Goal: Task Accomplishment & Management: Manage account settings

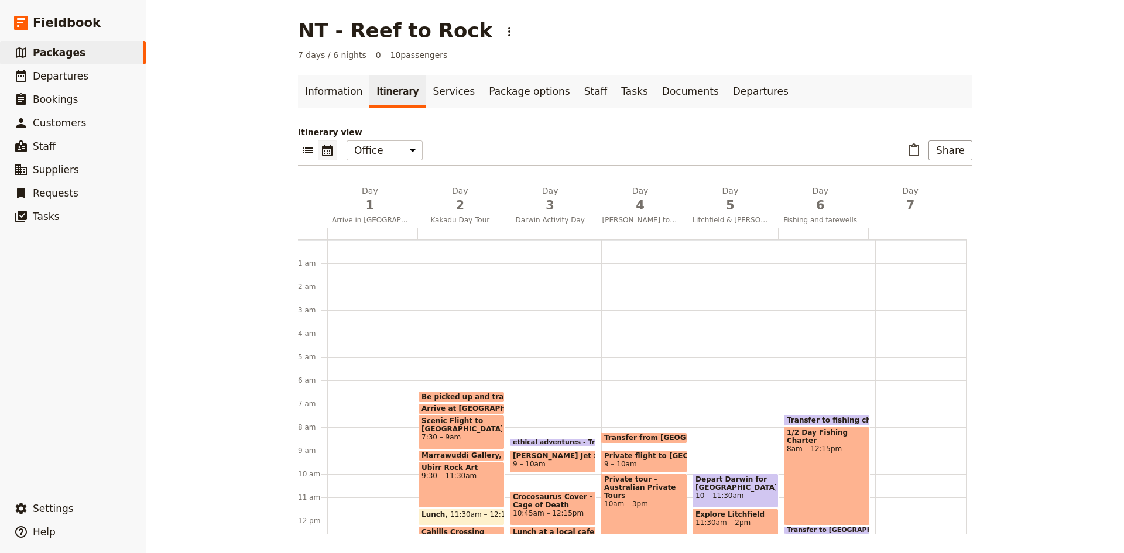
scroll to position [234, 0]
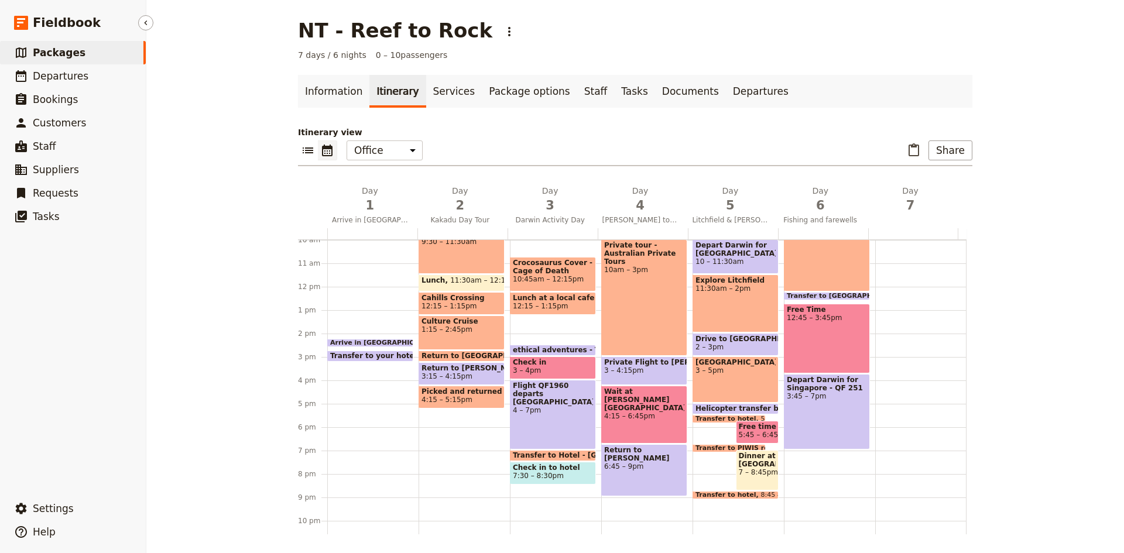
click at [68, 51] on span "Packages" at bounding box center [59, 53] width 53 height 12
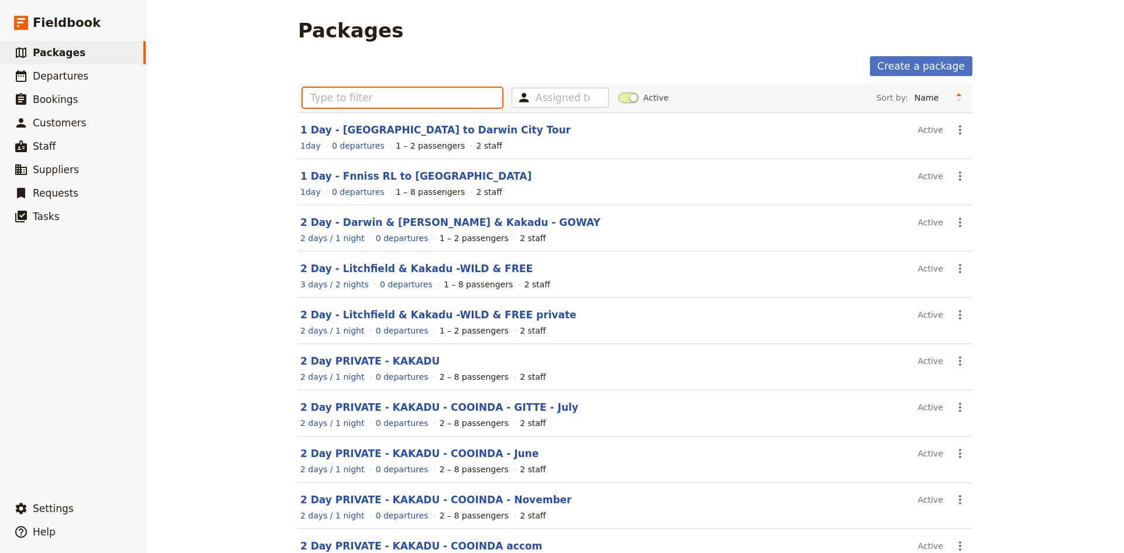
click at [339, 104] on input "text" at bounding box center [403, 98] width 200 height 20
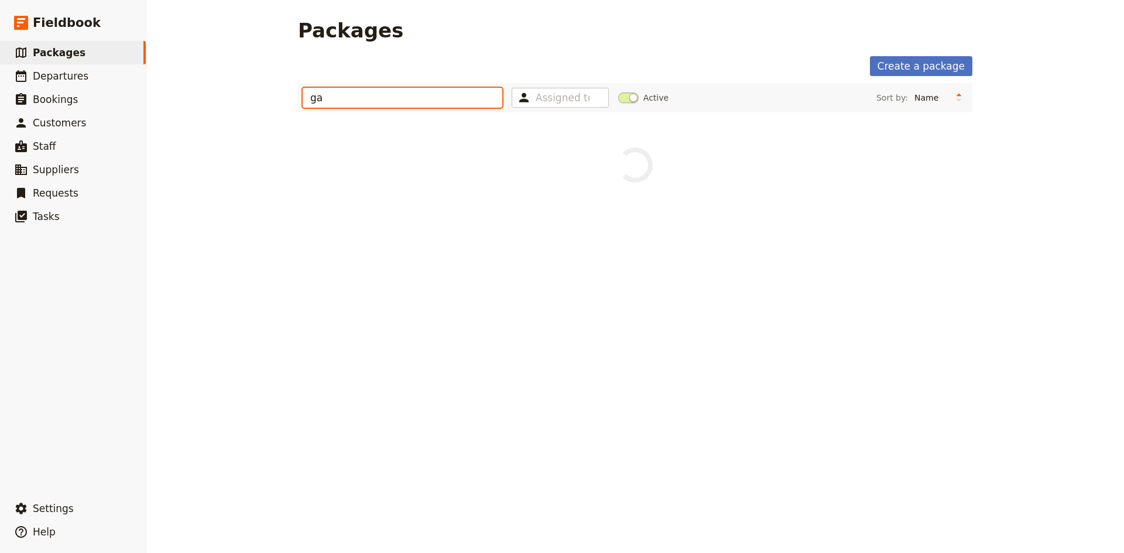
type input "g"
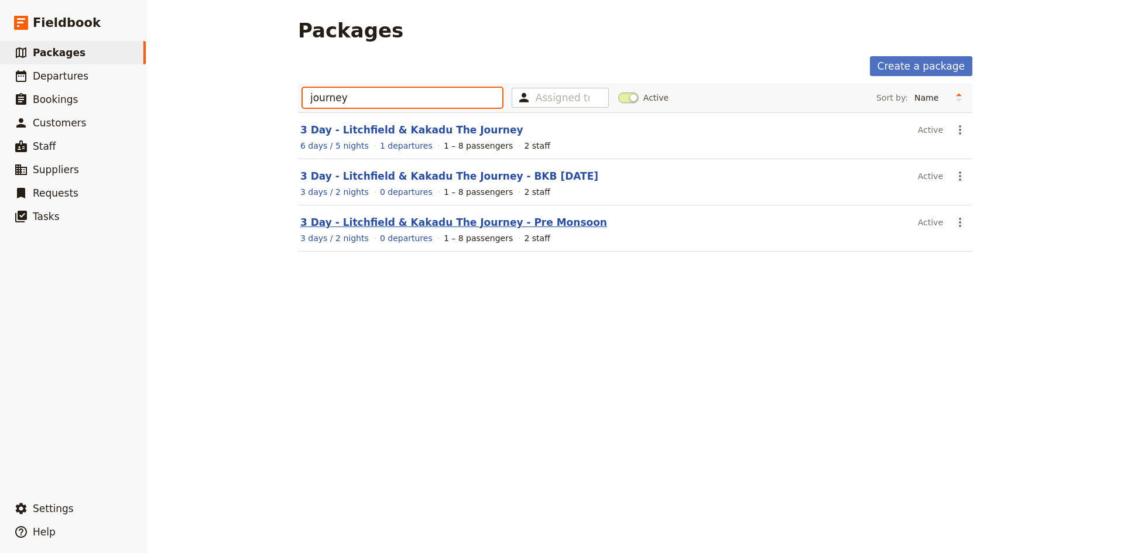
type input "journey"
click at [401, 222] on link "3 Day - Litchfield & Kakadu The Journey - Pre Monsoon" at bounding box center [453, 223] width 307 height 12
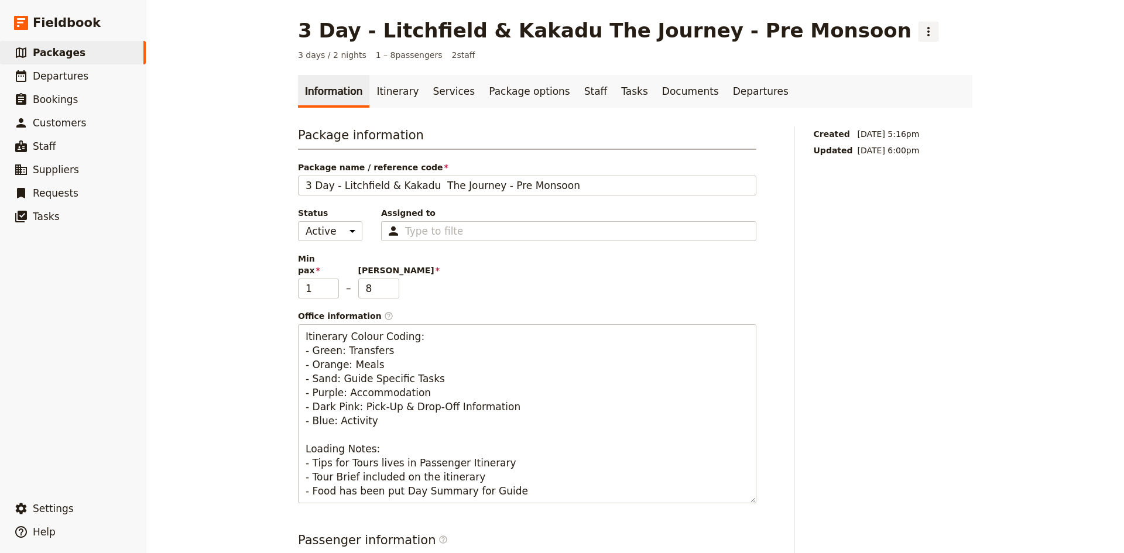
click at [927, 32] on icon "Actions" at bounding box center [928, 31] width 2 height 9
click at [827, 71] on span "Clone this package" at bounding box center [847, 74] width 78 height 12
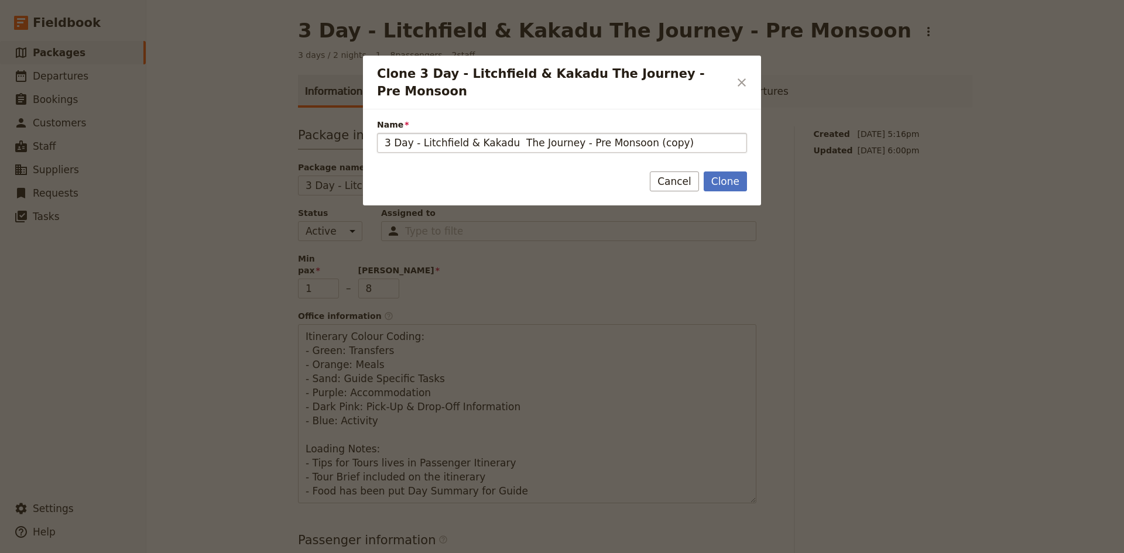
click at [662, 133] on input "3 Day - Litchfield & Kakadu The Journey - Pre Monsoon (copy)" at bounding box center [562, 143] width 370 height 20
type input "3 Day - Litchfield & Kakadu The Journey - Gang Gang"
click at [724, 171] on button "Clone" at bounding box center [724, 181] width 43 height 20
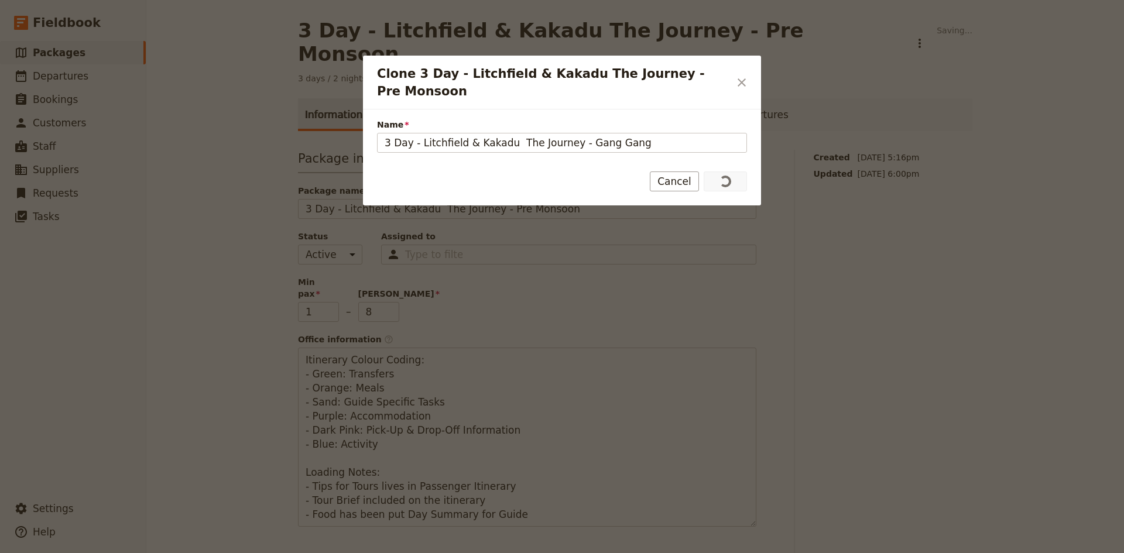
type input "3 Day - Litchfield & Kakadu The Journey - Gang Gang"
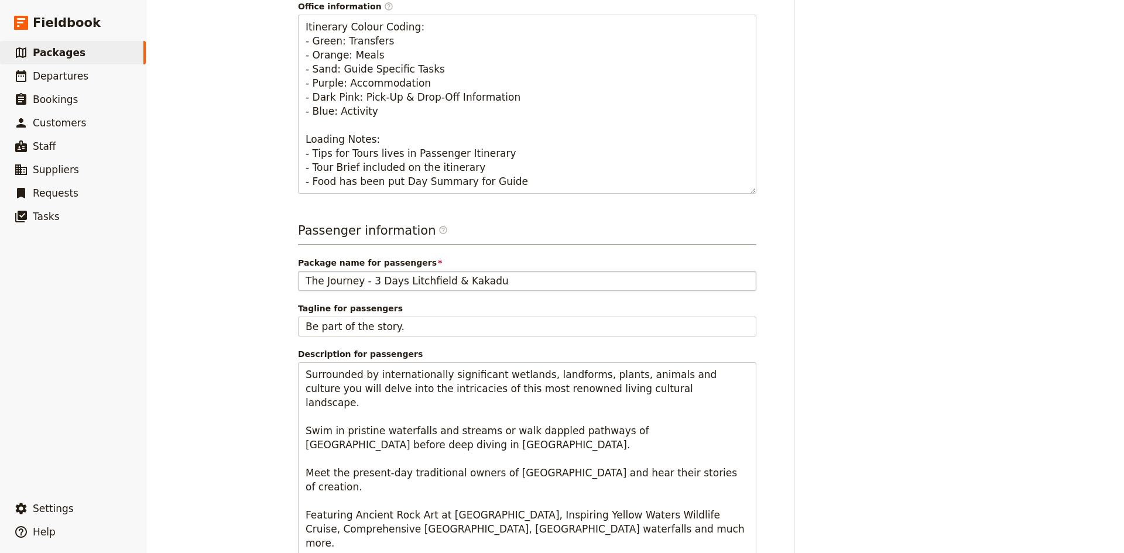
scroll to position [75, 0]
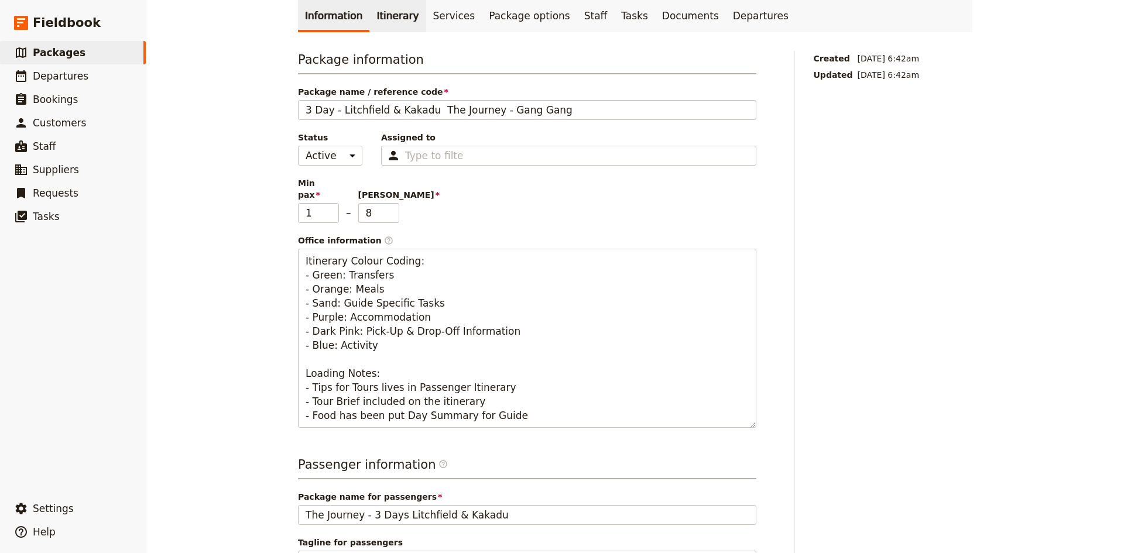
click at [385, 19] on link "Itinerary" at bounding box center [397, 15] width 56 height 33
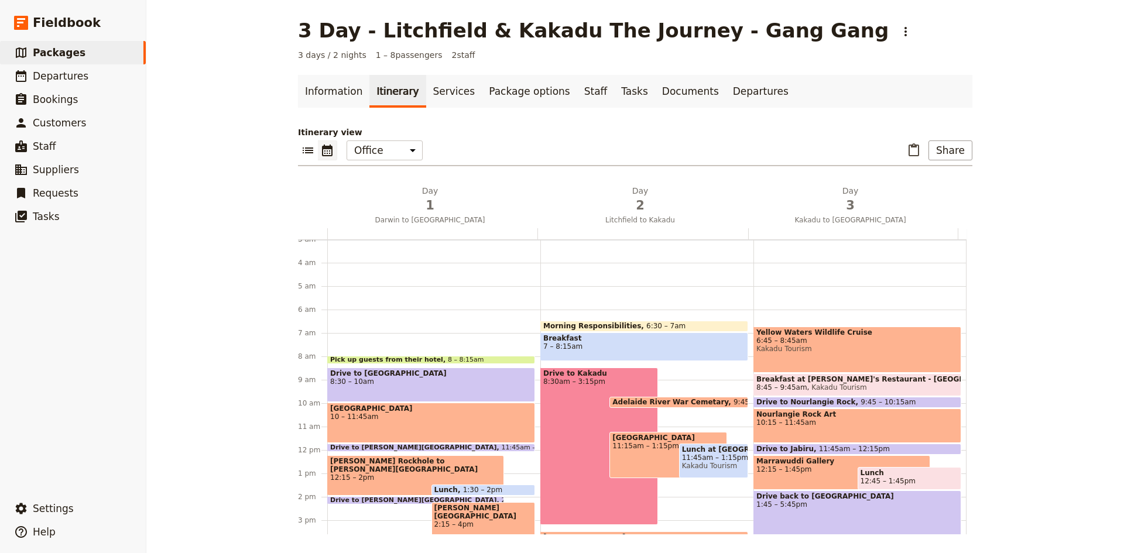
scroll to position [140, 0]
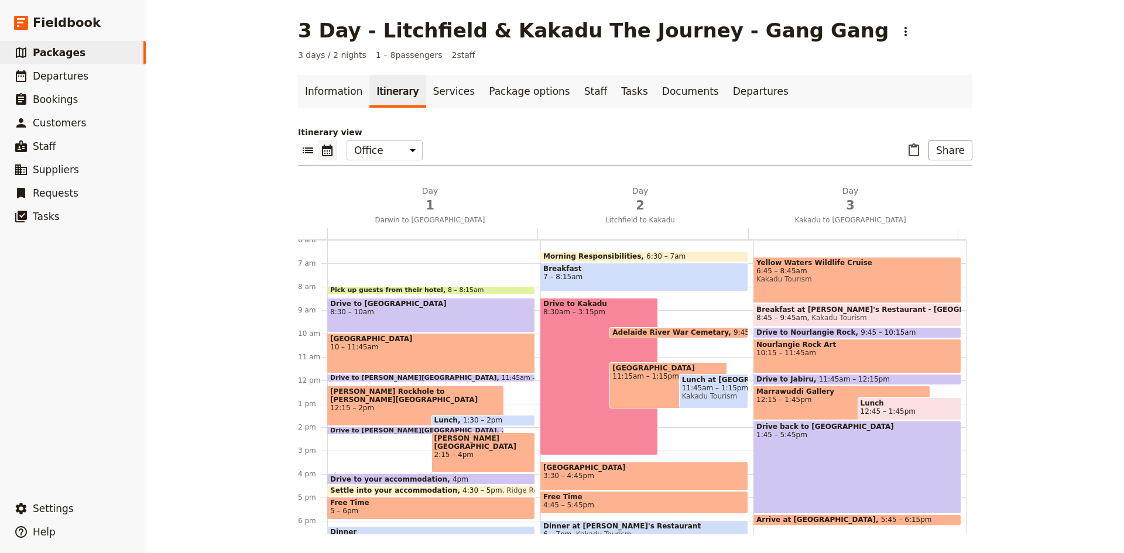
click at [427, 308] on span "8:30 – 10am" at bounding box center [431, 312] width 202 height 8
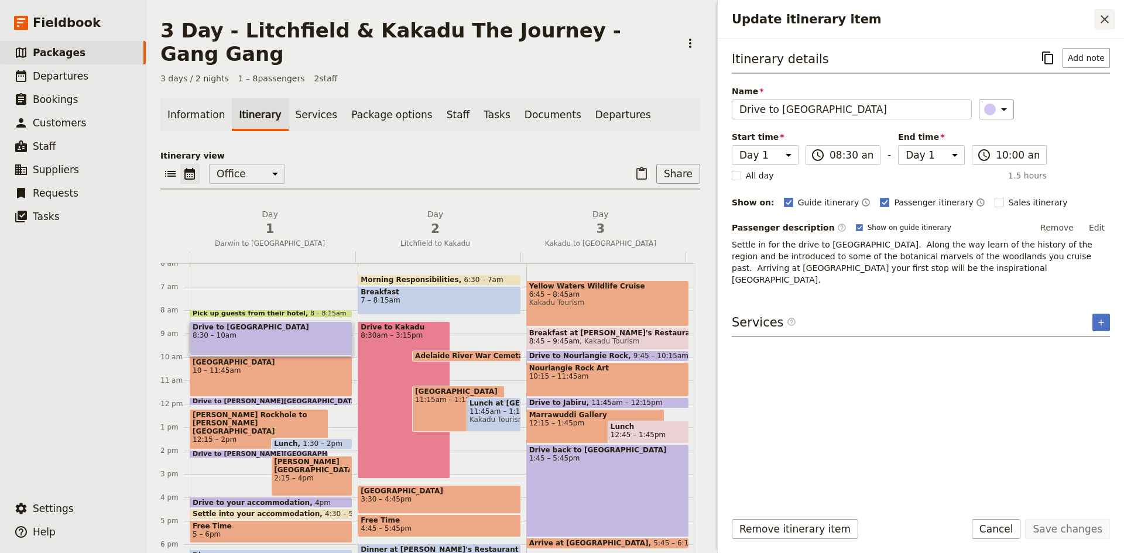
click at [1107, 23] on icon "Close drawer" at bounding box center [1104, 19] width 14 height 14
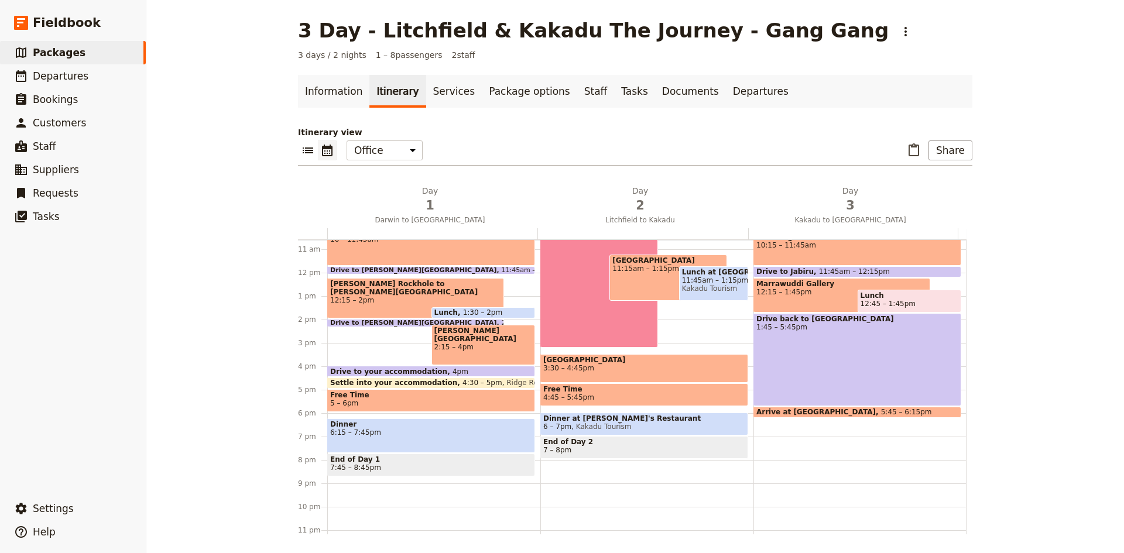
scroll to position [257, 0]
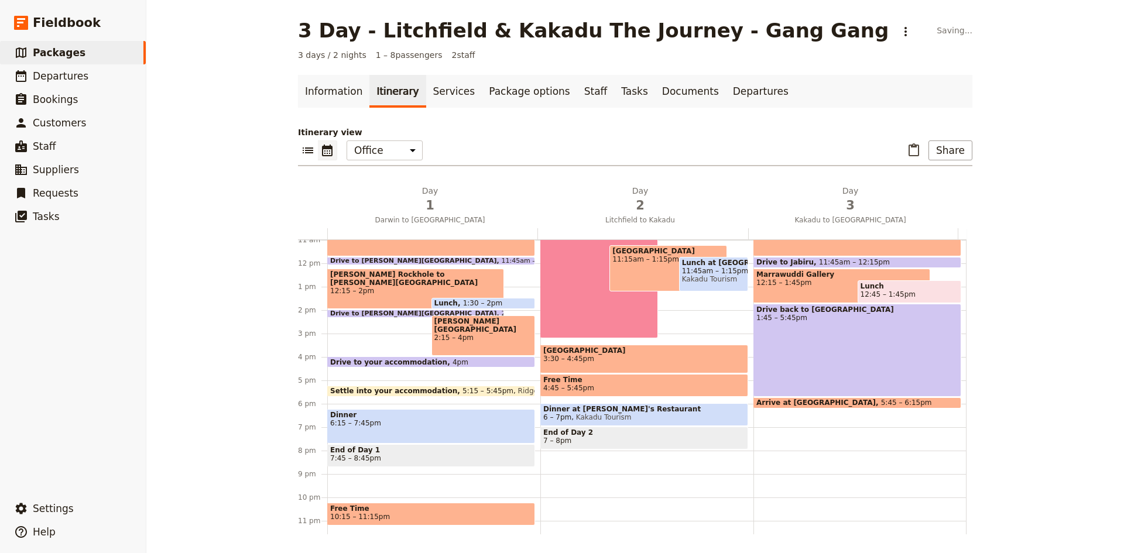
click at [418, 389] on span "Settle into your accommodation" at bounding box center [396, 391] width 132 height 8
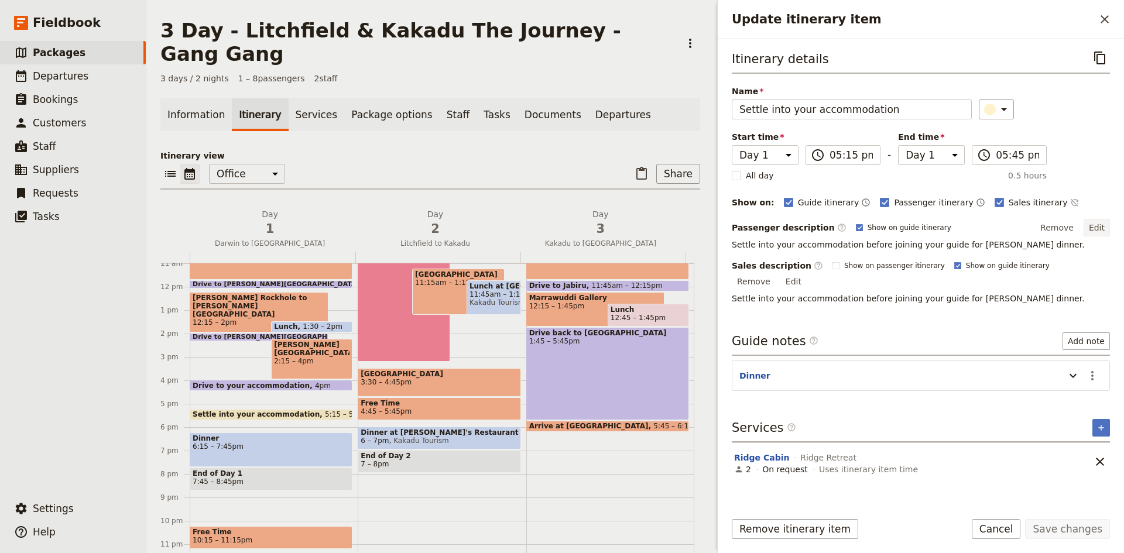
click at [1097, 226] on button "Edit" at bounding box center [1096, 228] width 26 height 18
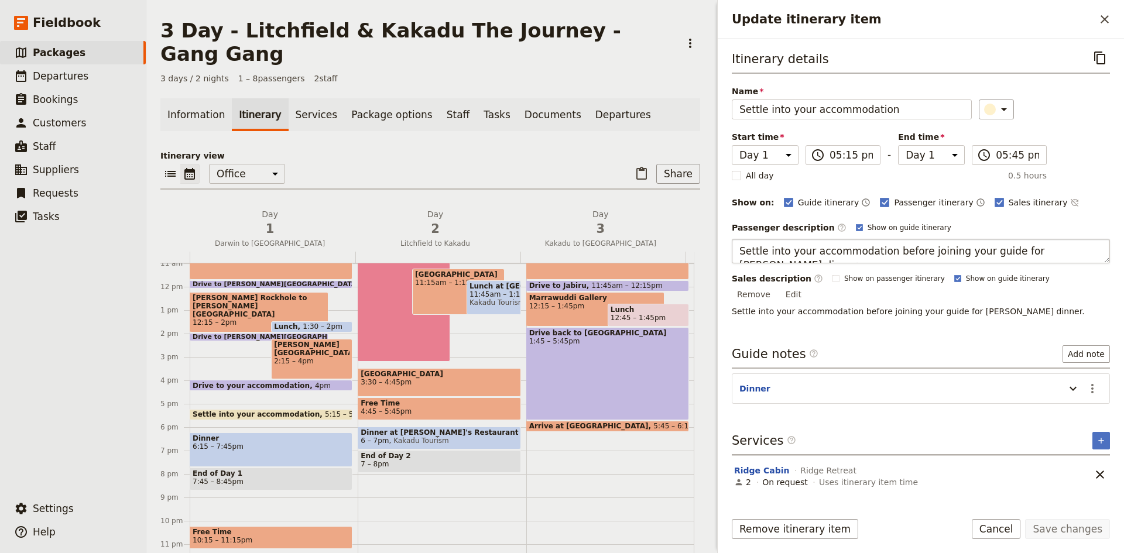
click at [916, 252] on textarea "Settle into your accommodation before joining your guide for [PERSON_NAME] dinn…" at bounding box center [920, 251] width 378 height 25
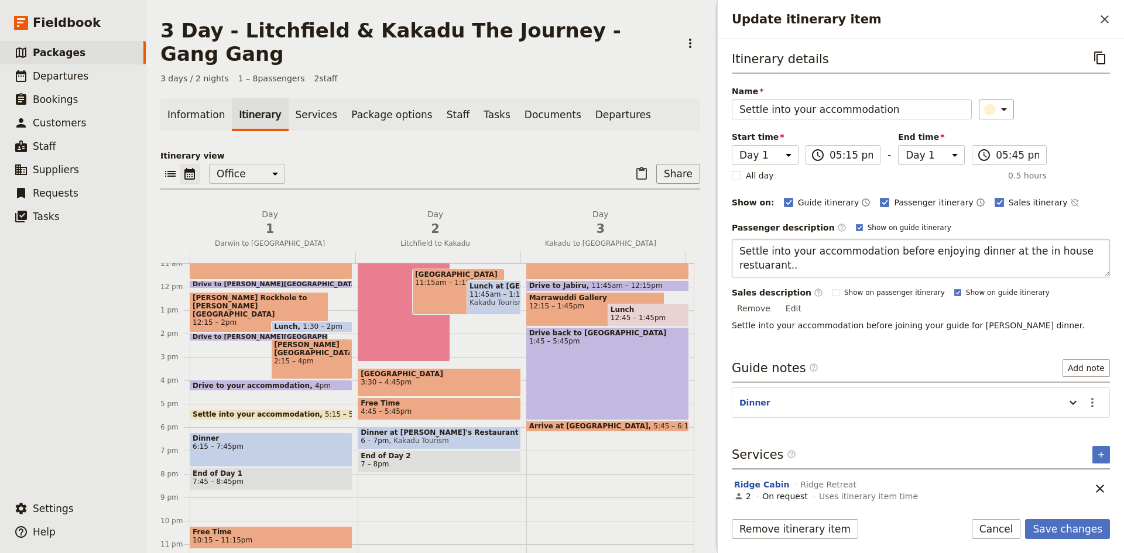
type textarea "Settle into your accommodation before enjoying dinner at the in house restuaran…"
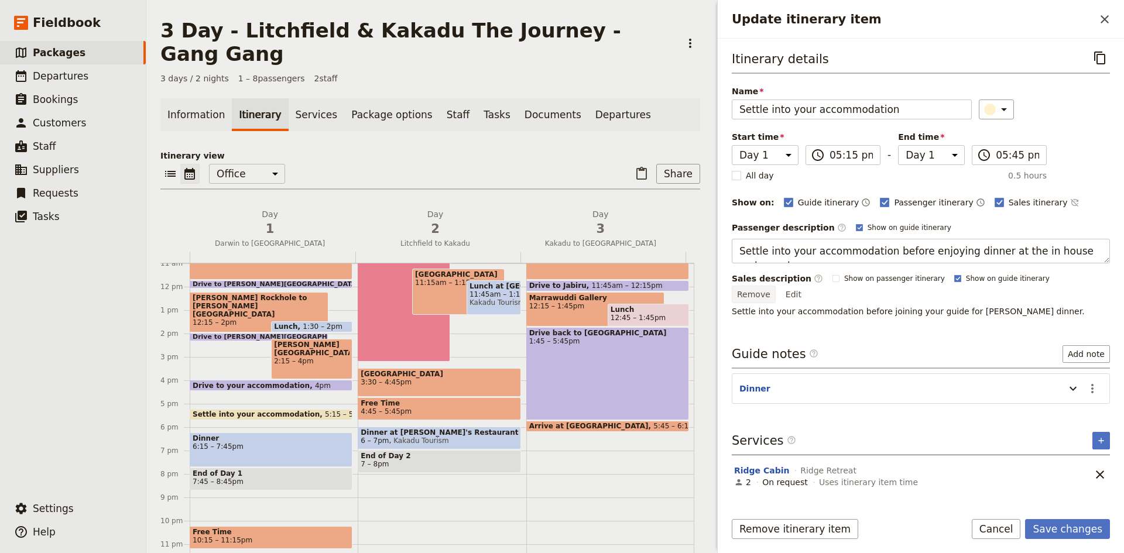
click at [1071, 280] on div "Sales description ​ Show on passenger itinerary Show on guide itinerary Remove …" at bounding box center [920, 295] width 378 height 44
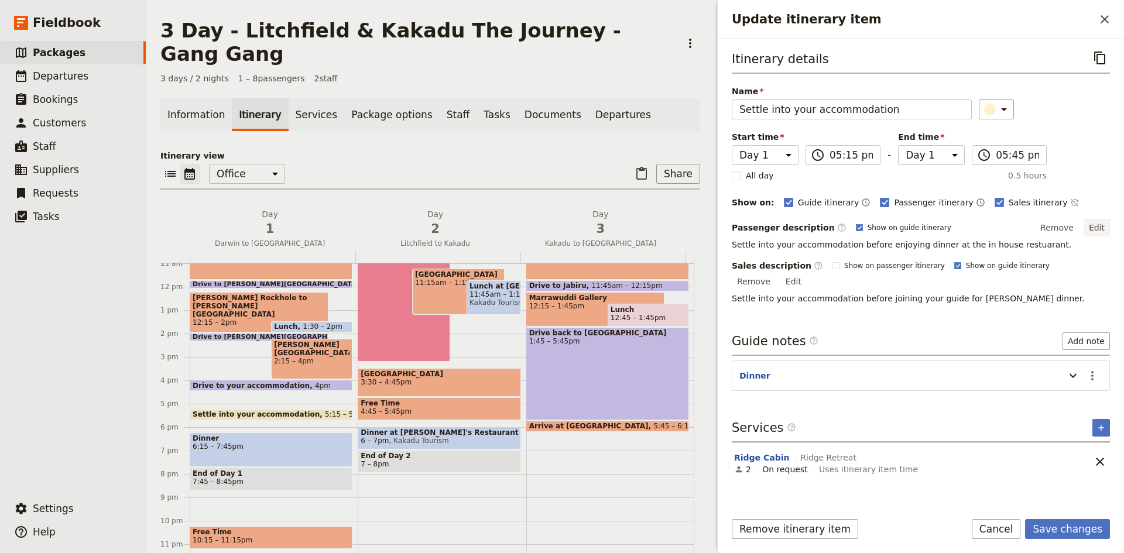
click at [1103, 223] on button "Edit" at bounding box center [1096, 228] width 26 height 18
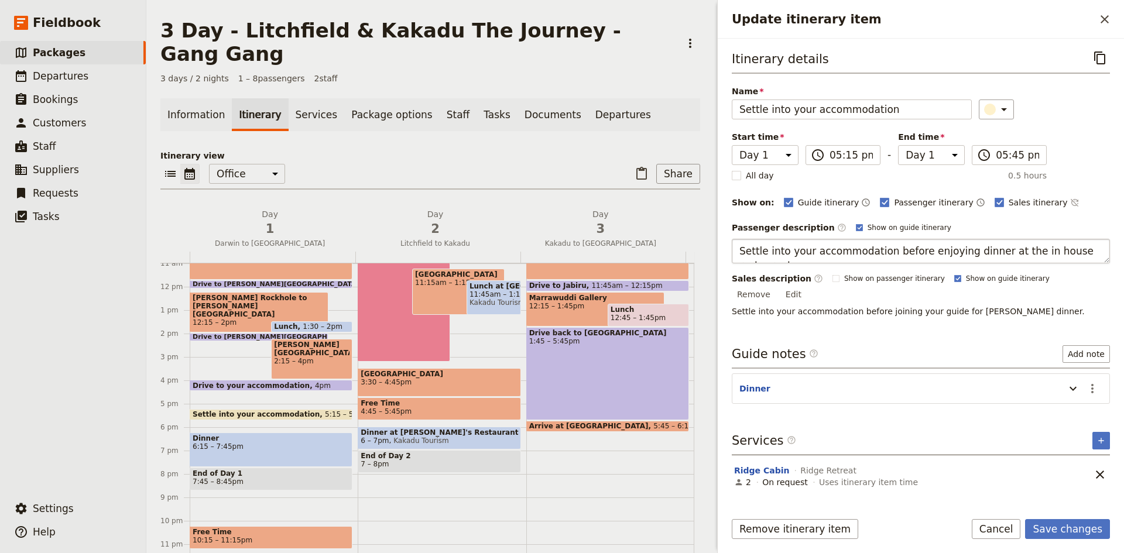
click at [1068, 251] on textarea "Settle into your accommodation before enjoying dinner at the in house restuaran…" at bounding box center [920, 251] width 378 height 25
type textarea "Settle into your accommodation before enjoying dinner at the in house restauran…"
click at [1036, 298] on div "Itinerary details ​ Name Settle into your accommodation ​ Start time Day 1 Day …" at bounding box center [920, 274] width 378 height 452
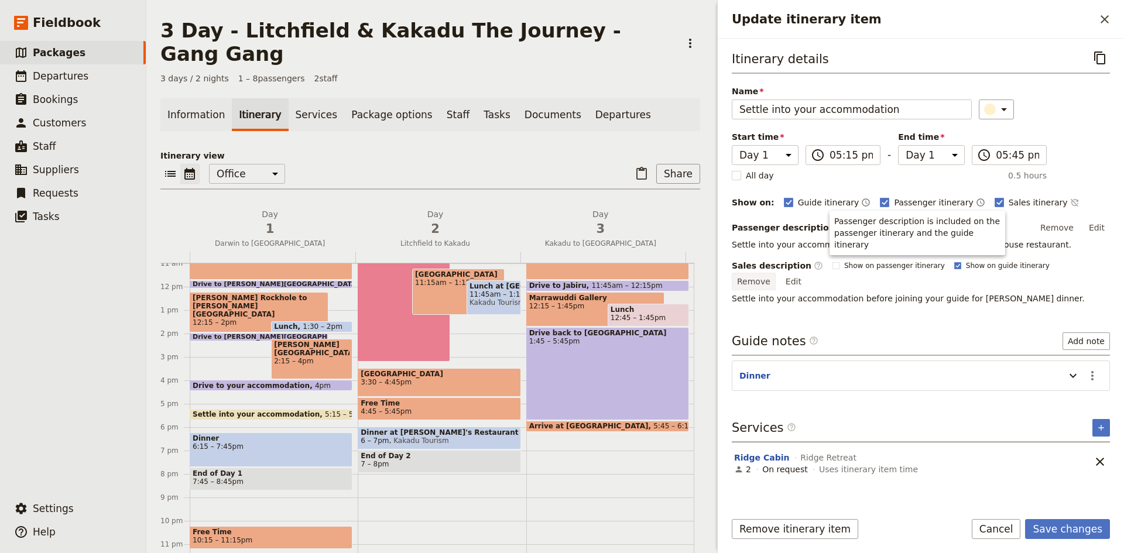
click at [775, 273] on button "Remove" at bounding box center [753, 282] width 44 height 18
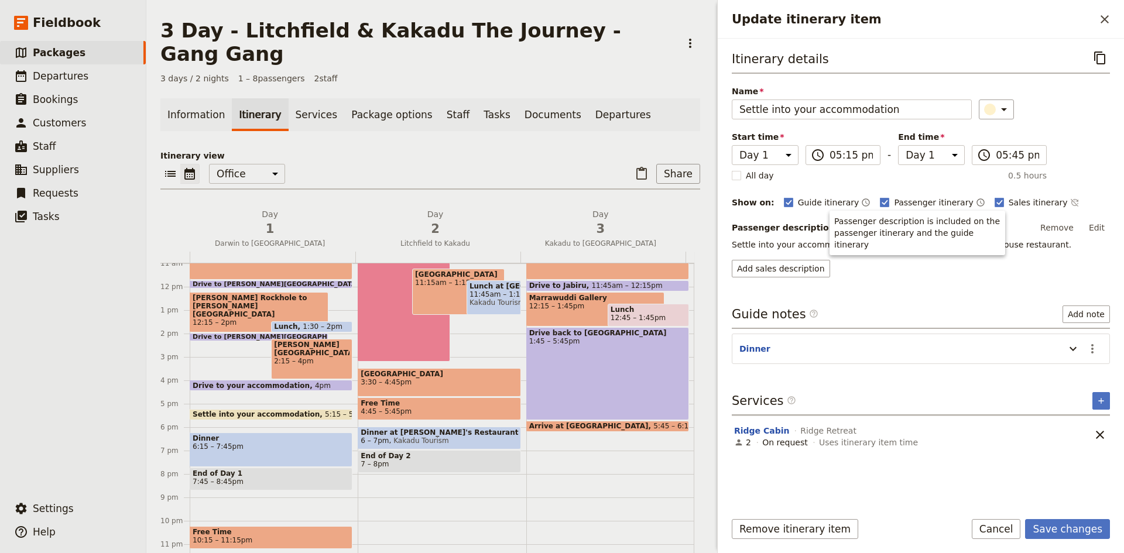
drag, startPoint x: 265, startPoint y: 360, endPoint x: 266, endPoint y: 380, distance: 20.0
click at [266, 380] on div "Pick up guests from their hotel 8 – 8:15am Drive to Litchfield Park 8:30 – 10am…" at bounding box center [274, 287] width 168 height 562
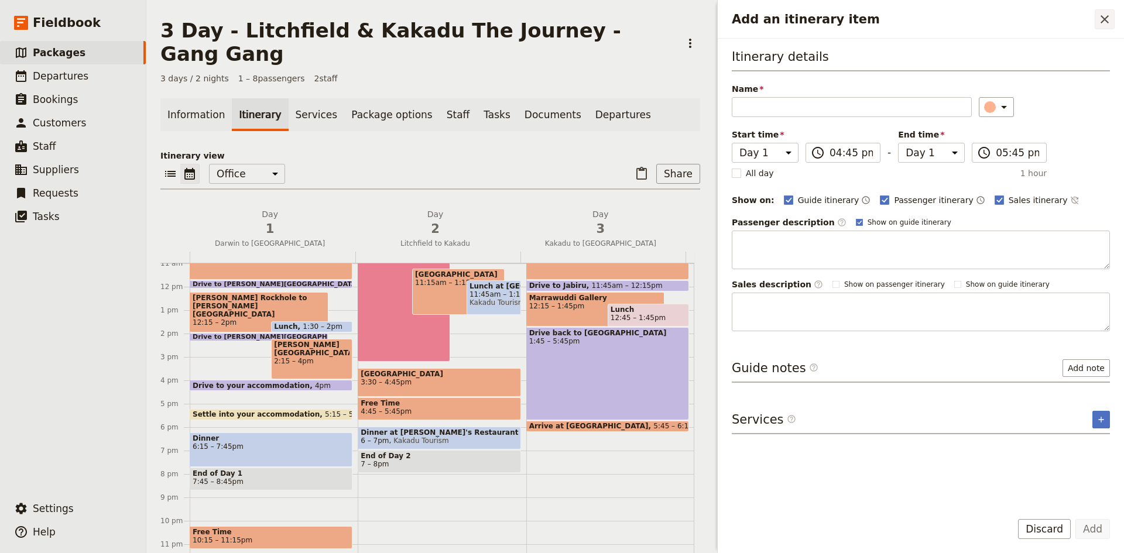
click at [1107, 18] on icon "Close drawer" at bounding box center [1104, 19] width 14 height 14
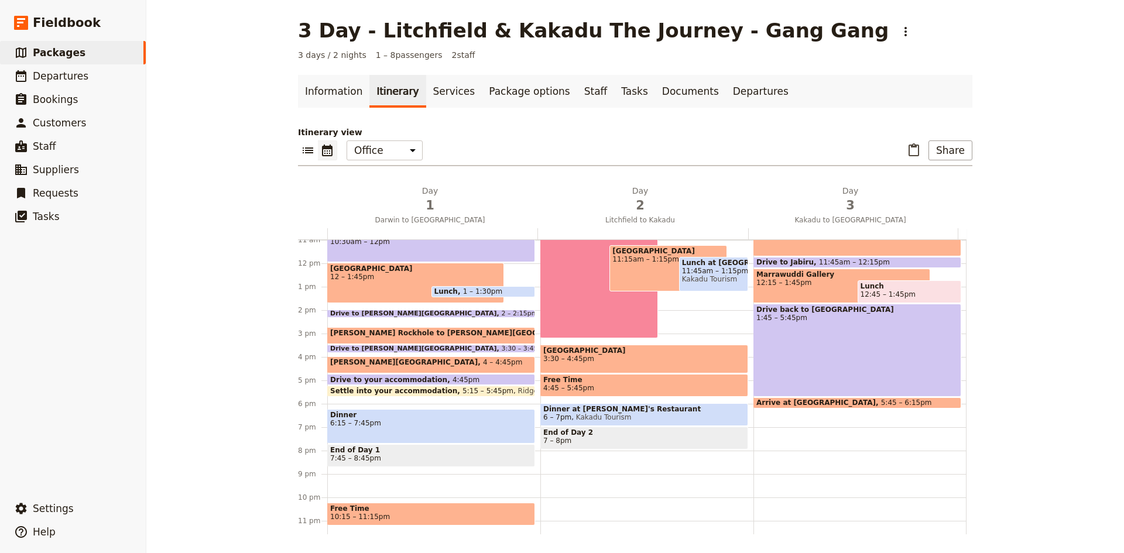
click at [431, 311] on div "Drive to Buley Rockhole 2 – 2:15pm" at bounding box center [431, 314] width 208 height 8
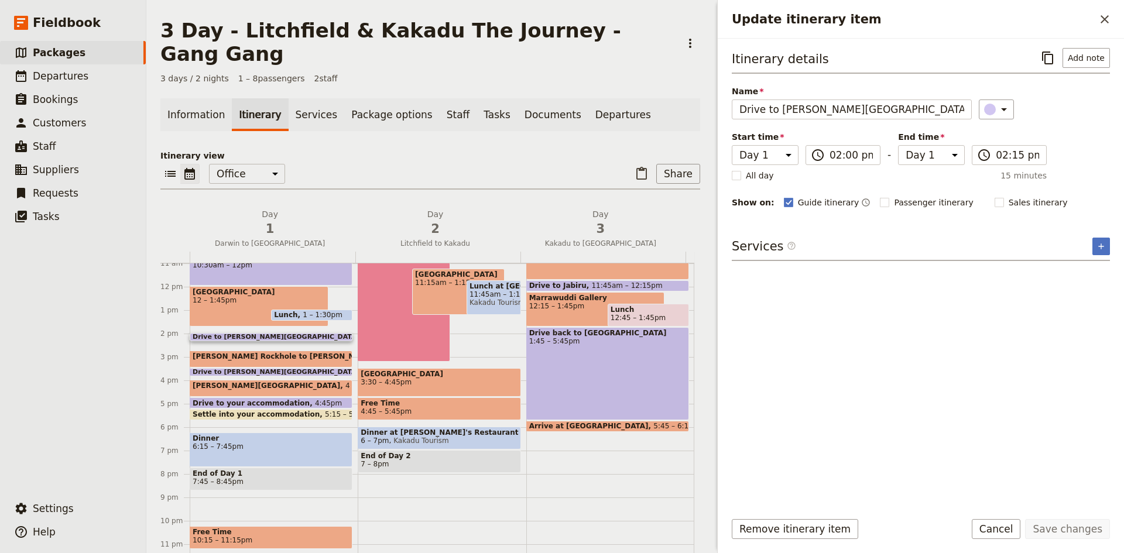
click at [364, 334] on span "2 – 2:15pm" at bounding box center [382, 337] width 36 height 7
click at [820, 533] on button "Remove itinerary item" at bounding box center [794, 529] width 126 height 20
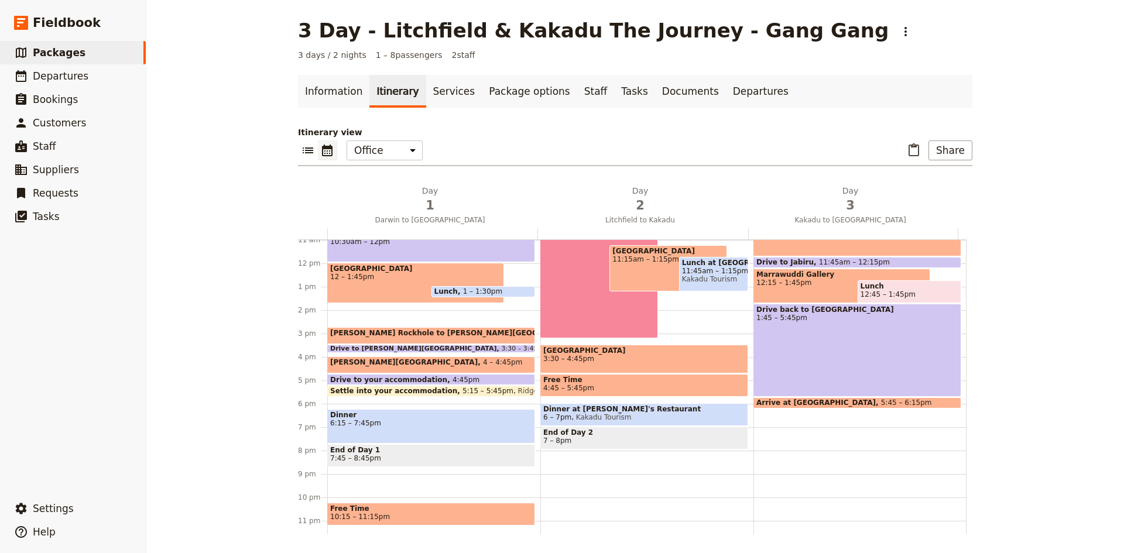
click at [394, 335] on span "Buley Rockhole to Florence Falls" at bounding box center [465, 333] width 270 height 8
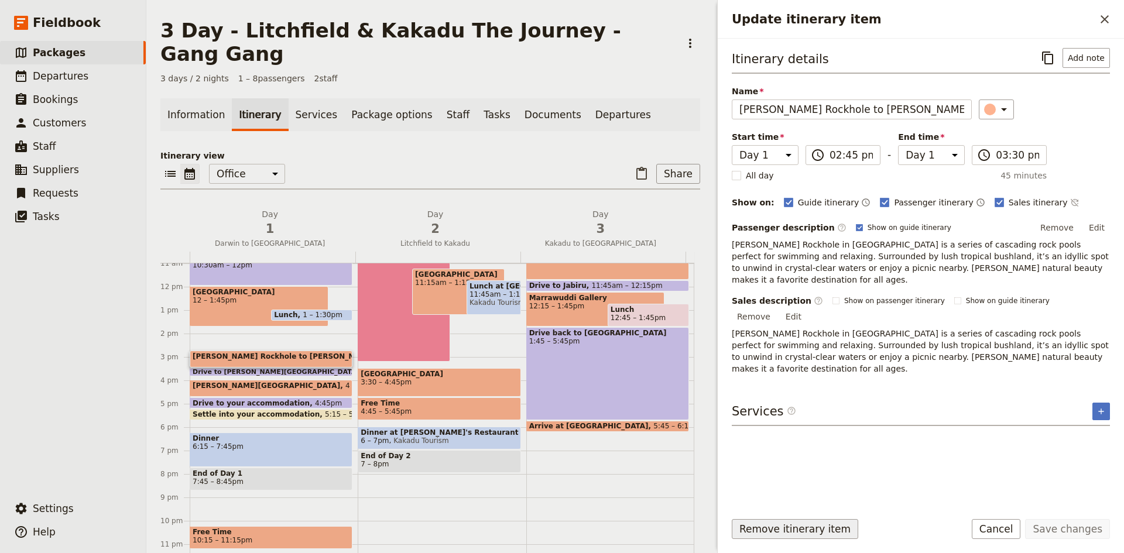
click at [826, 530] on button "Remove itinerary item" at bounding box center [794, 529] width 126 height 20
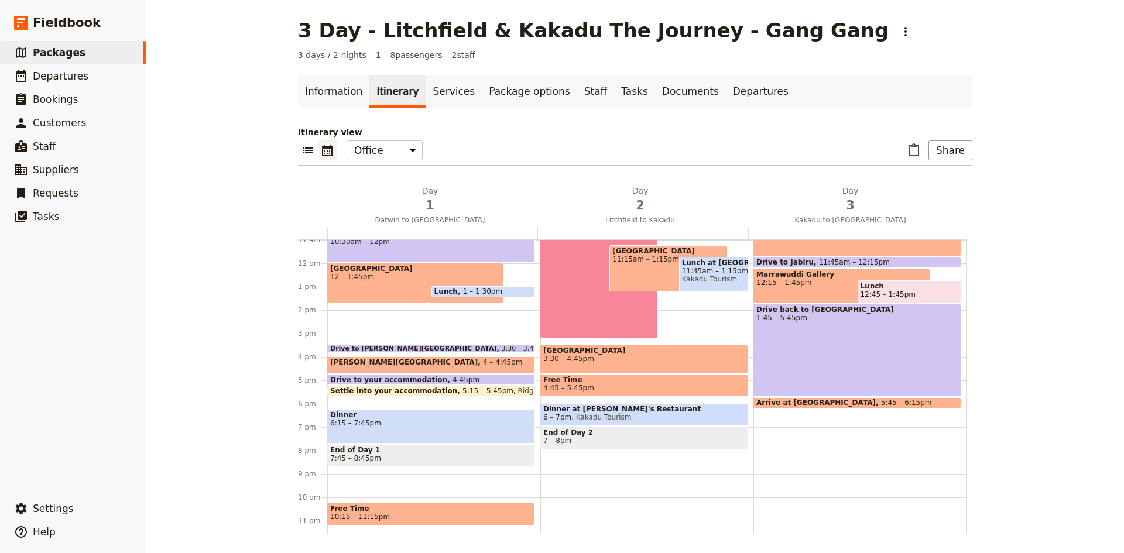
click at [331, 308] on div "Pick up guests from their hotel 8 – 8:15am Drive to Litchfield Park 10:30am – 1…" at bounding box center [433, 263] width 213 height 562
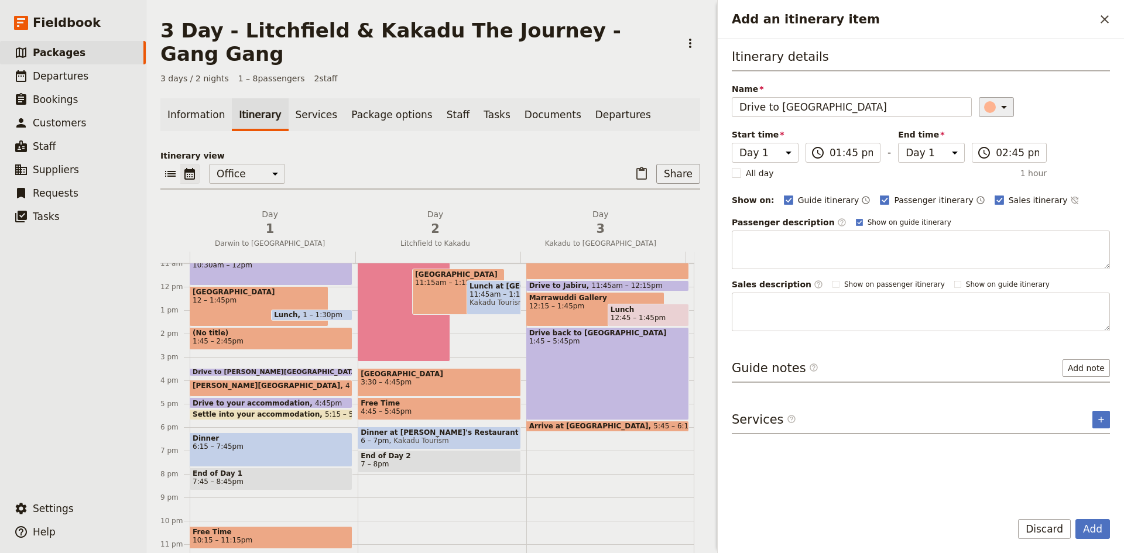
type input "Drive to [GEOGRAPHIC_DATA]"
click at [1001, 107] on icon "Add an itinerary item" at bounding box center [1004, 107] width 6 height 3
click at [995, 156] on div "button" at bounding box center [996, 160] width 12 height 12
click at [1096, 532] on button "Add" at bounding box center [1092, 529] width 35 height 20
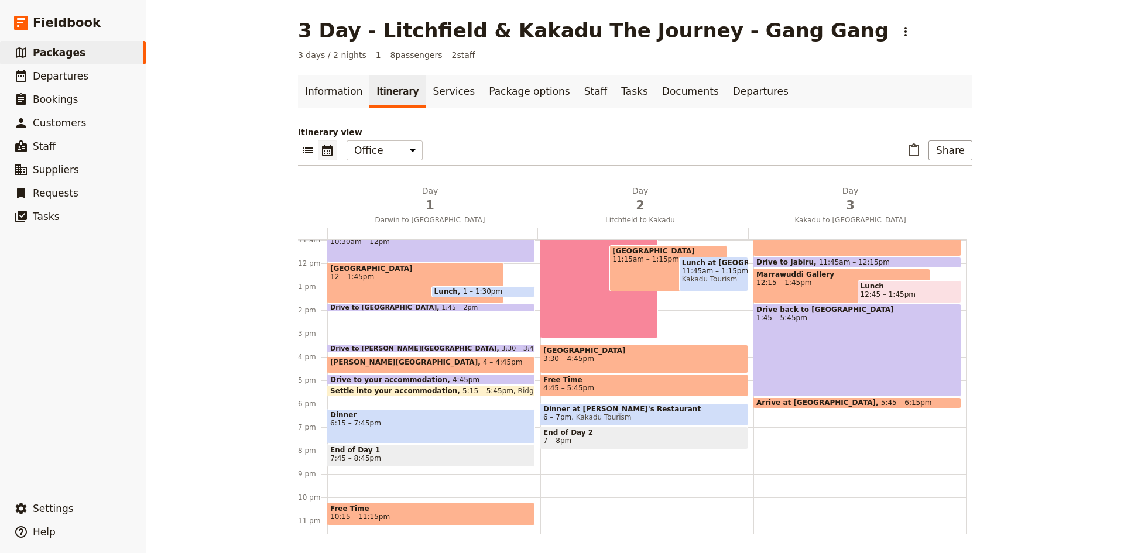
click at [375, 317] on div "Pick up guests from their hotel 8 – 8:15am Drive to Litchfield Park 10:30am – 1…" at bounding box center [433, 263] width 213 height 562
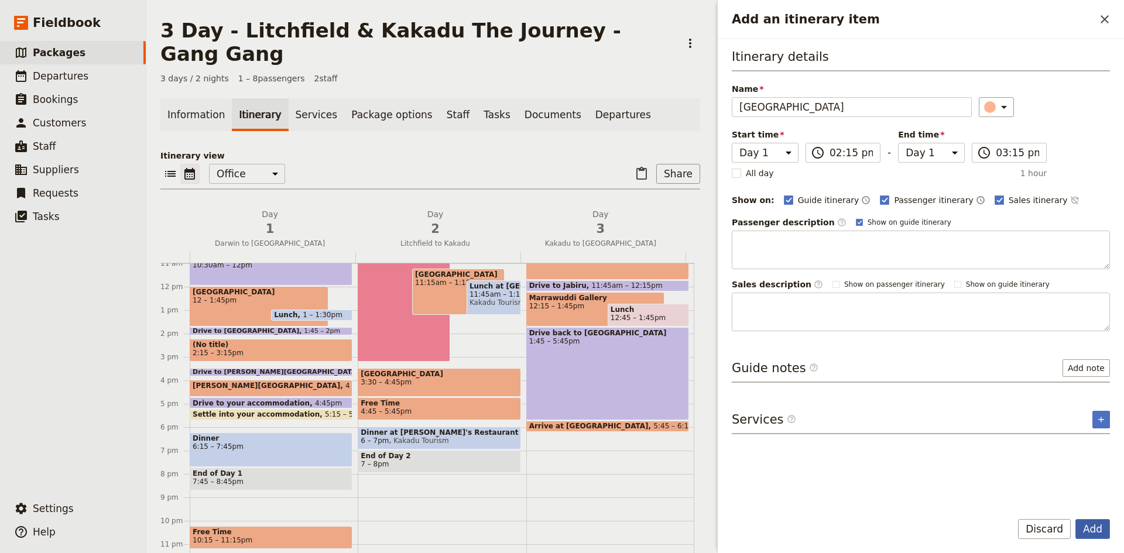
type input "[GEOGRAPHIC_DATA]"
click at [1088, 530] on button "Add" at bounding box center [1092, 529] width 35 height 20
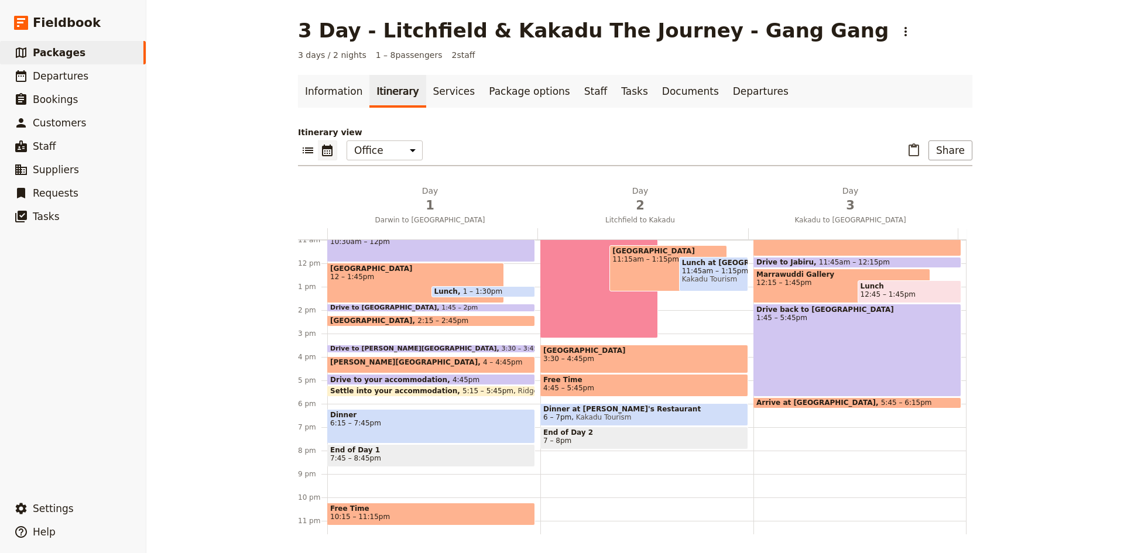
click at [417, 319] on span "2:15 – 2:45pm" at bounding box center [442, 321] width 51 height 8
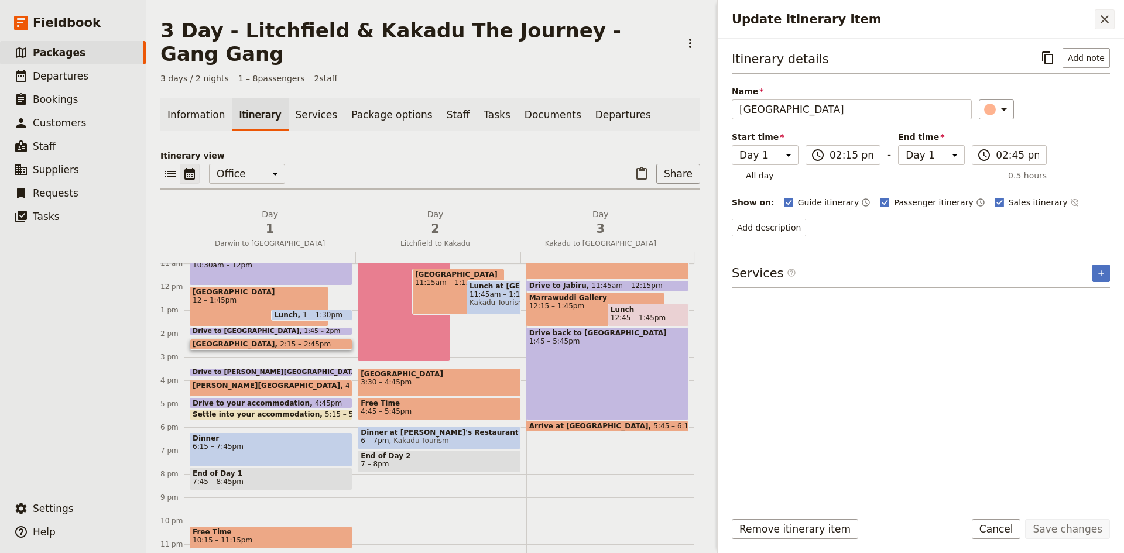
click at [1106, 19] on icon "Close drawer" at bounding box center [1104, 19] width 14 height 14
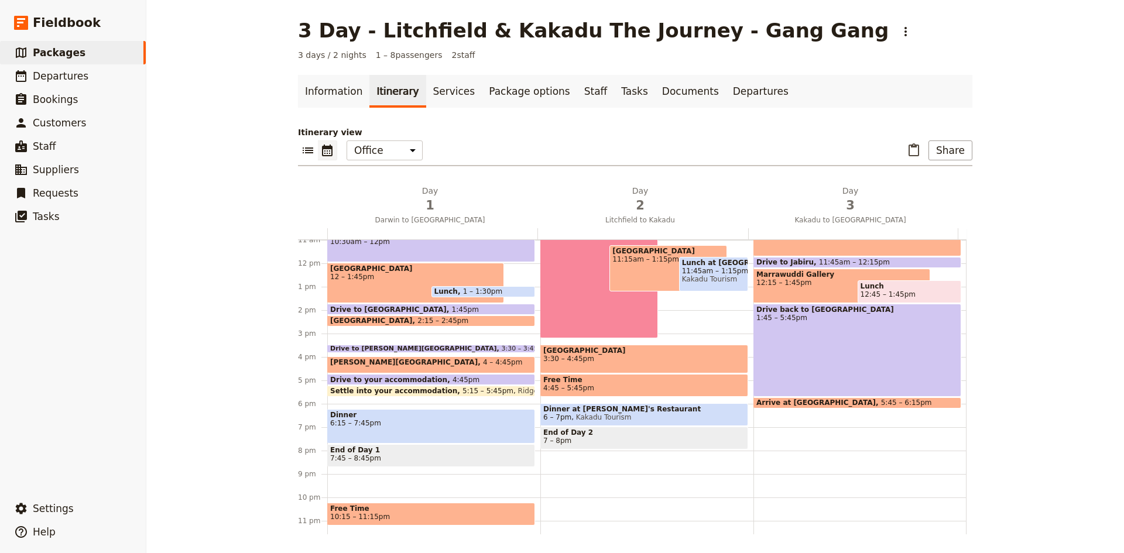
click at [452, 307] on span "1:45pm" at bounding box center [465, 309] width 27 height 8
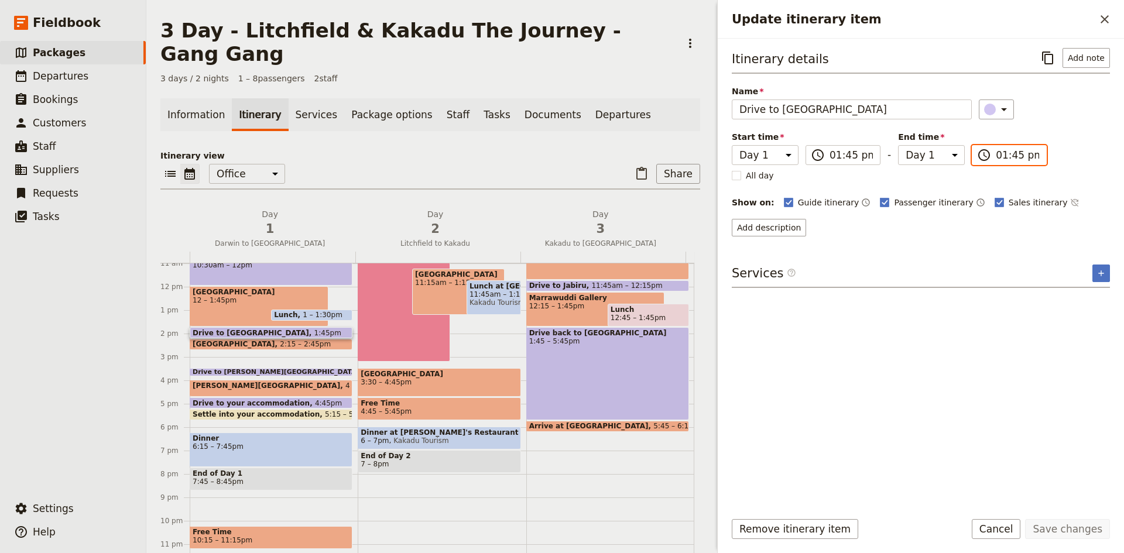
click at [1011, 153] on input "01:45 pm" at bounding box center [1016, 155] width 43 height 14
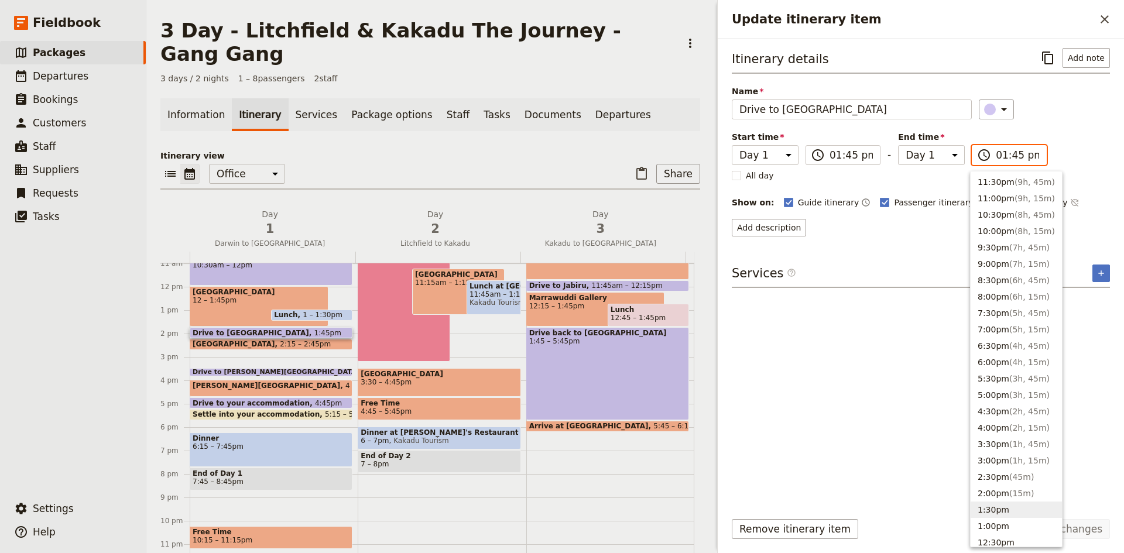
click at [1013, 153] on input "01:45 pm" at bounding box center [1016, 155] width 43 height 14
type input "01:55 pm"
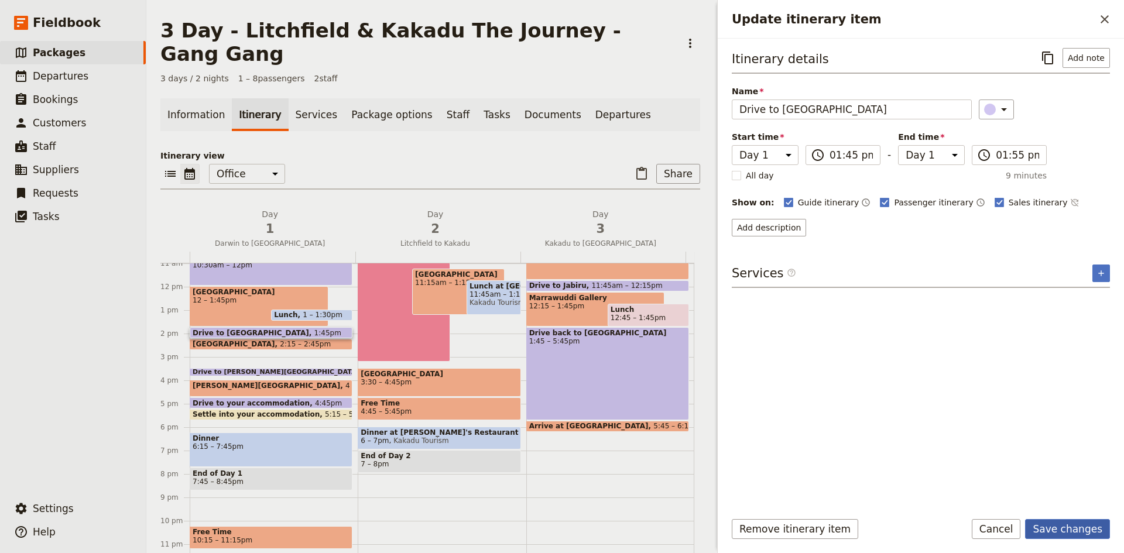
click at [1060, 525] on button "Save changes" at bounding box center [1067, 529] width 85 height 20
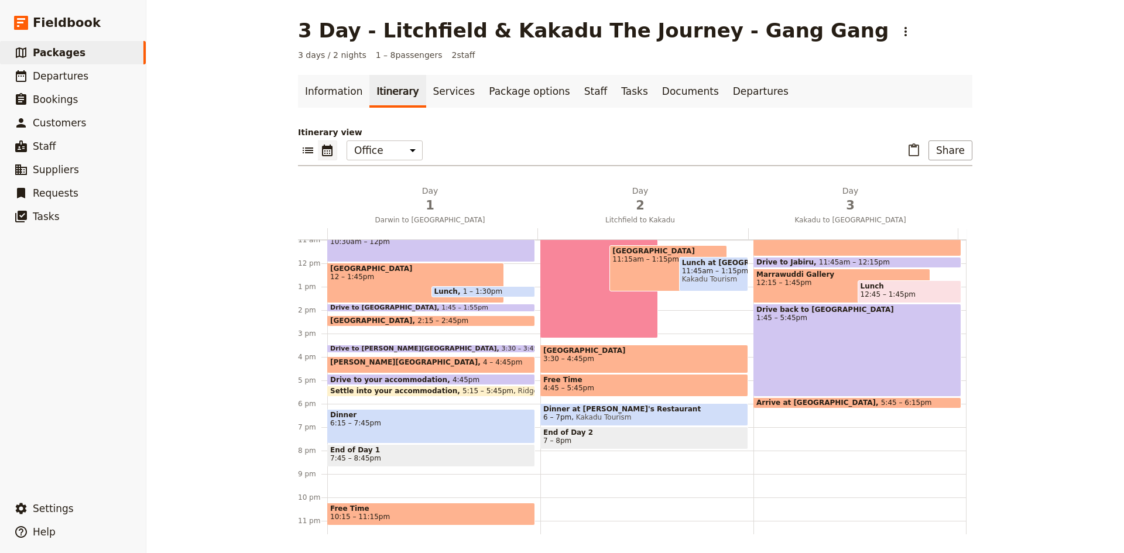
click at [417, 320] on span "2:15 – 2:45pm" at bounding box center [442, 321] width 51 height 8
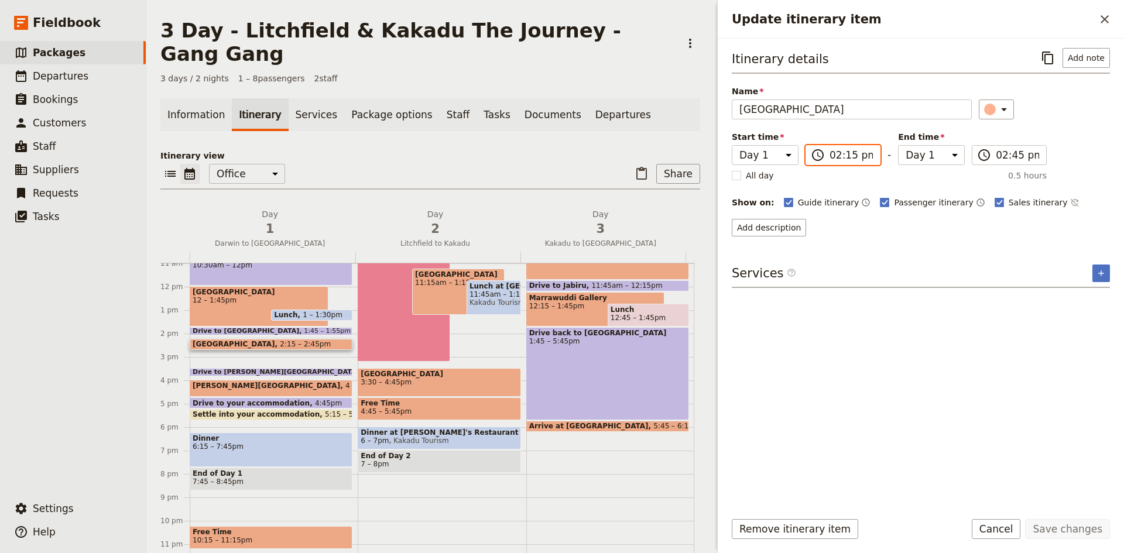
click at [836, 153] on input "02:15 pm" at bounding box center [850, 155] width 43 height 14
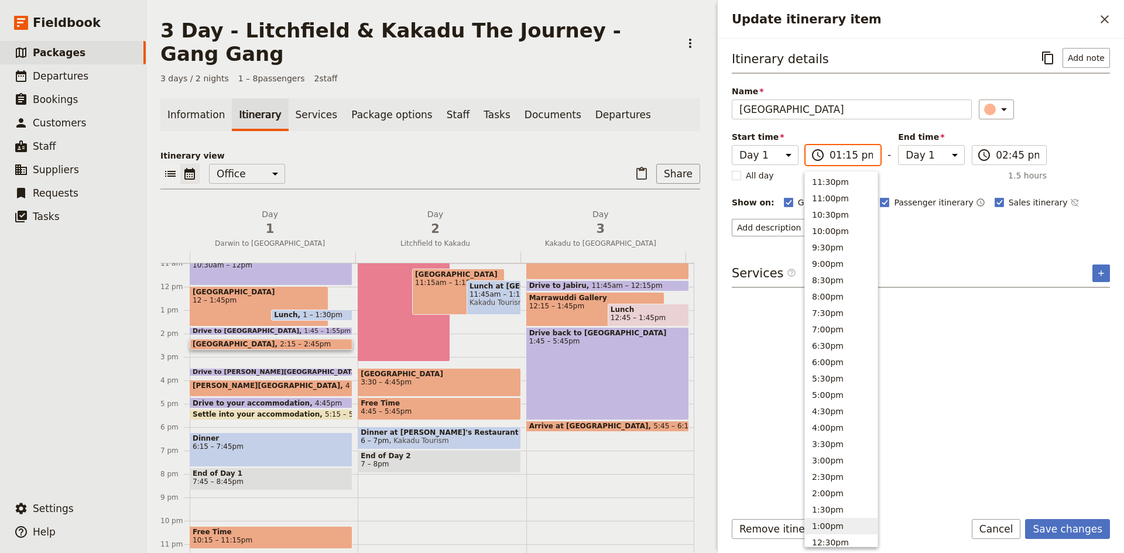
click at [846, 157] on input "01:15 pm" at bounding box center [850, 155] width 43 height 14
type input "01:55 pm"
click at [1071, 527] on button "Save changes" at bounding box center [1067, 529] width 85 height 20
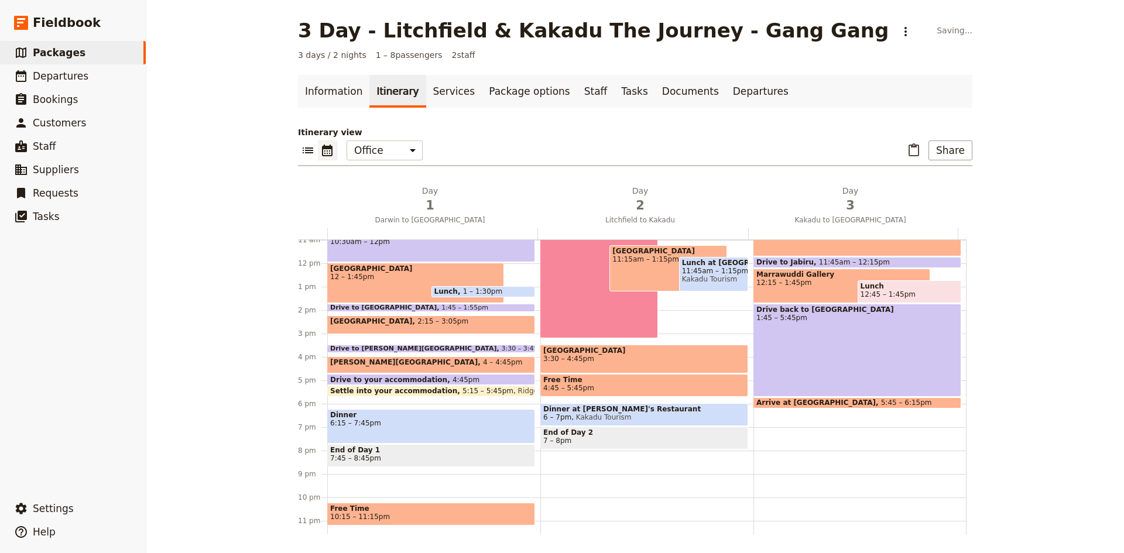
click at [439, 322] on div "Tolmer Falls 2:15 – 3:05pm" at bounding box center [431, 324] width 208 height 19
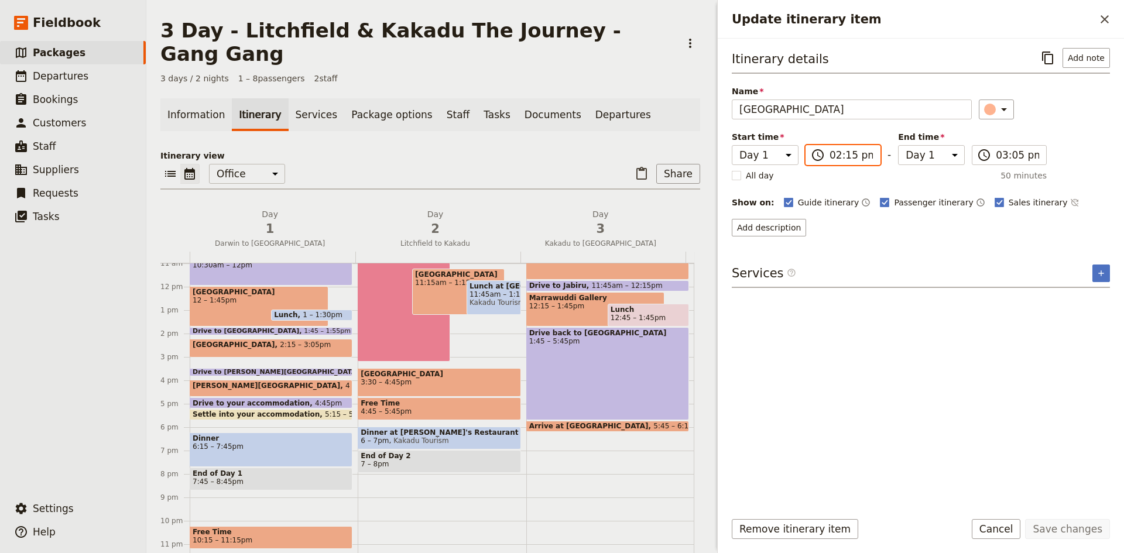
click at [832, 154] on input "02:15 pm" at bounding box center [850, 155] width 43 height 14
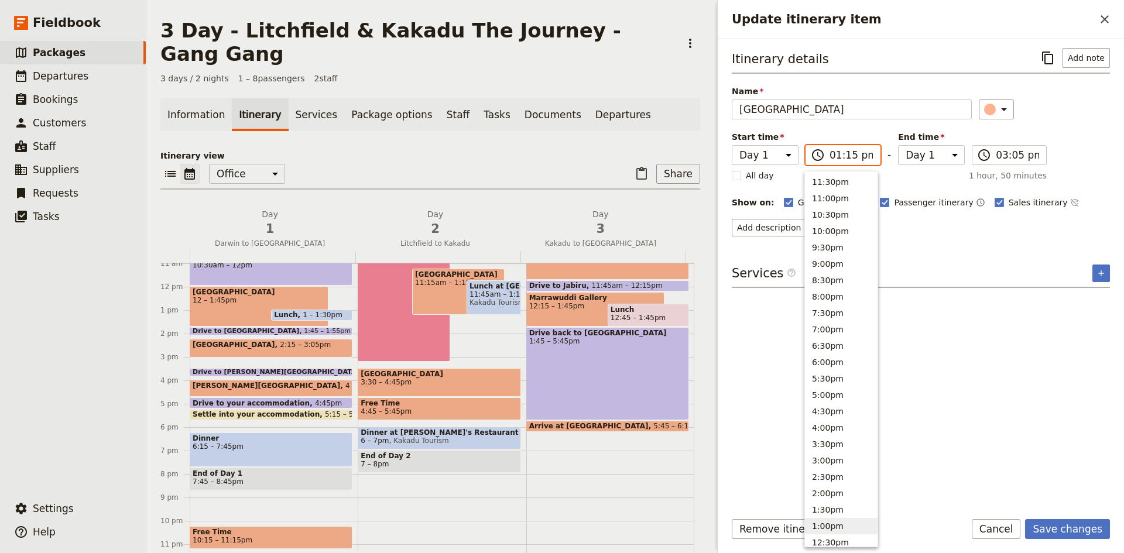
click at [846, 155] on input "01:15 pm" at bounding box center [850, 155] width 43 height 14
type input "01:58 pm"
click at [1054, 528] on button "Save changes" at bounding box center [1067, 529] width 85 height 20
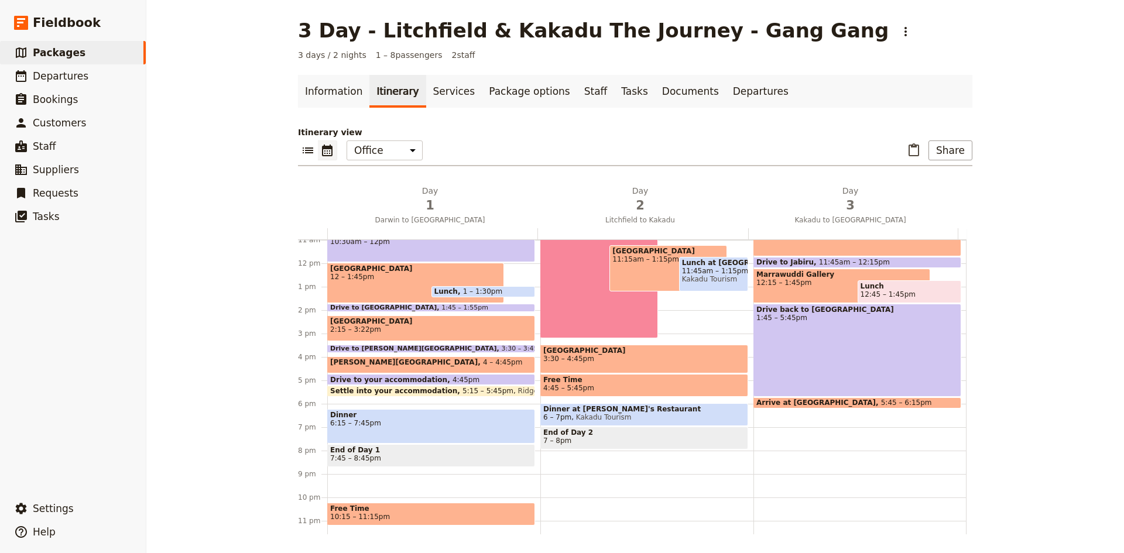
click at [397, 321] on span "[GEOGRAPHIC_DATA]" at bounding box center [431, 321] width 202 height 8
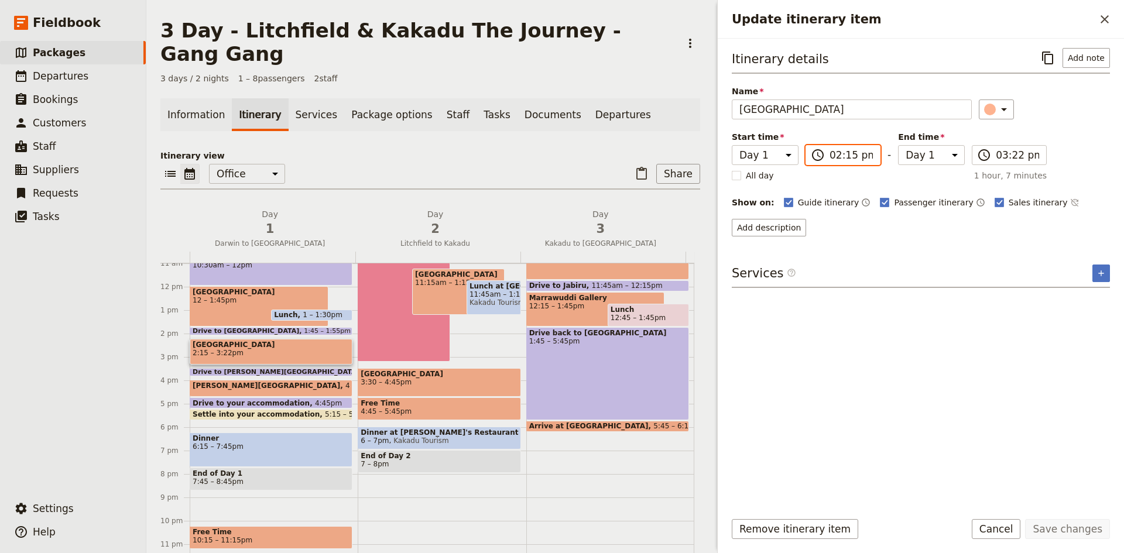
click at [846, 154] on input "02:15 pm" at bounding box center [850, 155] width 43 height 14
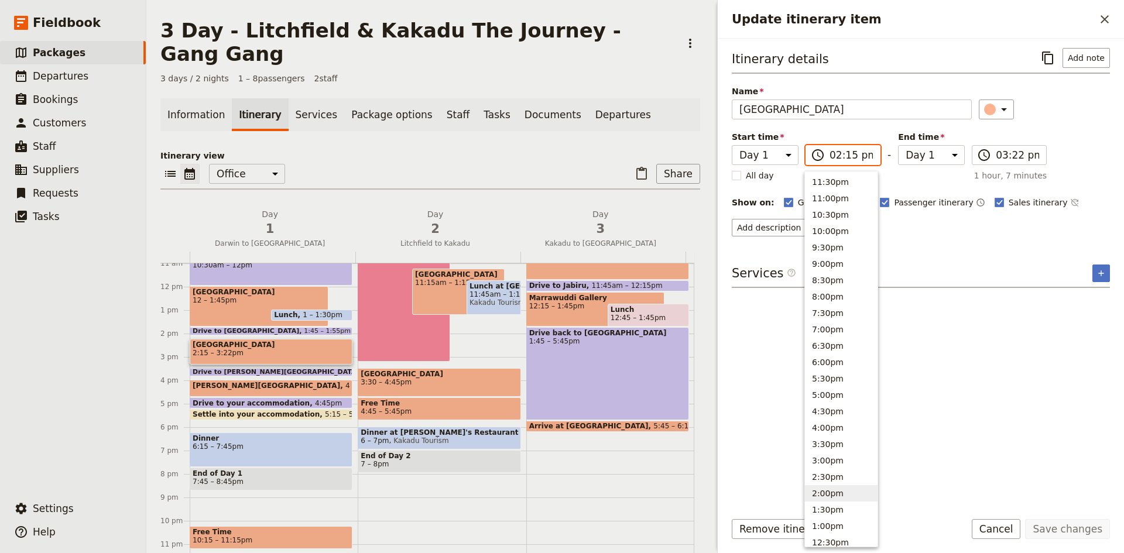
click at [846, 154] on input "02:15 pm" at bounding box center [850, 155] width 43 height 14
type input "02:00 pm"
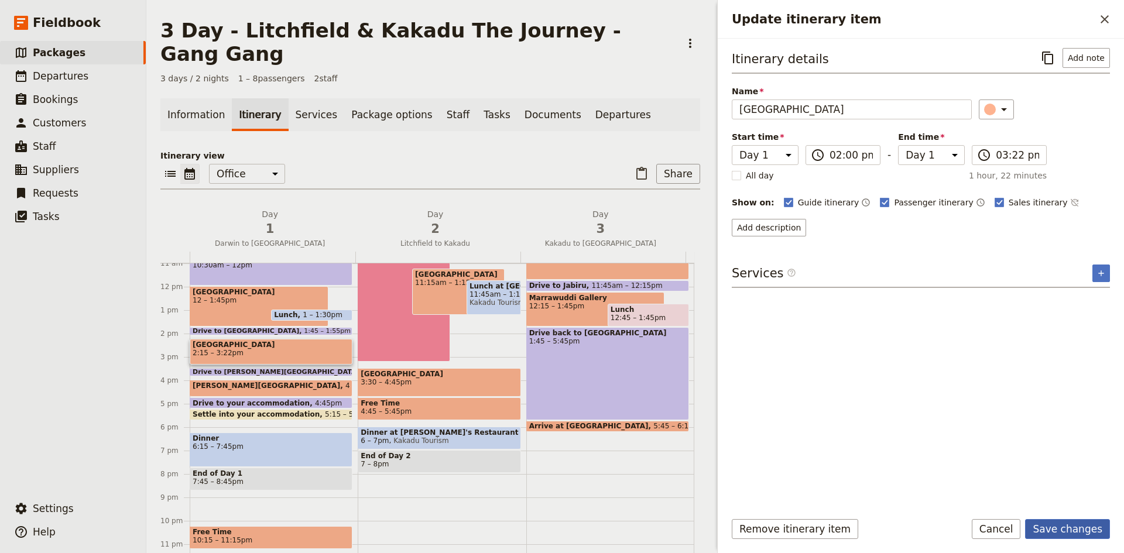
click at [1048, 527] on button "Save changes" at bounding box center [1067, 529] width 85 height 20
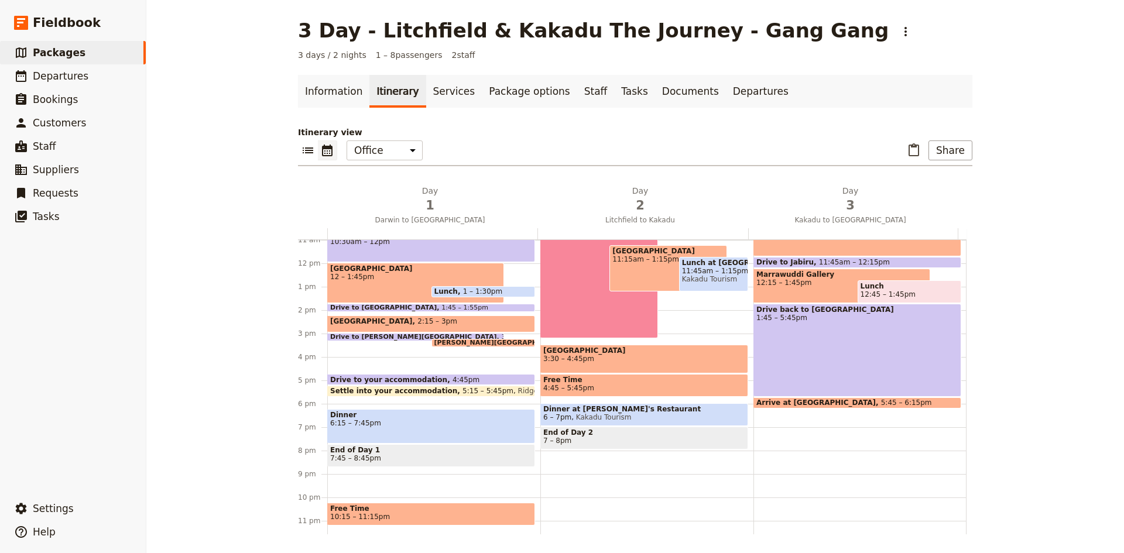
click at [384, 346] on div "Pick up guests from their hotel 8 – 8:15am Drive to Litchfield Park 10:30am – 1…" at bounding box center [433, 263] width 213 height 562
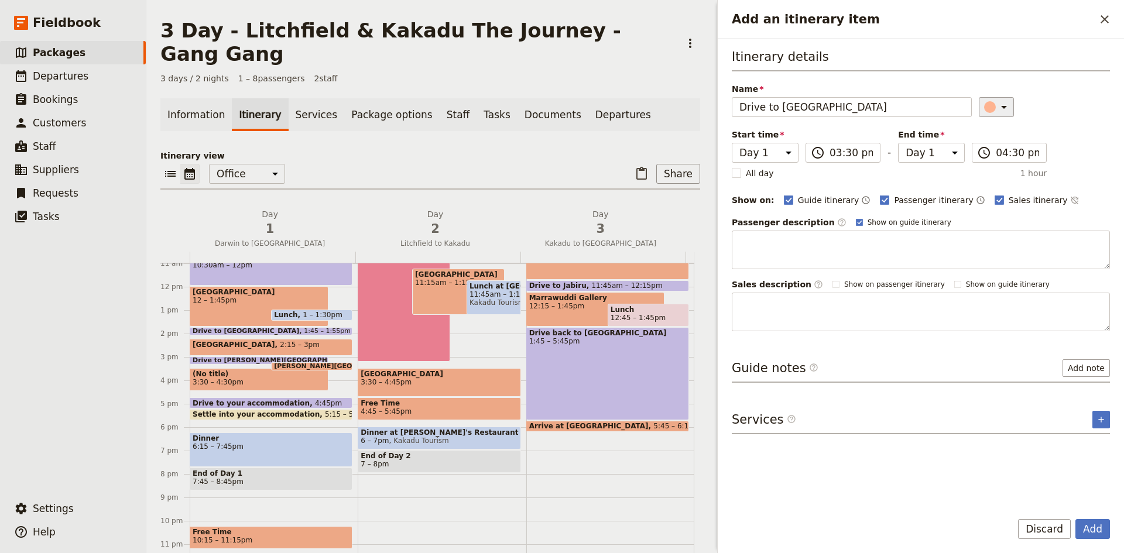
type input "Drive to [GEOGRAPHIC_DATA]"
click at [997, 108] on icon "Add an itinerary item" at bounding box center [1004, 107] width 14 height 14
click at [981, 158] on div "button" at bounding box center [982, 160] width 12 height 12
click at [1091, 531] on button "Add" at bounding box center [1092, 529] width 35 height 20
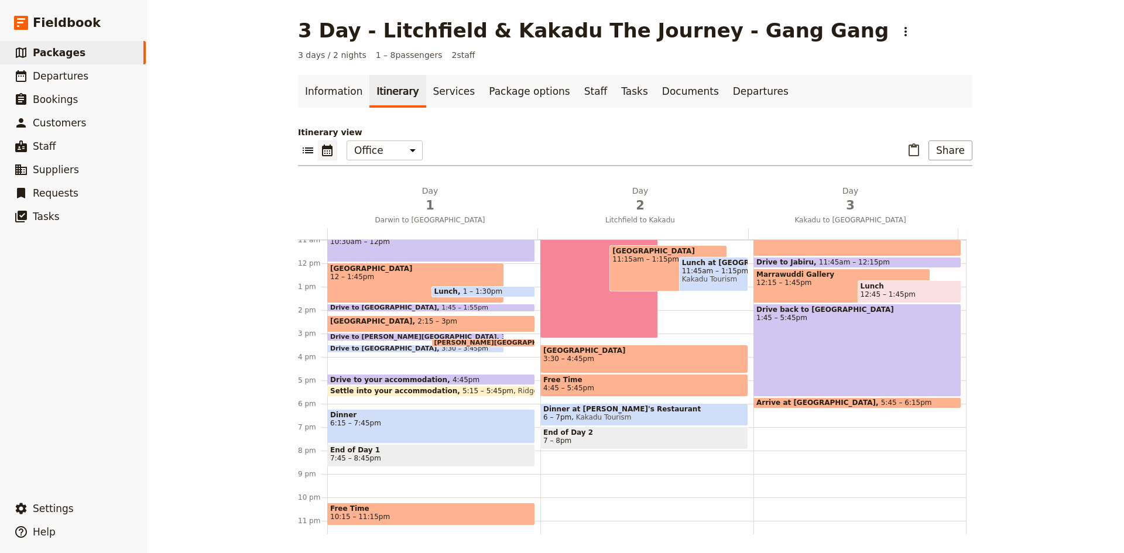
click at [404, 360] on div "Pick up guests from their hotel 8 – 8:15am Drive to Litchfield Park 10:30am – 1…" at bounding box center [433, 263] width 213 height 562
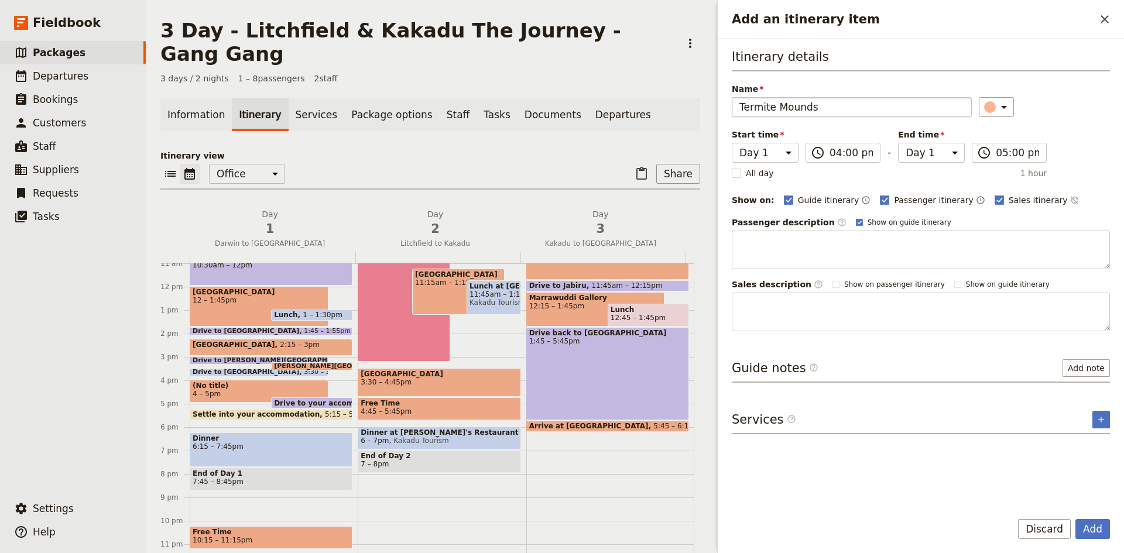
click at [739, 109] on input "Termite Mounds" at bounding box center [851, 107] width 240 height 20
type input "Giant Termite Mounds"
click at [1083, 530] on button "Add" at bounding box center [1092, 529] width 35 height 20
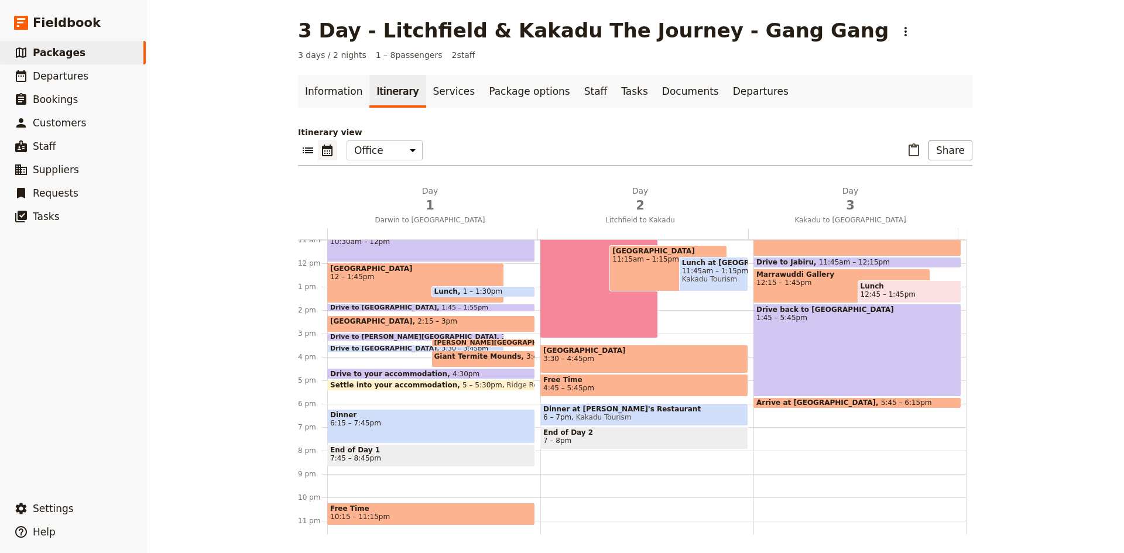
click at [462, 383] on span "5 – 5:30pm" at bounding box center [482, 385] width 40 height 8
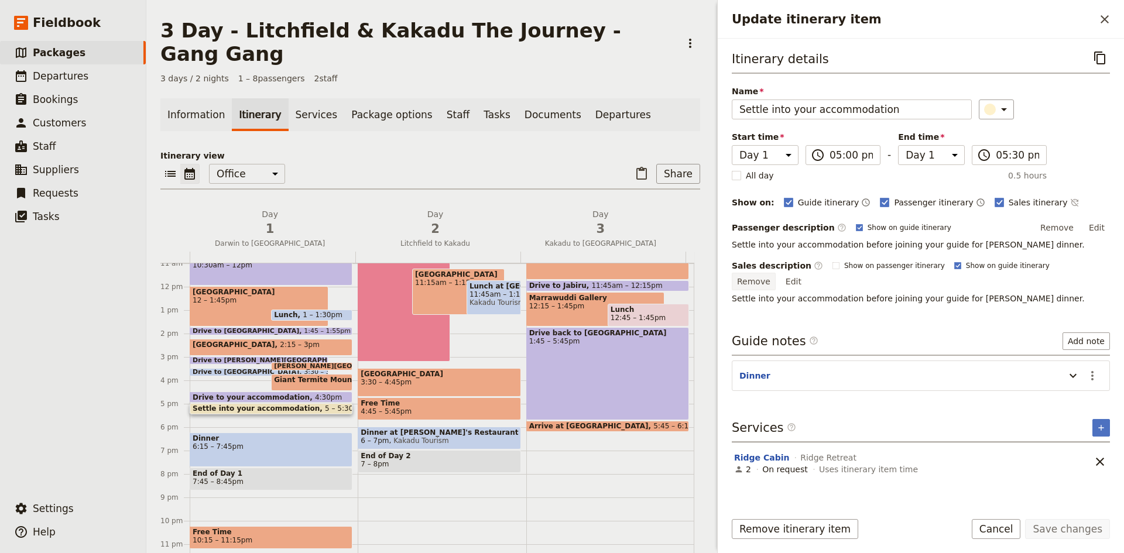
click at [775, 273] on button "Remove" at bounding box center [753, 282] width 44 height 18
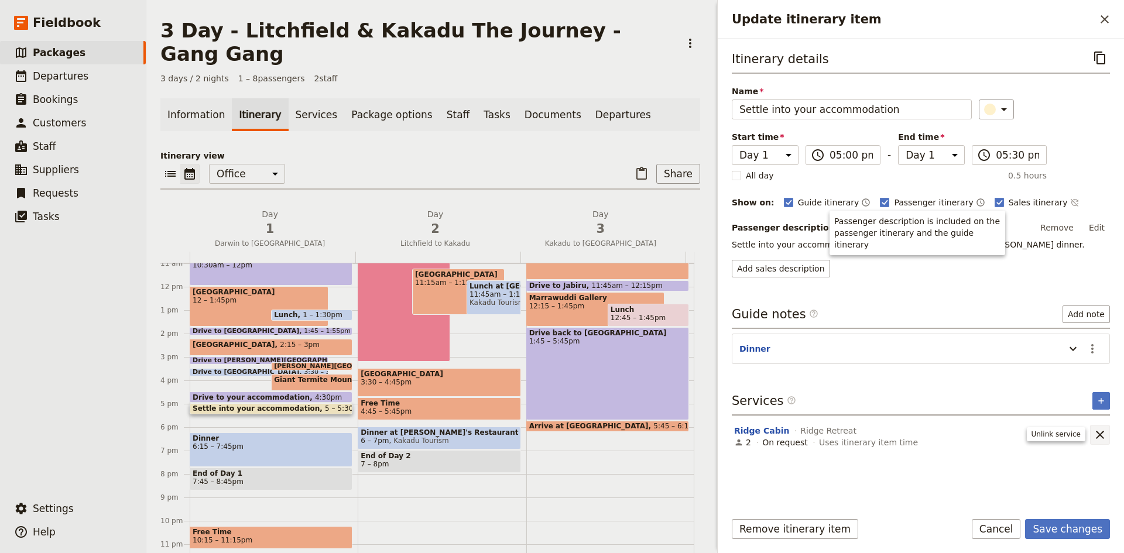
click at [1098, 434] on icon "Remove service" at bounding box center [1099, 435] width 8 height 8
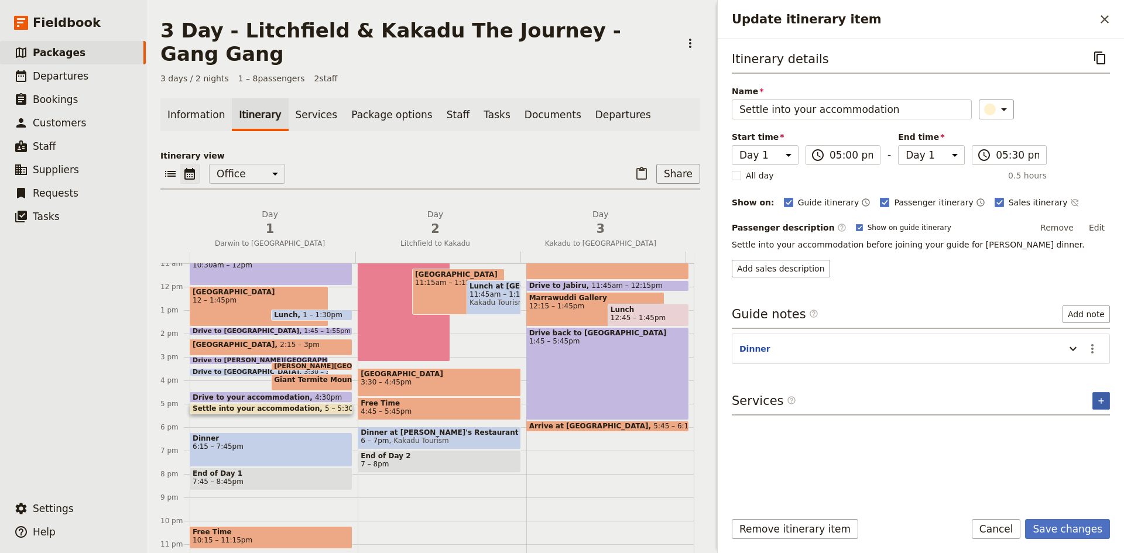
click at [1107, 398] on button "​" at bounding box center [1101, 401] width 18 height 18
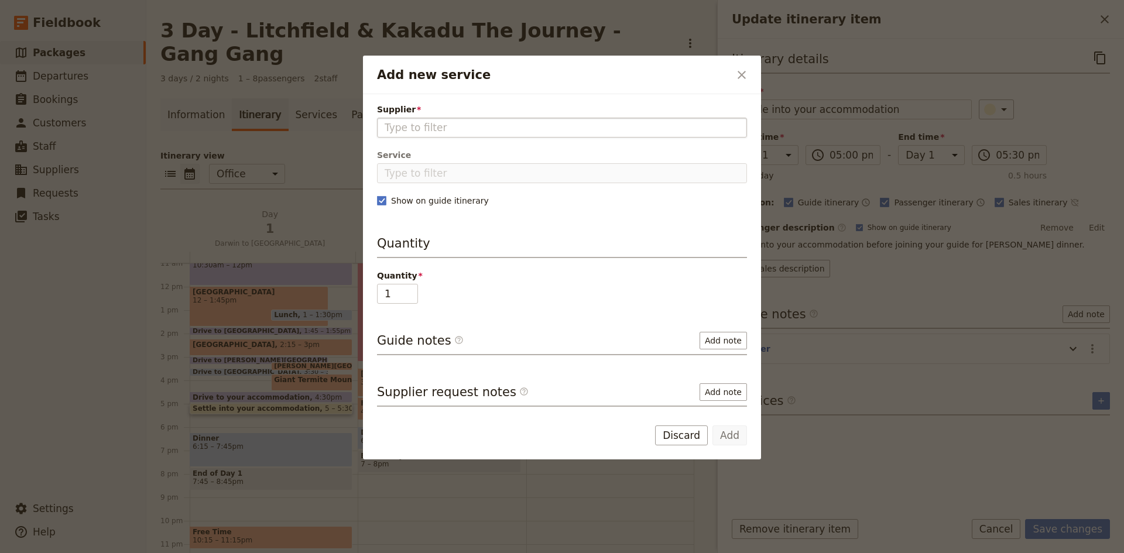
click at [390, 129] on input "Supplier" at bounding box center [561, 128] width 355 height 14
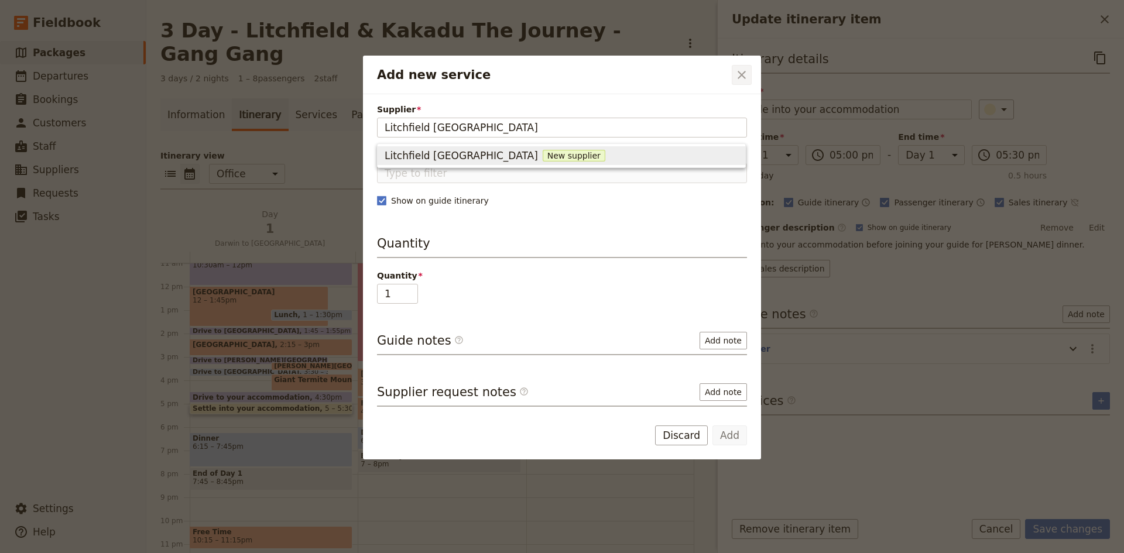
type input "Litchfield Outnback Resort"
click at [738, 74] on icon "Close dialog" at bounding box center [741, 75] width 14 height 14
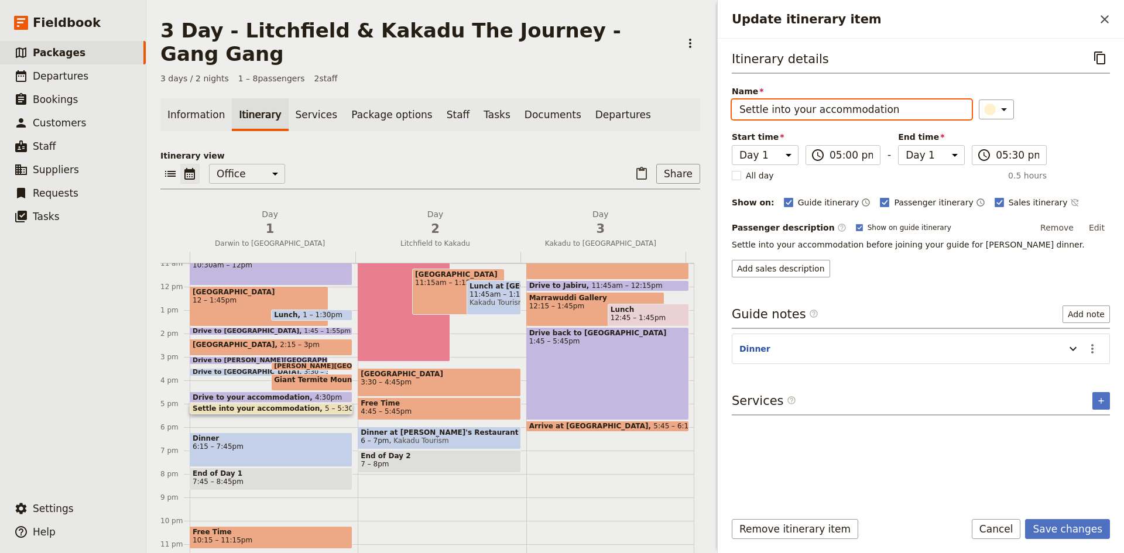
click at [901, 110] on input "Settle into your accommodation" at bounding box center [851, 109] width 240 height 20
type input "Settle into your accommodation - [GEOGRAPHIC_DATA]"
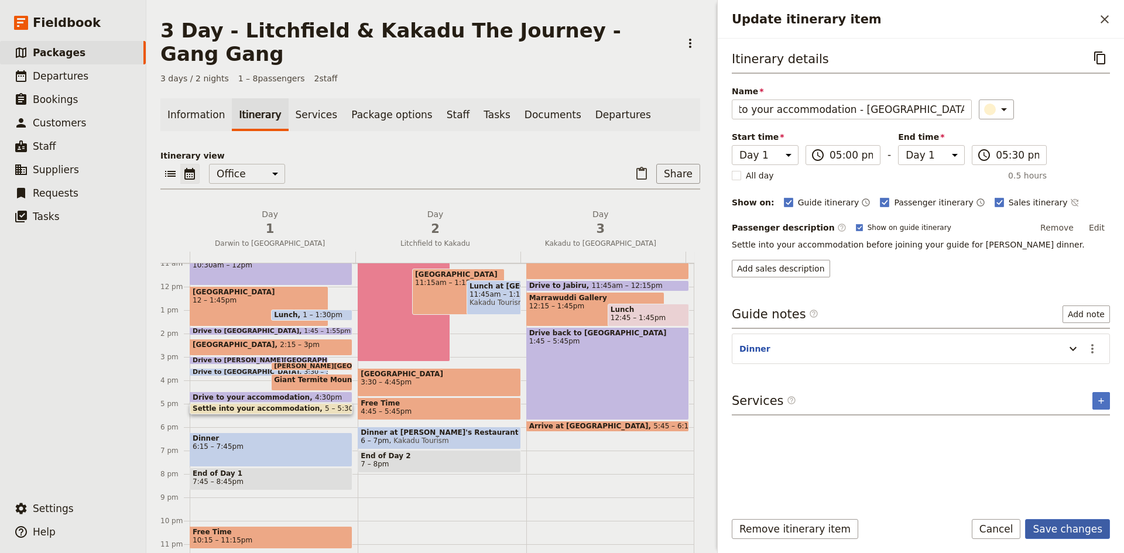
click at [1052, 527] on button "Save changes" at bounding box center [1067, 529] width 85 height 20
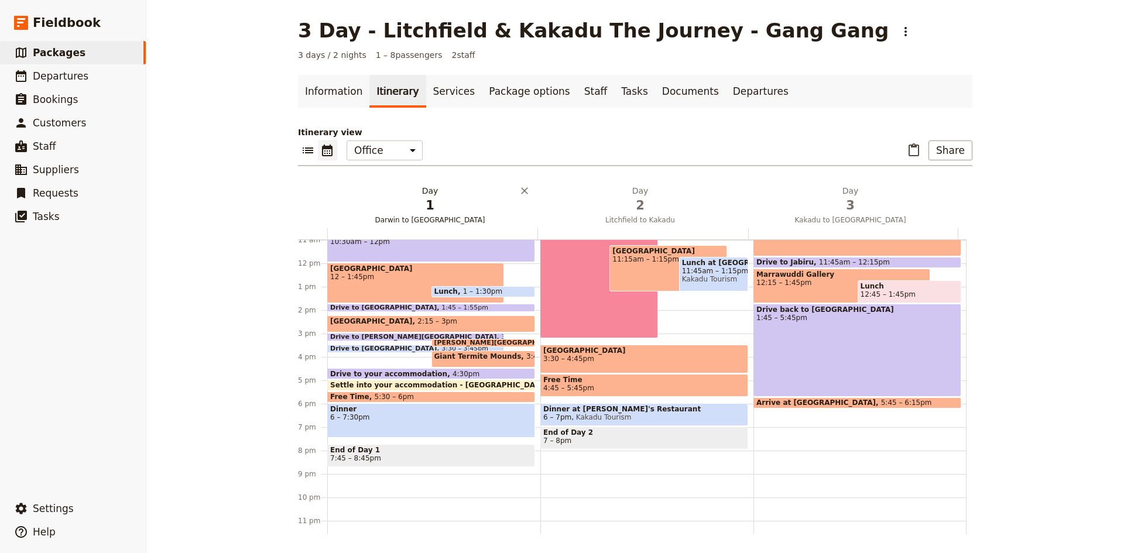
click at [420, 205] on span "1" at bounding box center [430, 206] width 196 height 18
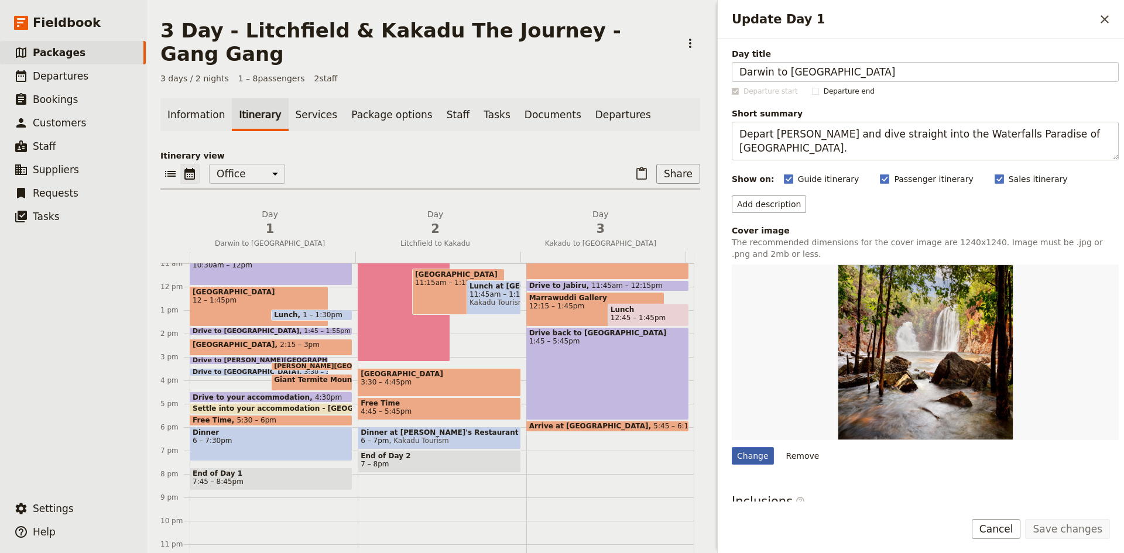
click at [755, 453] on div "Change" at bounding box center [752, 456] width 42 height 18
click at [731, 447] on input "Change" at bounding box center [731, 446] width 1 height 1
type input "C:\fakepath\LITCHFIELD-TERMITE-MOUNDS-sq.jpg"
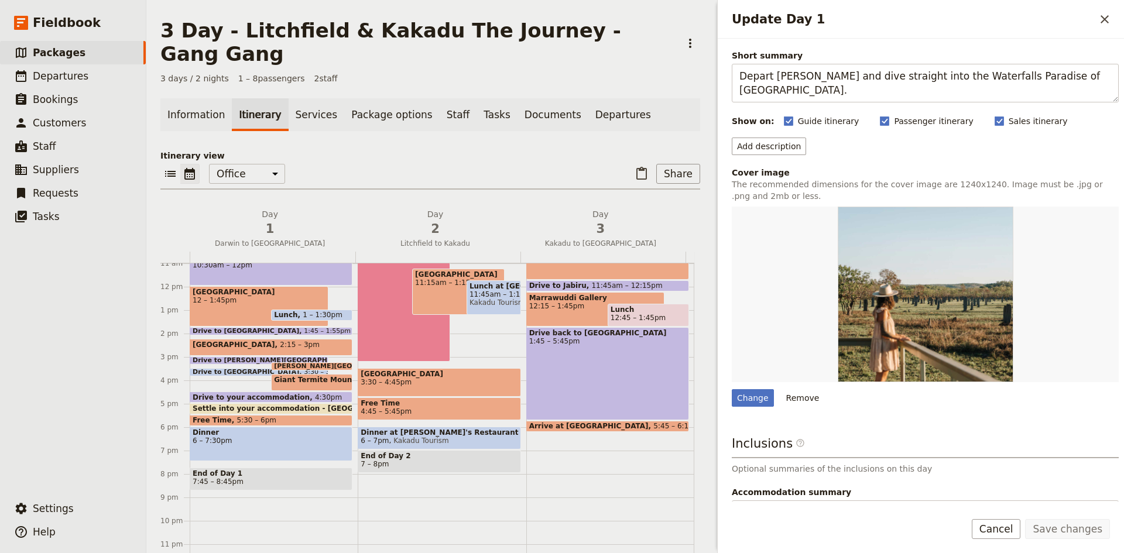
scroll to position [138, 0]
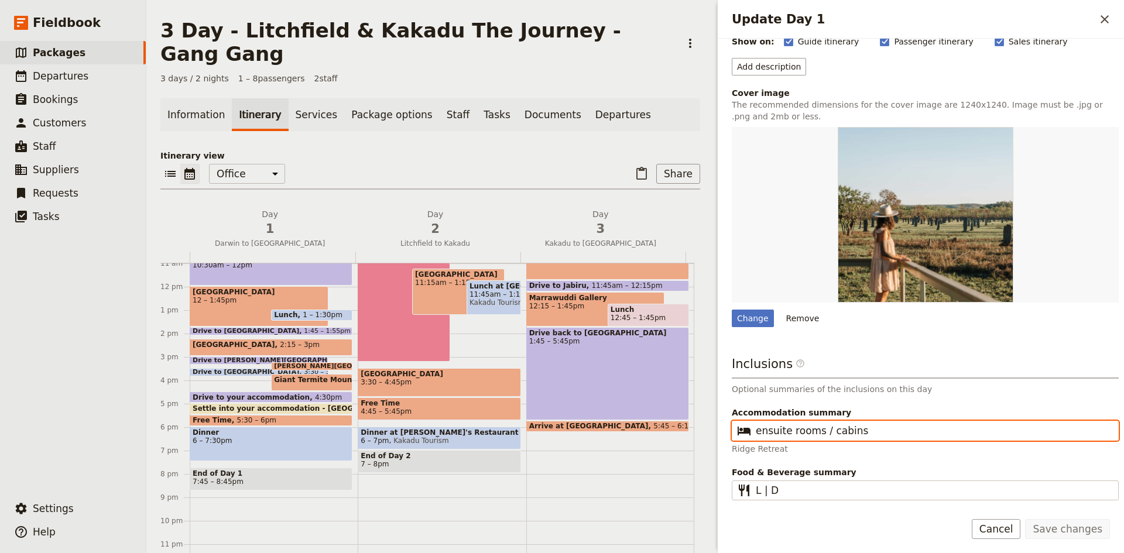
click at [872, 433] on input "ensuite rooms / cabins" at bounding box center [932, 431] width 355 height 14
drag, startPoint x: 872, startPoint y: 433, endPoint x: 820, endPoint y: 440, distance: 52.6
click at [820, 440] on fieldset "​ ensuite rooms / cabins" at bounding box center [924, 431] width 387 height 20
click at [756, 428] on input "ensuite rooms" at bounding box center [932, 431] width 355 height 14
type input "Litchfield Outback Resort - ensuite rooms"
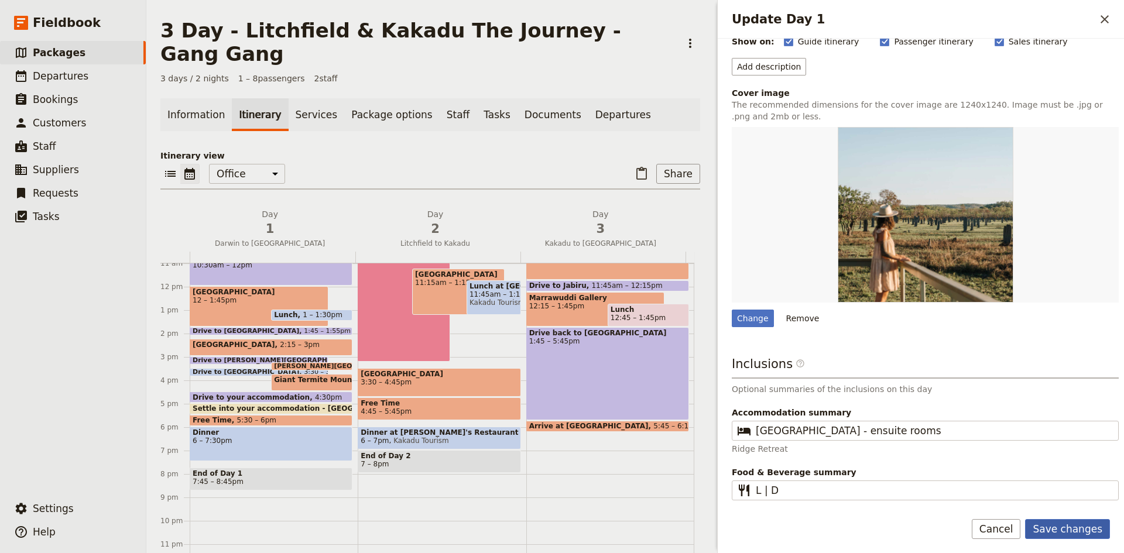
click at [1056, 524] on button "Save changes" at bounding box center [1067, 529] width 85 height 20
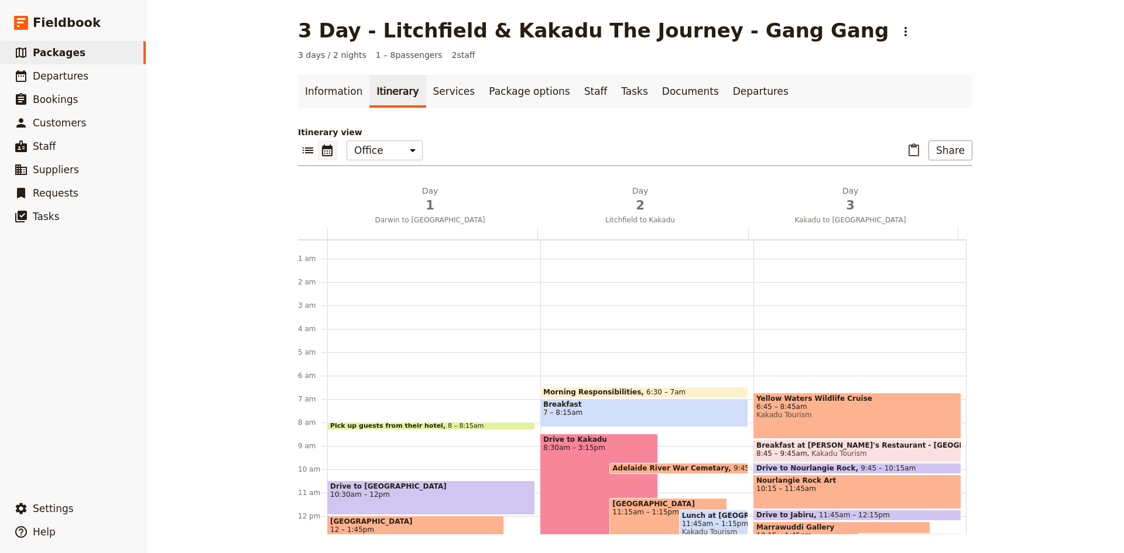
scroll to position [0, 0]
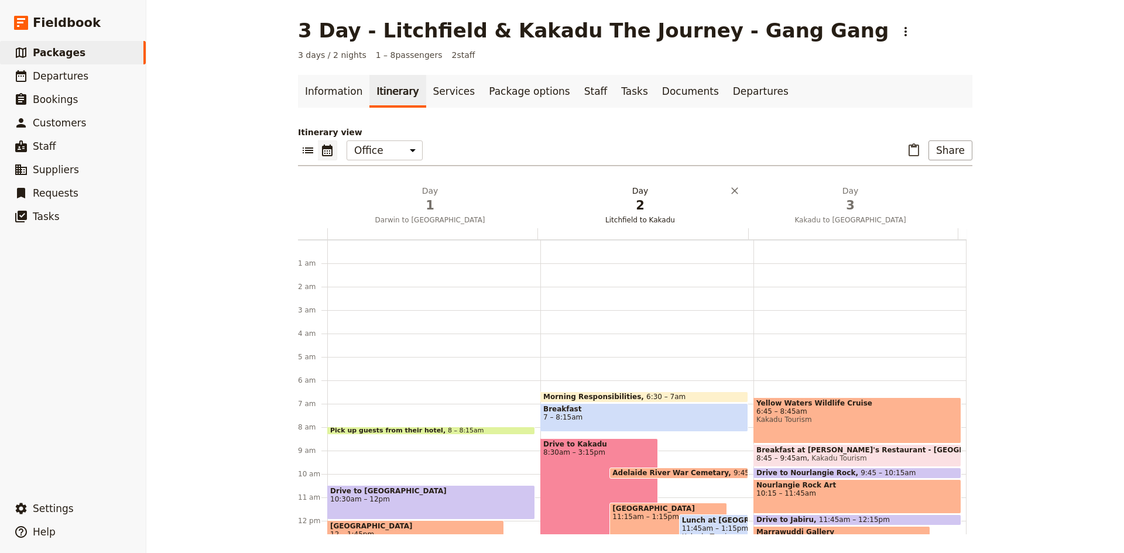
click at [627, 193] on h2 "Day 2 Litchfield to [GEOGRAPHIC_DATA]" at bounding box center [640, 199] width 196 height 29
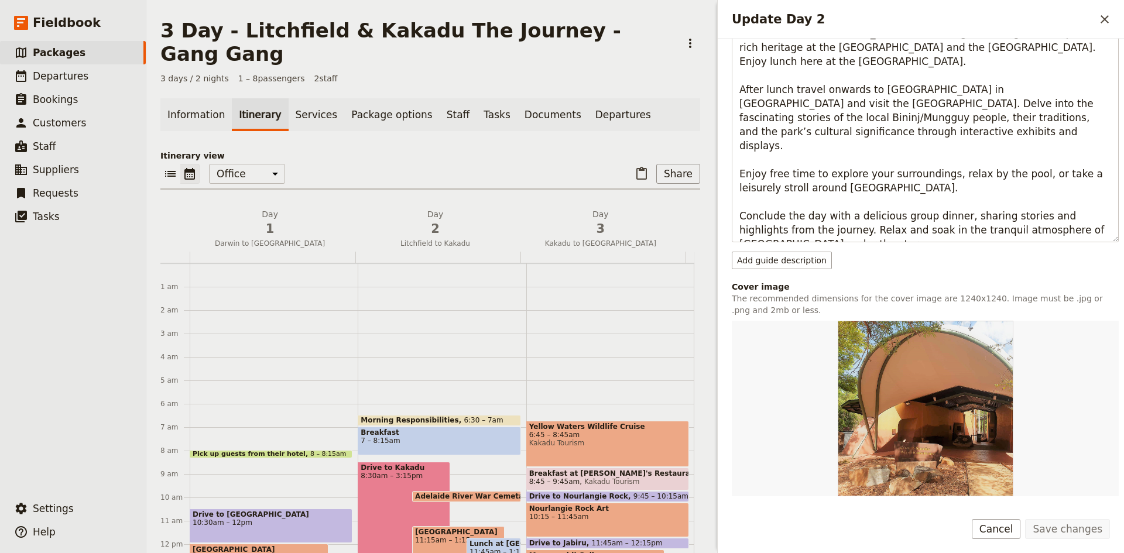
scroll to position [761, 0]
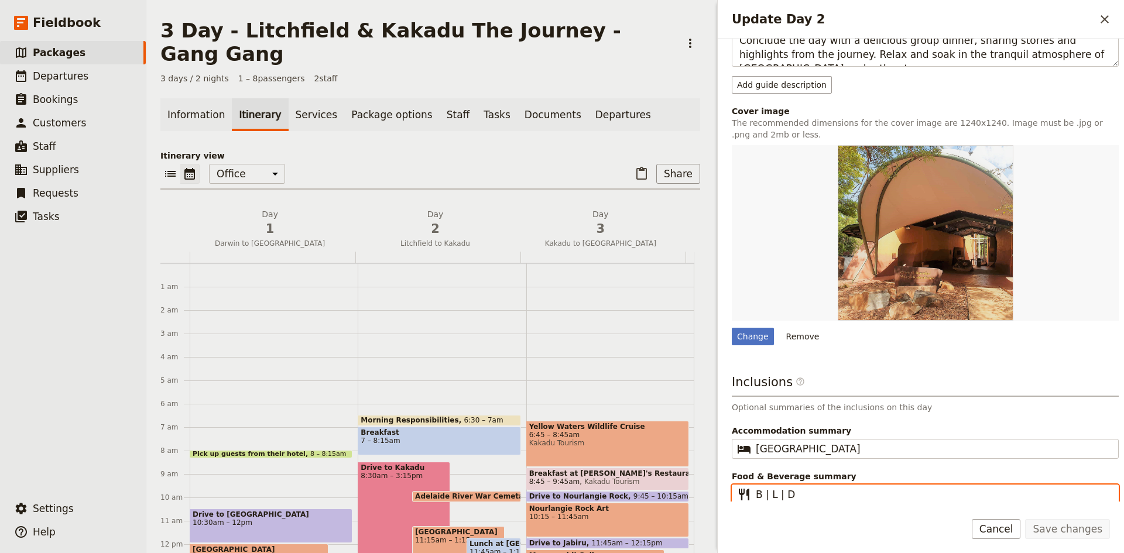
click at [799, 493] on input "B | L | D" at bounding box center [932, 494] width 355 height 14
click at [768, 489] on input "B | L" at bounding box center [932, 494] width 355 height 14
type input "L"
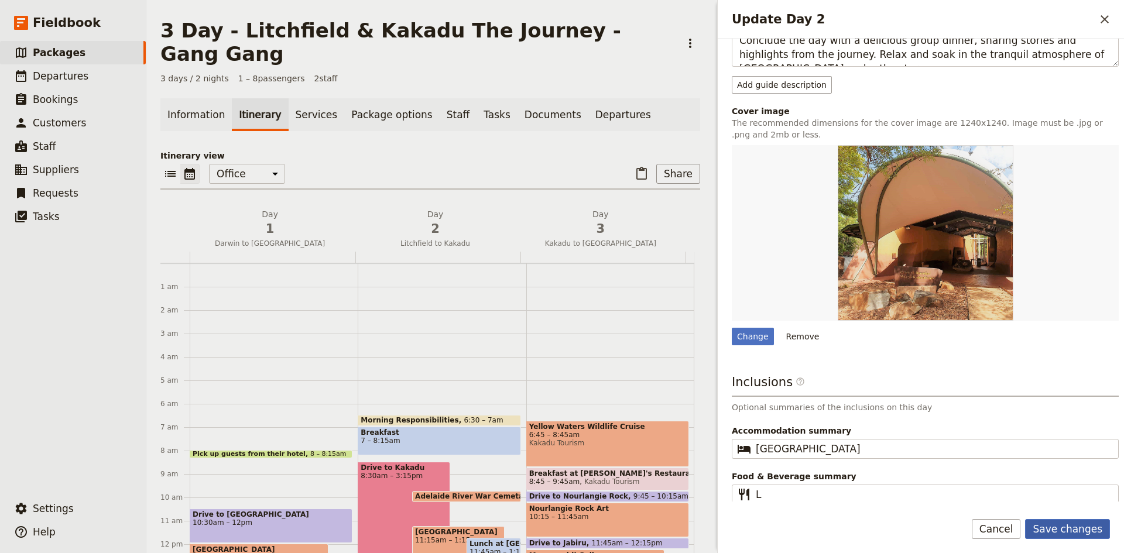
click at [1073, 527] on button "Save changes" at bounding box center [1067, 529] width 85 height 20
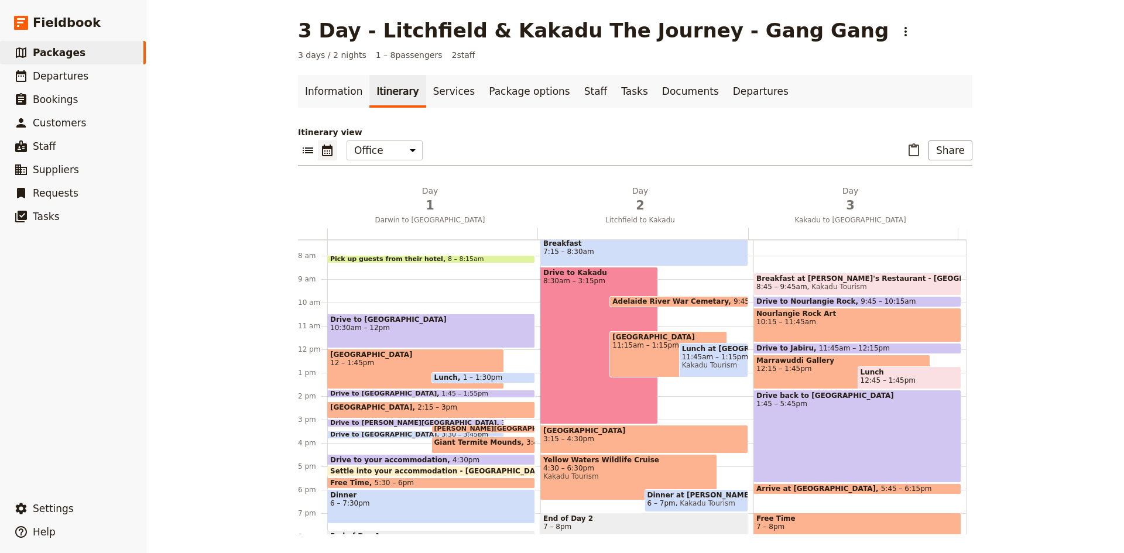
scroll to position [150, 0]
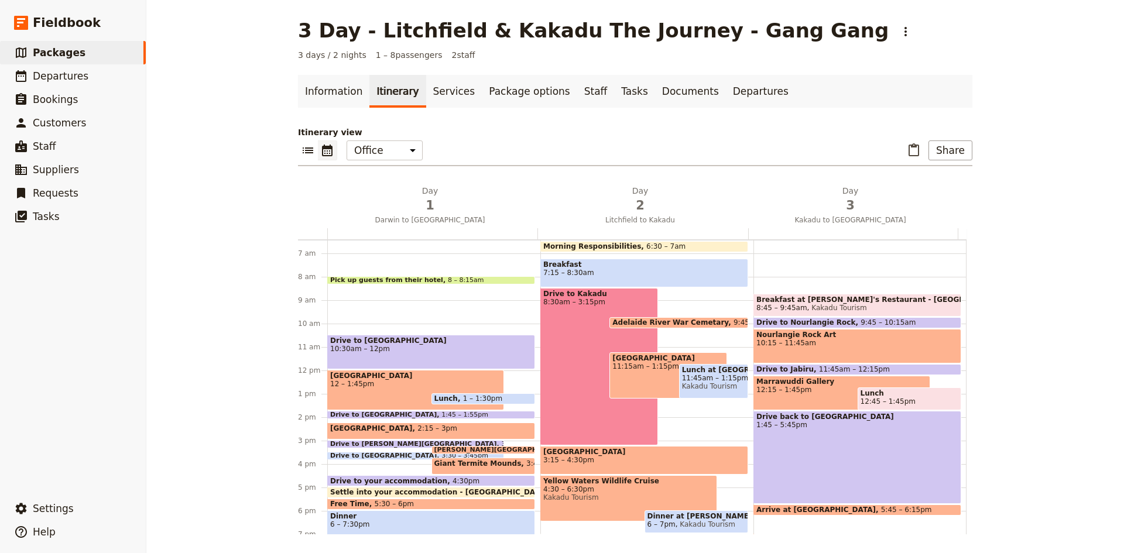
click at [596, 428] on div "Drive to Kakadu 8:30am – 3:15pm" at bounding box center [599, 366] width 118 height 157
select select "2"
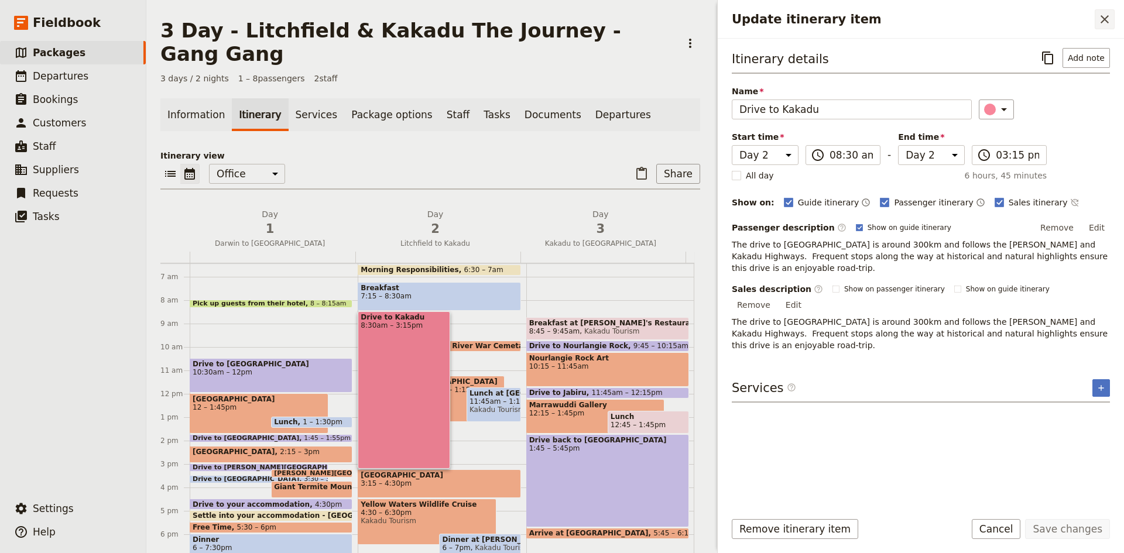
click at [1106, 16] on icon "Close drawer" at bounding box center [1104, 19] width 14 height 14
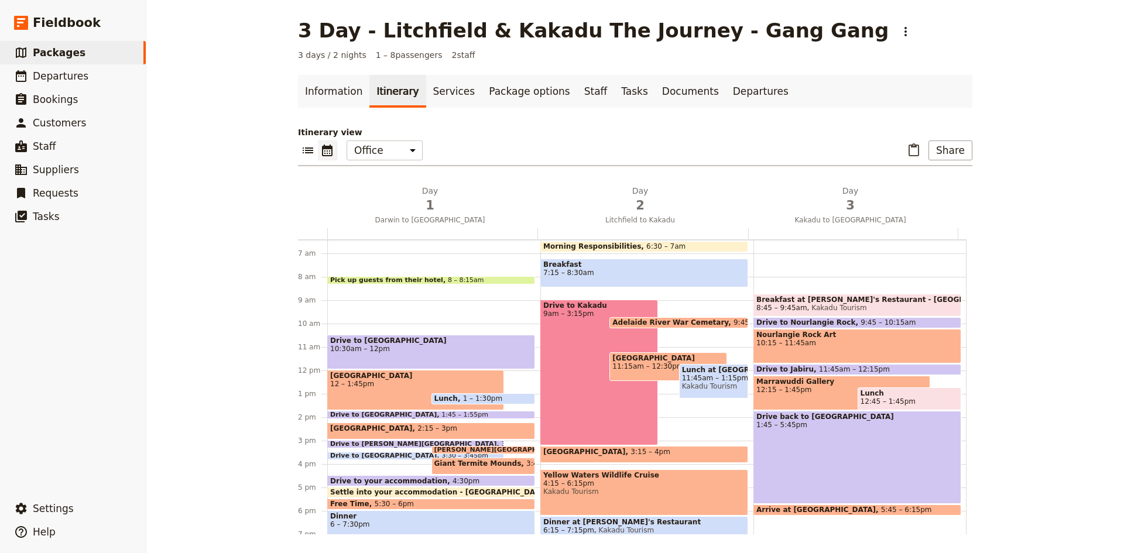
click at [700, 375] on span "11:45am – 1:15pm" at bounding box center [713, 378] width 63 height 8
select select "2"
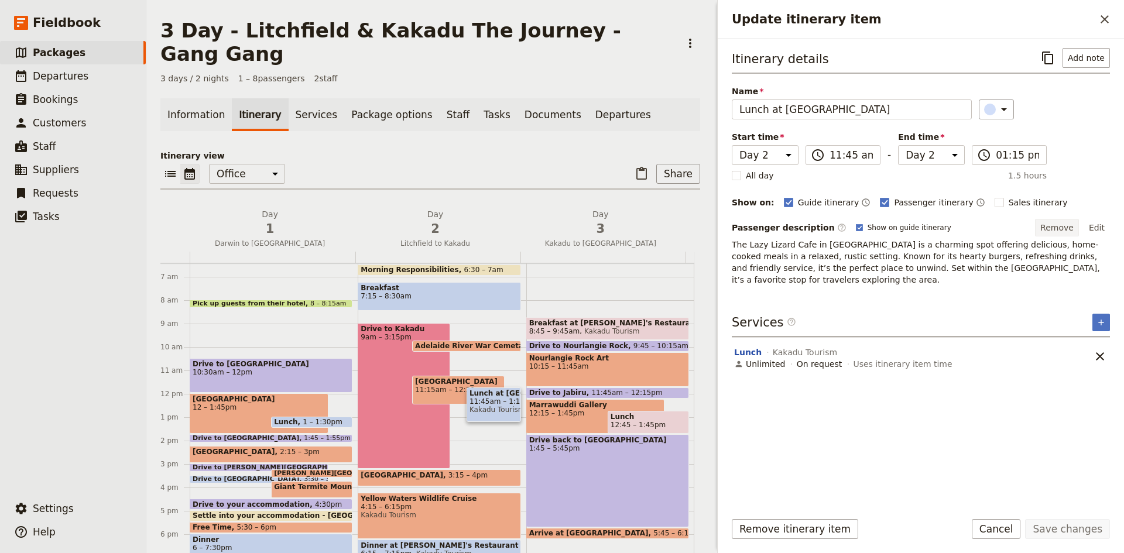
click at [1062, 228] on button "Remove" at bounding box center [1057, 228] width 44 height 18
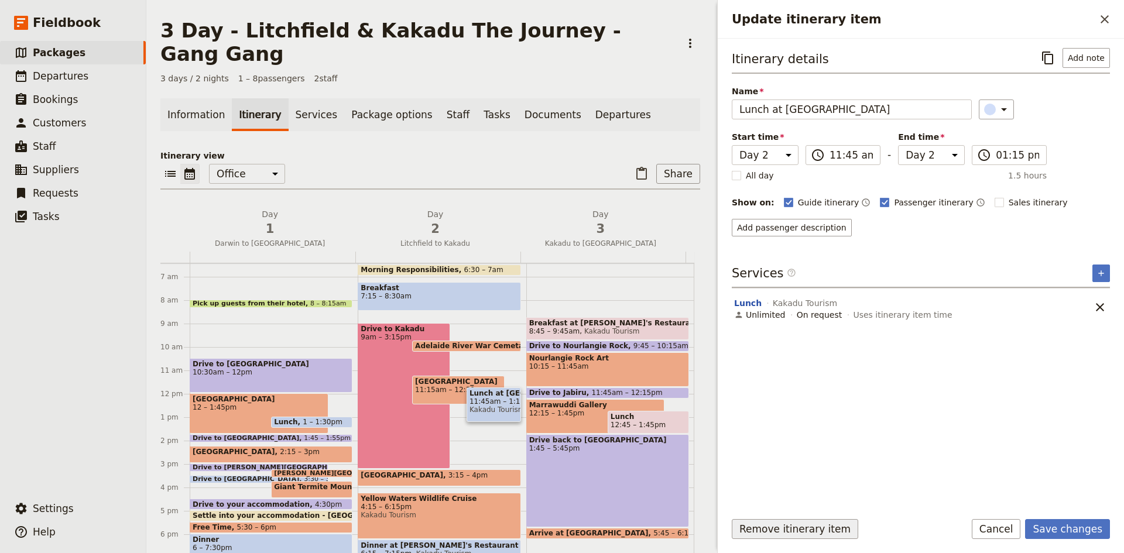
click at [812, 524] on button "Remove itinerary item" at bounding box center [794, 529] width 126 height 20
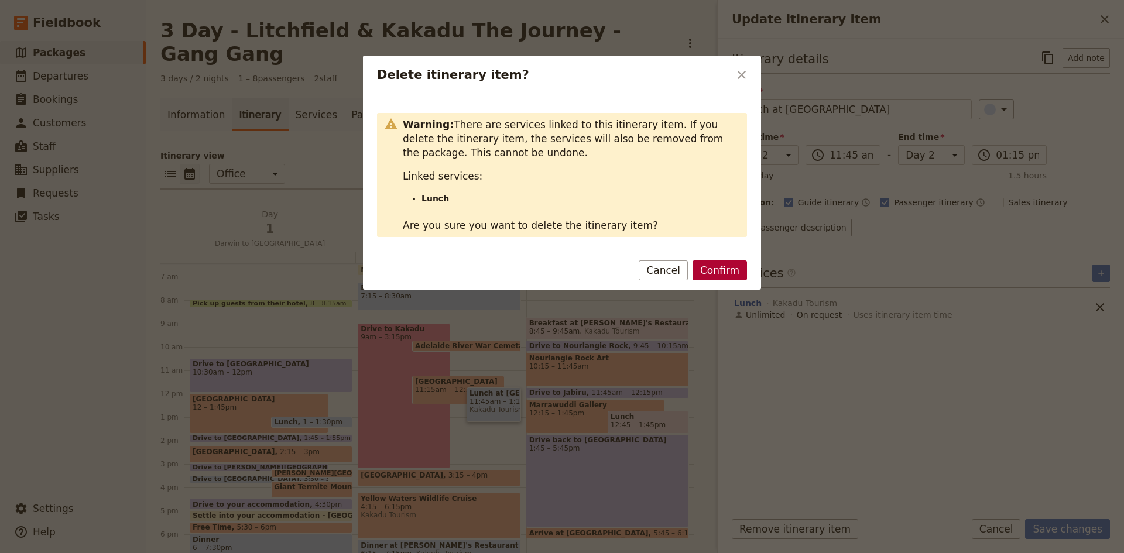
click at [724, 273] on button "Confirm" at bounding box center [719, 270] width 54 height 20
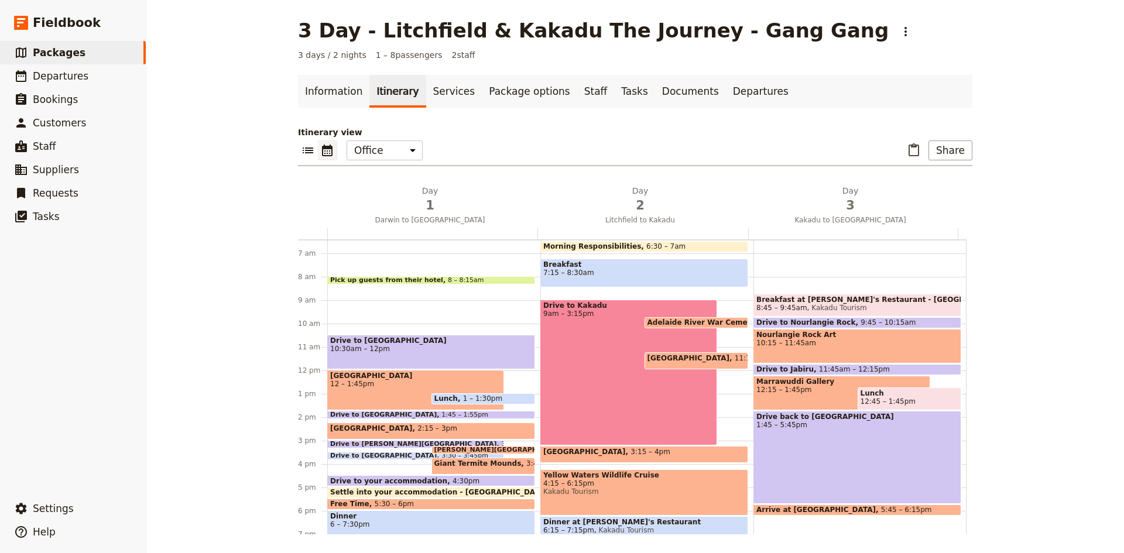
click at [674, 363] on div "Pine Creek 11:15am – 12pm" at bounding box center [696, 360] width 104 height 17
select select "2"
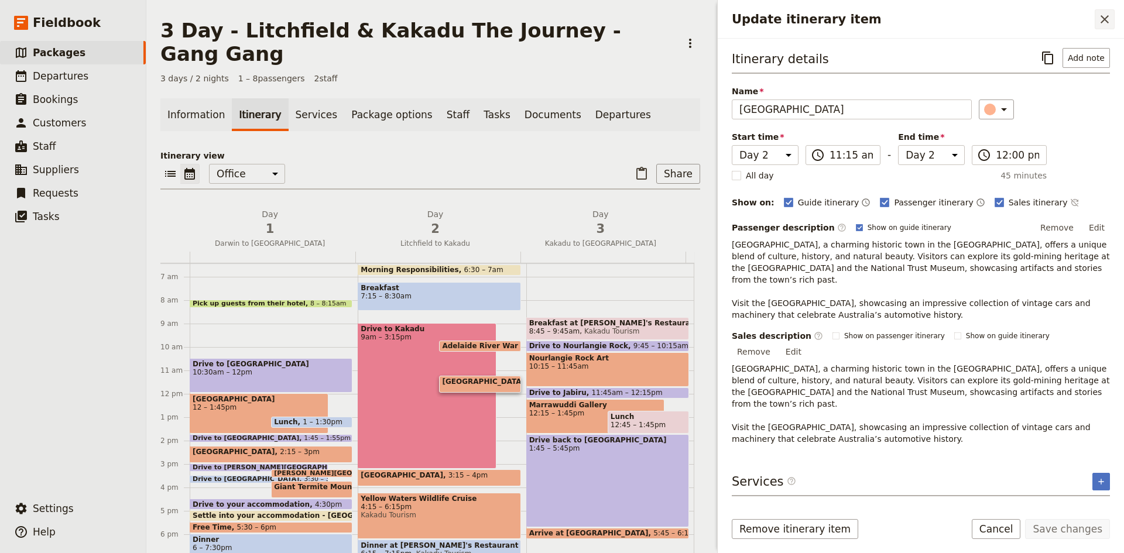
click at [1104, 23] on icon "Close drawer" at bounding box center [1104, 19] width 14 height 14
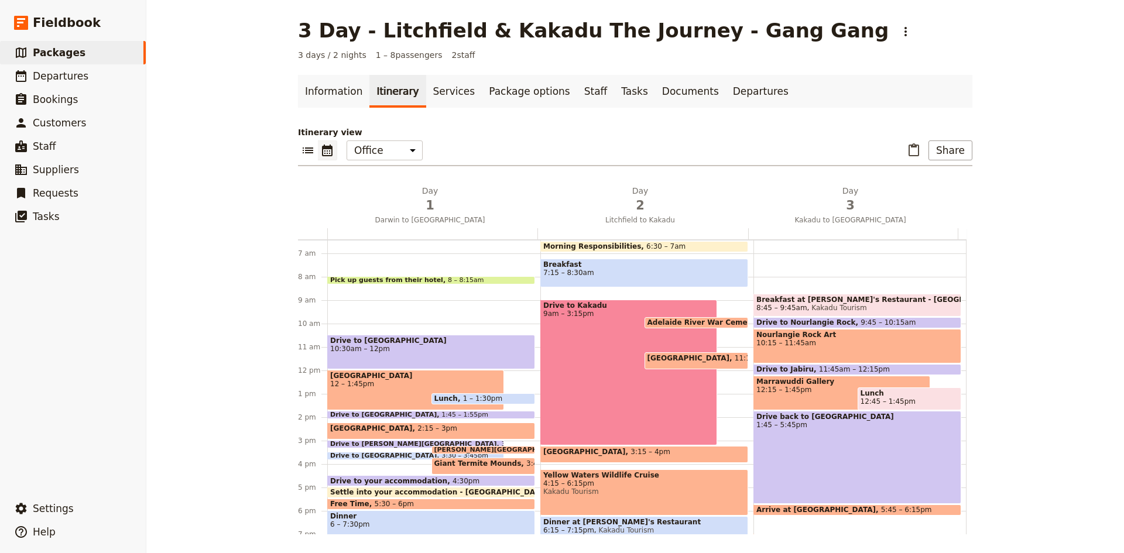
click at [640, 380] on div "Drive to Kakadu 9am – 3:15pm" at bounding box center [628, 373] width 177 height 146
select select "2"
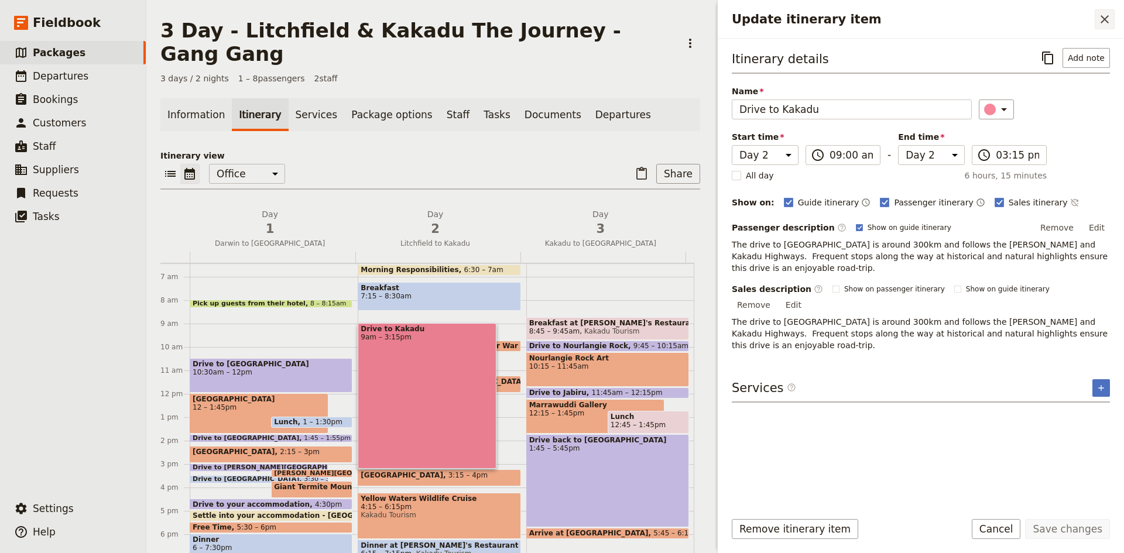
click at [1101, 18] on icon "Close drawer" at bounding box center [1104, 19] width 14 height 14
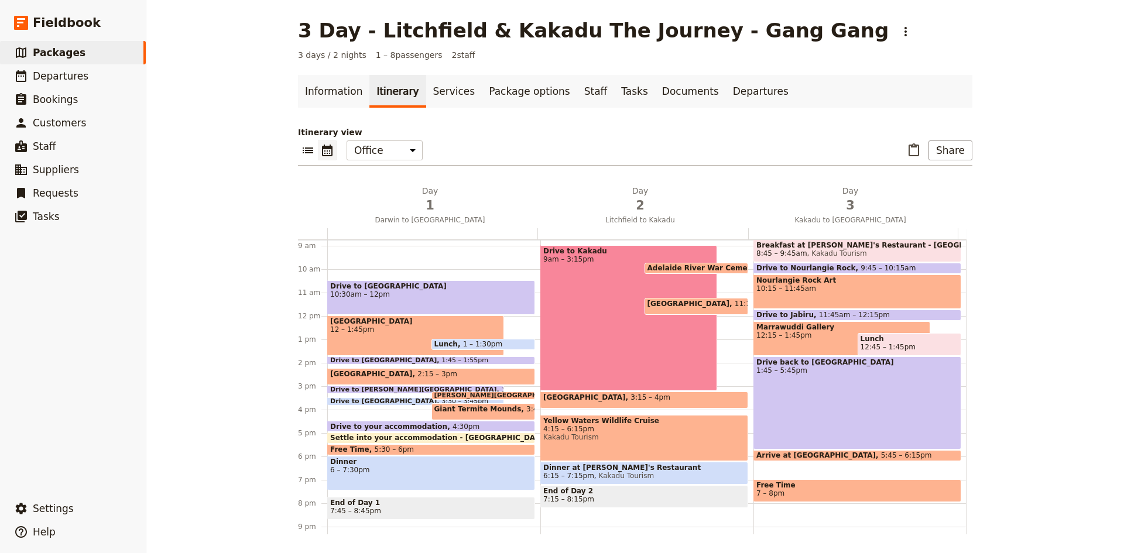
scroll to position [267, 0]
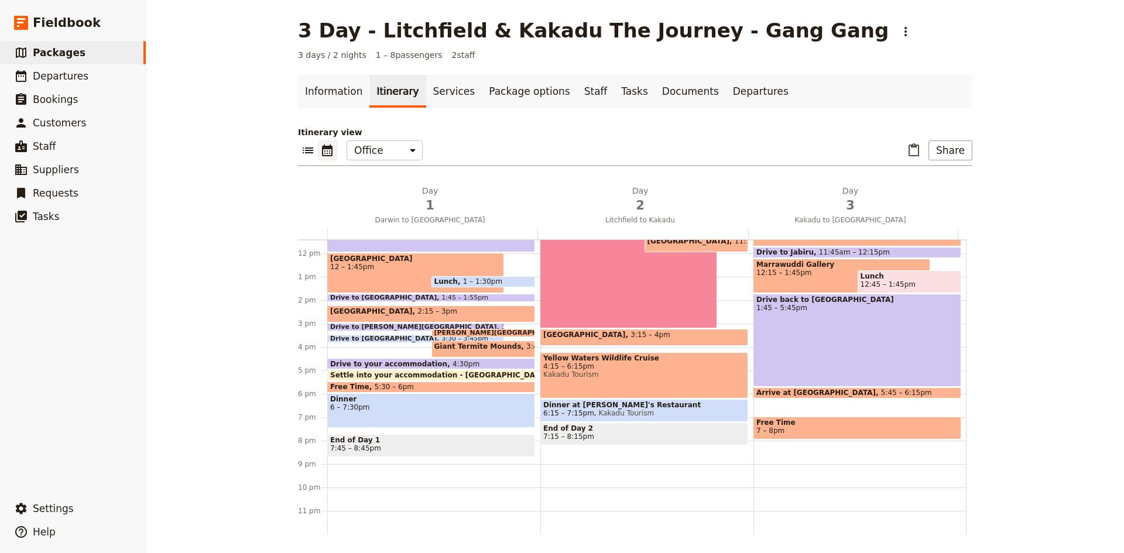
click at [607, 475] on div "Morning Responsibilities 6:30 – 7am Breakfast 7:15 – 8:30am Drive to Kakadu 9am…" at bounding box center [646, 253] width 213 height 562
select select "2"
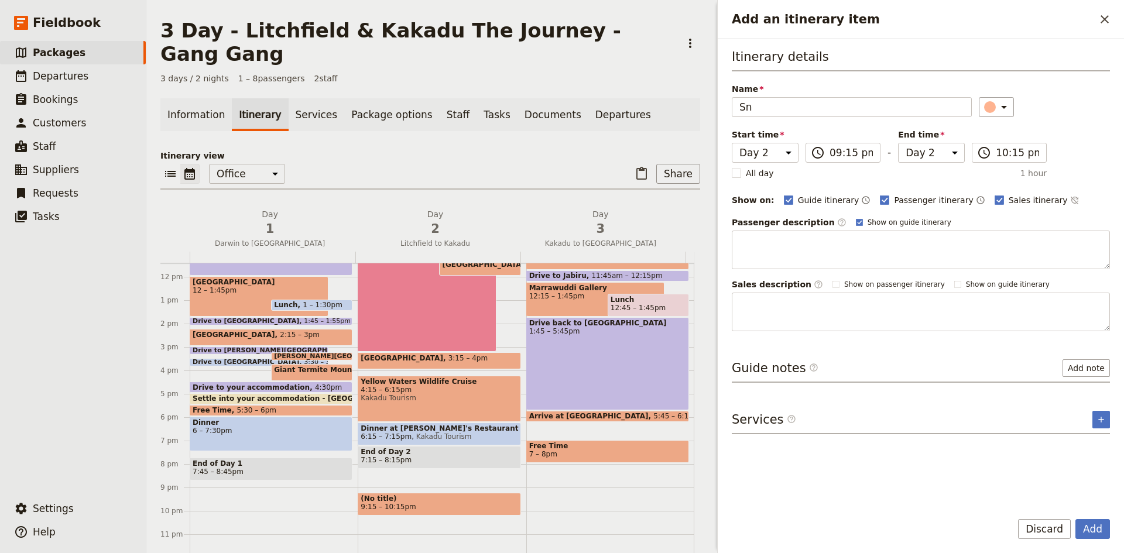
type input "S"
type input "Morning tea"
click at [1090, 533] on button "Add" at bounding box center [1092, 529] width 35 height 20
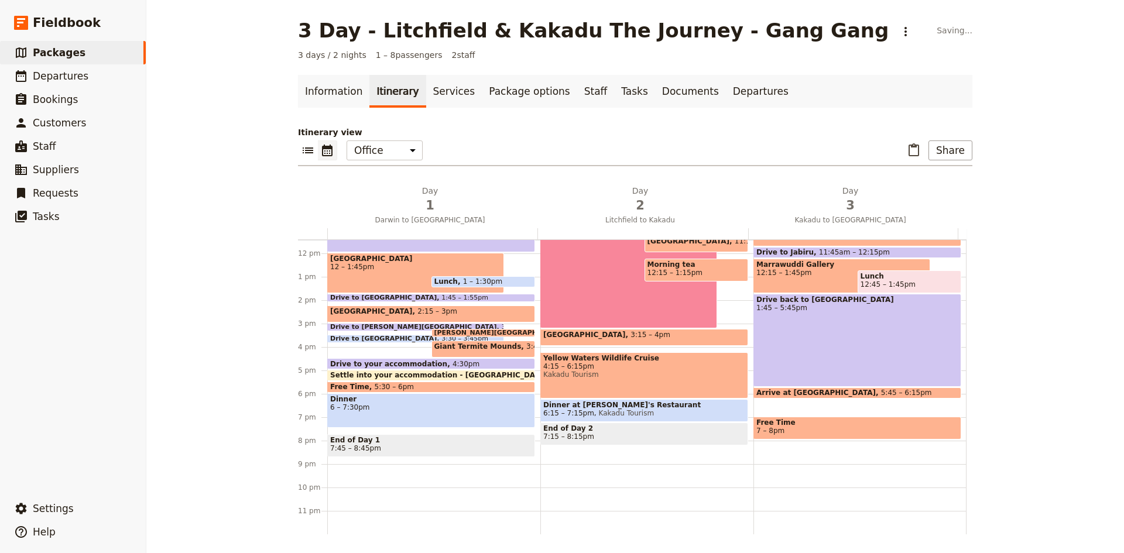
scroll to position [209, 0]
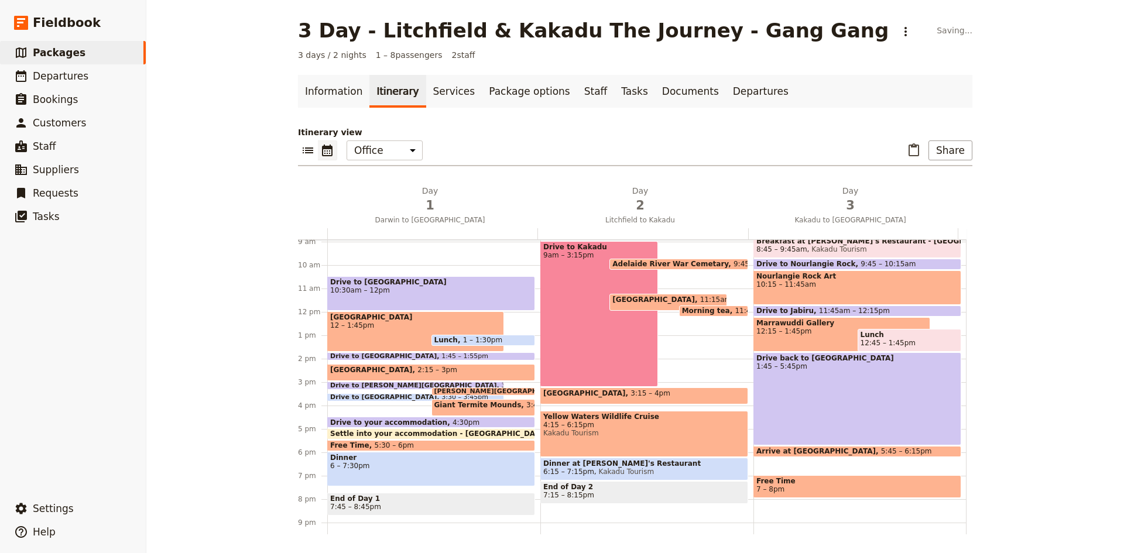
click at [700, 303] on span "11:15am – 12pm" at bounding box center [730, 302] width 60 height 13
select select "2"
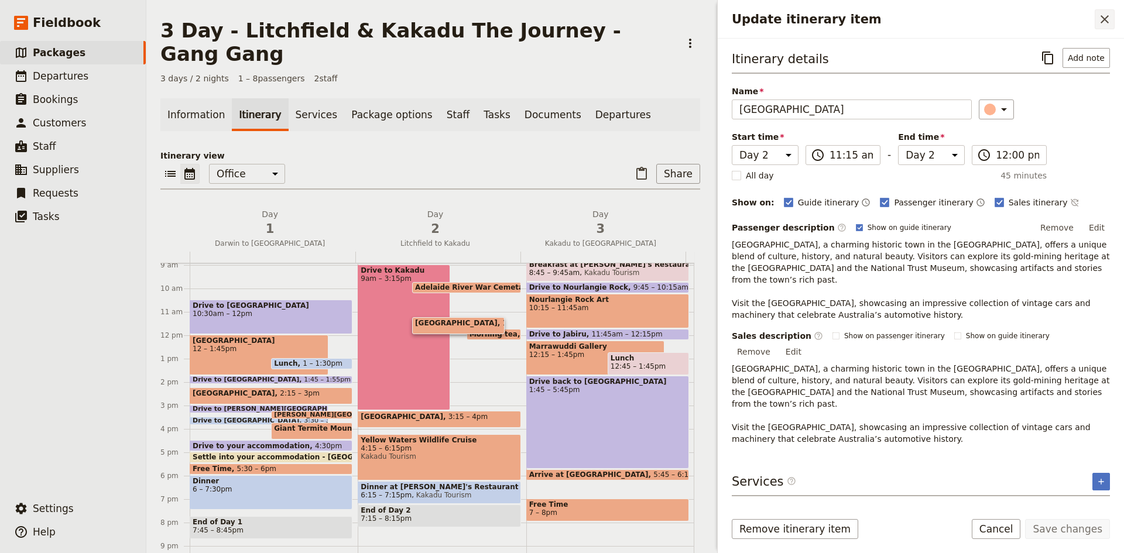
click at [1107, 20] on icon "Close drawer" at bounding box center [1104, 19] width 14 height 14
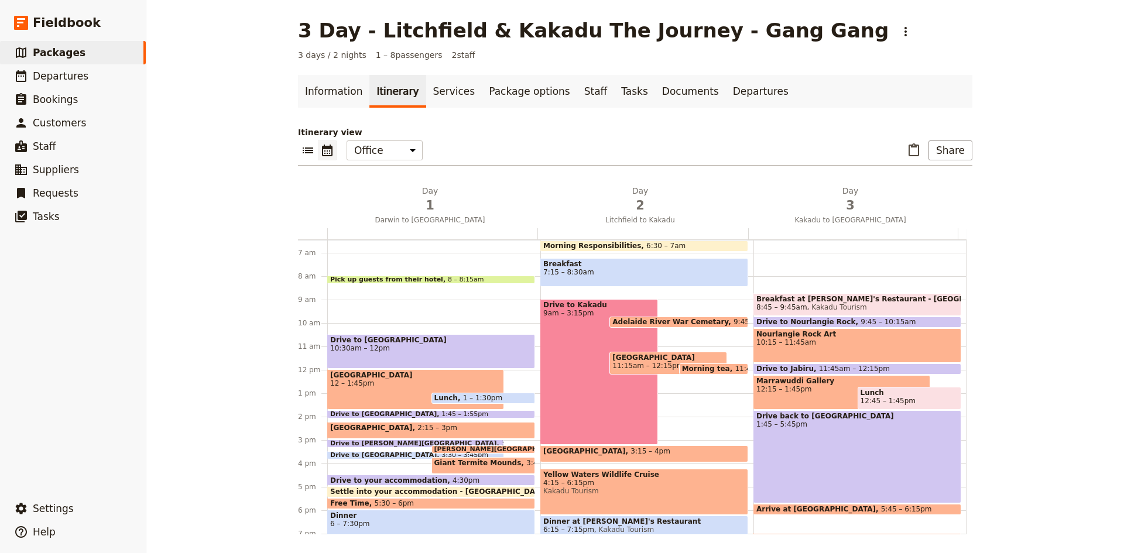
scroll to position [150, 0]
click at [707, 369] on span "Morning tea" at bounding box center [708, 369] width 53 height 8
select select "2"
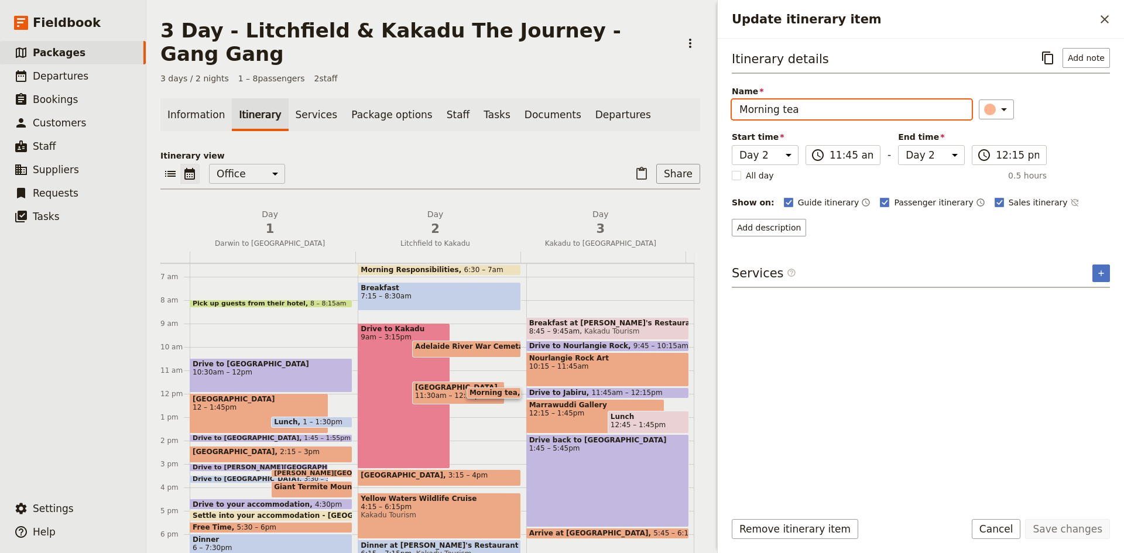
drag, startPoint x: 801, startPoint y: 108, endPoint x: 727, endPoint y: 108, distance: 73.7
click at [727, 108] on div "Itinerary details ​ Add note Name Morning tea ​ Start time Day 1 Day 2 Day 3 11…" at bounding box center [920, 270] width 406 height 463
type input "Picnic Lunch"
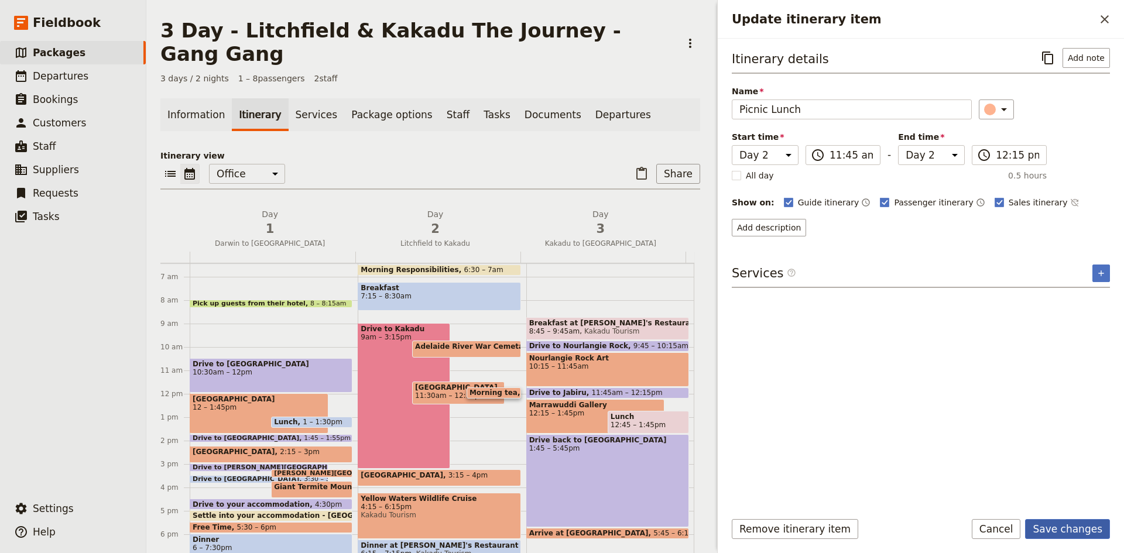
click at [1063, 528] on button "Save changes" at bounding box center [1067, 529] width 85 height 20
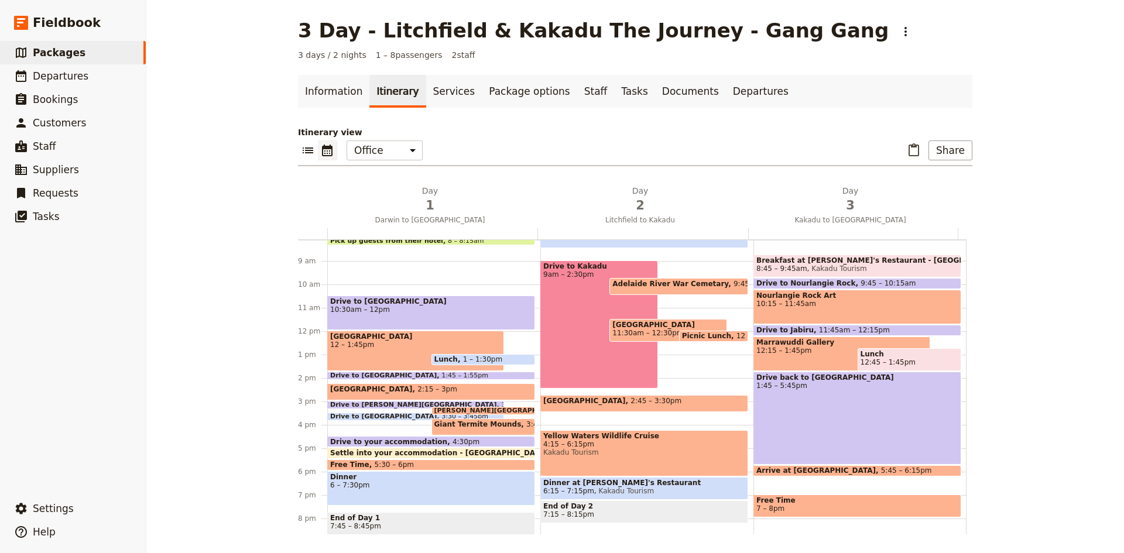
scroll to position [209, 0]
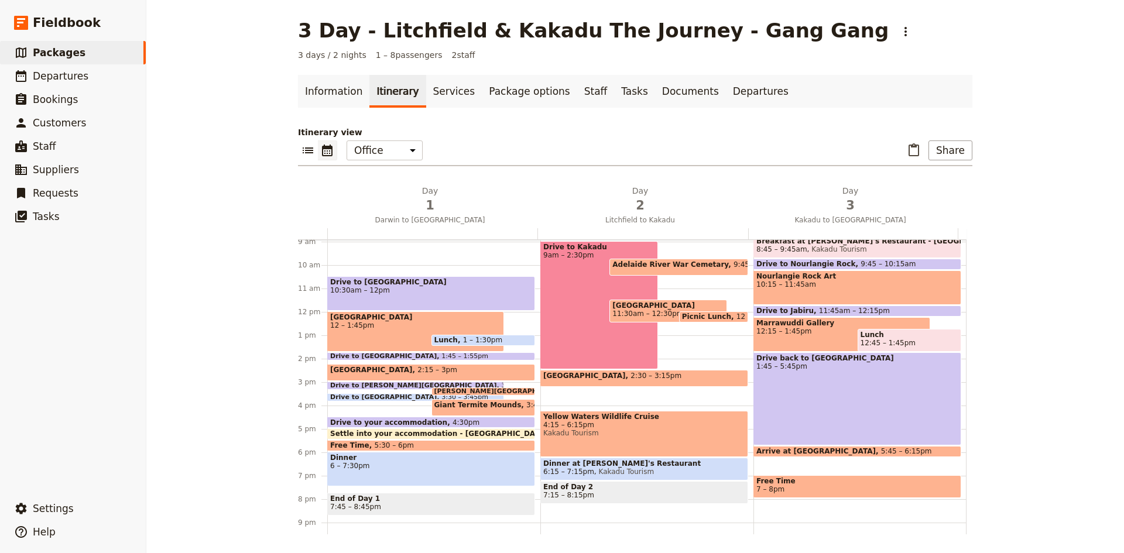
click at [607, 394] on div "Morning Responsibilities 6:30 – 7am Breakfast 7:15 – 8:30am Drive to Kakadu 9am…" at bounding box center [646, 312] width 213 height 562
select select "2"
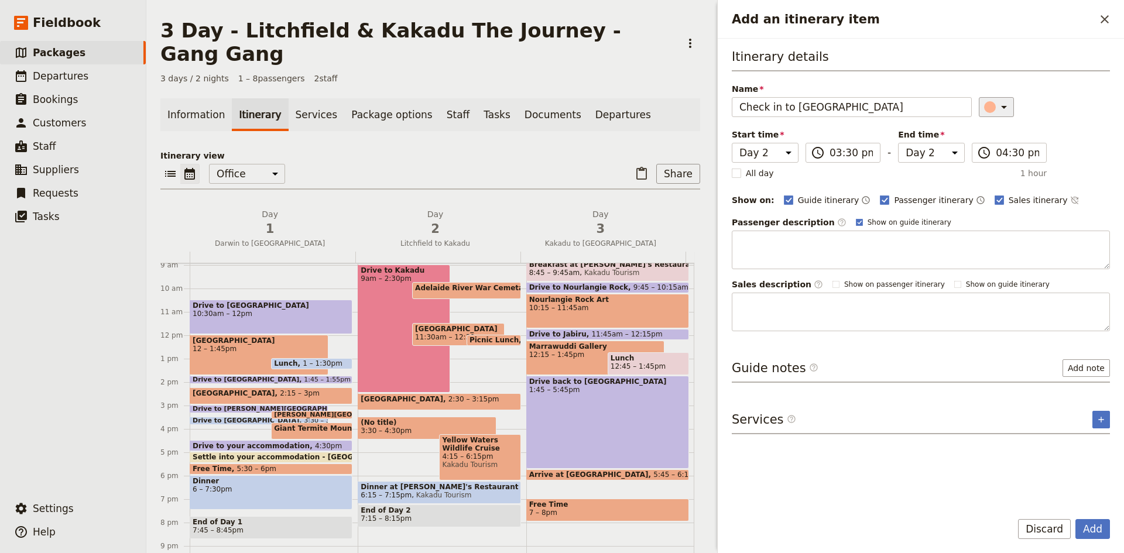
type input "Check in to [GEOGRAPHIC_DATA]"
click at [1001, 102] on icon "Add an itinerary item" at bounding box center [1004, 107] width 14 height 14
click at [998, 171] on div "button" at bounding box center [996, 174] width 12 height 12
click at [1096, 530] on button "Add" at bounding box center [1092, 529] width 35 height 20
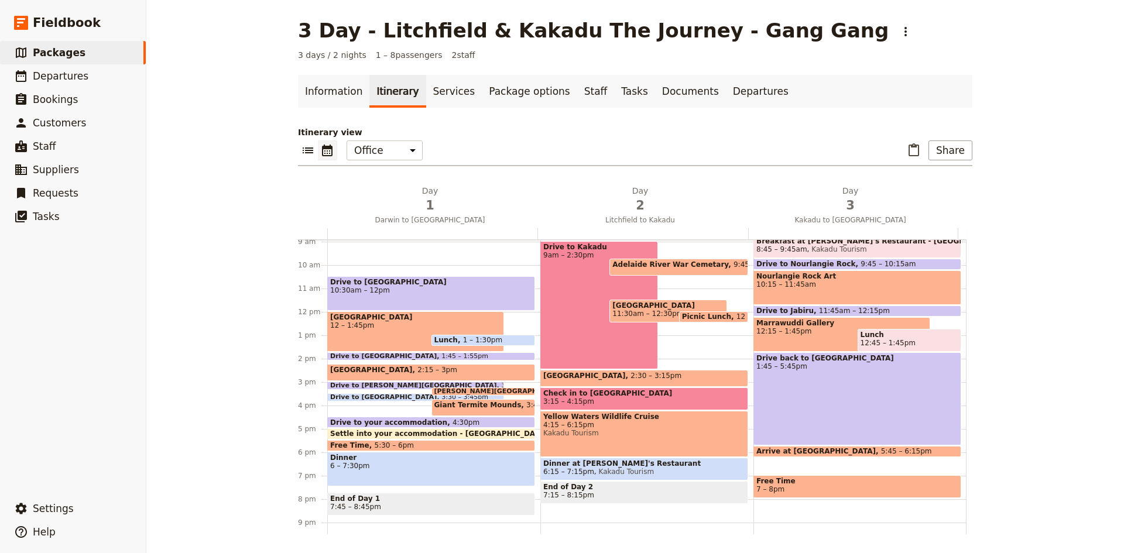
click at [577, 293] on div "Drive to Kakadu 9am – 2:30pm" at bounding box center [599, 305] width 118 height 128
select select "2"
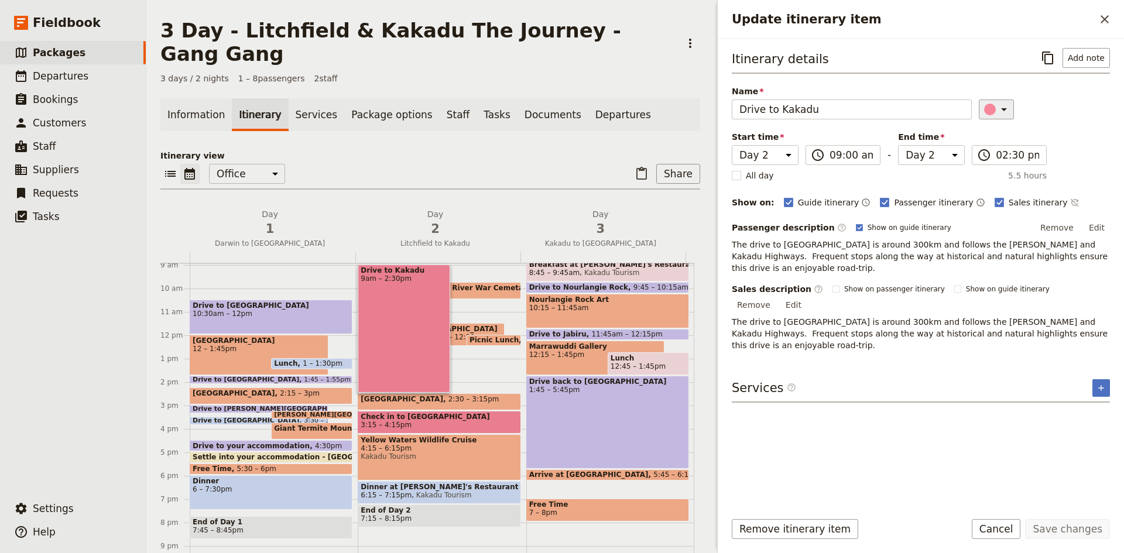
click at [997, 106] on icon "Update itinerary item" at bounding box center [1004, 109] width 14 height 14
click at [1000, 160] on div "button" at bounding box center [996, 162] width 12 height 12
click at [1076, 531] on button "Save changes" at bounding box center [1067, 529] width 85 height 20
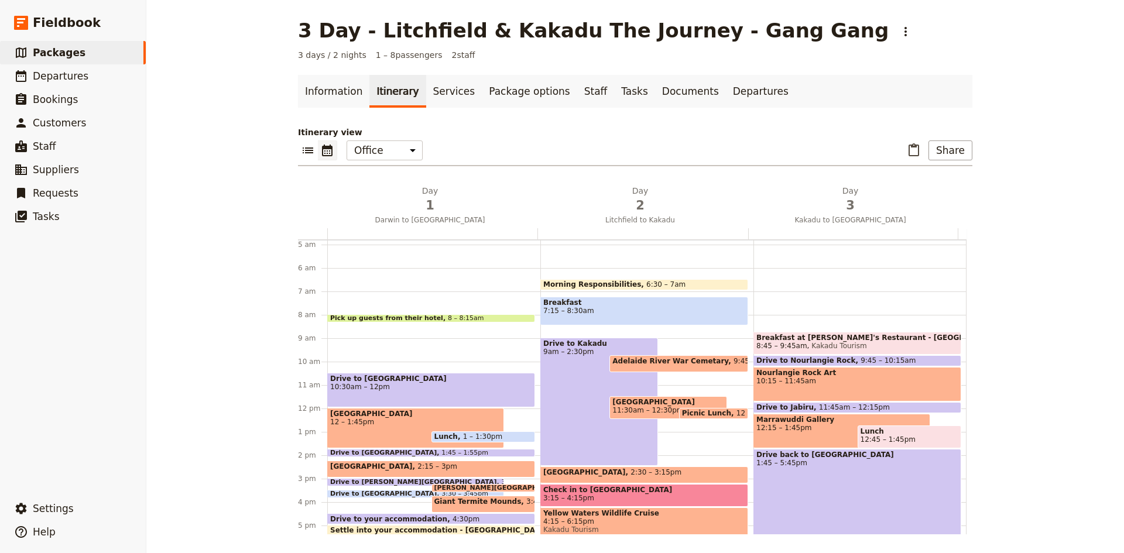
scroll to position [92, 0]
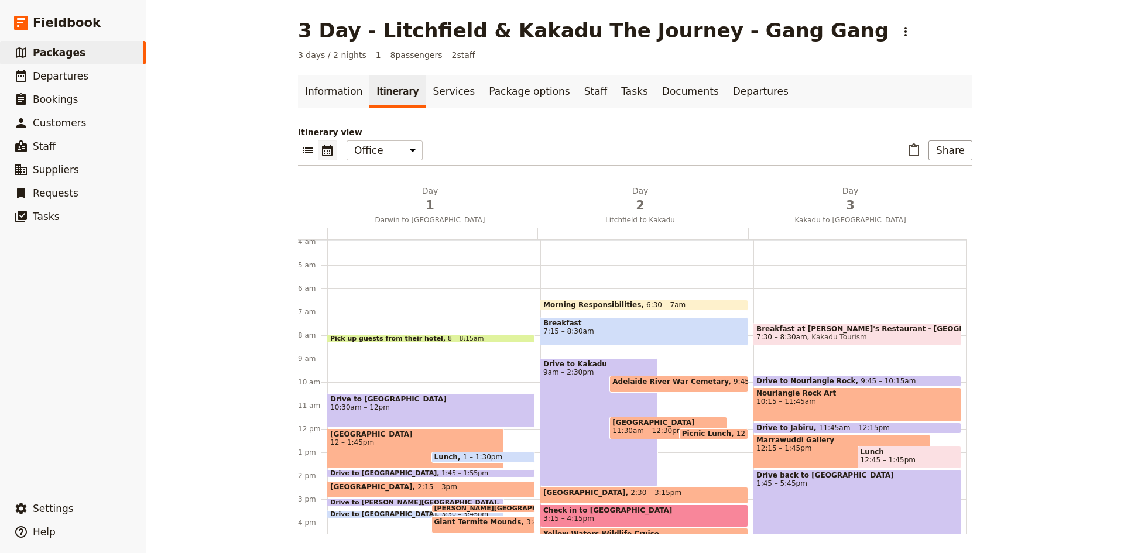
click at [825, 380] on span "Drive to Nourlangie Rock" at bounding box center [808, 381] width 104 height 8
select select "3"
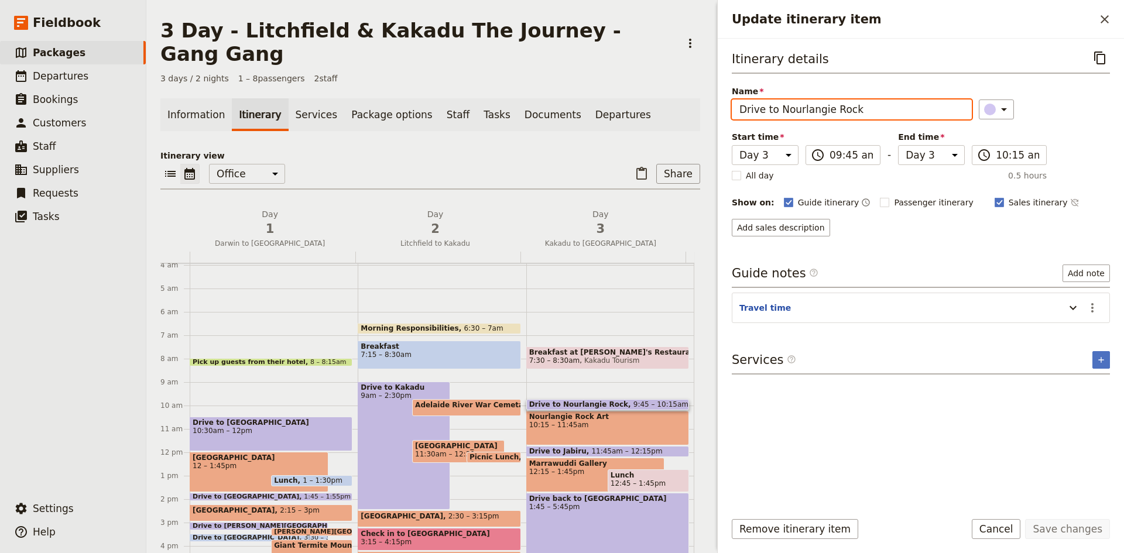
click at [851, 114] on input "Drive to Nourlangie Rock" at bounding box center [851, 109] width 240 height 20
type input "Drive to Nourlangie Ubirr"
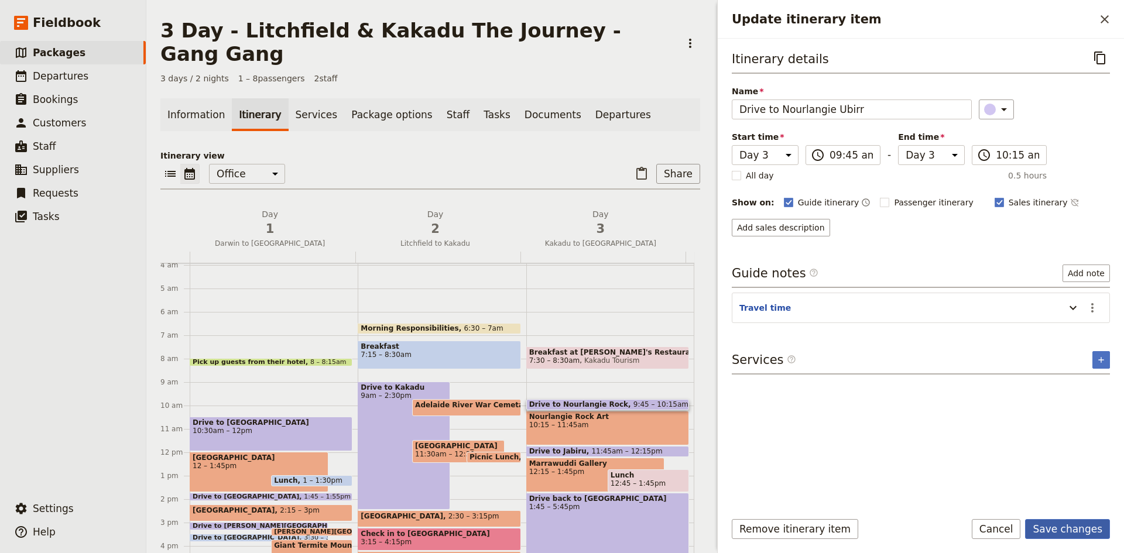
click at [1060, 529] on button "Save changes" at bounding box center [1067, 529] width 85 height 20
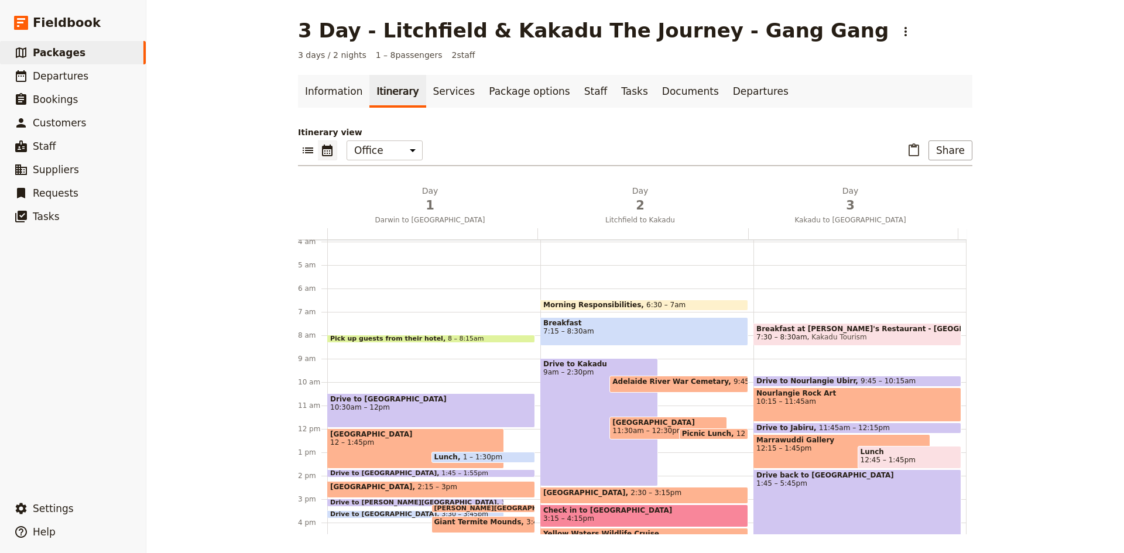
click at [802, 362] on div "Breakfast at Mimi's Restaurant - Cooinda 7:30 – 8:30am Kakadu Tourism Drive to …" at bounding box center [859, 429] width 213 height 562
select select "3"
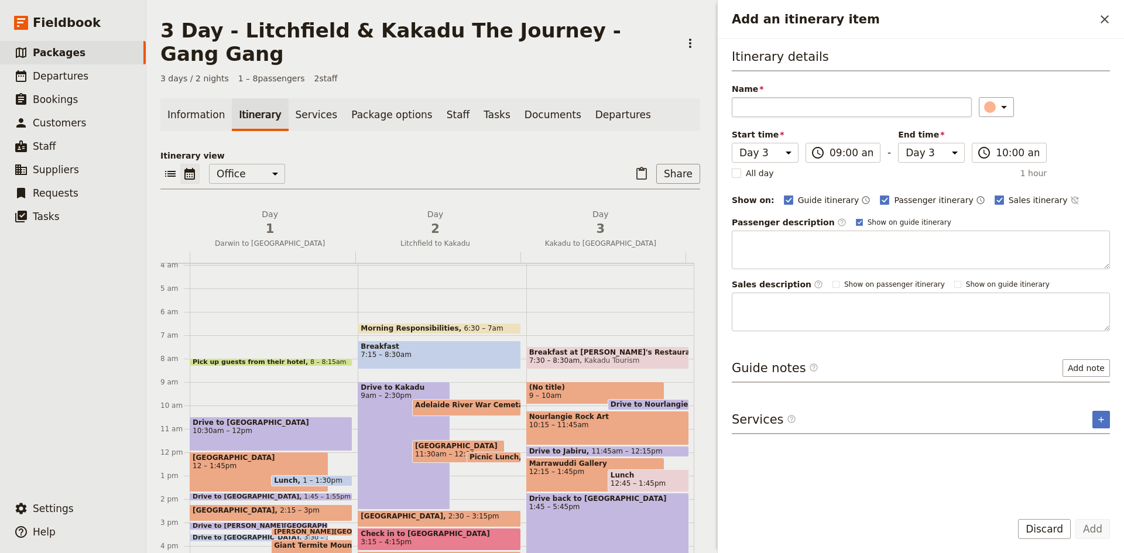
click at [789, 108] on input "Name" at bounding box center [851, 107] width 240 height 20
type input "Drive to Ubirr"
click at [1001, 106] on icon "Add an itinerary item" at bounding box center [1004, 107] width 14 height 14
click at [991, 160] on div "button" at bounding box center [996, 160] width 12 height 12
click at [1091, 529] on button "Add" at bounding box center [1092, 529] width 35 height 20
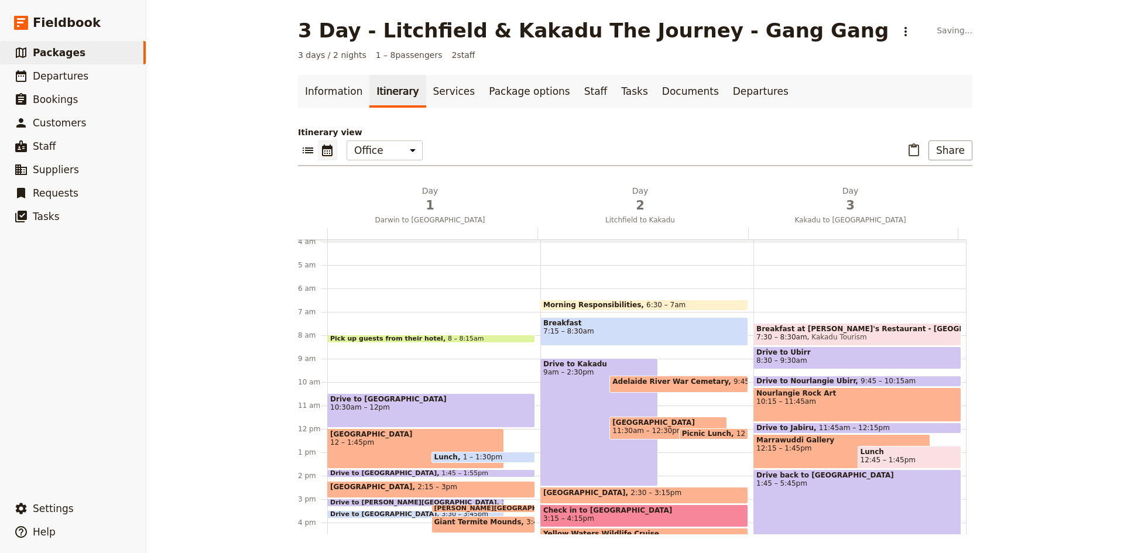
click at [827, 379] on span "Drive to Nourlangie Ubirr" at bounding box center [808, 381] width 104 height 8
select select "3"
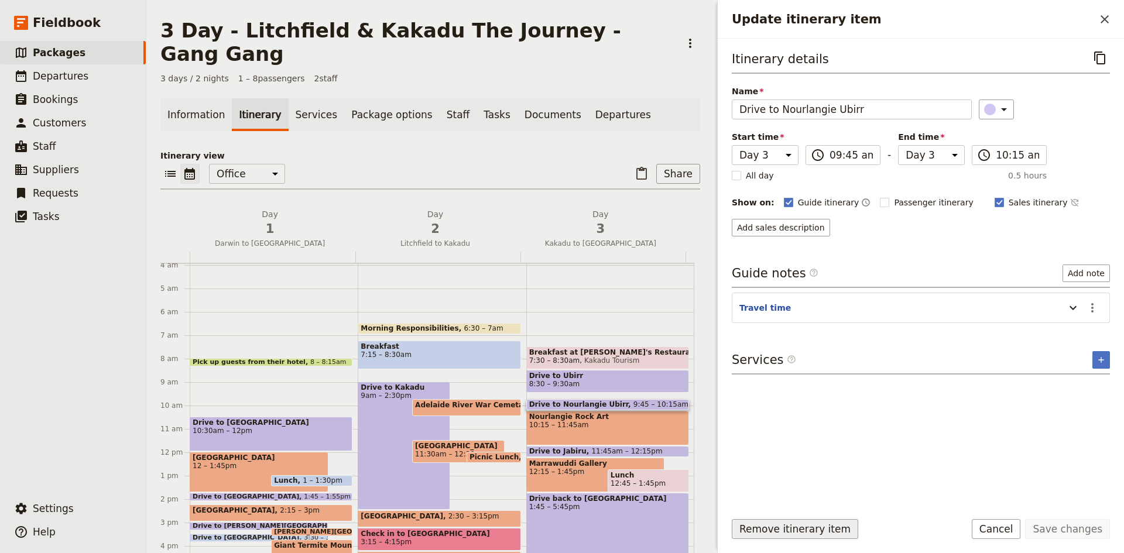
click at [814, 528] on button "Remove itinerary item" at bounding box center [794, 529] width 126 height 20
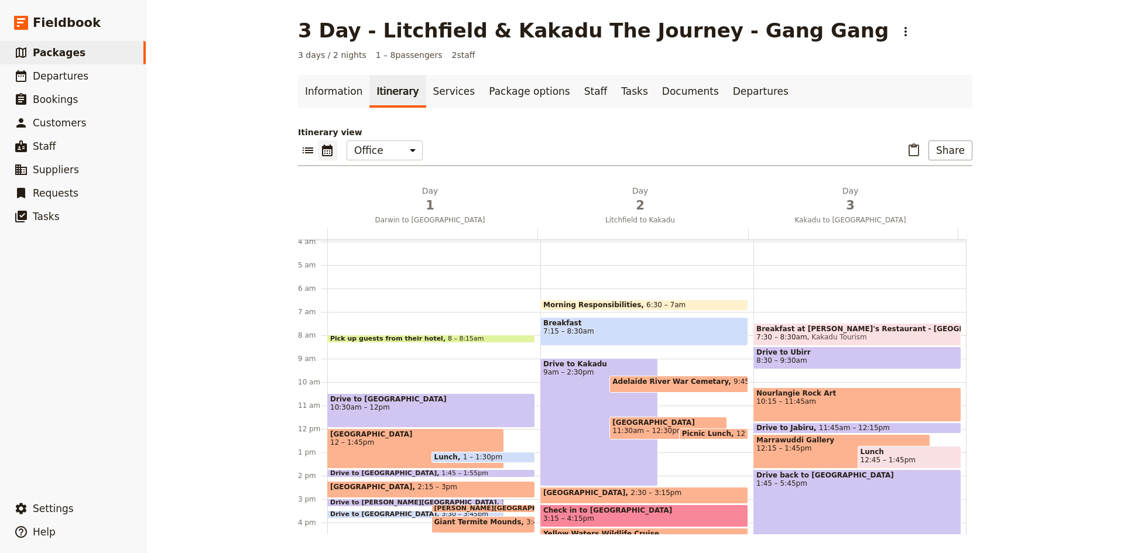
click at [807, 379] on div "Breakfast at Mimi's Restaurant - Cooinda 7:30 – 8:30am Kakadu Tourism Drive to …" at bounding box center [859, 429] width 213 height 562
select select "3"
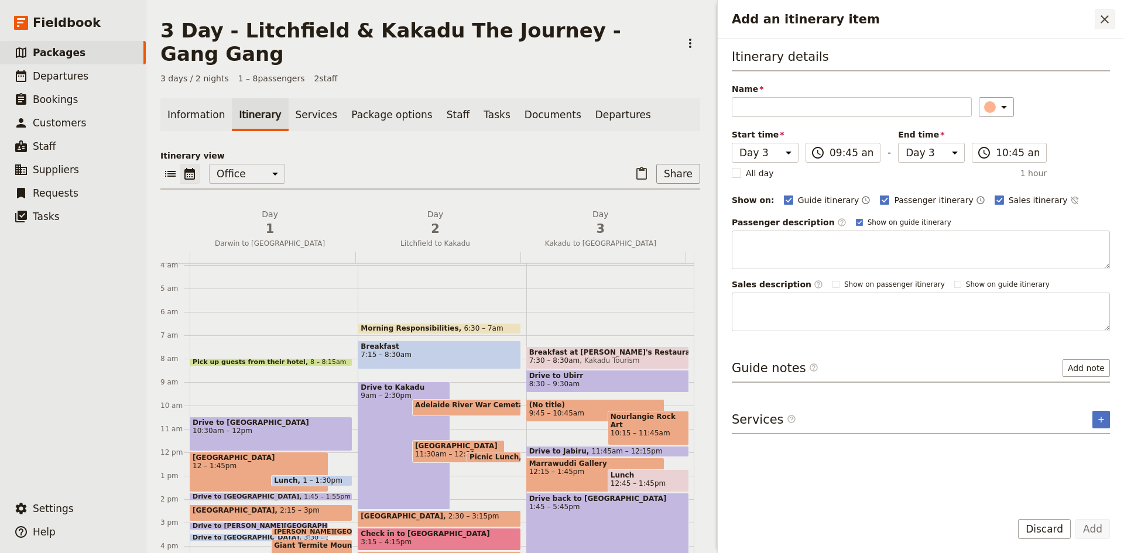
click at [1105, 17] on icon "Close drawer" at bounding box center [1104, 19] width 14 height 14
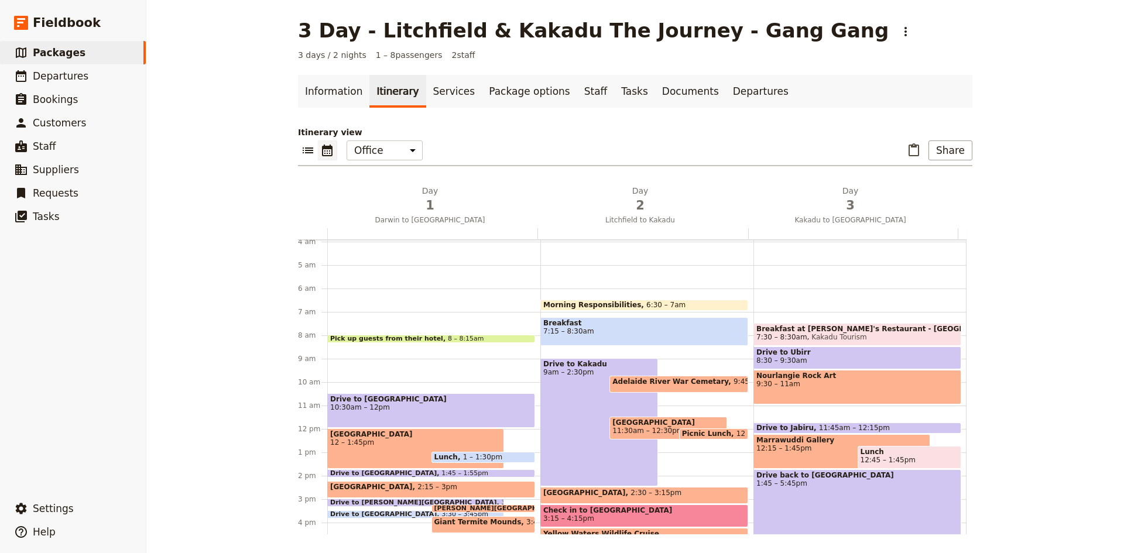
click at [768, 380] on span "9:30 – 11am" at bounding box center [857, 384] width 202 height 8
select select "3"
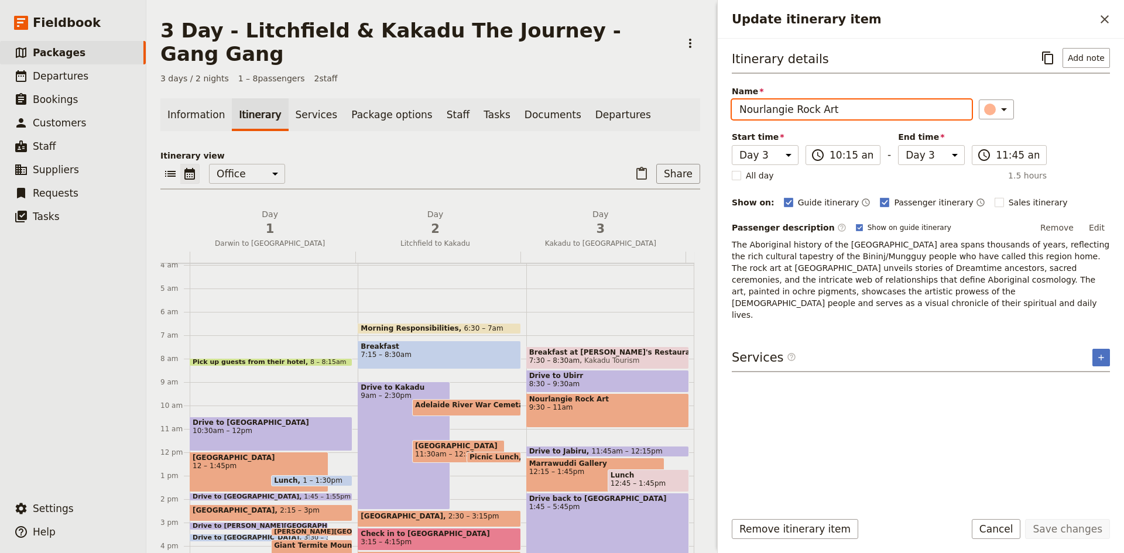
drag, startPoint x: 788, startPoint y: 112, endPoint x: 725, endPoint y: 116, distance: 63.3
click at [725, 116] on div "Itinerary details ​ Add note Name Nourlangie Rock Art ​ Start time Day 1 Day 2 …" at bounding box center [920, 270] width 406 height 463
type input "Ubirr Rock Art"
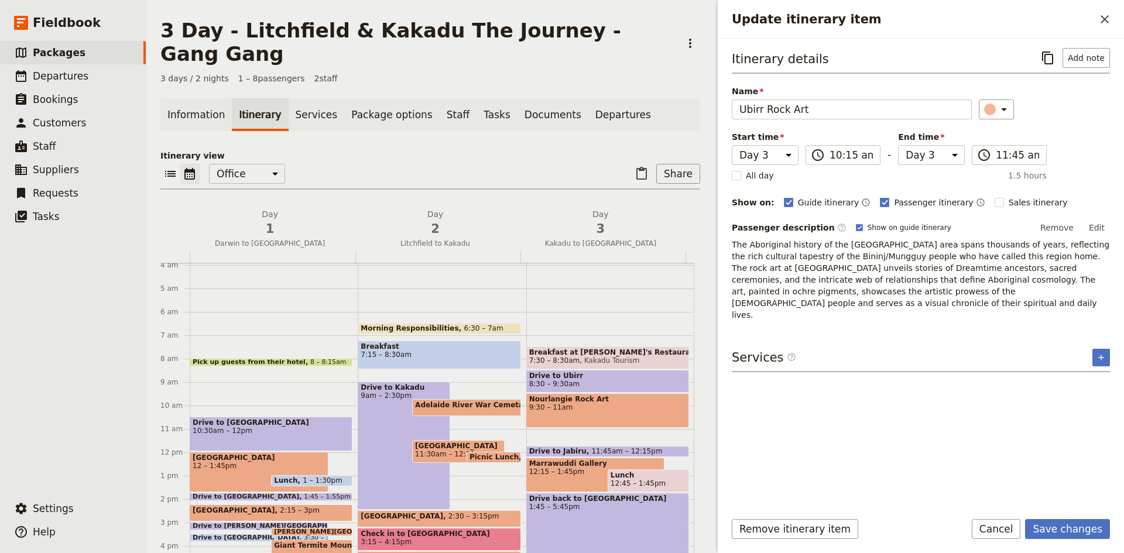
click at [842, 252] on p "The Aboriginal history of the Nourlangie area spans thousands of years, reflect…" at bounding box center [920, 280] width 378 height 82
click at [1098, 228] on button "Edit" at bounding box center [1096, 228] width 26 height 18
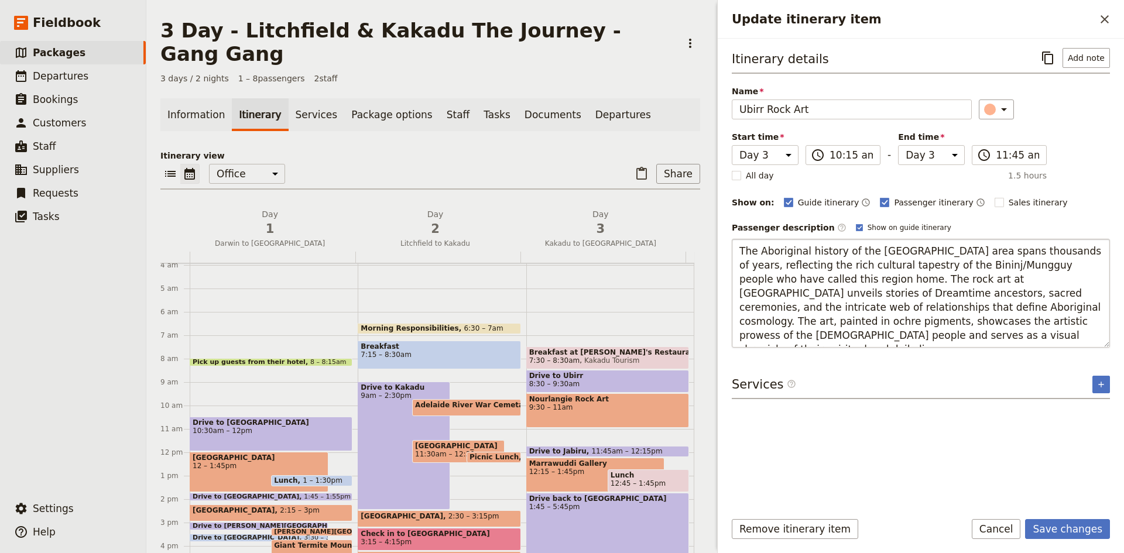
click at [869, 250] on textarea "The Aboriginal history of the Nourlangie area spans thousands of years, reflect…" at bounding box center [920, 293] width 378 height 109
click at [837, 278] on textarea "The Aboriginal history of the Ubirr area spans thousands of years, reflecting t…" at bounding box center [920, 293] width 378 height 109
type textarea "The Aboriginal history of the [GEOGRAPHIC_DATA] area spans thousands of years, …"
click at [1055, 524] on button "Save changes" at bounding box center [1067, 529] width 85 height 20
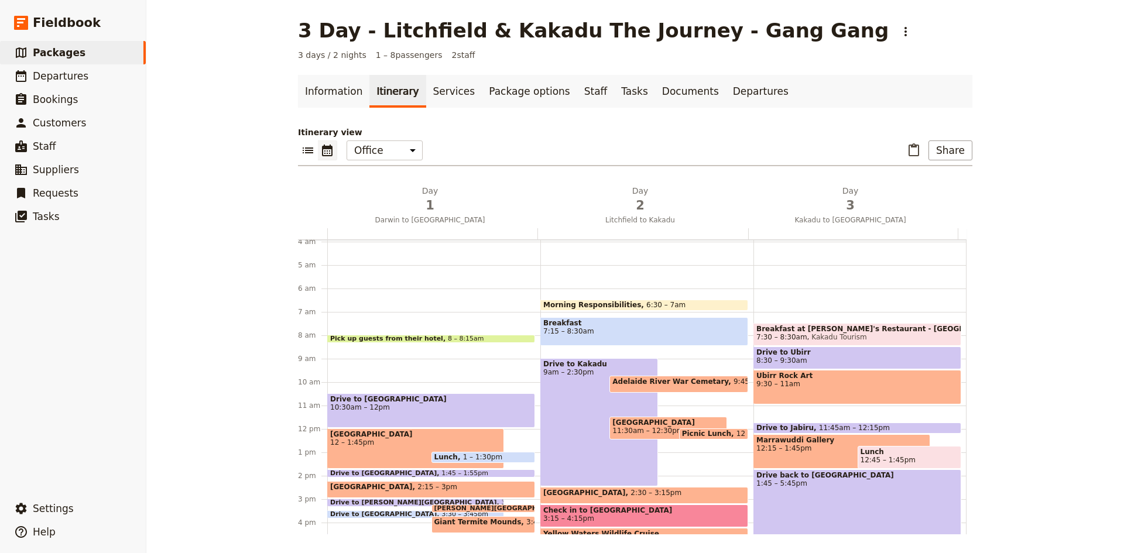
click at [804, 414] on div "Breakfast at Mimi's Restaurant - Cooinda 7:30 – 8:30am Kakadu Tourism Drive to …" at bounding box center [859, 429] width 213 height 562
select select "3"
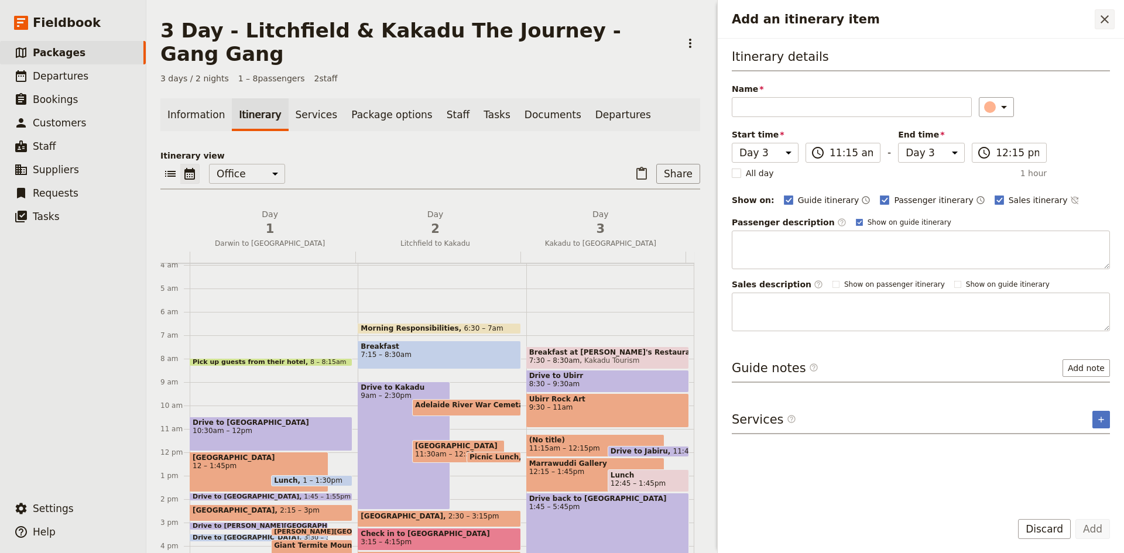
click at [1103, 16] on icon "Close drawer" at bounding box center [1104, 19] width 14 height 14
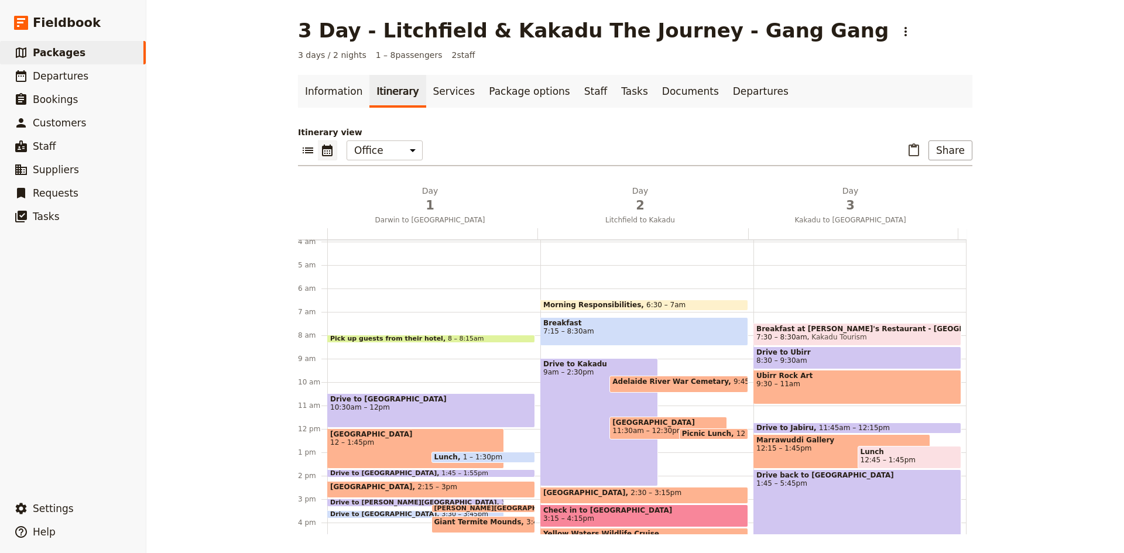
click at [825, 355] on span "Drive to Ubirr" at bounding box center [857, 352] width 202 height 8
select select "3"
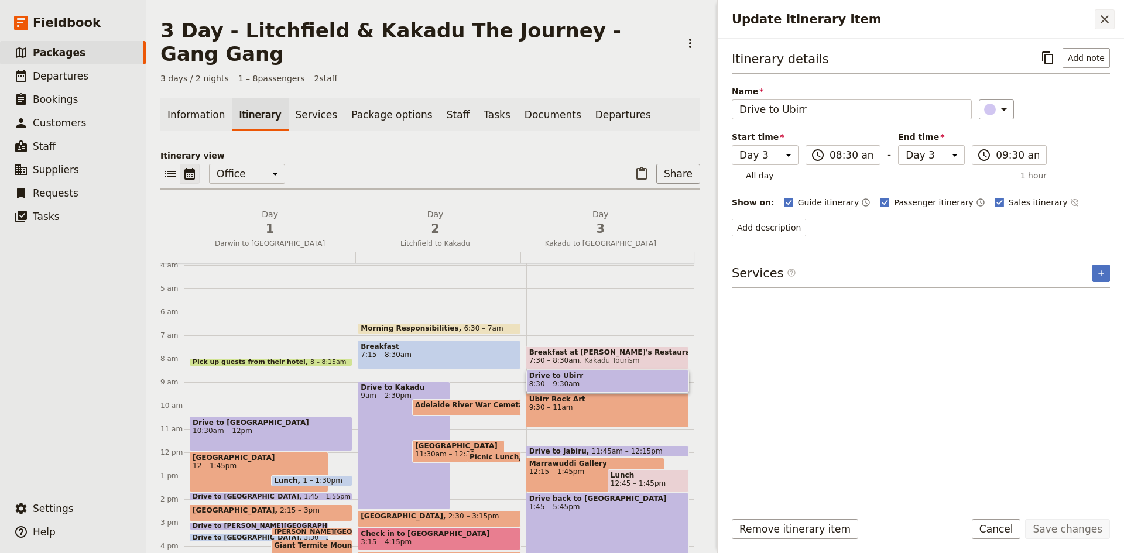
click at [1104, 24] on icon "Close drawer" at bounding box center [1104, 19] width 14 height 14
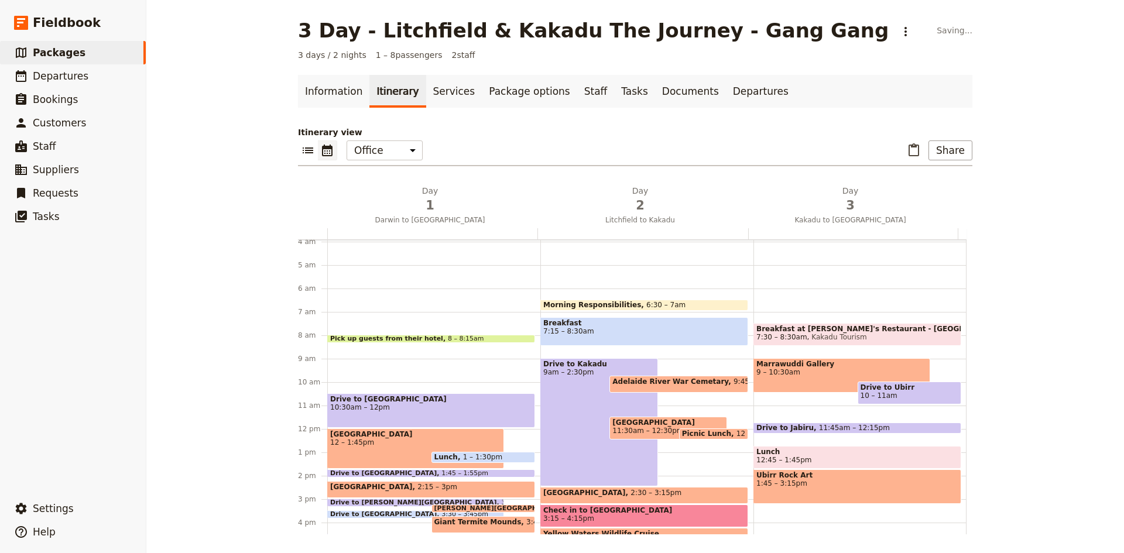
click at [780, 352] on div "Breakfast at Mimi's Restaurant - Cooinda 7:30 – 8:30am Kakadu Tourism Marrawudd…" at bounding box center [859, 429] width 213 height 562
select select "3"
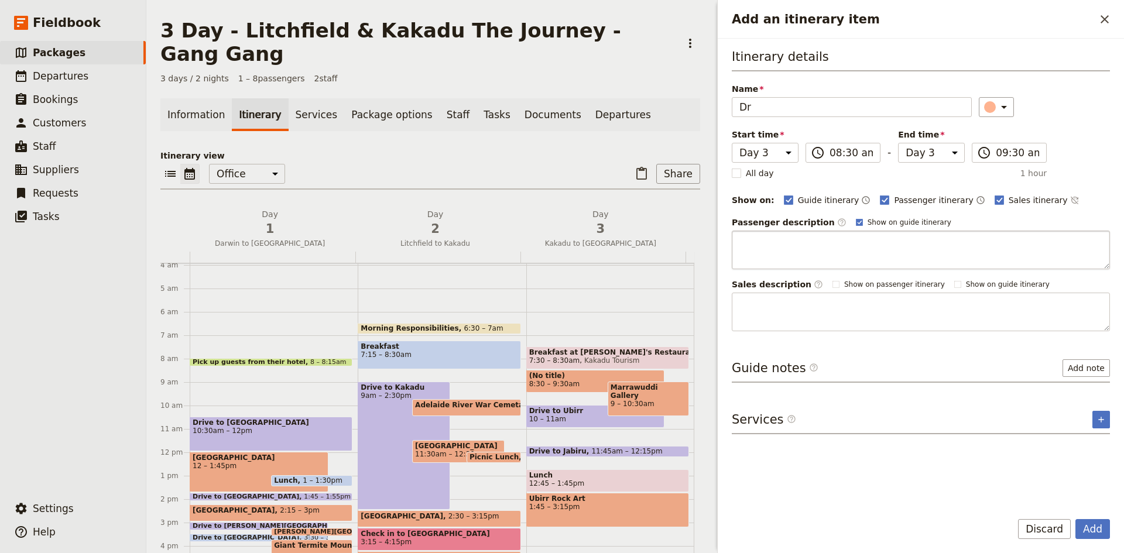
type input "D"
click at [1101, 19] on icon "Close drawer" at bounding box center [1104, 19] width 14 height 14
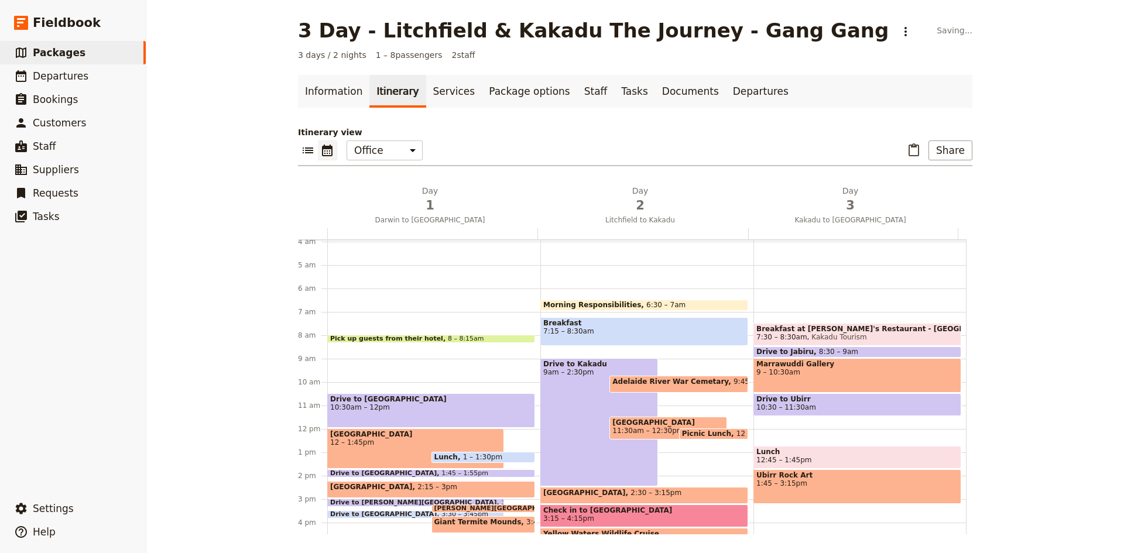
click at [826, 383] on div "Marrawuddi Gallery 9 – 10:30am" at bounding box center [857, 375] width 208 height 35
select select "3"
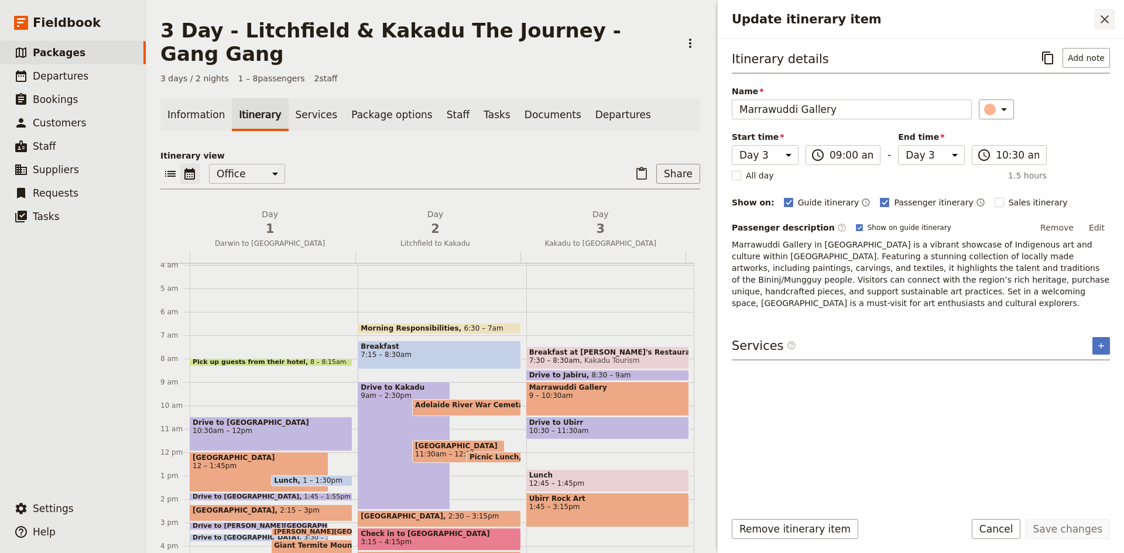
click at [1100, 19] on icon "Close drawer" at bounding box center [1104, 19] width 14 height 14
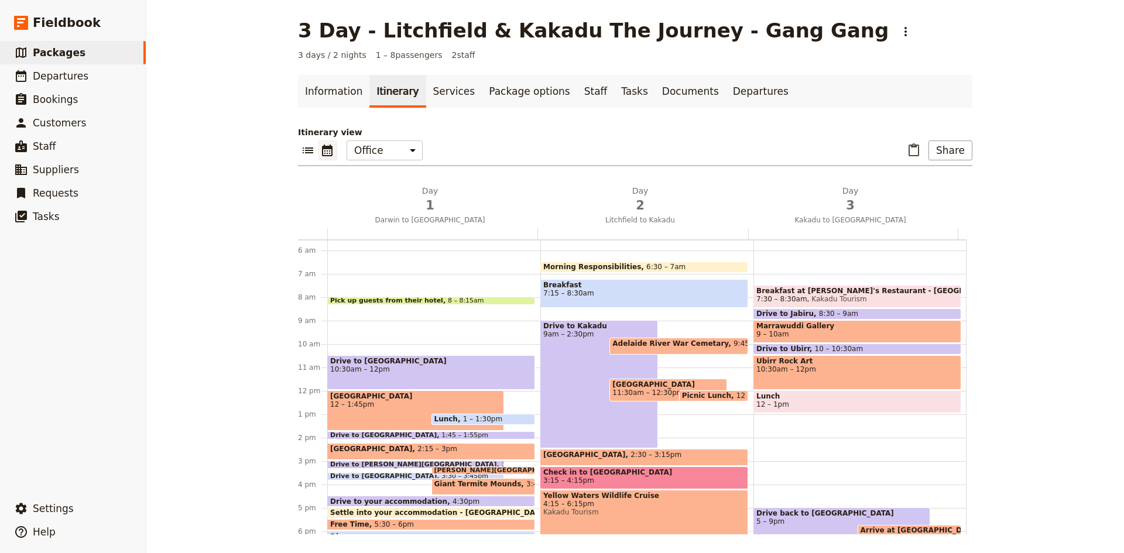
scroll to position [150, 0]
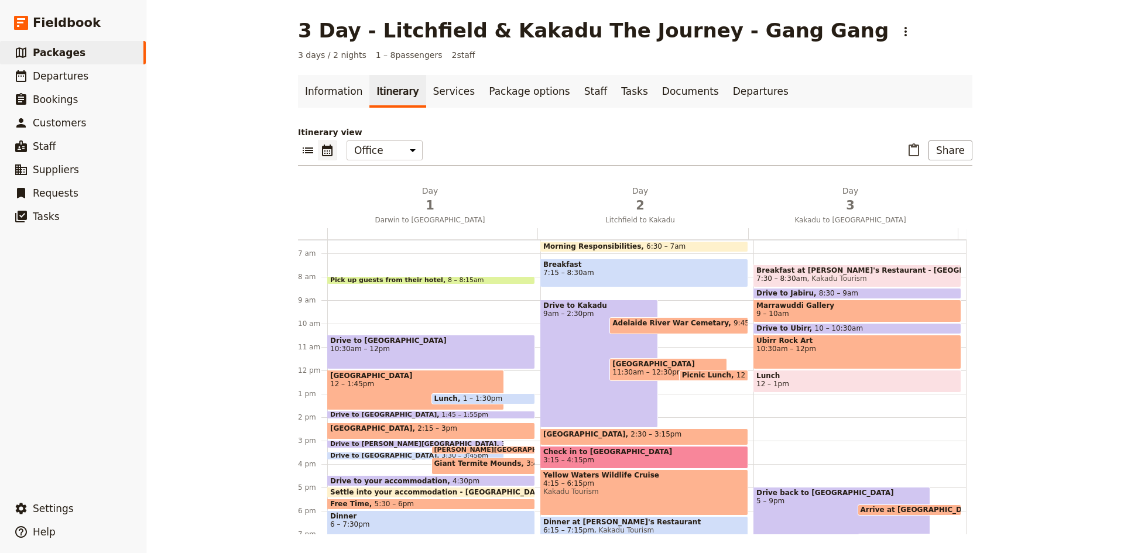
click at [805, 402] on div "Breakfast at Mimi's Restaurant - Cooinda 7:30 – 8:30am Kakadu Tourism Drive to …" at bounding box center [859, 371] width 213 height 562
select select "3"
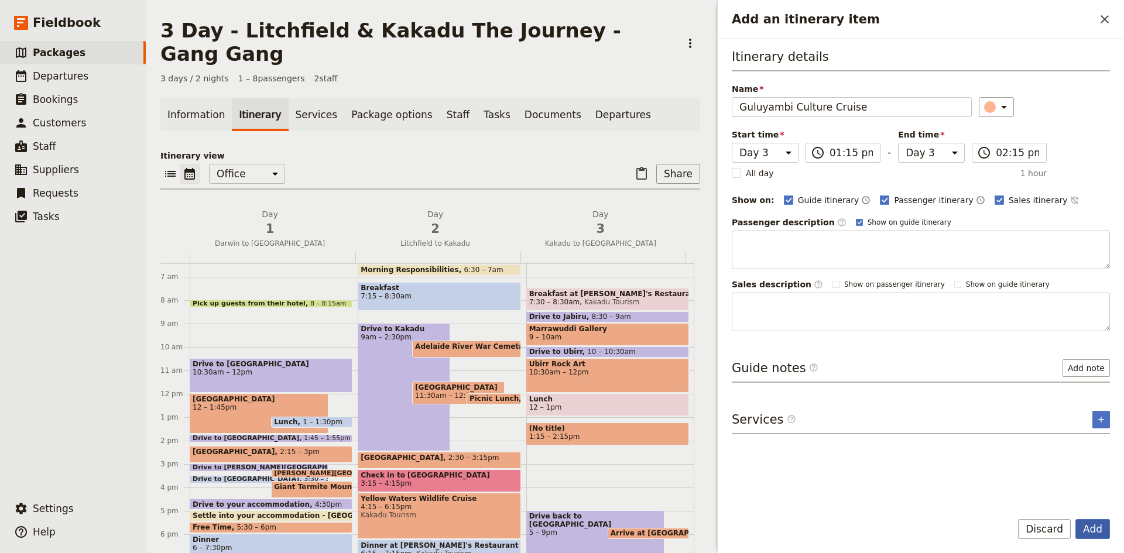
type input "Guluyambi Culture Cruise"
click at [1083, 528] on button "Add" at bounding box center [1092, 529] width 35 height 20
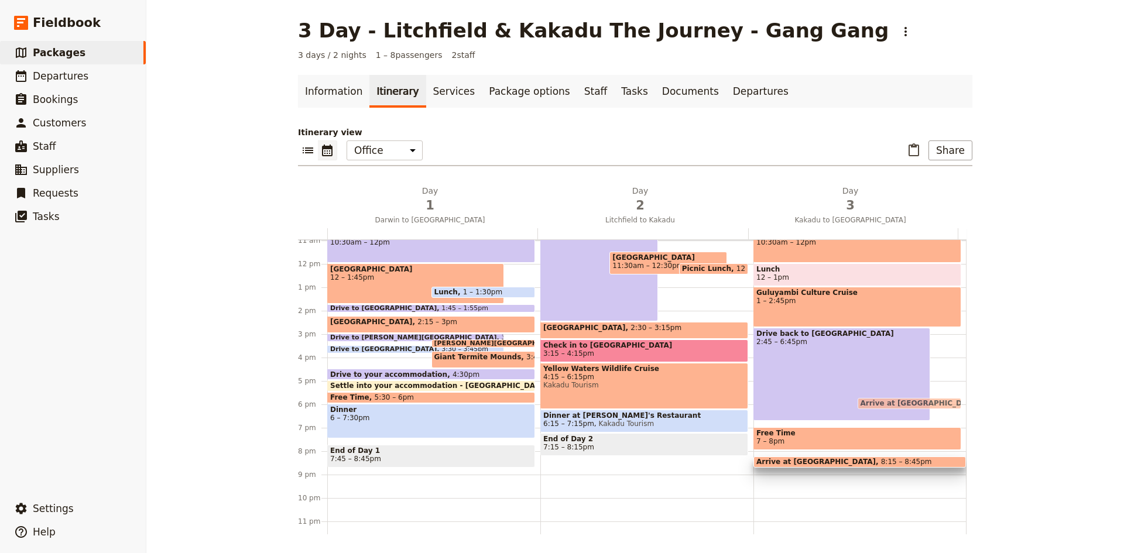
scroll to position [267, 0]
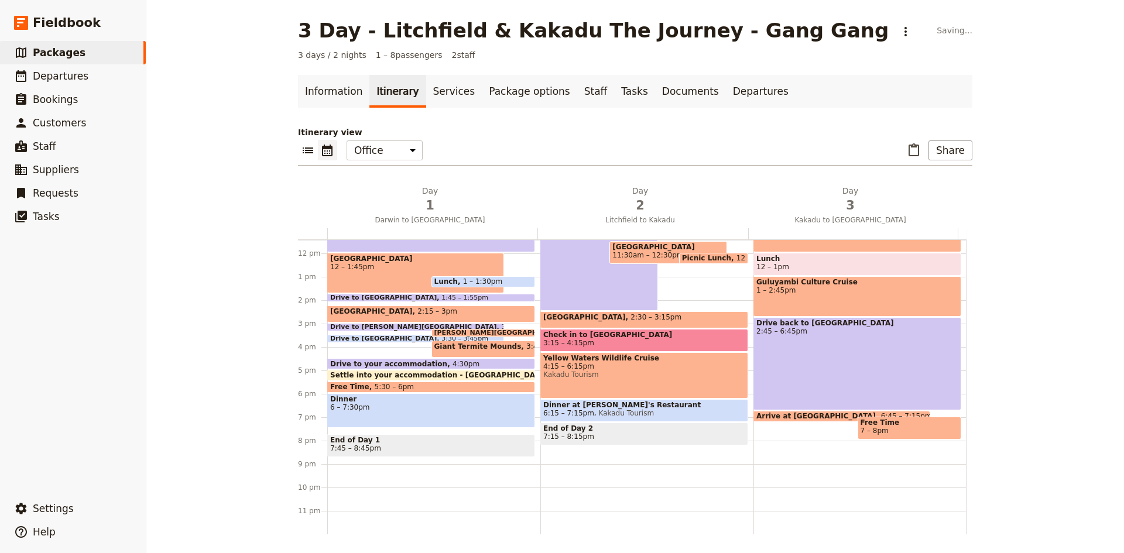
click at [888, 428] on span "7 – 8pm" at bounding box center [909, 431] width 98 height 8
select select "3"
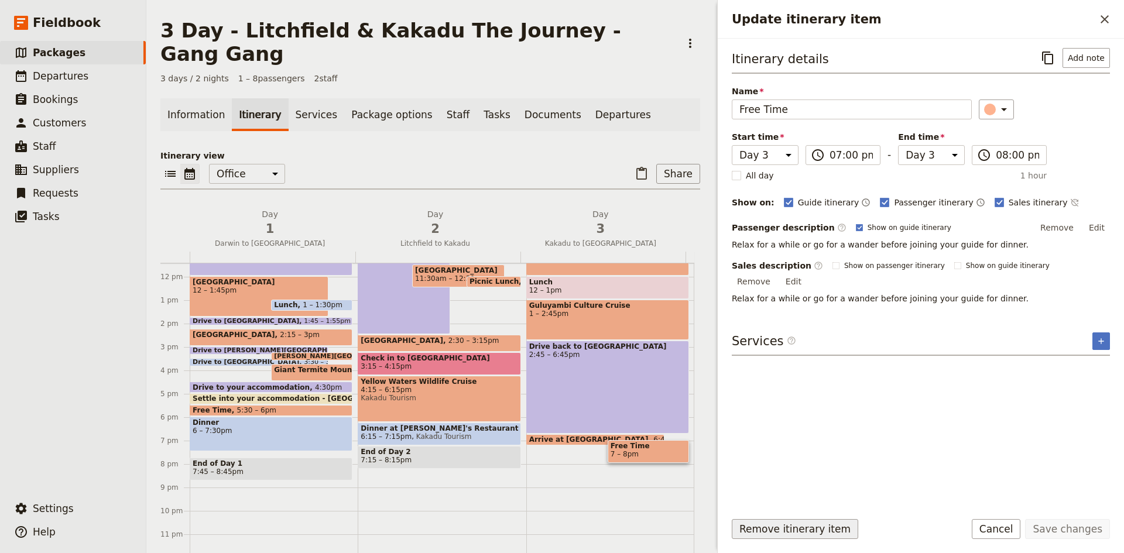
click at [799, 528] on button "Remove itinerary item" at bounding box center [794, 529] width 126 height 20
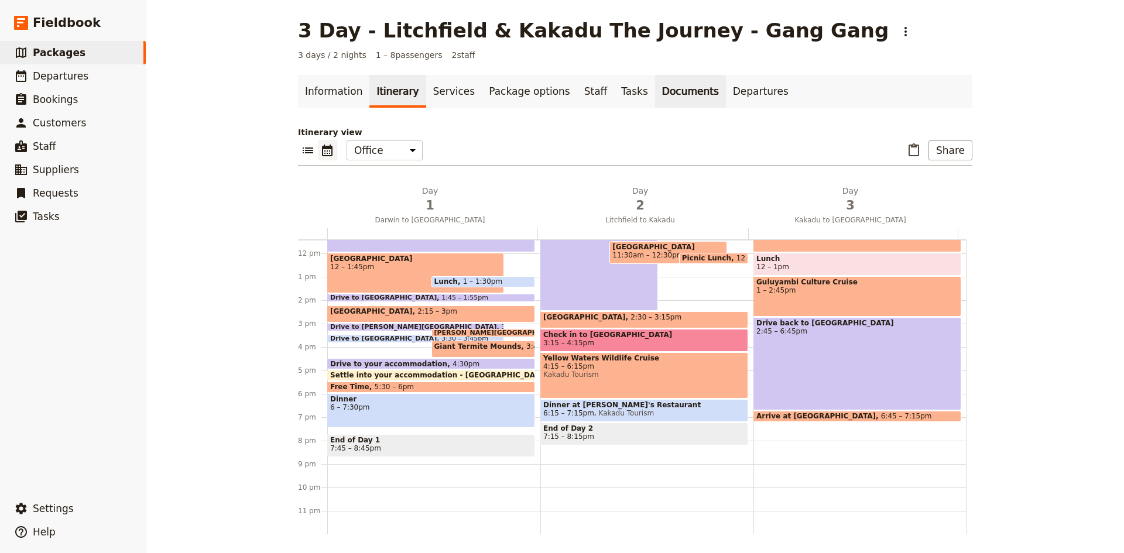
click at [655, 90] on link "Documents" at bounding box center [690, 91] width 71 height 33
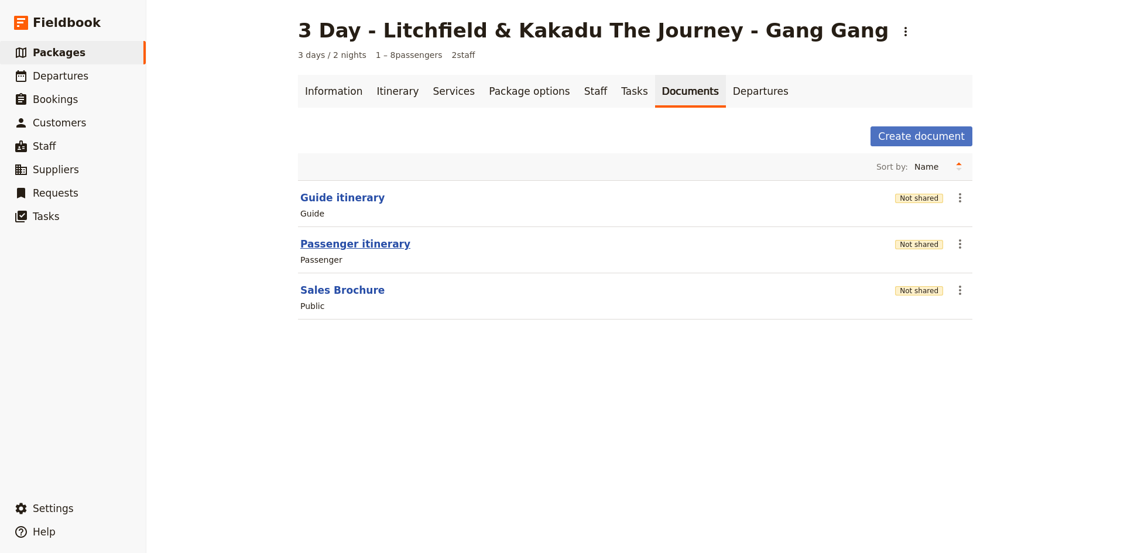
click at [323, 246] on button "Passenger itinerary" at bounding box center [355, 244] width 110 height 14
select select "PASSENGER"
select select "DEFAULT"
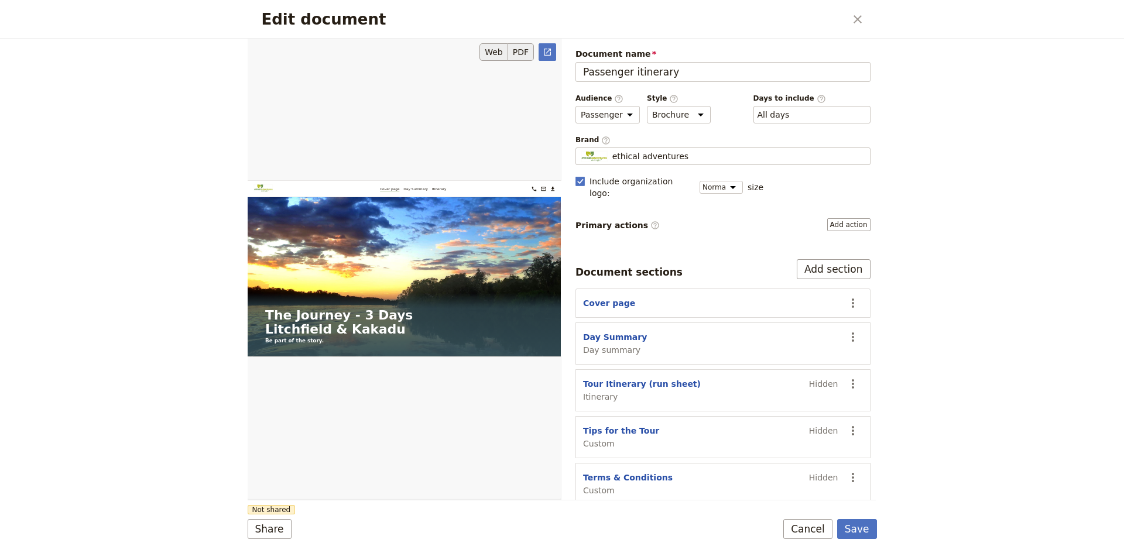
click at [521, 51] on button "PDF" at bounding box center [521, 52] width 26 height 18
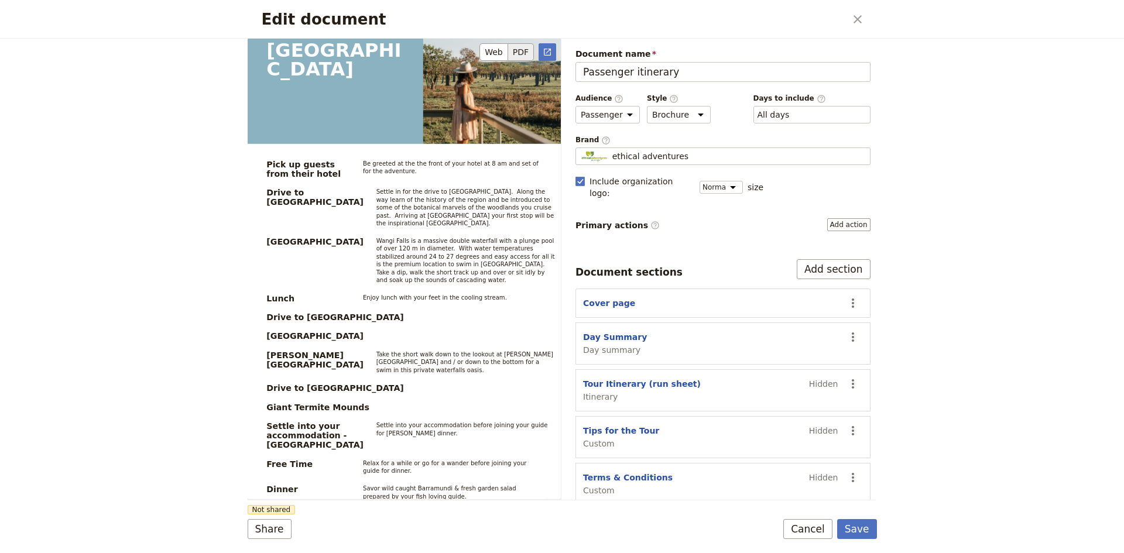
scroll to position [1697, 0]
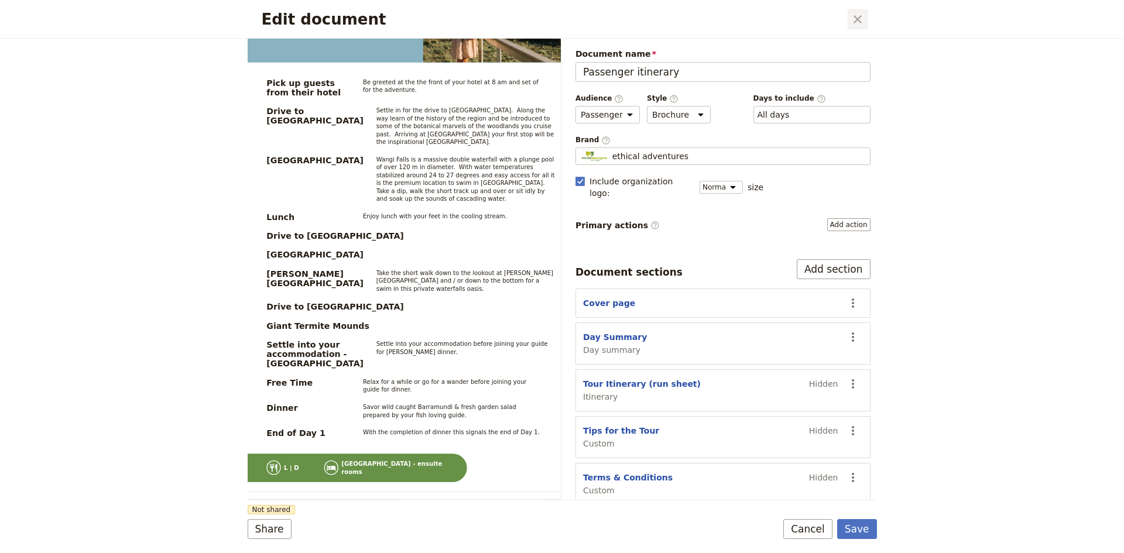
click at [855, 18] on icon "Close dialog" at bounding box center [857, 19] width 8 height 8
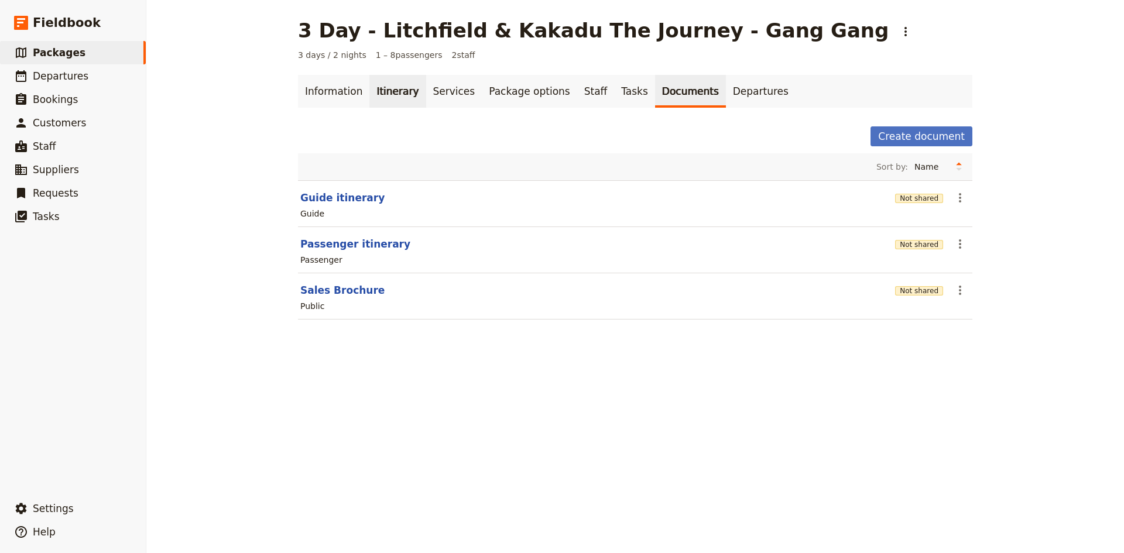
click at [389, 90] on link "Itinerary" at bounding box center [397, 91] width 56 height 33
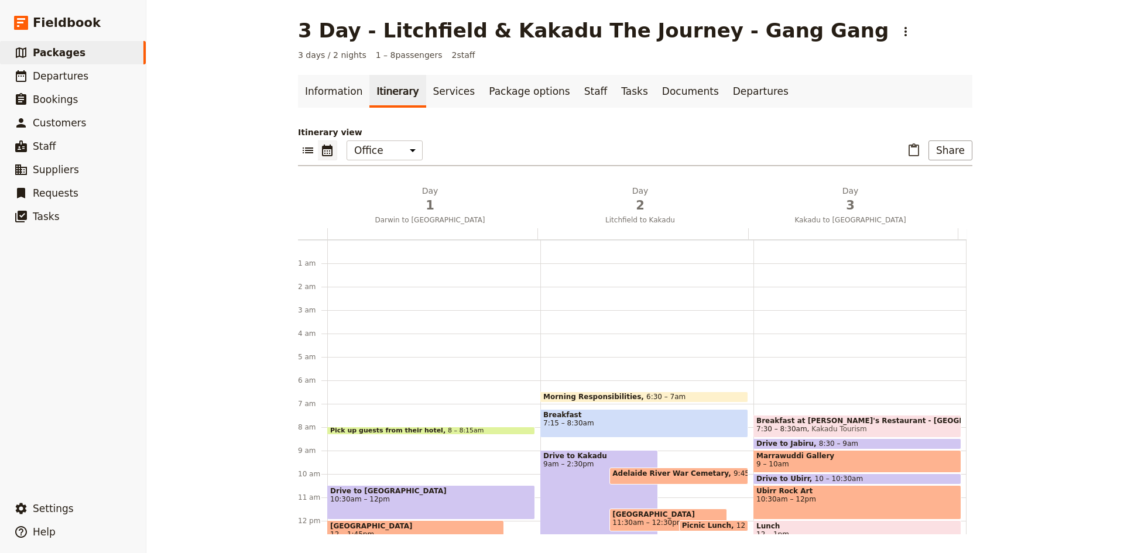
scroll to position [140, 0]
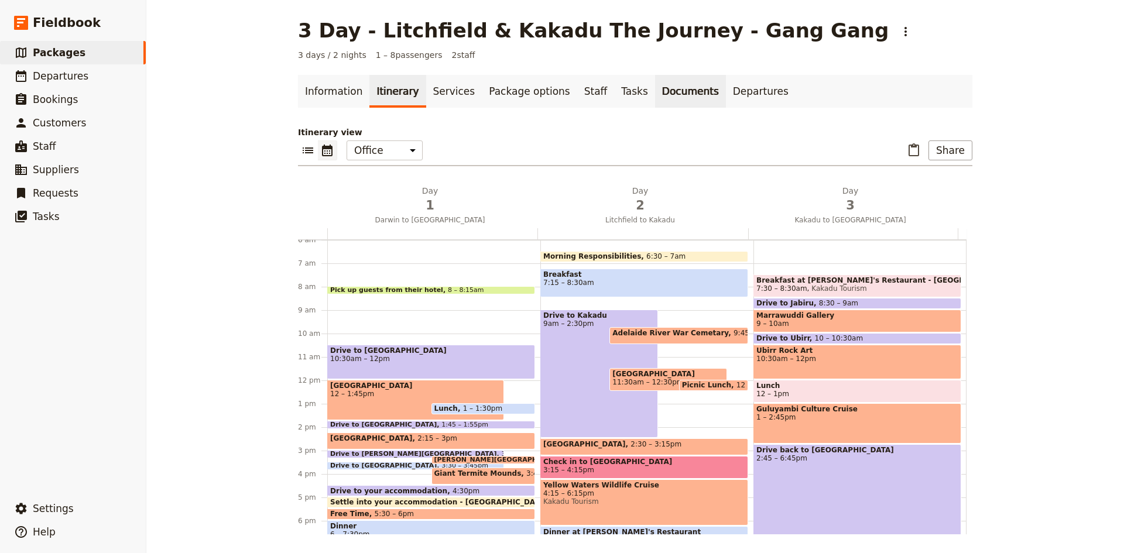
click at [655, 94] on link "Documents" at bounding box center [690, 91] width 71 height 33
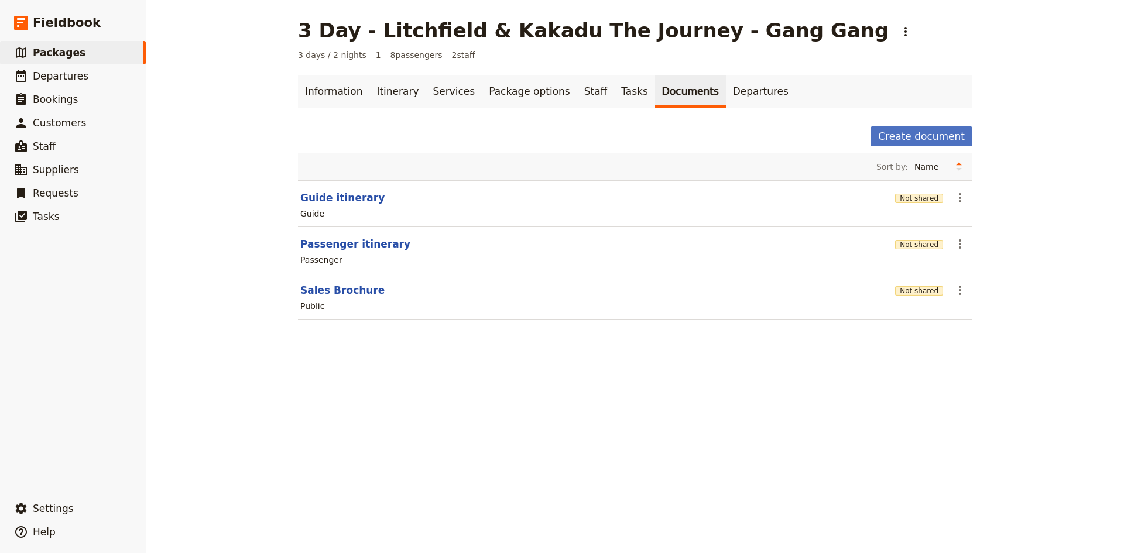
click at [332, 197] on button "Guide itinerary" at bounding box center [342, 198] width 84 height 14
select select "STAFF"
select select "RUN_SHEET"
select select "DEFAULT"
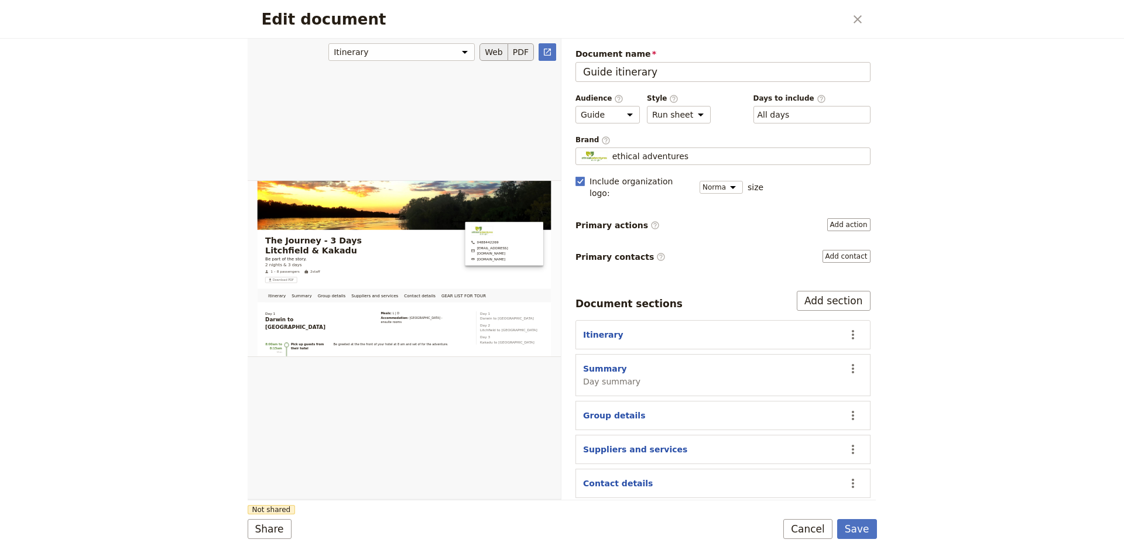
click at [521, 47] on button "PDF" at bounding box center [521, 52] width 26 height 18
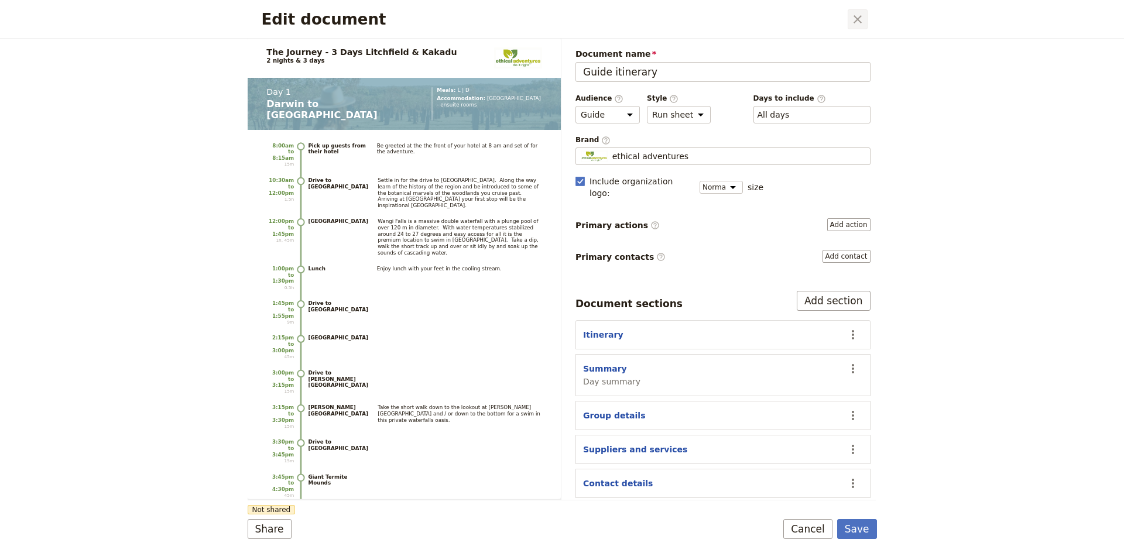
click at [854, 16] on icon "Close dialog" at bounding box center [857, 19] width 8 height 8
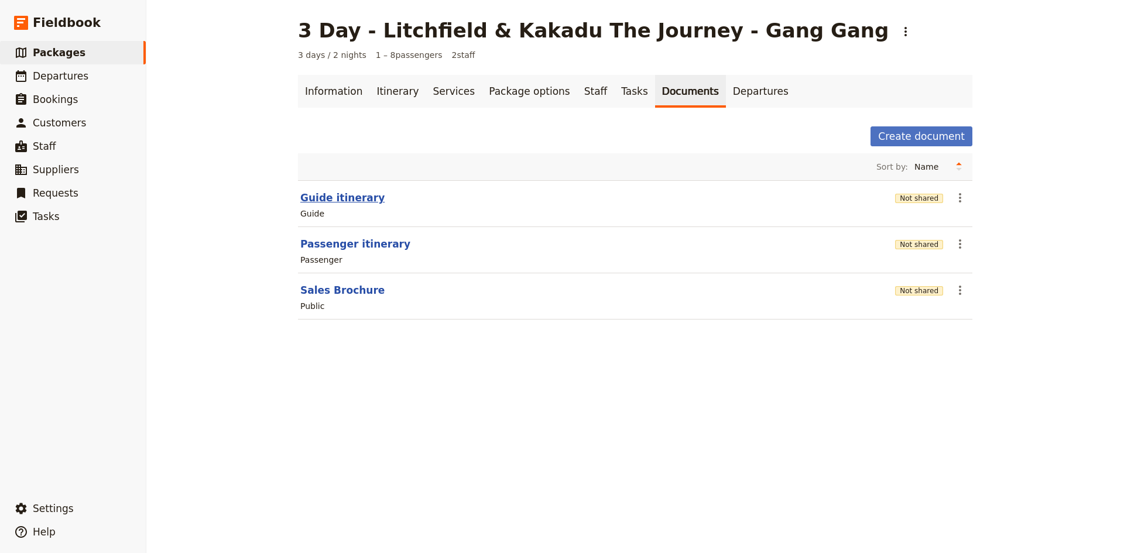
click at [341, 197] on button "Guide itinerary" at bounding box center [342, 198] width 84 height 14
select select "STAFF"
select select "RUN_SHEET"
select select "DEFAULT"
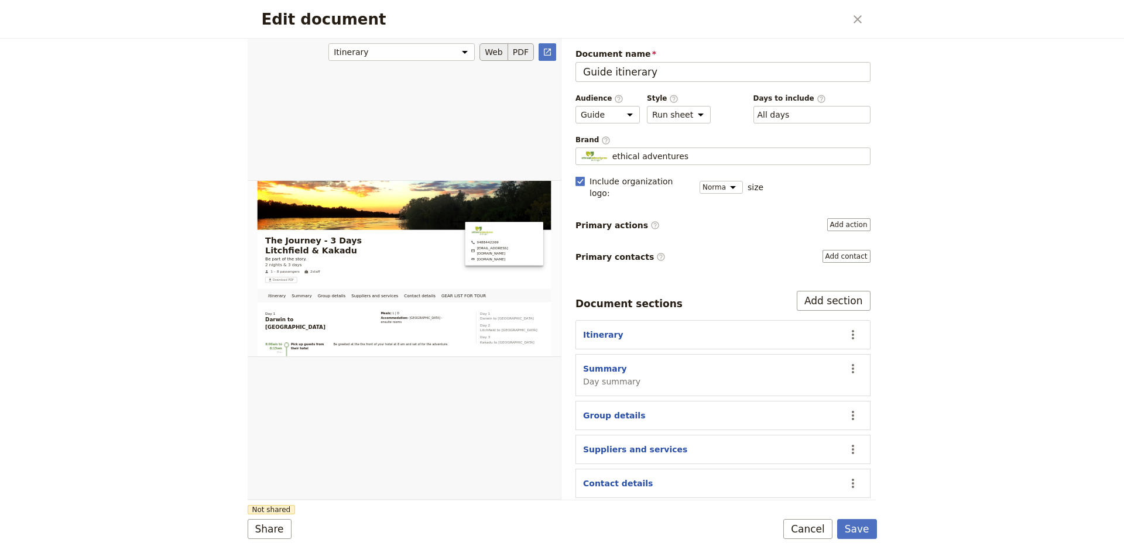
click at [520, 52] on button "PDF" at bounding box center [521, 52] width 26 height 18
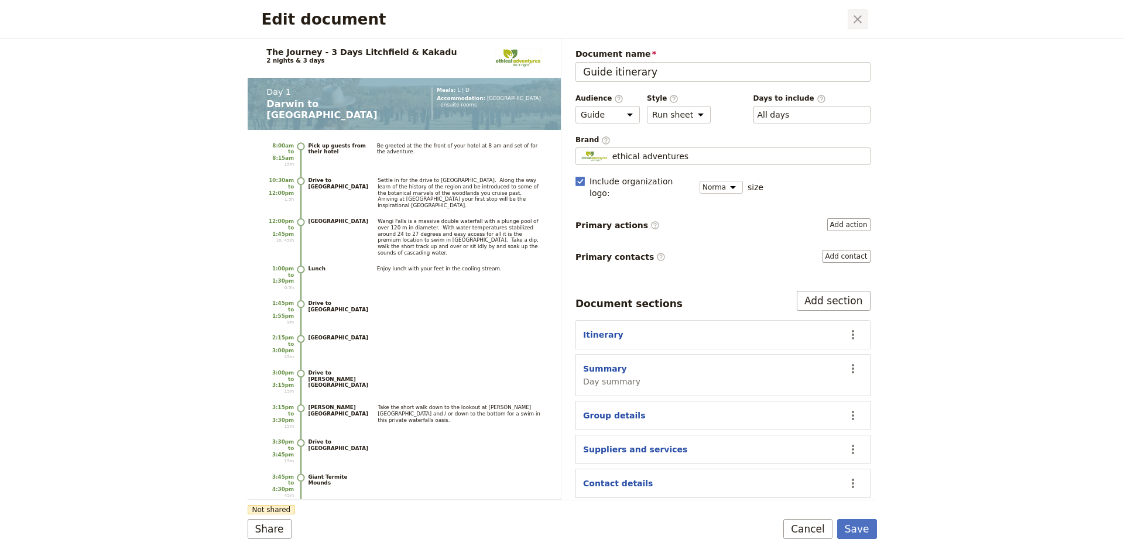
click at [856, 22] on icon "Close dialog" at bounding box center [857, 19] width 14 height 14
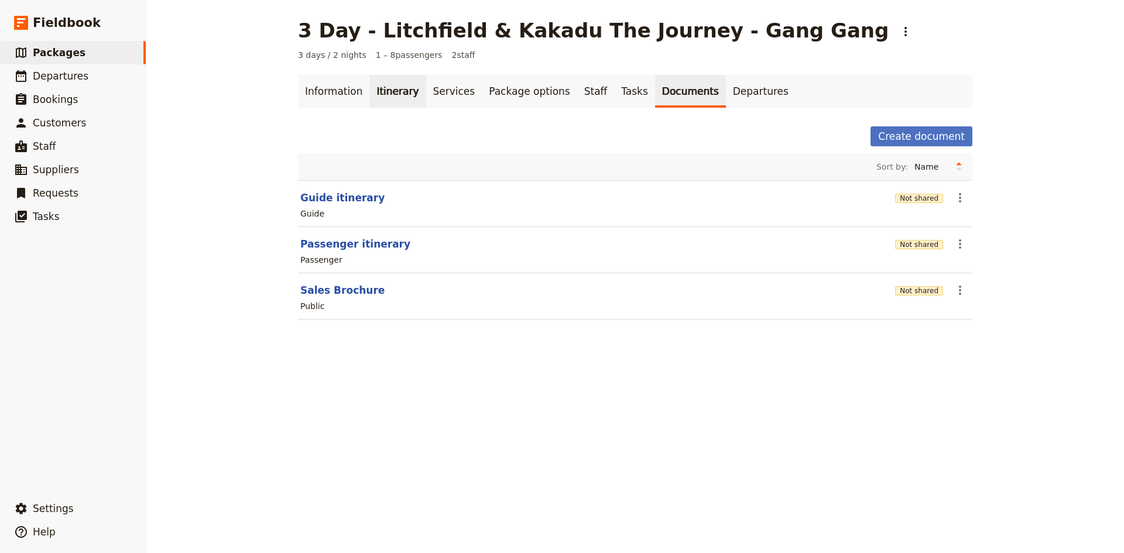
click at [383, 91] on link "Itinerary" at bounding box center [397, 91] width 56 height 33
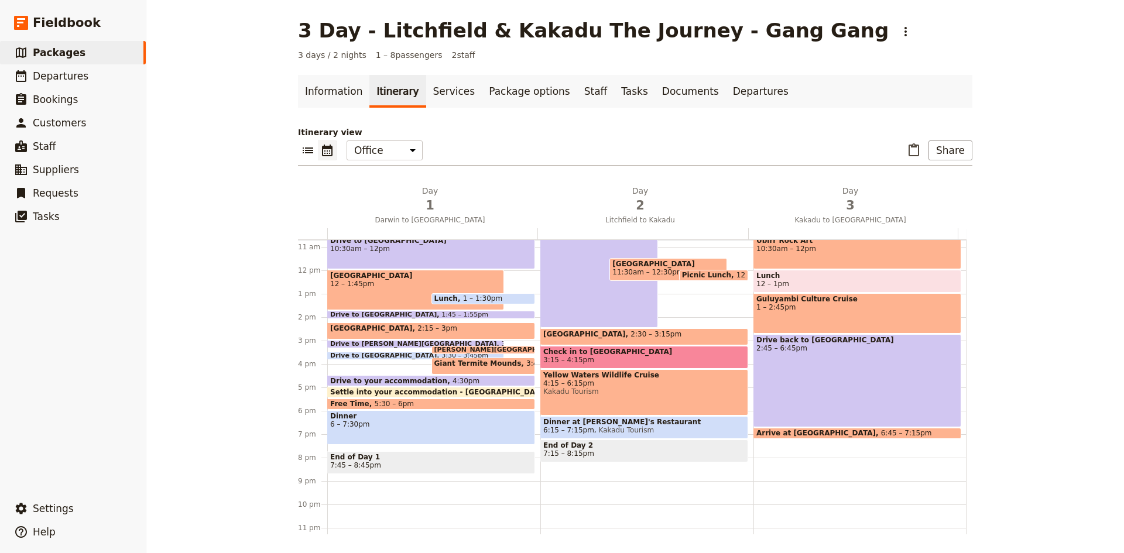
scroll to position [267, 0]
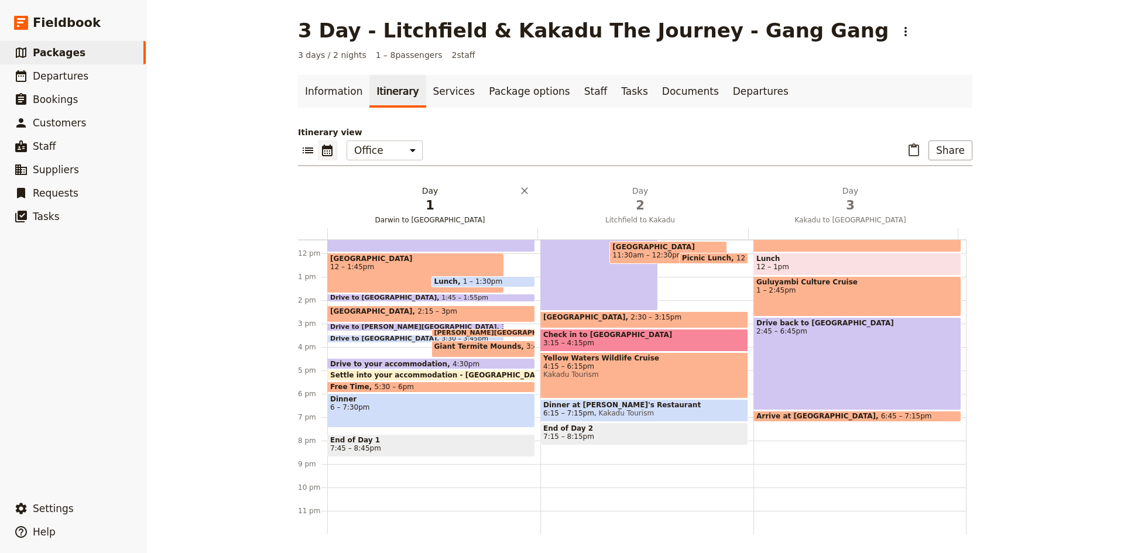
click at [425, 194] on h2 "Day 1 Darwin to Litchfield" at bounding box center [430, 199] width 196 height 29
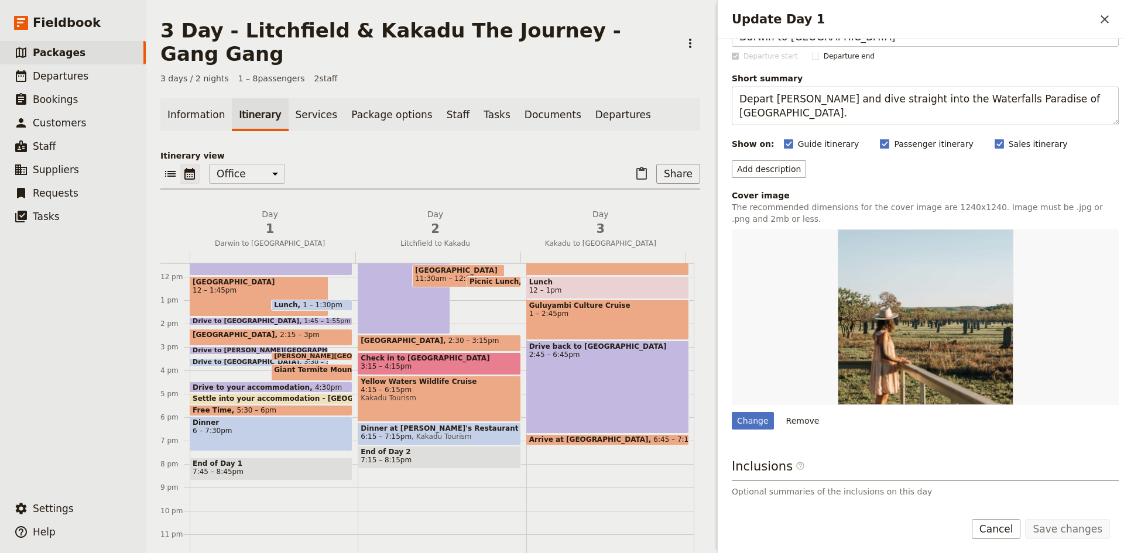
scroll to position [20, 0]
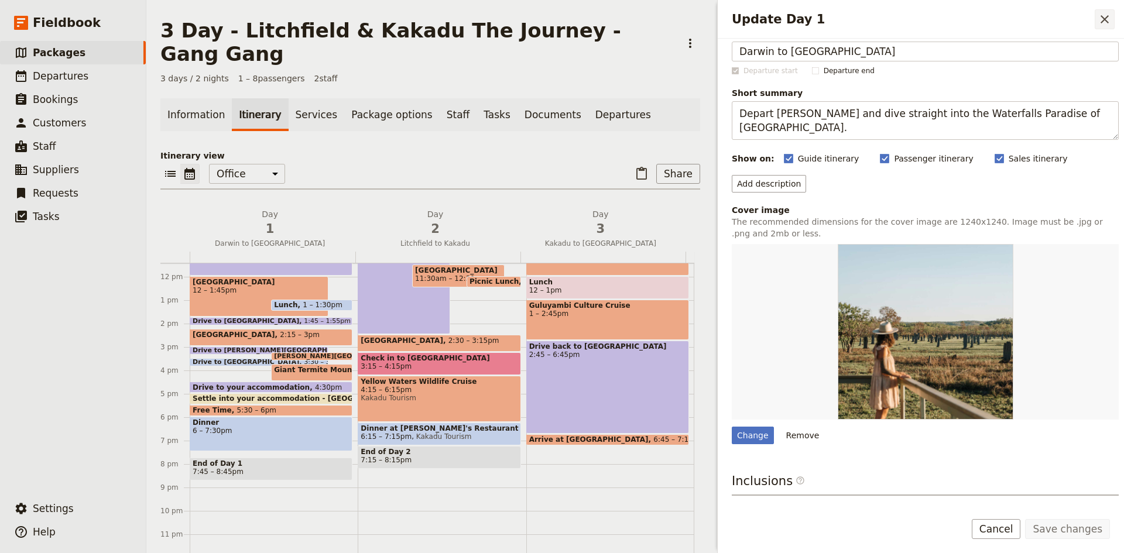
click at [1101, 18] on icon "Close drawer" at bounding box center [1104, 19] width 14 height 14
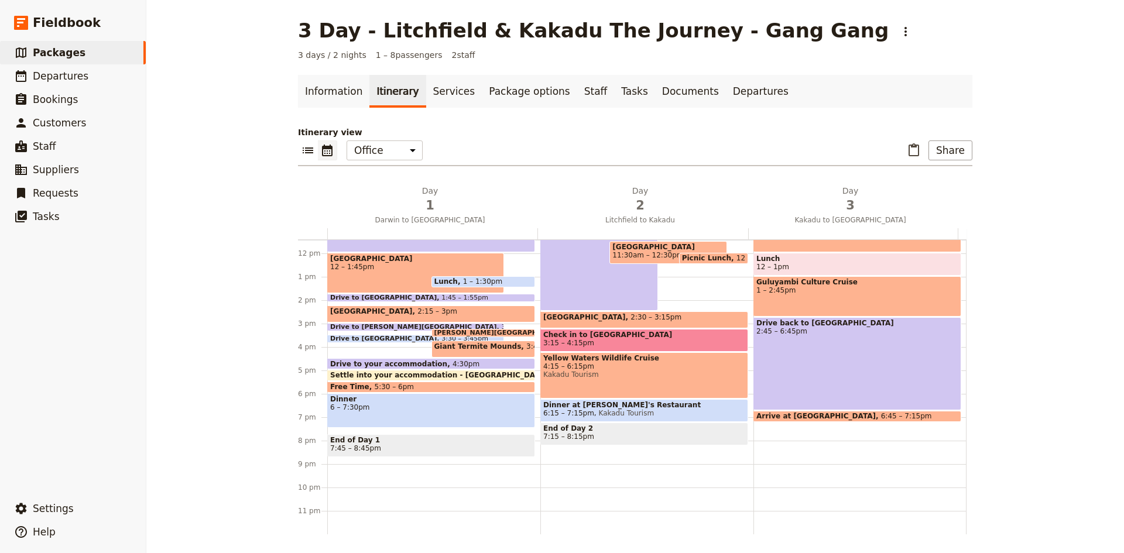
click at [382, 404] on span "6 – 7:30pm" at bounding box center [431, 407] width 202 height 8
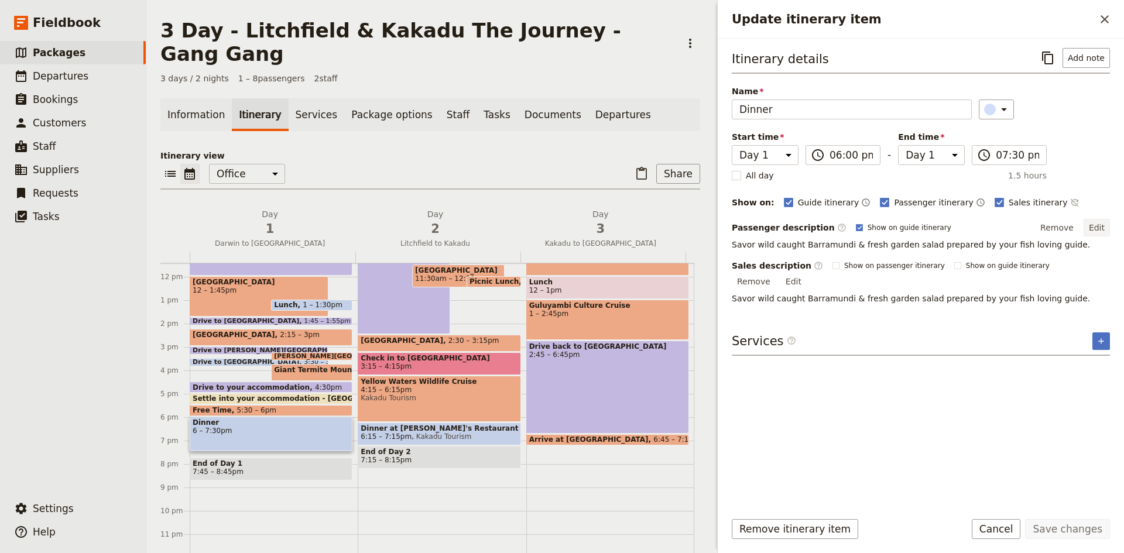
click at [1101, 228] on button "Edit" at bounding box center [1096, 228] width 26 height 18
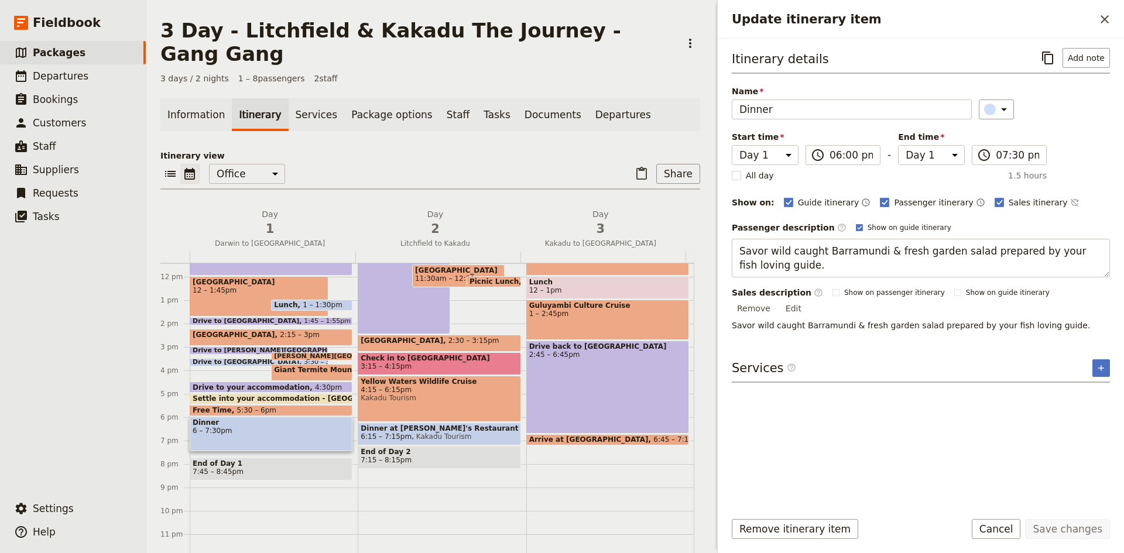
drag, startPoint x: 761, startPoint y: 270, endPoint x: 727, endPoint y: 256, distance: 37.0
click at [727, 256] on div "Itinerary details ​ Add note Name Dinner ​ Start time Day 1 Day 2 Day 3 18:00 ​…" at bounding box center [920, 270] width 406 height 463
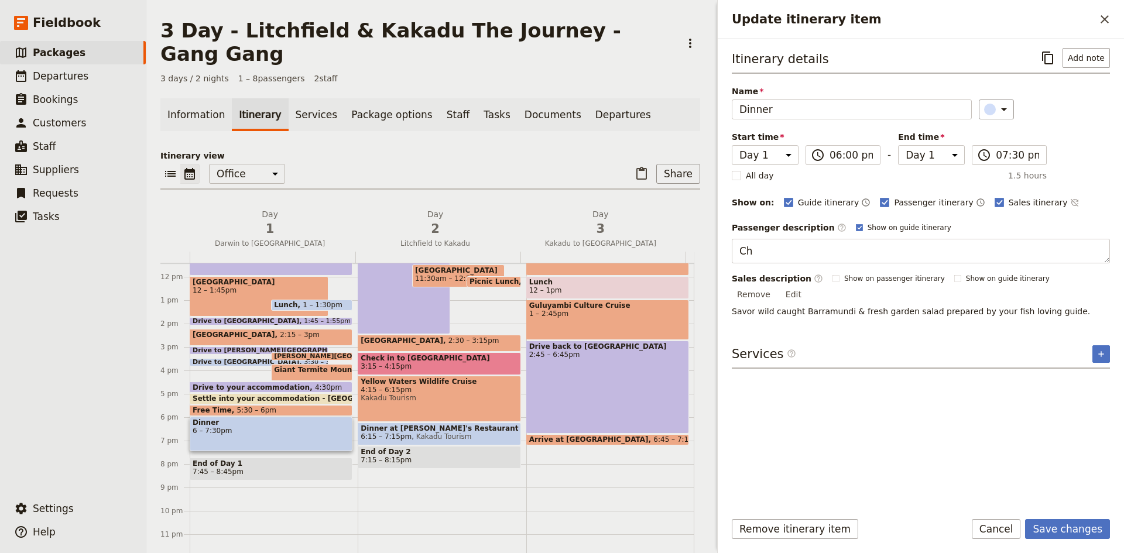
type textarea "C"
type textarea "Dinner is at own expense."
click at [1056, 280] on div "Sales description ​ Show on passenger itinerary Show on guide itinerary Remove …" at bounding box center [920, 295] width 378 height 44
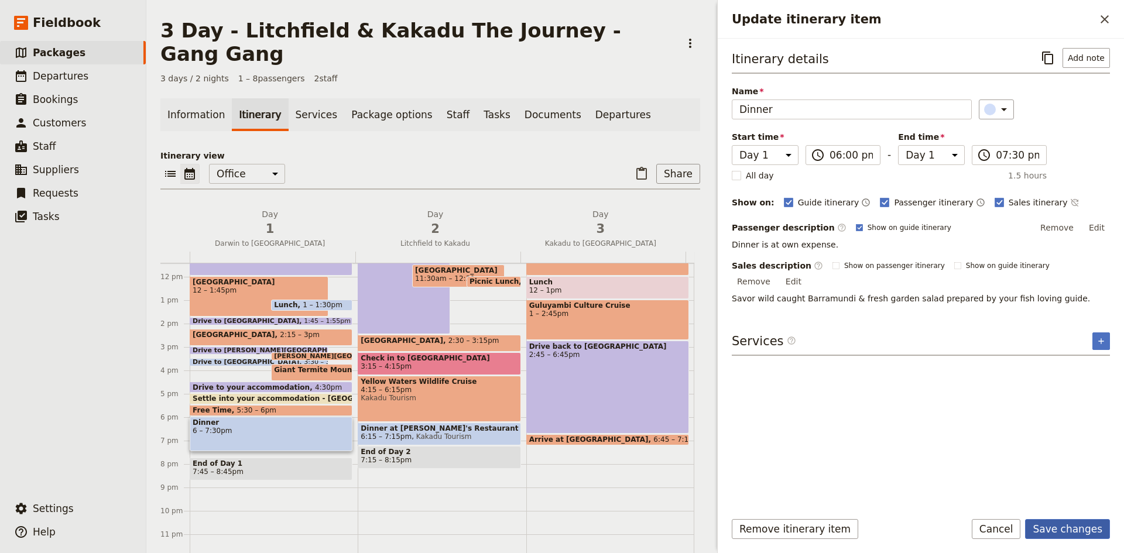
click at [1050, 528] on button "Save changes" at bounding box center [1067, 529] width 85 height 20
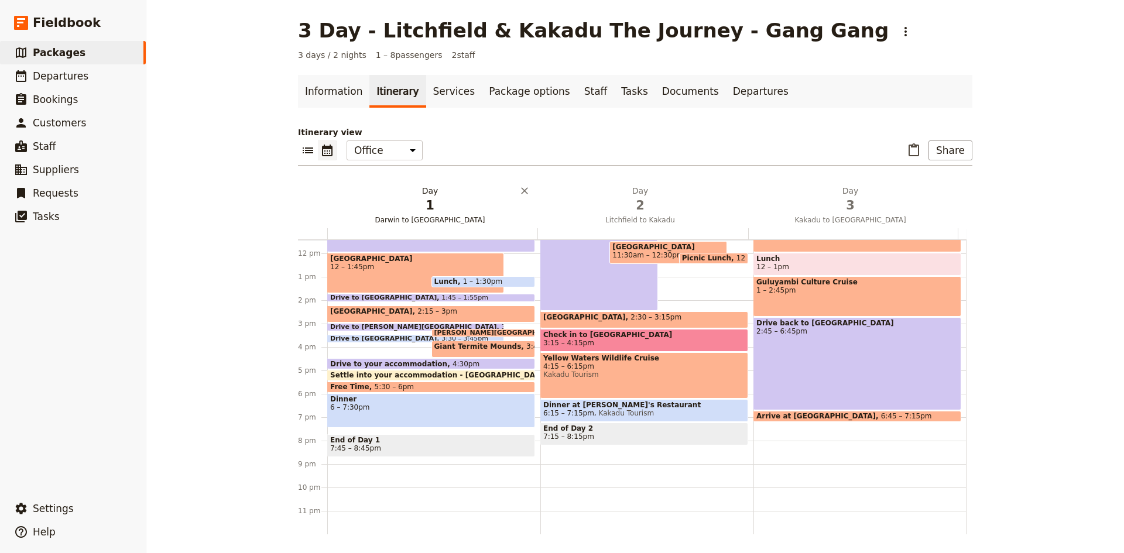
click at [418, 218] on span "Darwin to [GEOGRAPHIC_DATA]" at bounding box center [429, 219] width 205 height 9
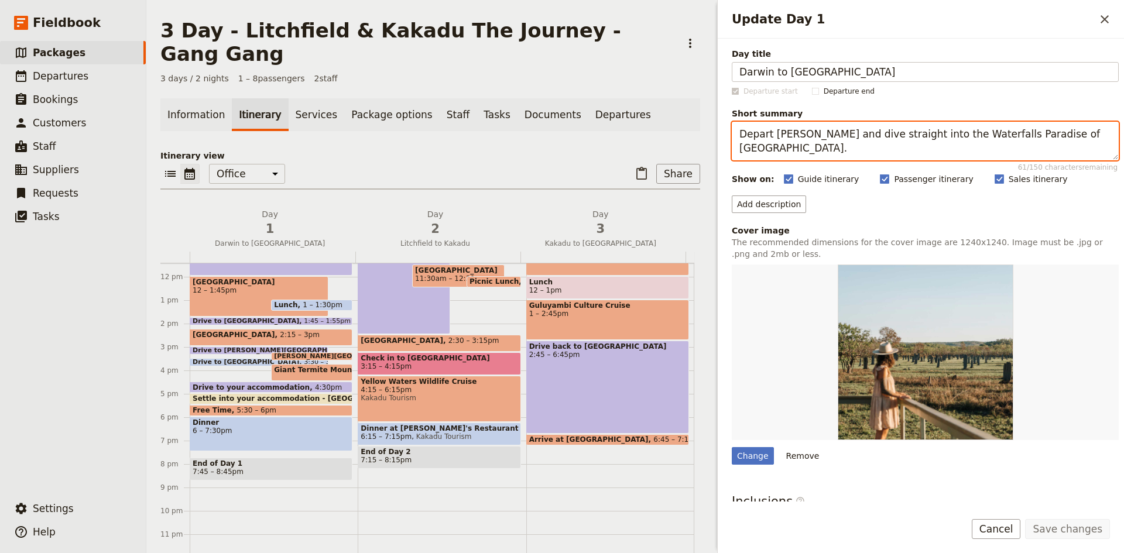
click at [826, 135] on textarea "Depart Darwin and dive straight into the Waterfalls Paradise of Litchfield Nati…" at bounding box center [924, 141] width 387 height 39
type textarea "Depart Darwin and spend the day exploring the attractions of Litchfield Nationa…"
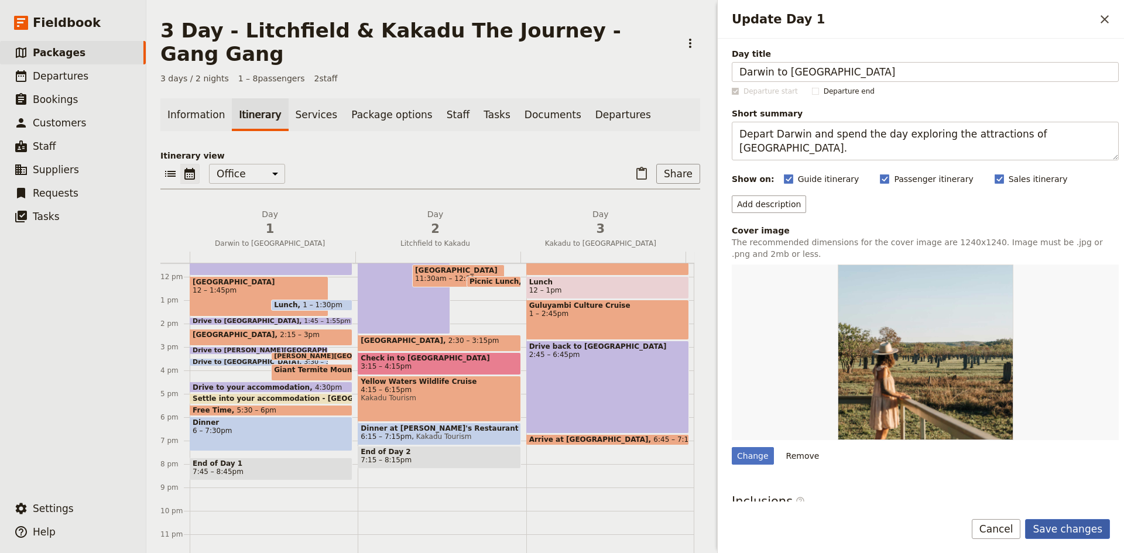
click at [1071, 529] on button "Save changes" at bounding box center [1067, 529] width 85 height 20
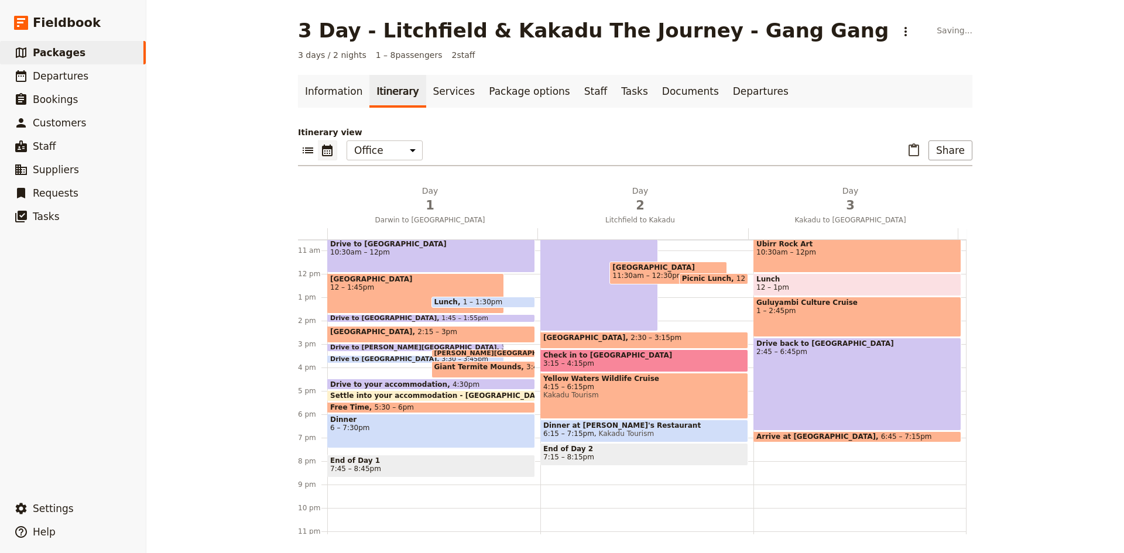
scroll to position [267, 0]
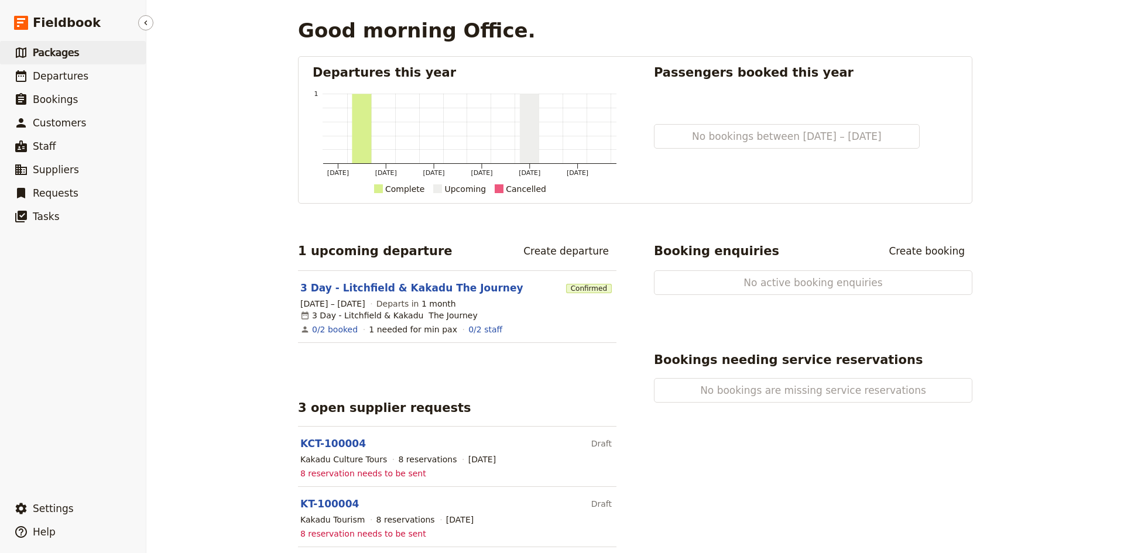
click at [54, 55] on span "Packages" at bounding box center [56, 53] width 46 height 12
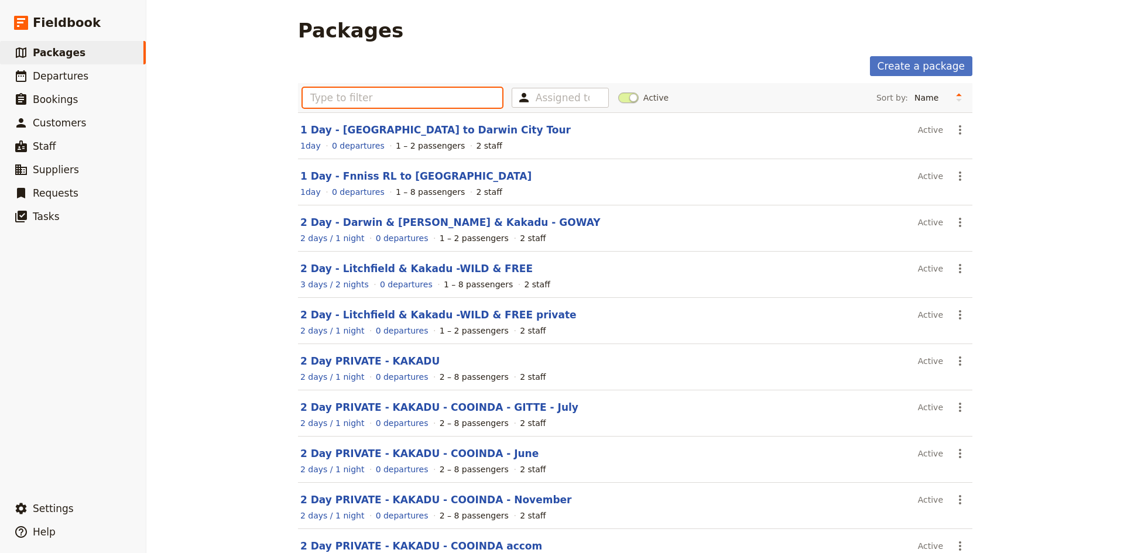
click at [327, 97] on input "text" at bounding box center [403, 98] width 200 height 20
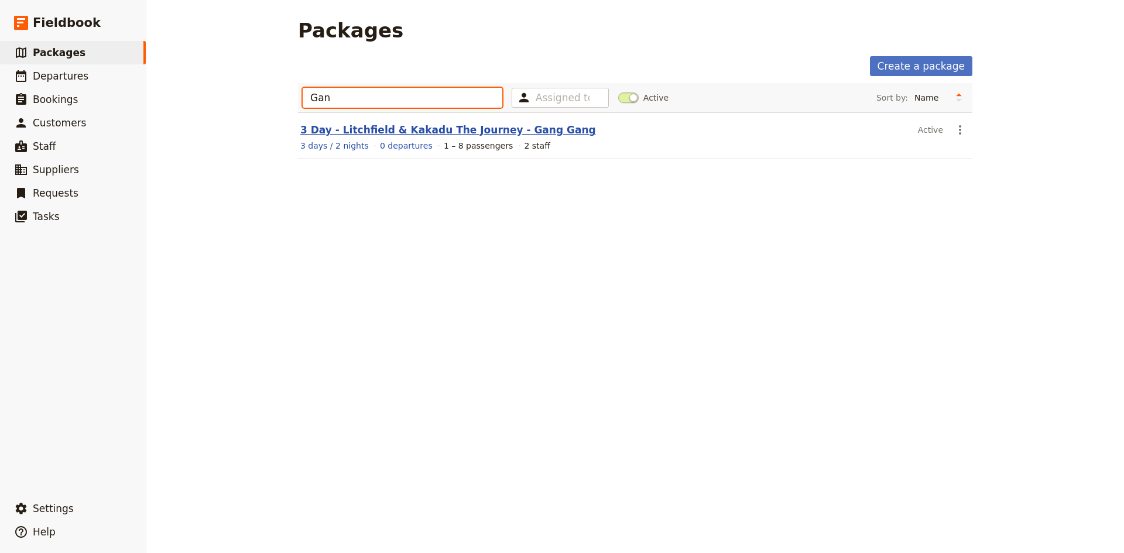
type input "Gan"
click at [363, 131] on link "3 Day - Litchfield & Kakadu The Journey - Gang Gang" at bounding box center [448, 130] width 296 height 12
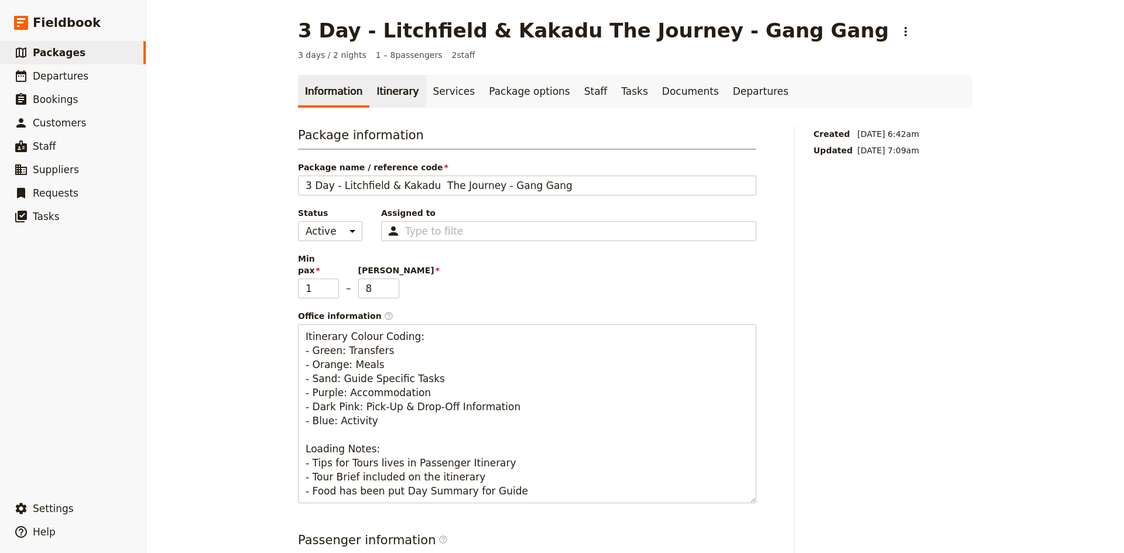
click at [394, 93] on link "Itinerary" at bounding box center [397, 91] width 56 height 33
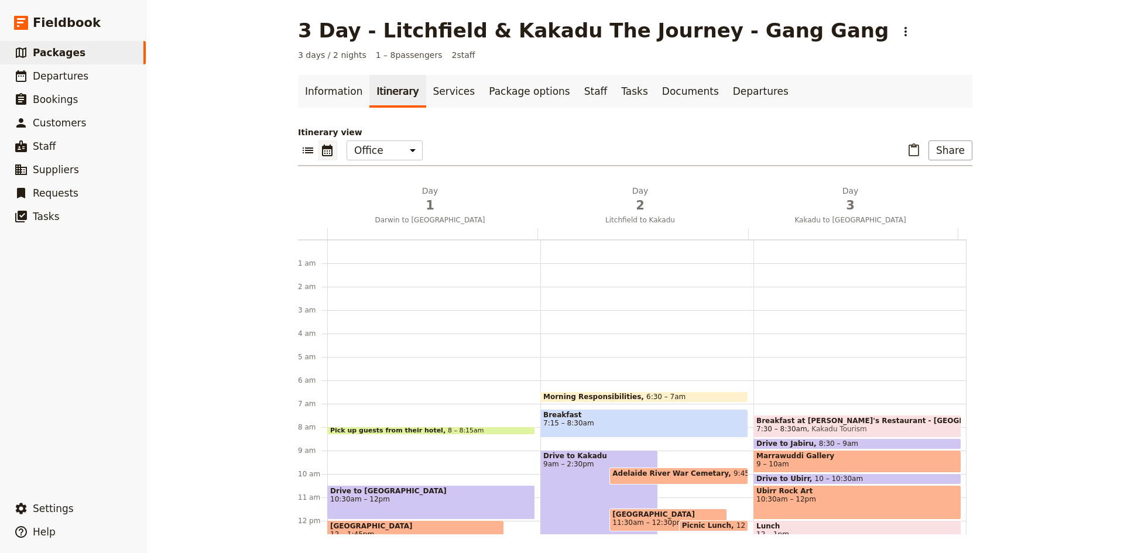
scroll to position [140, 0]
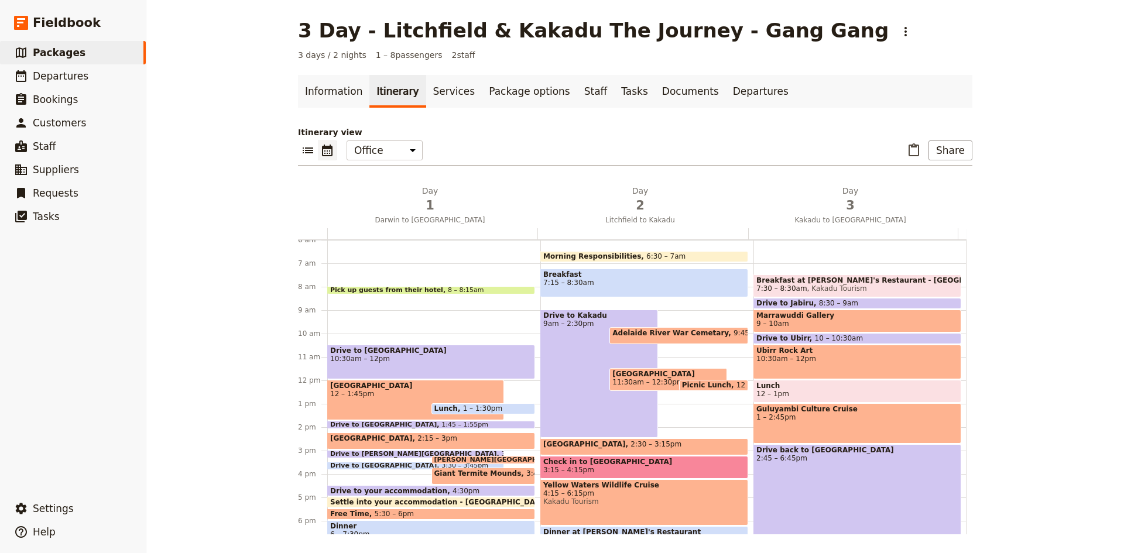
click at [339, 300] on div "Pick up guests from their hotel 8 – 8:[GEOGRAPHIC_DATA] 10:30am – 12pm [GEOGRAP…" at bounding box center [433, 380] width 213 height 562
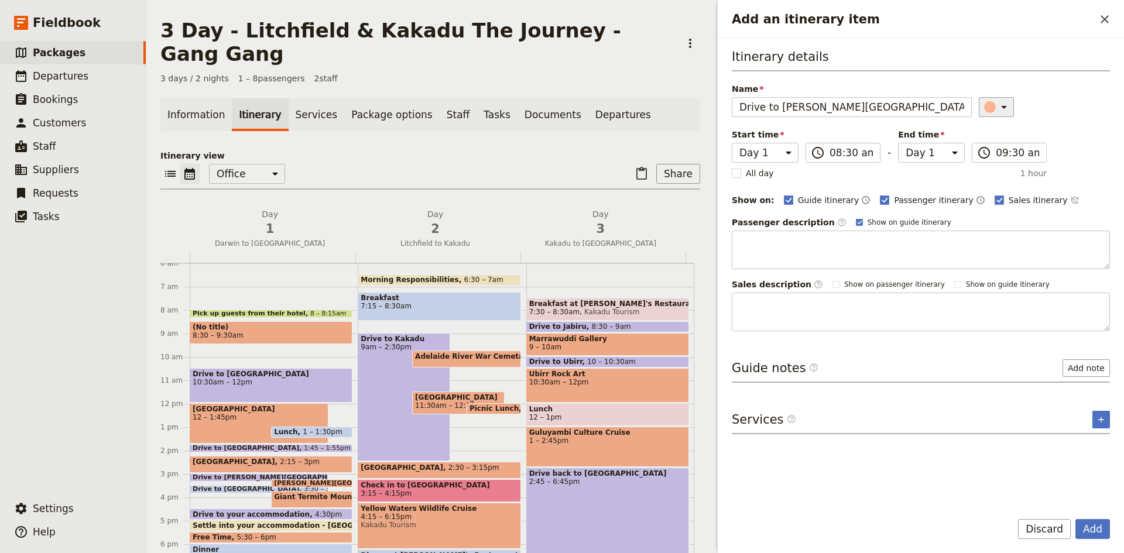
type input "Drive to [PERSON_NAME][GEOGRAPHIC_DATA]"
click at [997, 107] on icon "Add an itinerary item" at bounding box center [1004, 107] width 14 height 14
click at [995, 159] on div "button" at bounding box center [996, 160] width 12 height 12
click at [1100, 527] on button "Add" at bounding box center [1092, 529] width 35 height 20
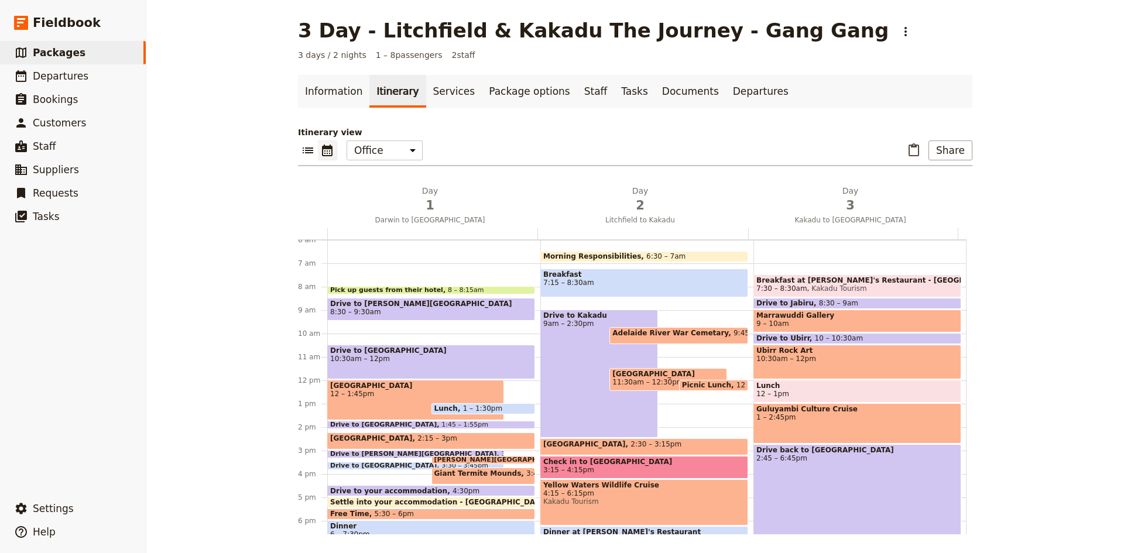
click at [396, 318] on span at bounding box center [431, 317] width 207 height 5
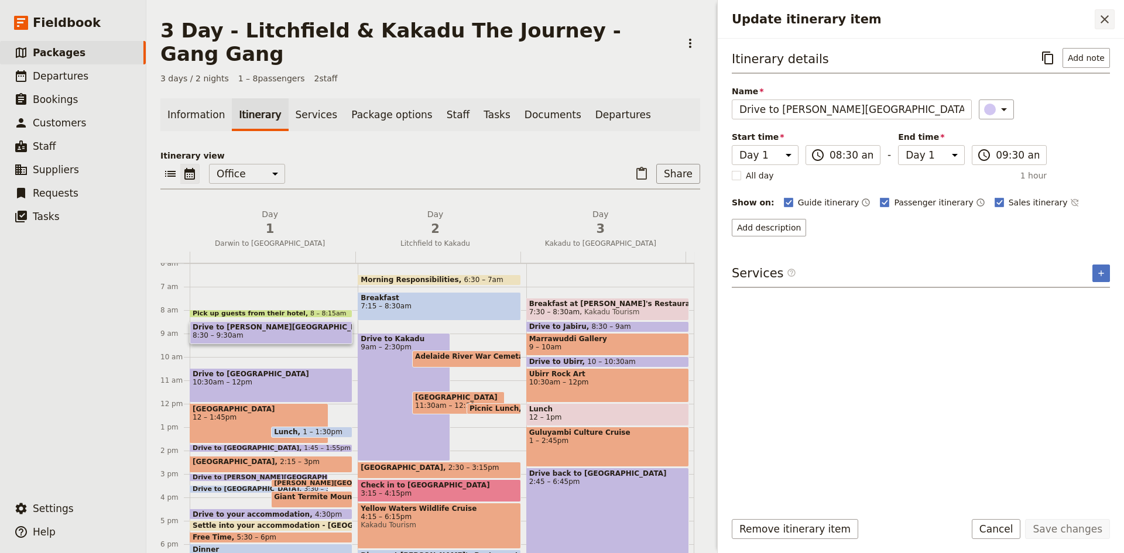
click at [1104, 18] on icon "Close drawer" at bounding box center [1104, 19] width 14 height 14
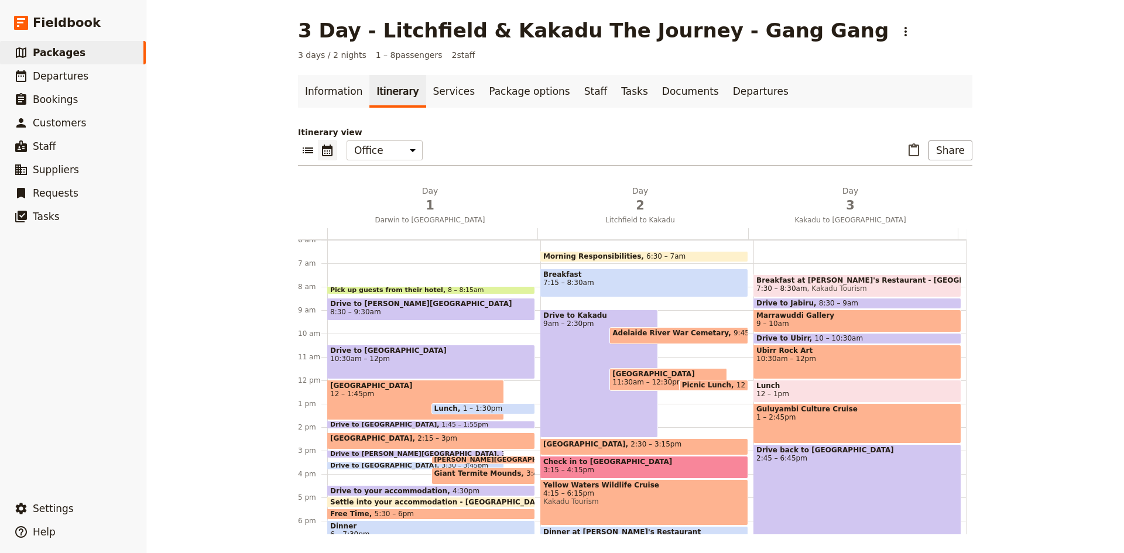
click at [362, 324] on div "Pick up guests from their hotel 8 – 8:[GEOGRAPHIC_DATA] to [PERSON_NAME][GEOGRA…" at bounding box center [433, 380] width 213 height 562
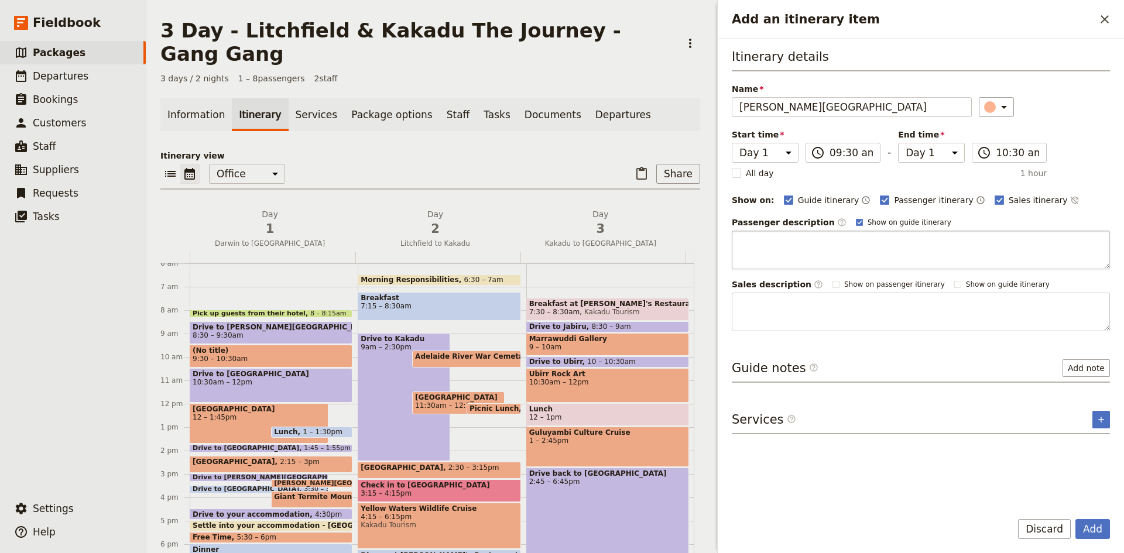
type input "[PERSON_NAME][GEOGRAPHIC_DATA]"
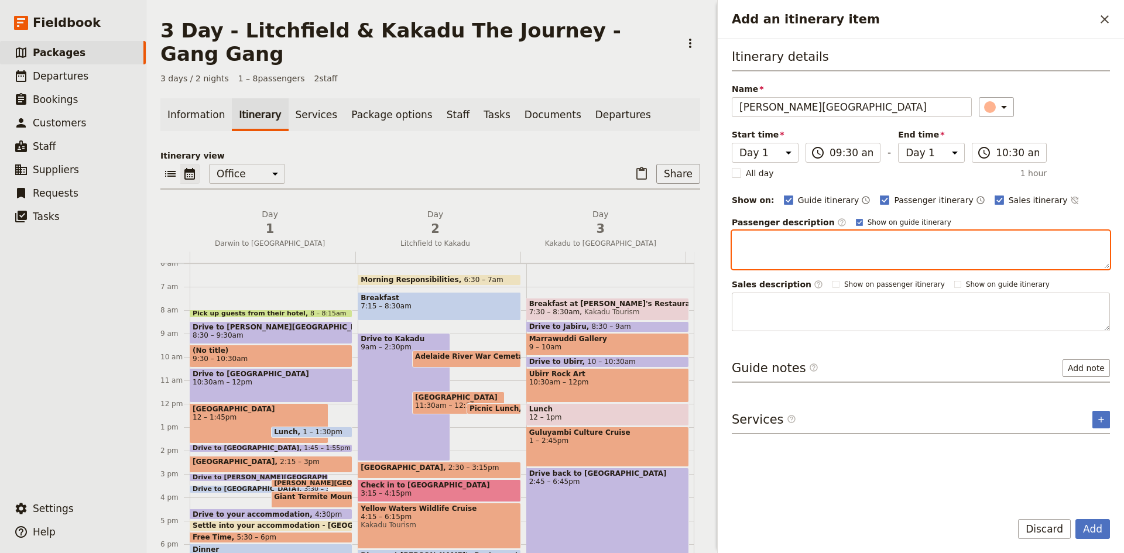
click at [794, 246] on textarea "Add an itinerary item" at bounding box center [920, 250] width 378 height 39
type textarea "Swim, wallow and walk amongst the tropical forest and geothermal springs."
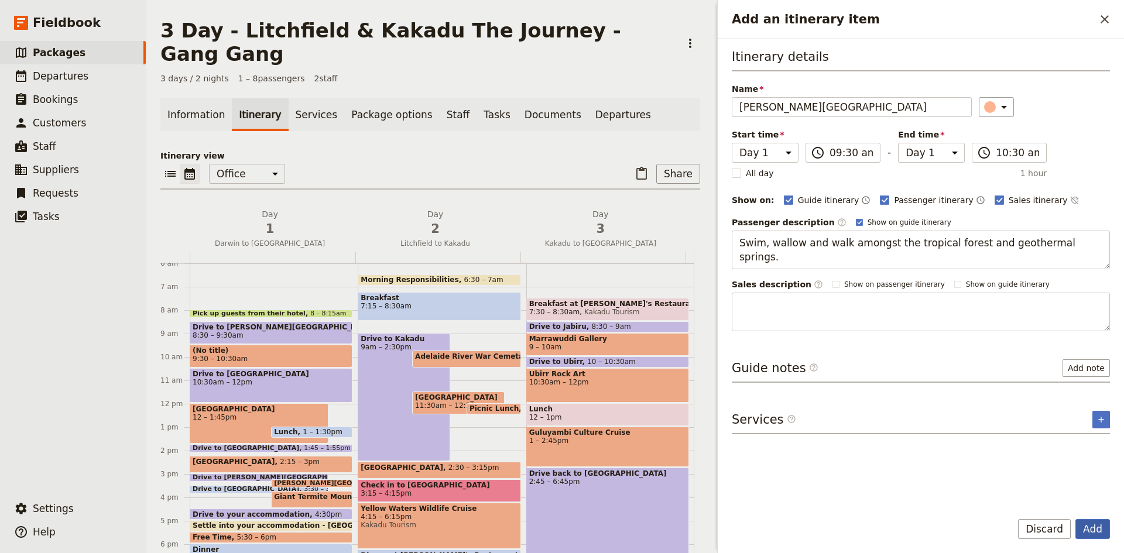
click at [1086, 531] on button "Add" at bounding box center [1092, 529] width 35 height 20
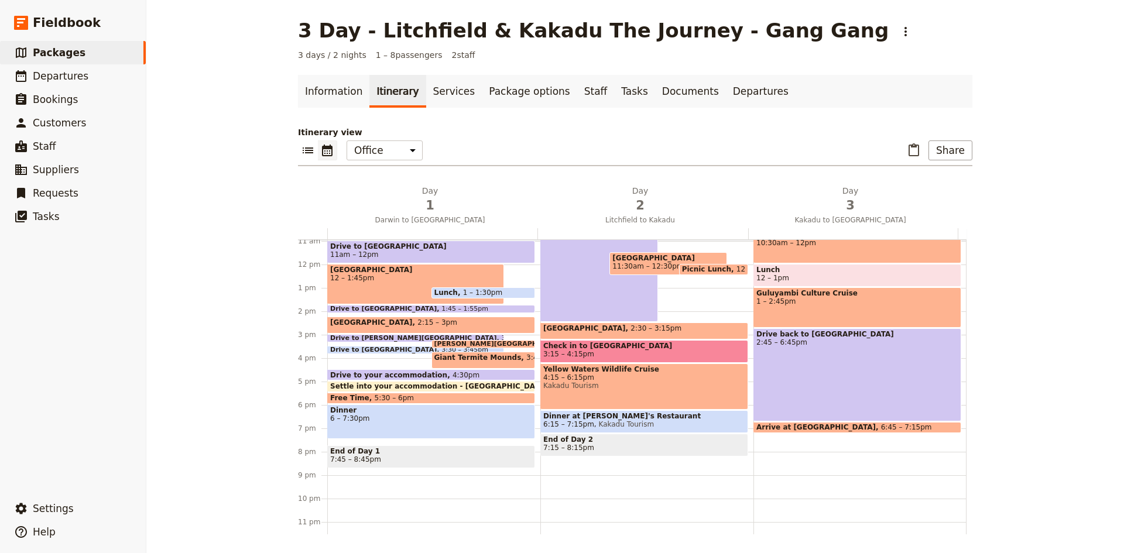
scroll to position [257, 0]
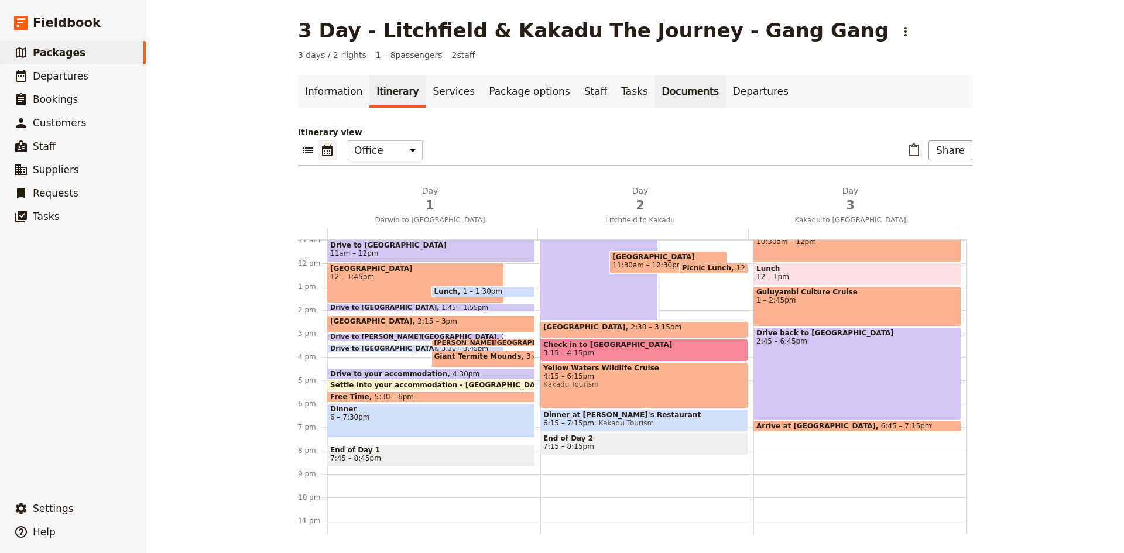
click at [655, 96] on link "Documents" at bounding box center [690, 91] width 71 height 33
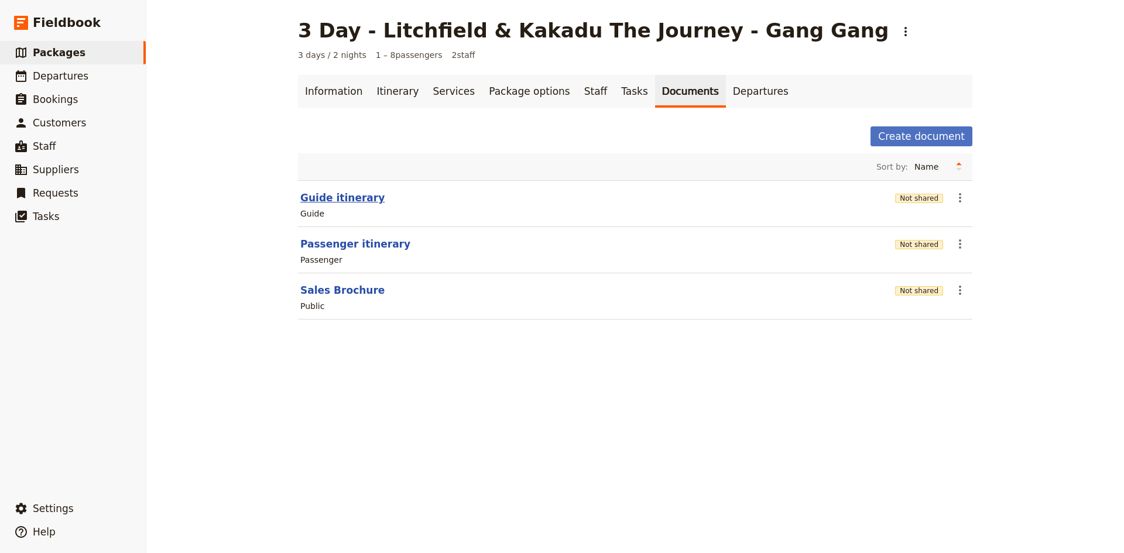
click at [342, 198] on button "Guide itinerary" at bounding box center [342, 198] width 84 height 14
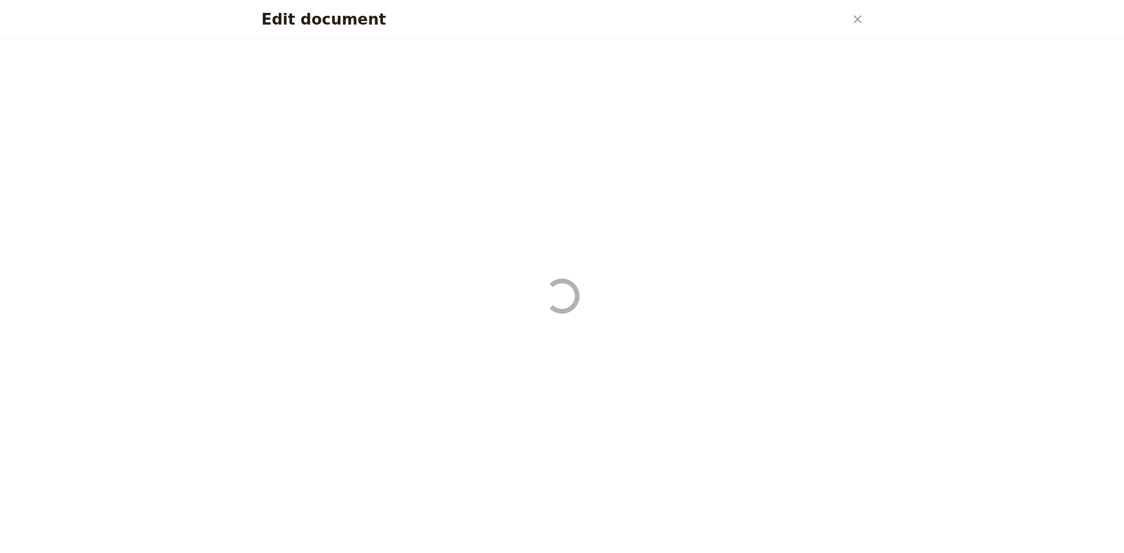
select select "STAFF"
select select "RUN_SHEET"
select select "DEFAULT"
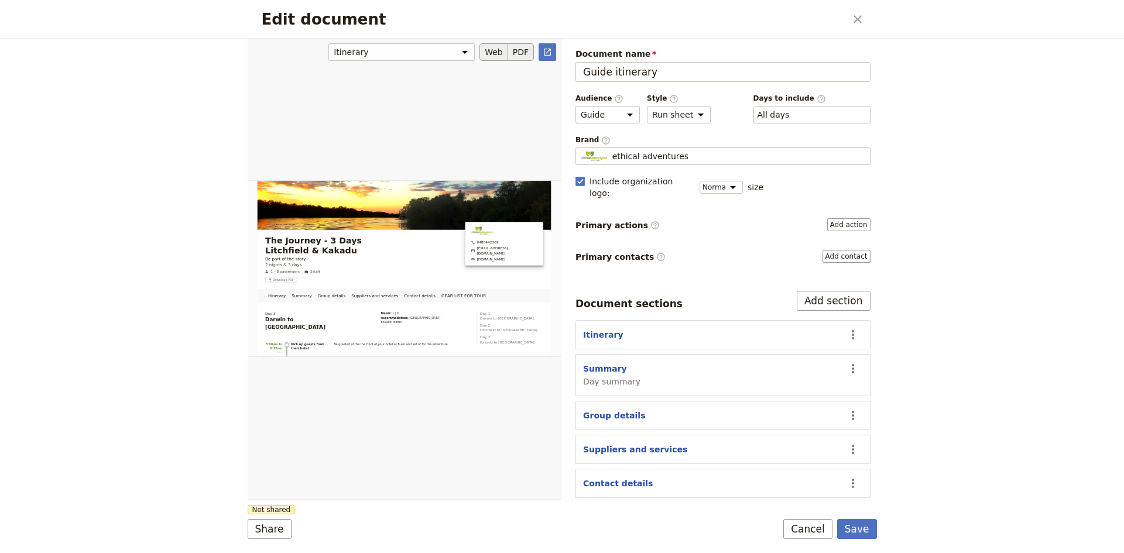
click at [516, 50] on button "PDF" at bounding box center [521, 52] width 26 height 18
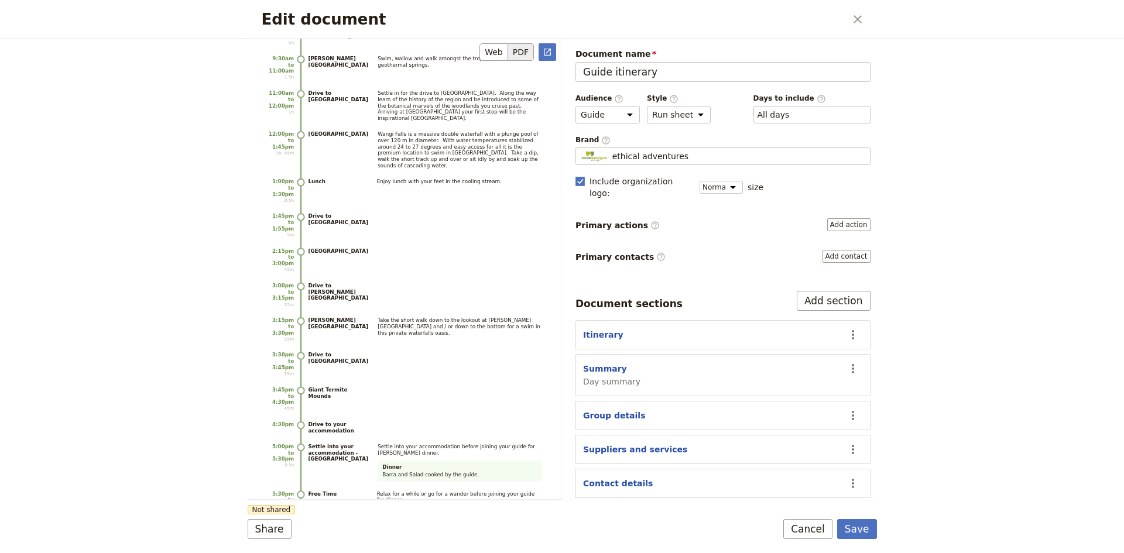
scroll to position [234, 0]
click at [854, 20] on icon "Close dialog" at bounding box center [857, 19] width 14 height 14
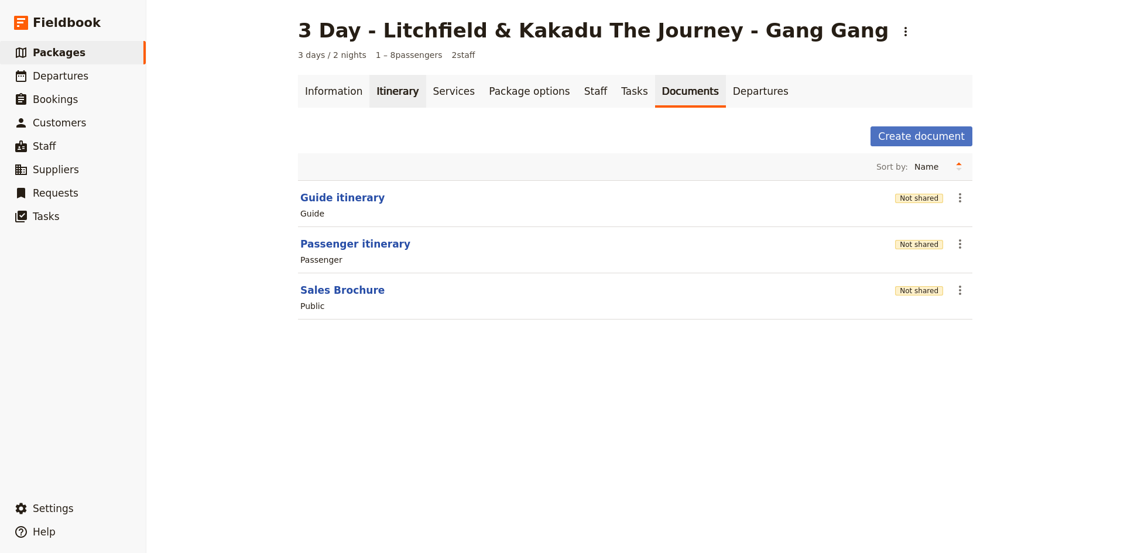
click at [396, 92] on link "Itinerary" at bounding box center [397, 91] width 56 height 33
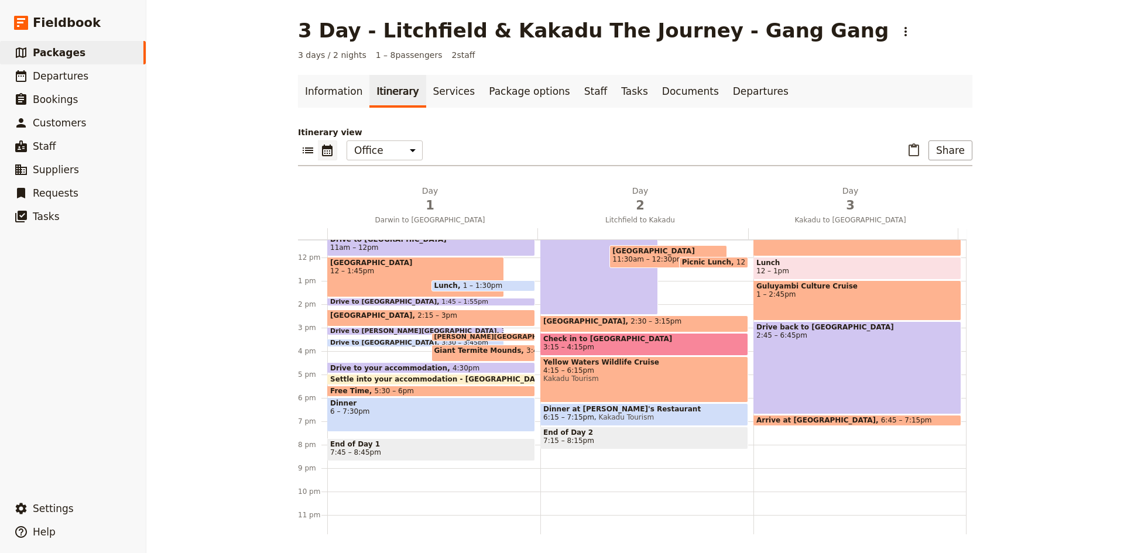
scroll to position [267, 0]
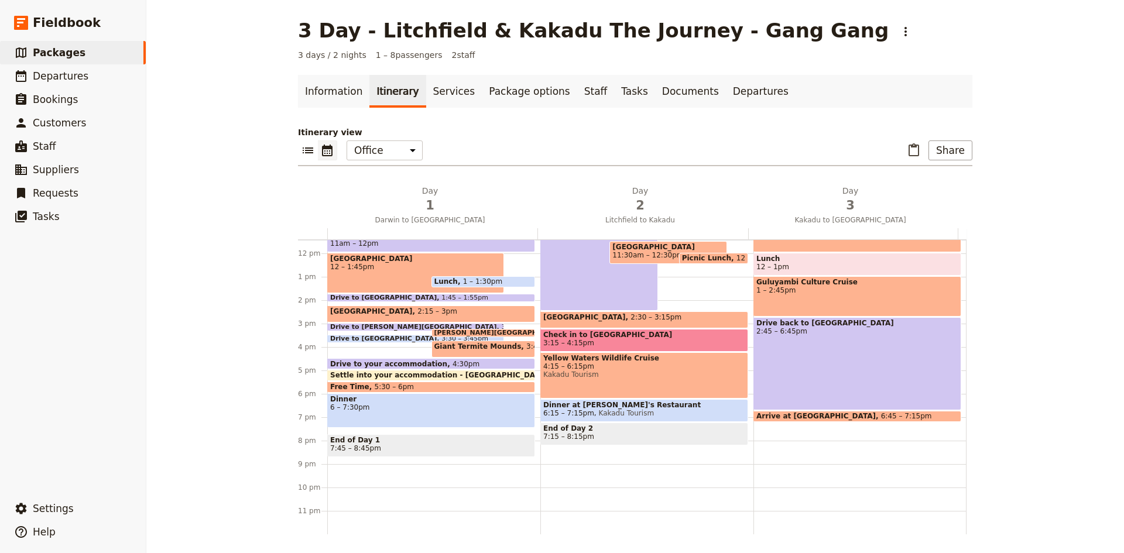
click at [431, 376] on span at bounding box center [431, 378] width 207 height 5
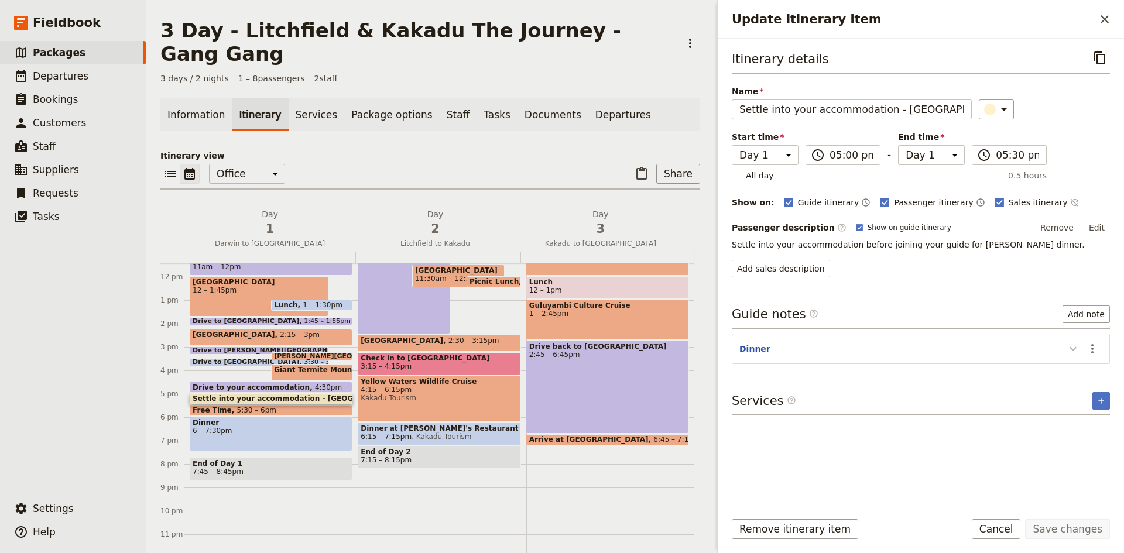
click at [1071, 349] on icon "Update itinerary item" at bounding box center [1072, 349] width 7 height 4
click at [1090, 351] on icon "Actions" at bounding box center [1092, 349] width 14 height 14
click at [1081, 389] on span "Remove note" at bounding box center [1067, 390] width 54 height 12
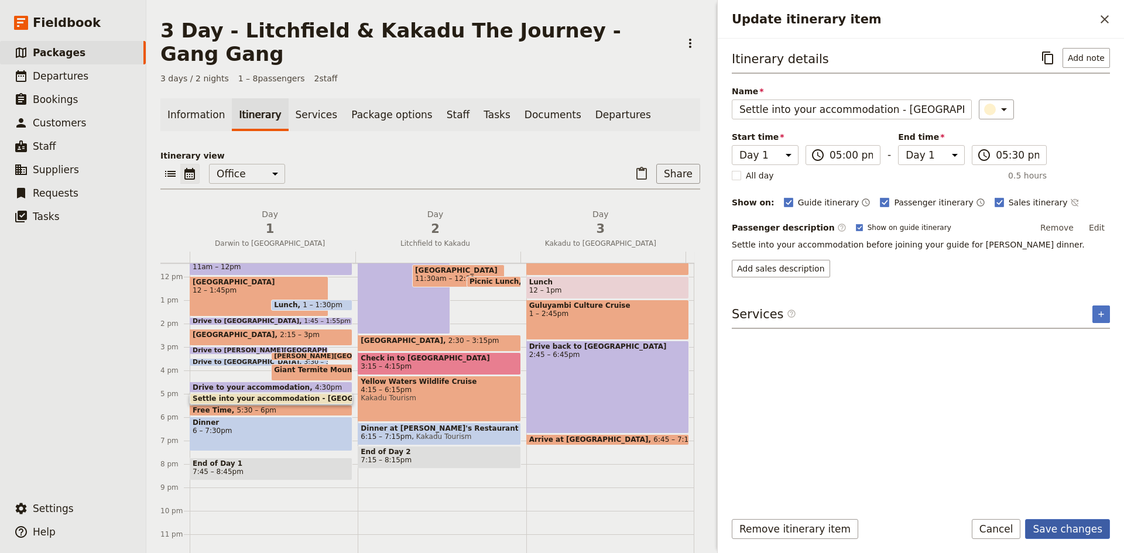
click at [1062, 526] on button "Save changes" at bounding box center [1067, 529] width 85 height 20
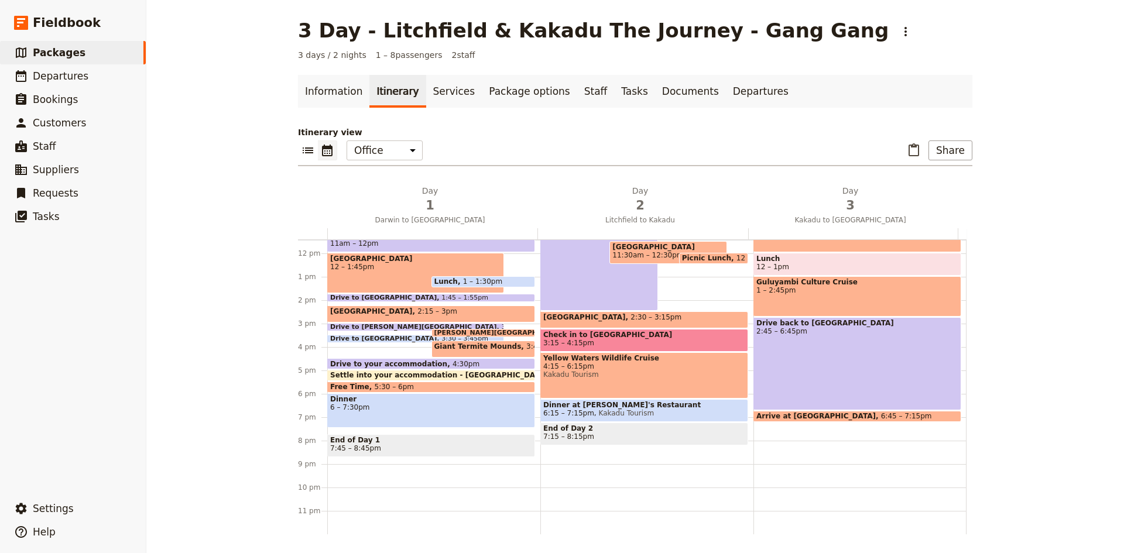
click at [410, 446] on span "7:45 – 8:45pm" at bounding box center [431, 448] width 202 height 8
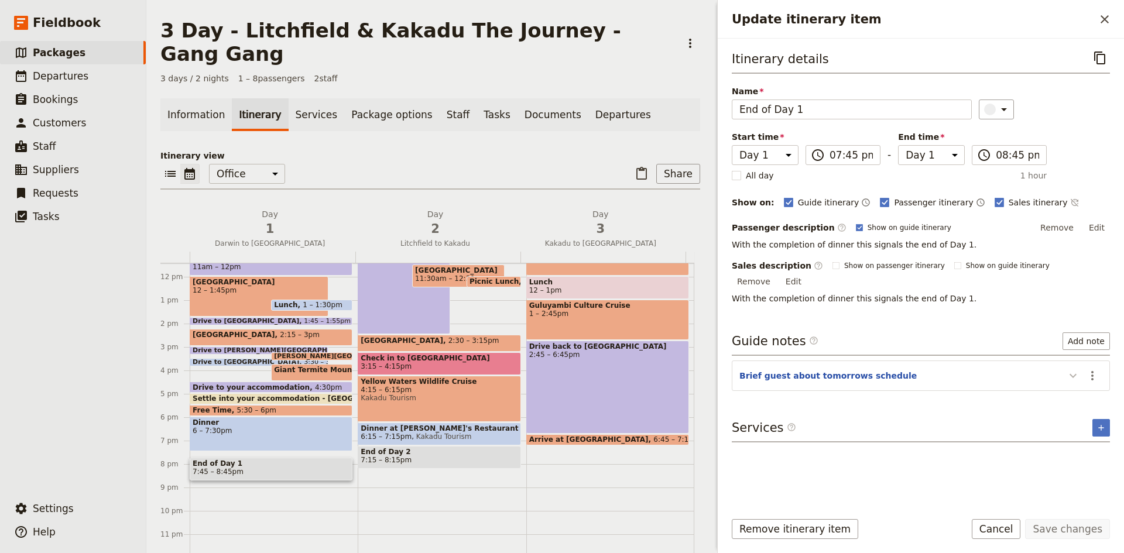
click at [1071, 369] on icon "Update itinerary item" at bounding box center [1073, 376] width 14 height 14
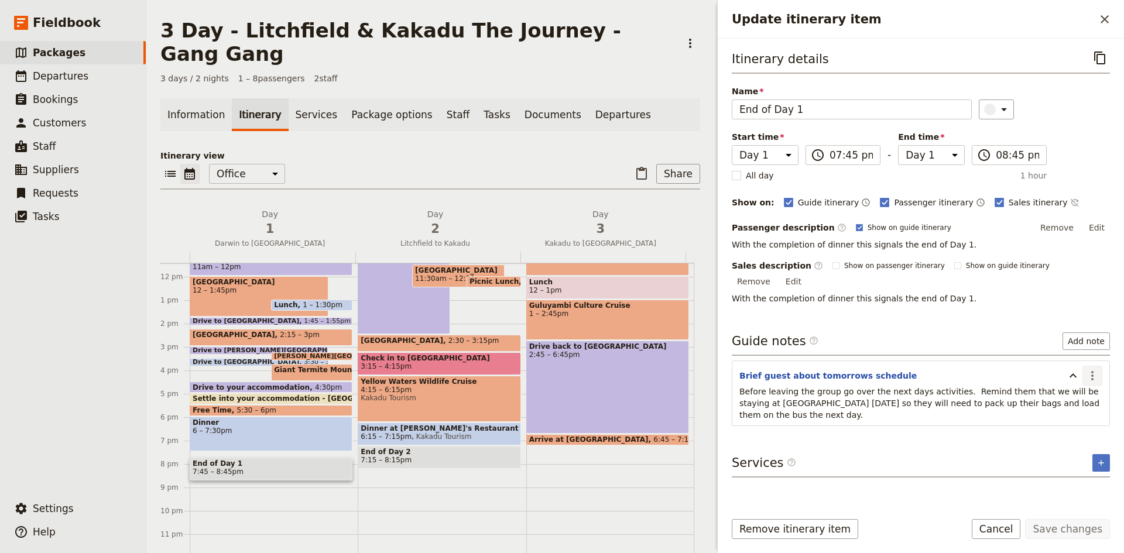
click at [1091, 369] on icon "Actions" at bounding box center [1092, 376] width 14 height 14
click at [1066, 387] on span "Edit note" at bounding box center [1058, 388] width 37 height 12
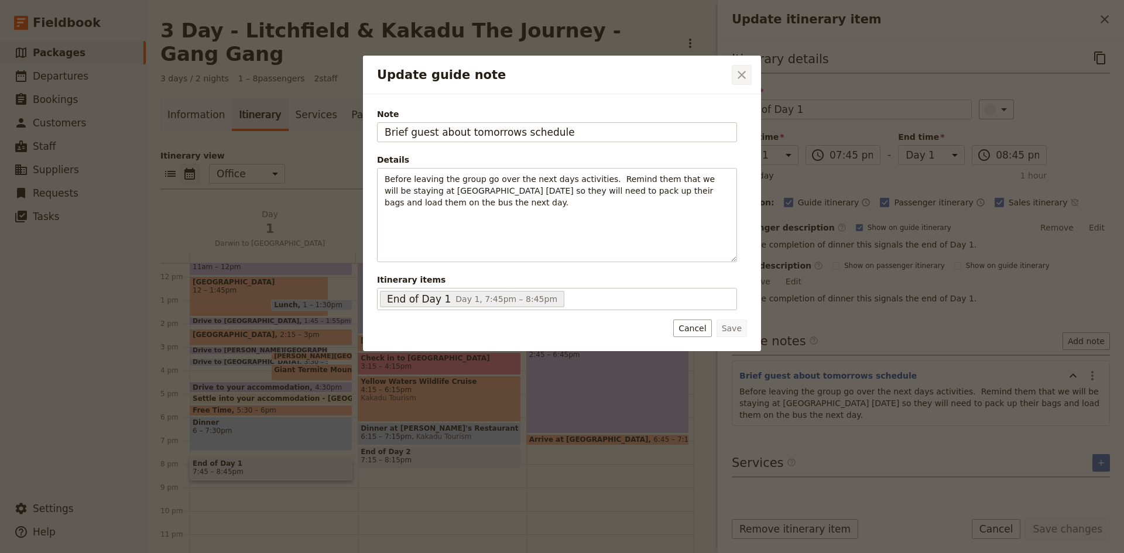
click at [745, 75] on icon "Close dialog" at bounding box center [741, 75] width 14 height 14
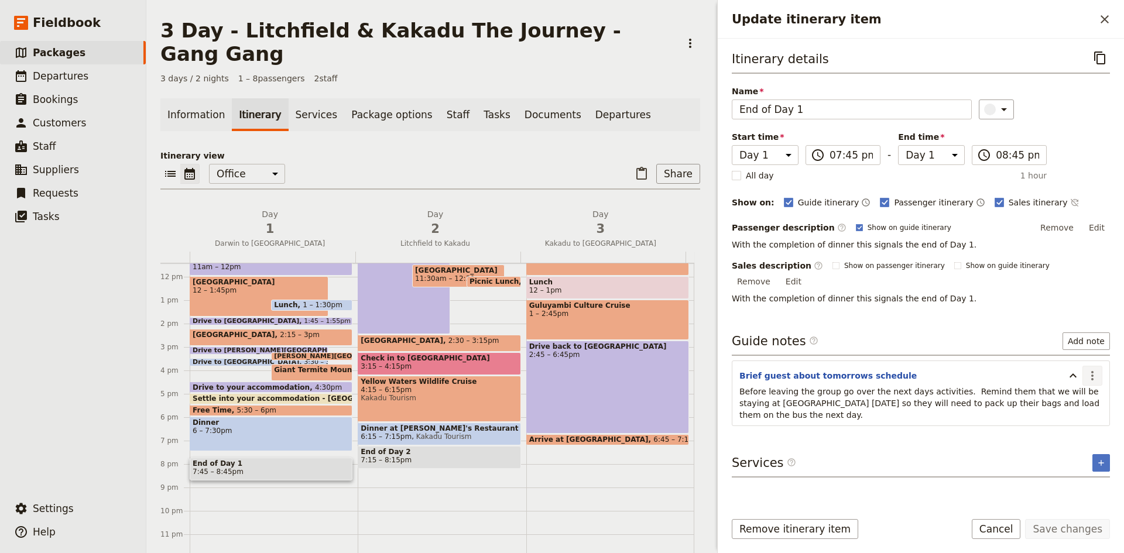
click at [1088, 369] on icon "Actions" at bounding box center [1092, 376] width 14 height 14
click at [1076, 402] on span "Remove note" at bounding box center [1067, 405] width 54 height 12
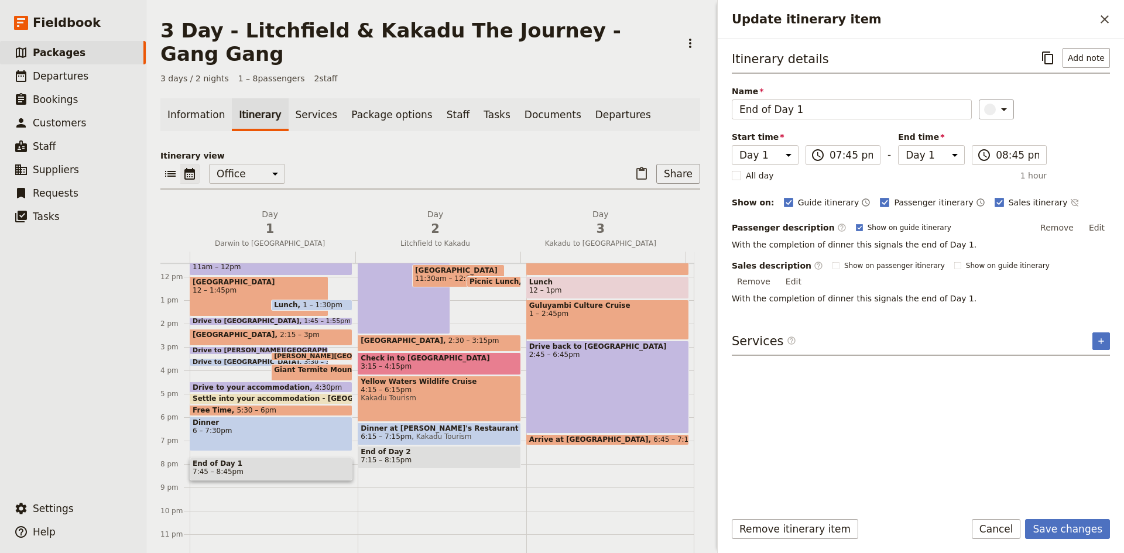
click at [294, 418] on span "Dinner" at bounding box center [271, 422] width 157 height 8
click at [775, 273] on button "Remove" at bounding box center [753, 282] width 44 height 18
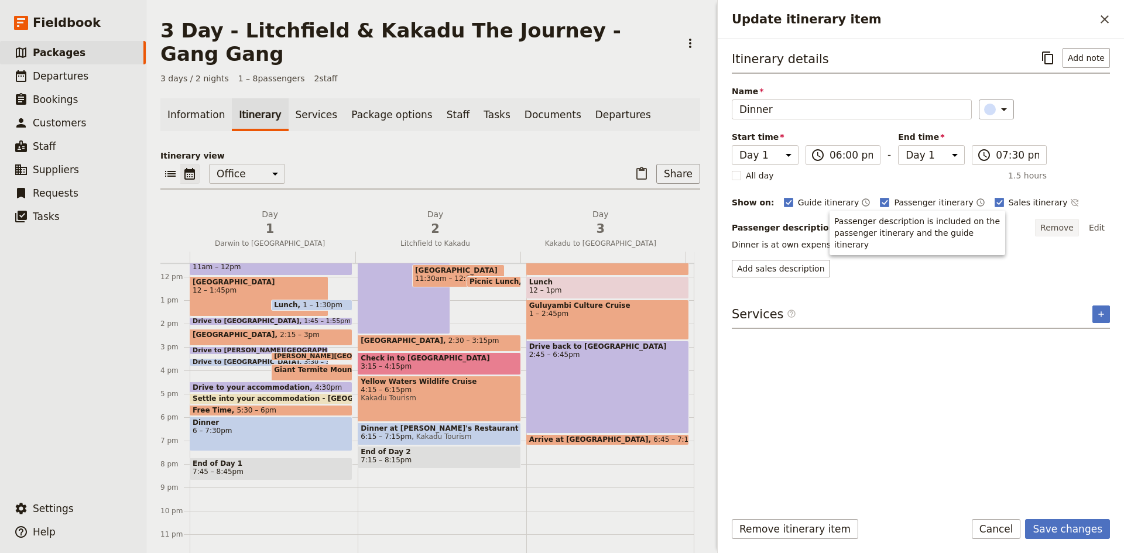
click at [1069, 226] on button "Remove" at bounding box center [1057, 228] width 44 height 18
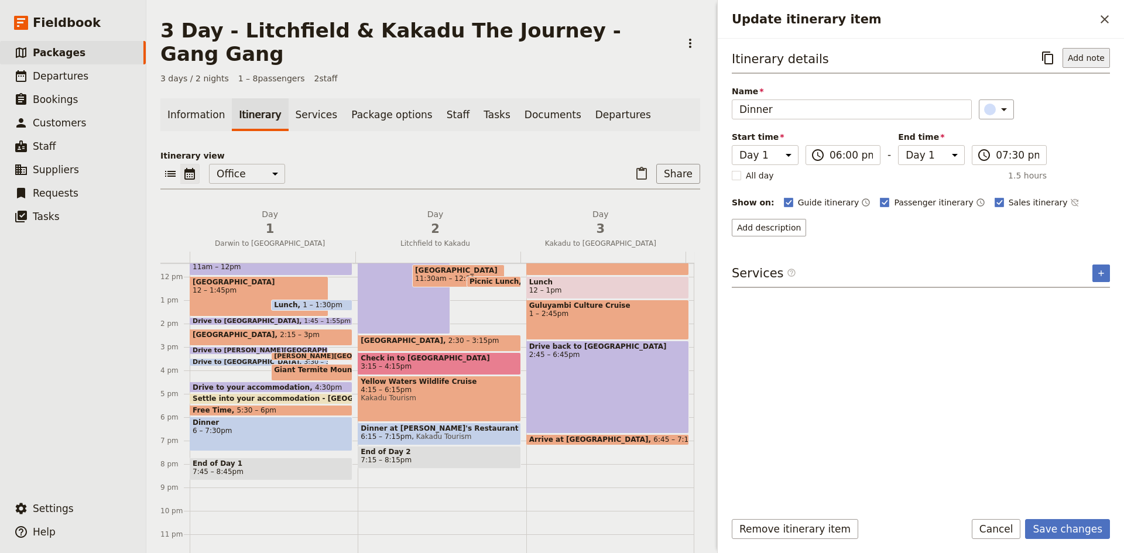
click at [1082, 59] on button "Add note" at bounding box center [1085, 58] width 47 height 20
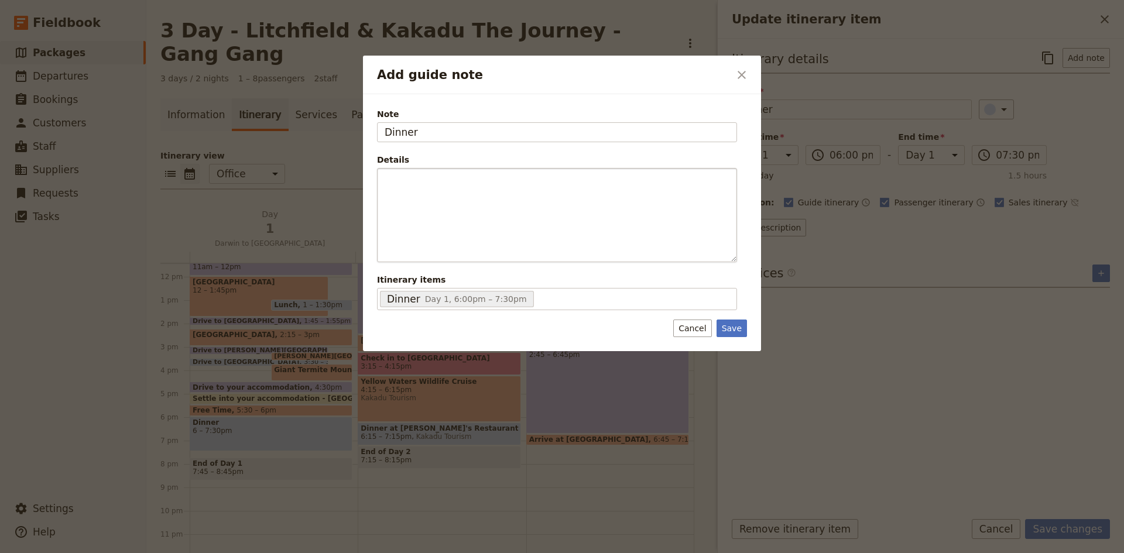
type input "Dinner"
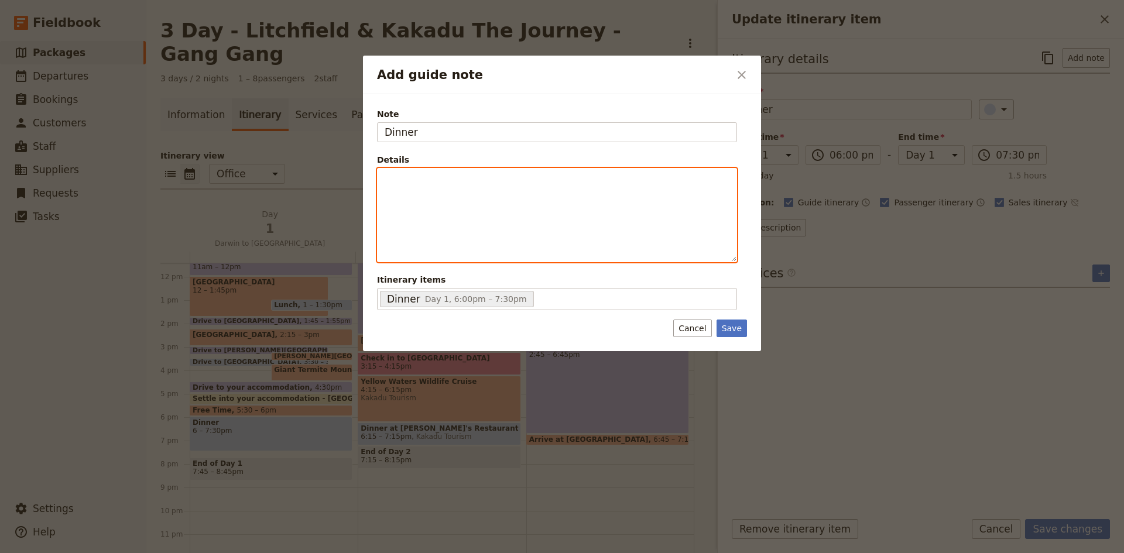
click at [424, 193] on div "Add guide note" at bounding box center [556, 215] width 359 height 93
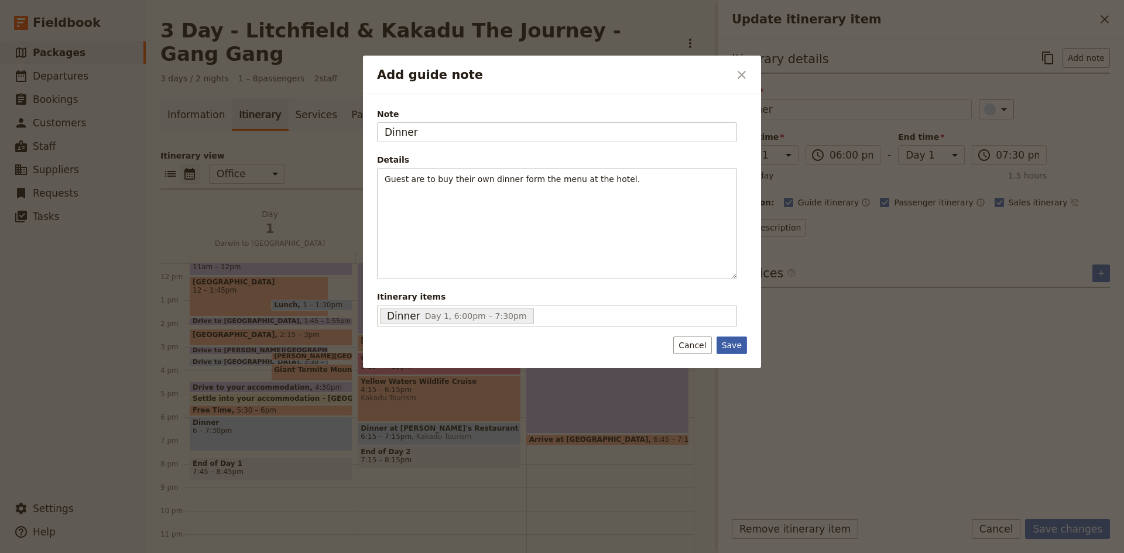
click at [737, 343] on button "Save" at bounding box center [731, 345] width 30 height 18
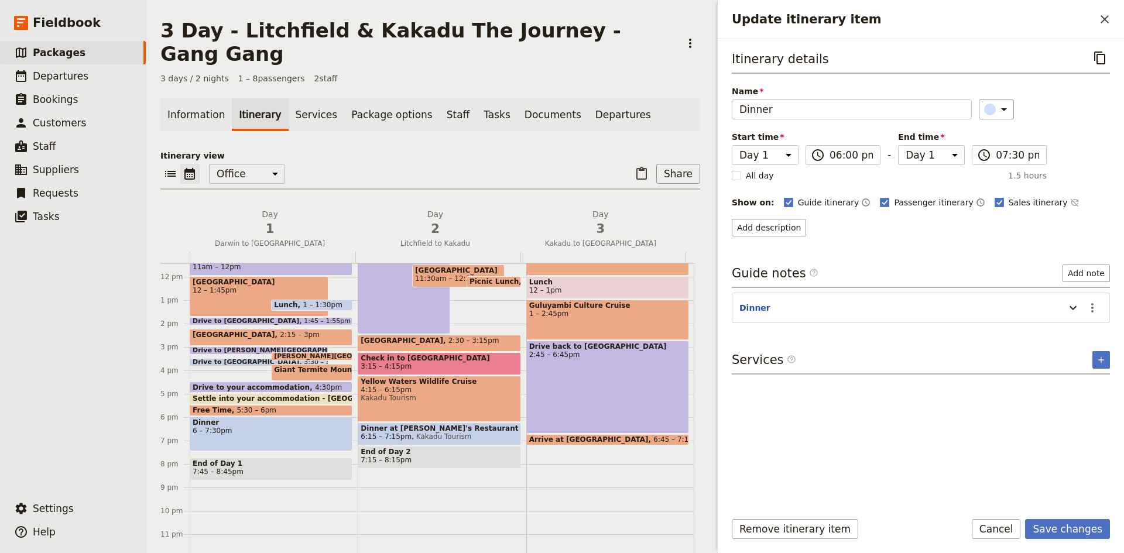
click at [321, 394] on span "Settle into your accommodation - [GEOGRAPHIC_DATA]" at bounding box center [304, 398] width 222 height 8
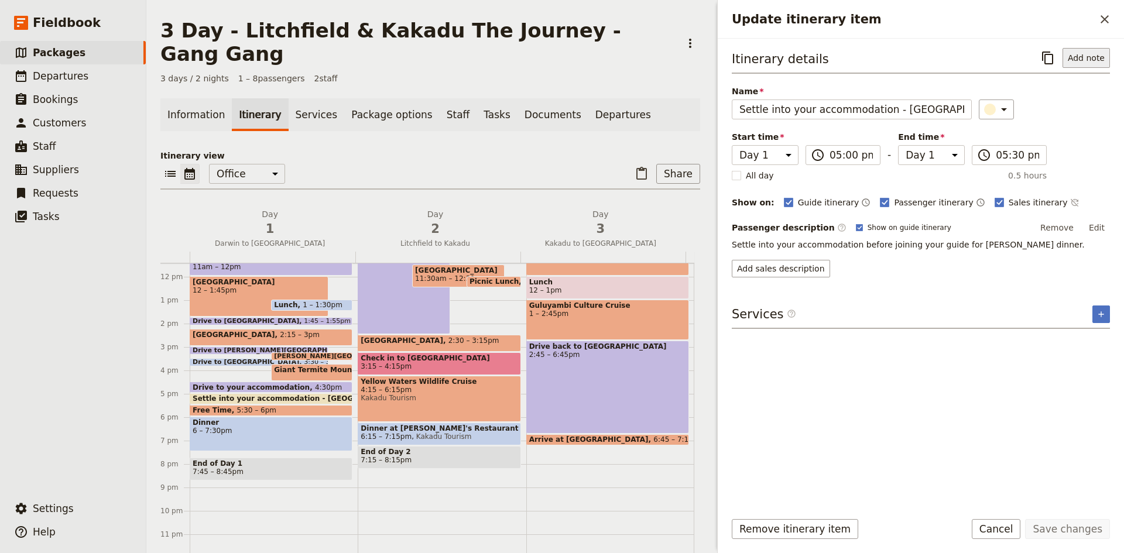
click at [1085, 60] on button "Add note" at bounding box center [1085, 58] width 47 height 20
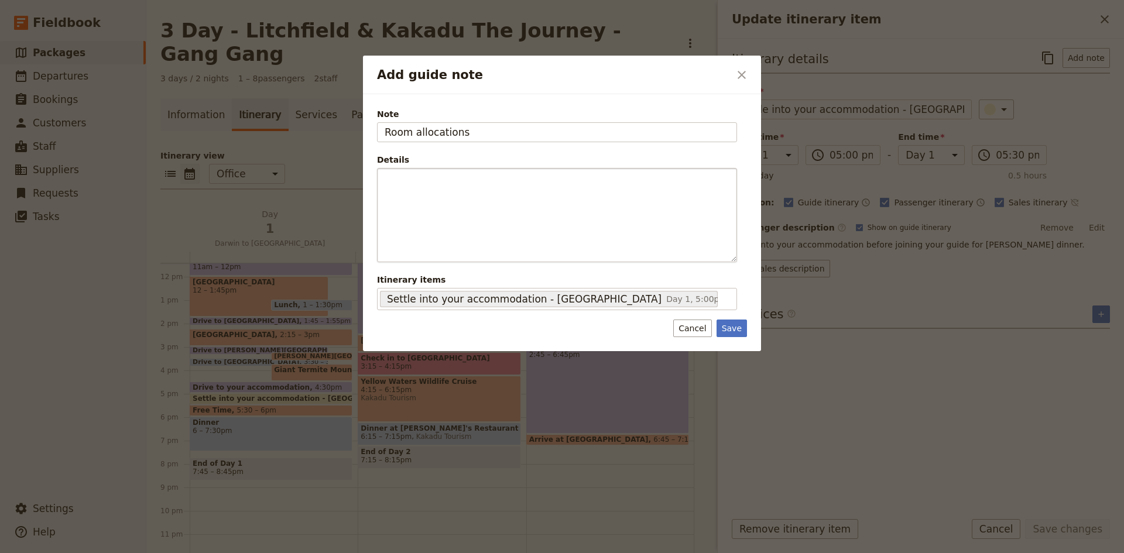
type input "Room allocations"
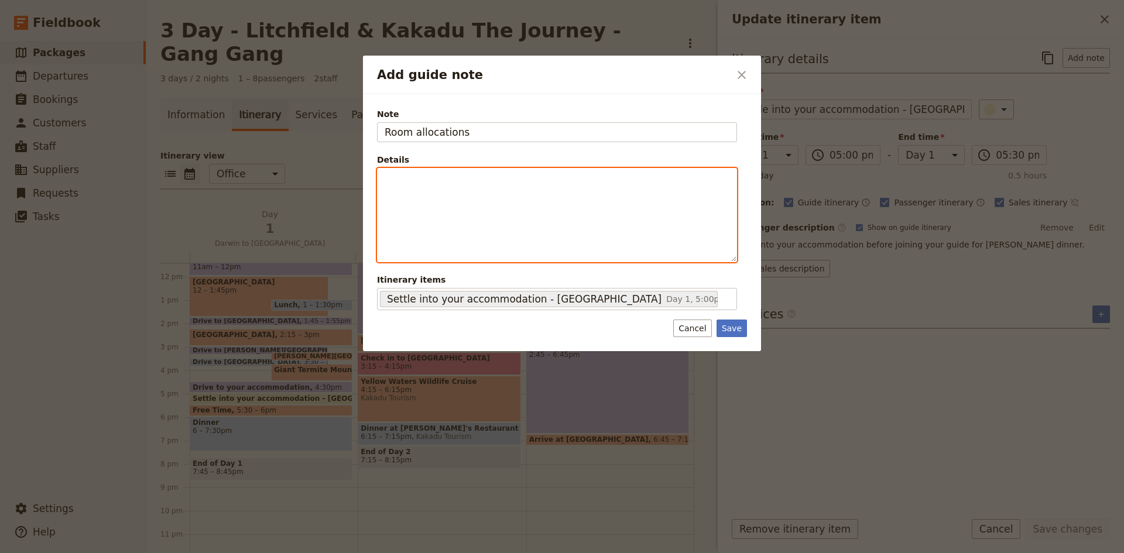
click at [488, 191] on div "Add guide note" at bounding box center [556, 215] width 359 height 93
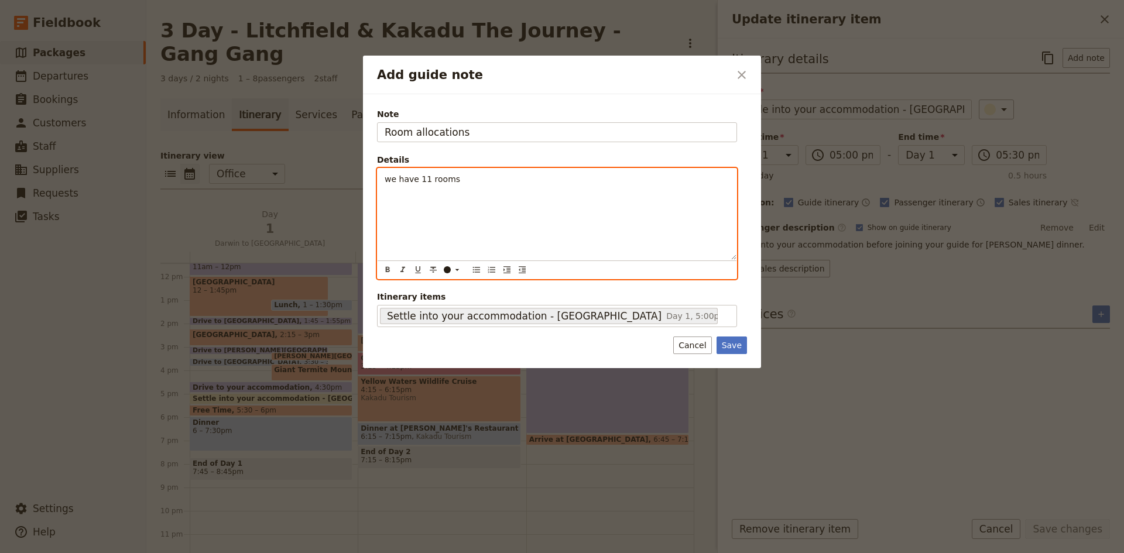
click at [390, 178] on span "we have 11 rooms" at bounding box center [421, 178] width 75 height 9
click at [475, 180] on p "We have 11 rooms" at bounding box center [556, 179] width 345 height 12
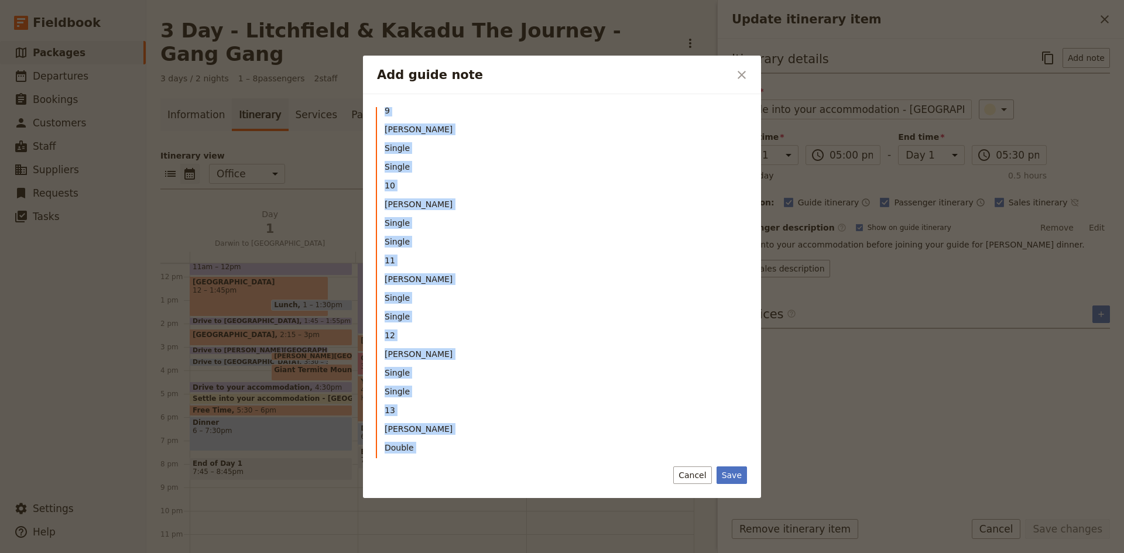
scroll to position [905, 0]
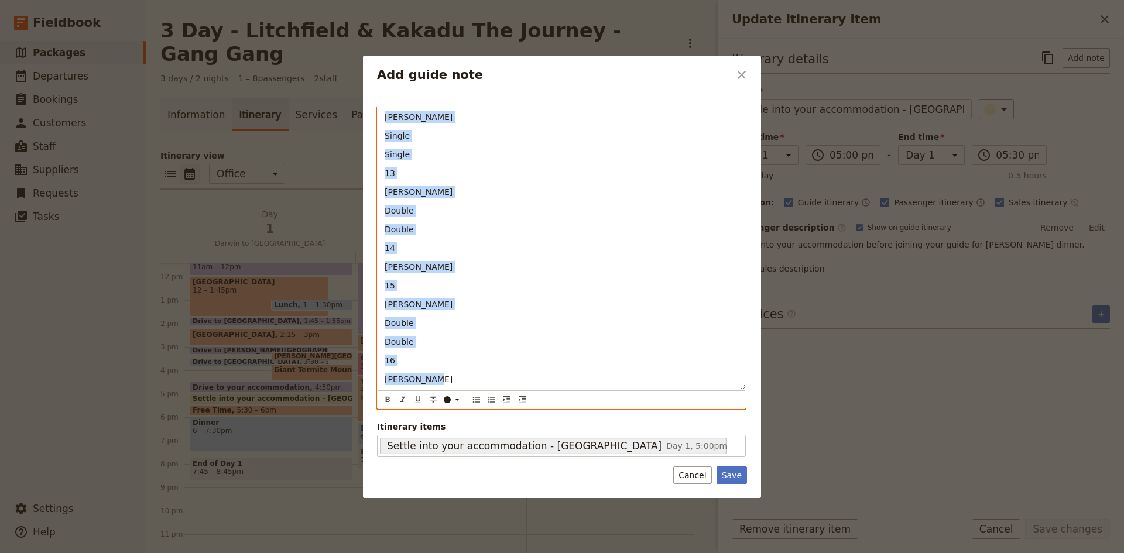
drag, startPoint x: 380, startPoint y: 198, endPoint x: 493, endPoint y: 484, distance: 307.8
click at [493, 484] on div "Note Room allocations Details We have 11 rooms for the group. LITCHFIELD KAKADU…" at bounding box center [562, 296] width 398 height 404
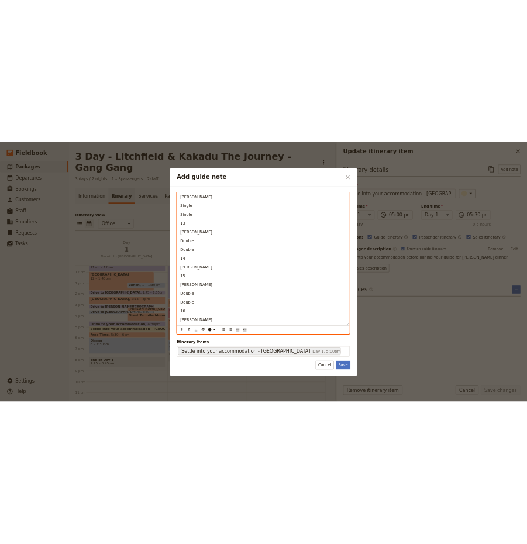
scroll to position [0, 0]
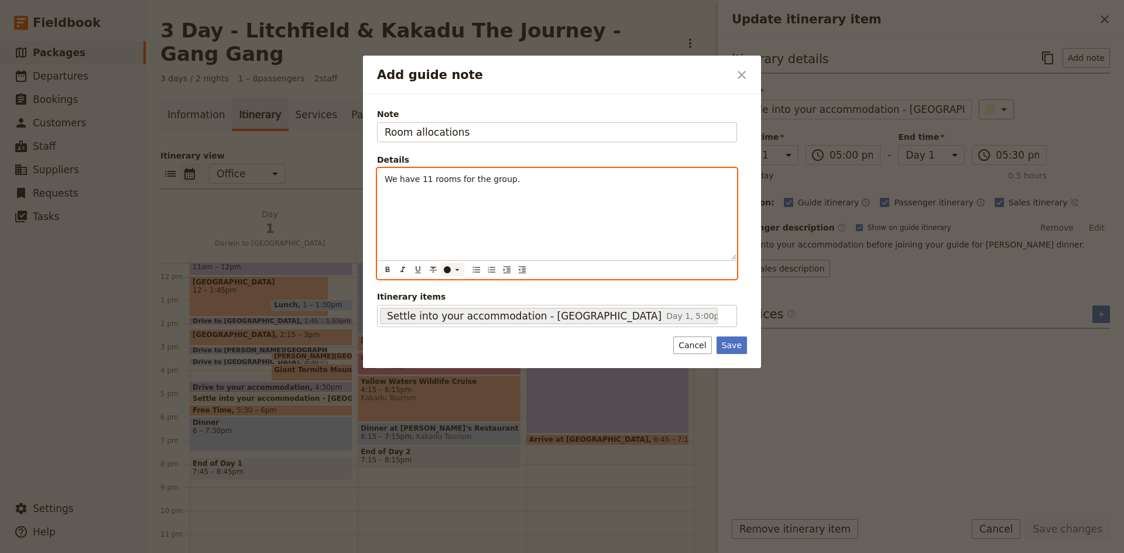
click at [455, 269] on icon "Add guide note" at bounding box center [456, 269] width 9 height 9
click at [390, 195] on p "Add guide note" at bounding box center [556, 198] width 345 height 12
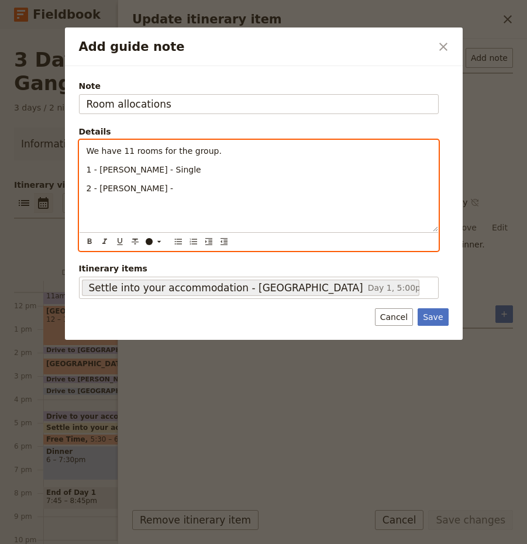
click at [149, 170] on span "1 - [PERSON_NAME] - Single" at bounding box center [144, 169] width 115 height 9
click at [219, 170] on p "1 - [PERSON_NAME] & [PERSON_NAME] -" at bounding box center [259, 170] width 345 height 12
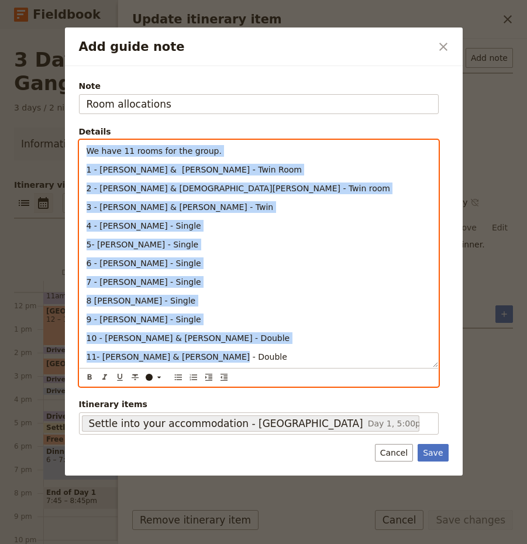
drag, startPoint x: 246, startPoint y: 356, endPoint x: 85, endPoint y: 150, distance: 261.8
click at [85, 150] on div "We have 11 rooms for the group. 1 - [PERSON_NAME] & [PERSON_NAME] - Twin Room 2…" at bounding box center [259, 253] width 359 height 227
copy div "We have 11 rooms for the group. 1 - [PERSON_NAME] & [PERSON_NAME] - Twin Room 2…"
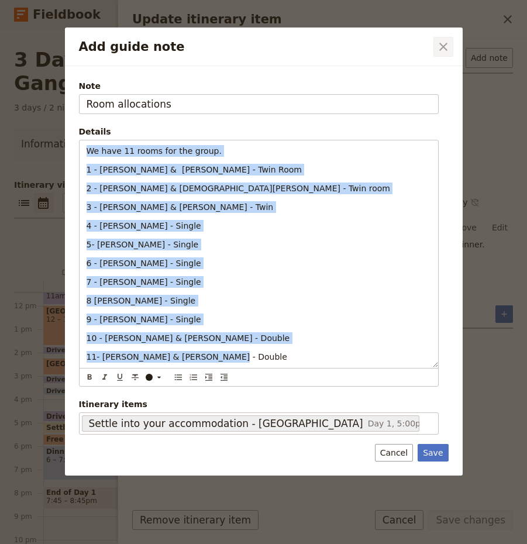
click at [442, 46] on icon "Close dialog" at bounding box center [443, 47] width 8 height 8
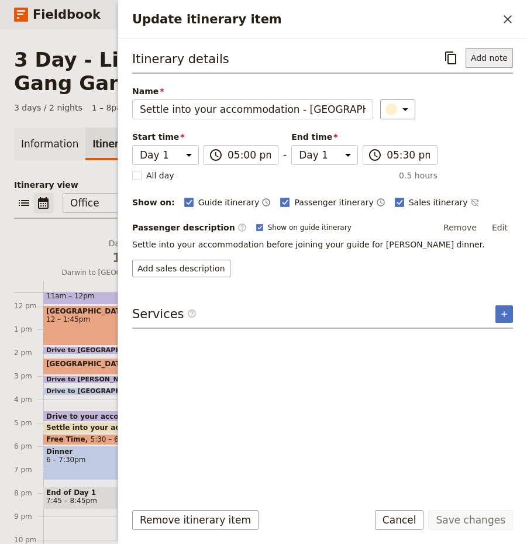
click at [489, 59] on button "Add note" at bounding box center [489, 58] width 47 height 20
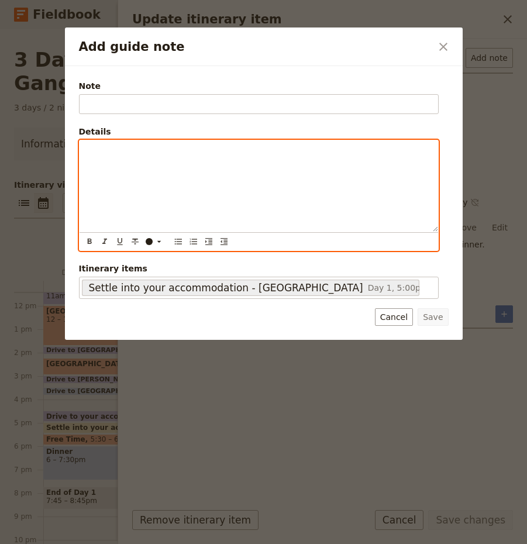
click at [153, 170] on div "Add guide note" at bounding box center [259, 185] width 359 height 91
drag, startPoint x: 153, startPoint y: 170, endPoint x: 108, endPoint y: 154, distance: 47.9
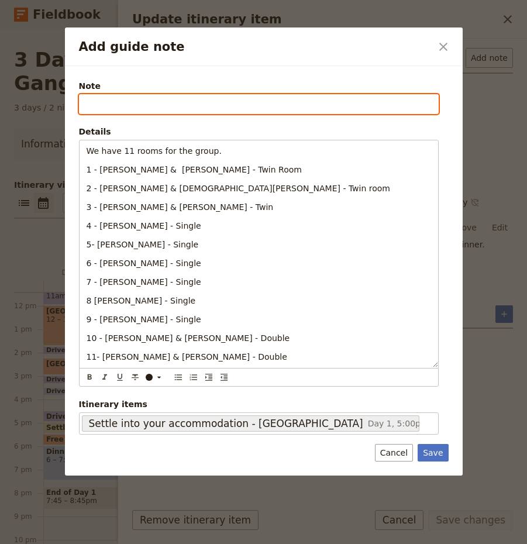
click at [144, 103] on input "Note" at bounding box center [259, 104] width 360 height 20
type input "room allocation"
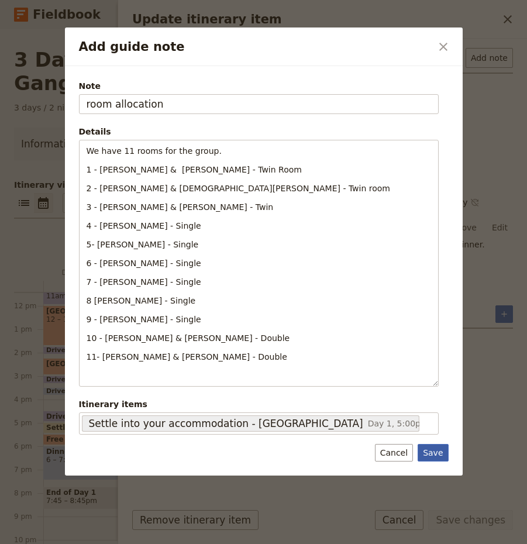
click at [441, 451] on button "Save" at bounding box center [433, 453] width 30 height 18
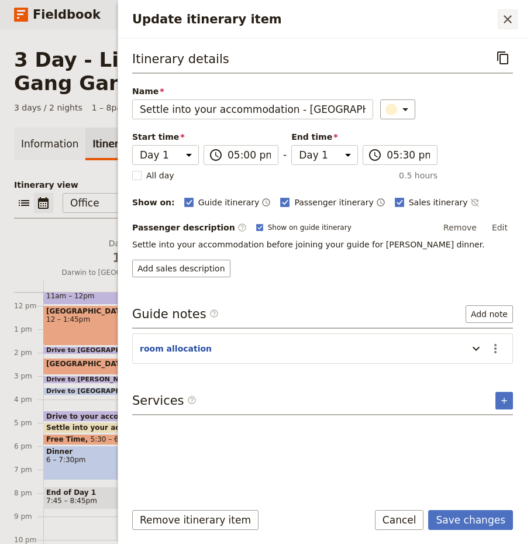
click at [503, 16] on icon "Close drawer" at bounding box center [508, 19] width 14 height 14
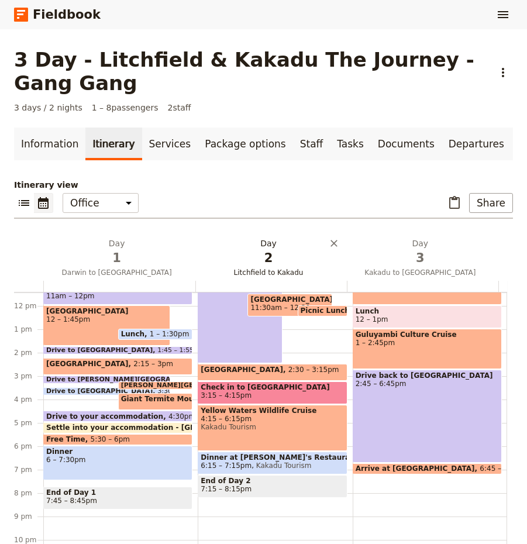
click at [265, 246] on h2 "Day 2 Litchfield to [GEOGRAPHIC_DATA]" at bounding box center [269, 252] width 138 height 29
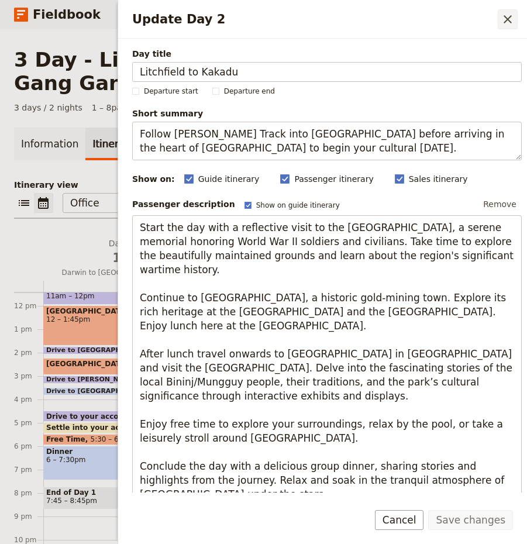
click at [508, 19] on icon "Close drawer" at bounding box center [508, 19] width 8 height 8
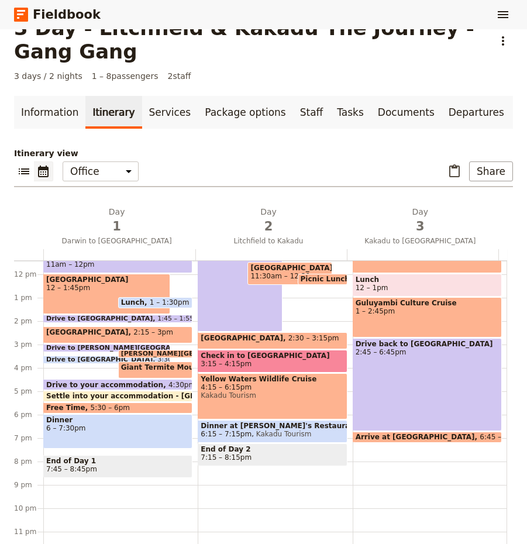
scroll to position [61, 0]
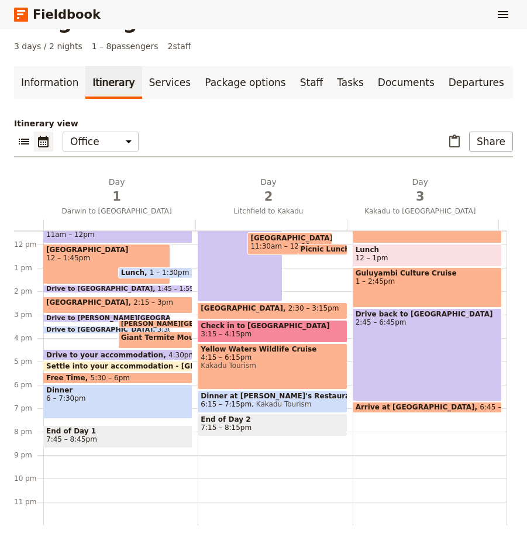
click at [265, 329] on span "Check in to [GEOGRAPHIC_DATA]" at bounding box center [272, 326] width 143 height 8
select select "2"
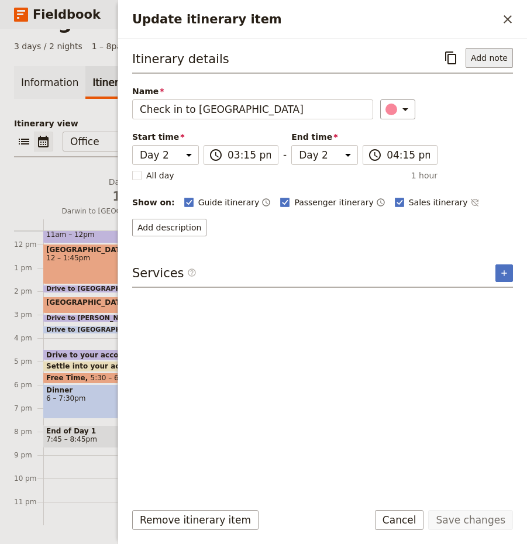
click at [497, 53] on button "Add note" at bounding box center [489, 58] width 47 height 20
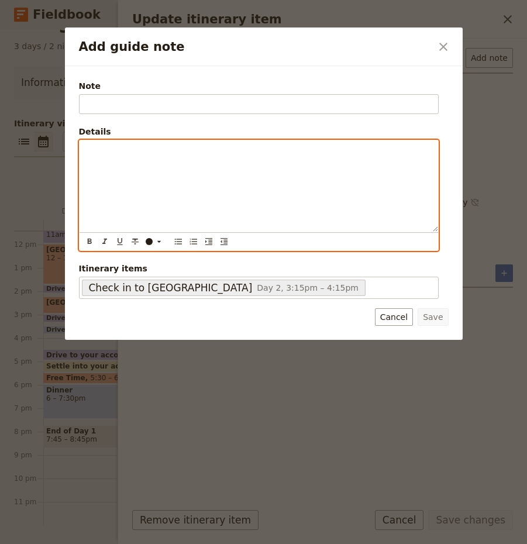
click at [171, 160] on div "Add guide note" at bounding box center [259, 185] width 359 height 91
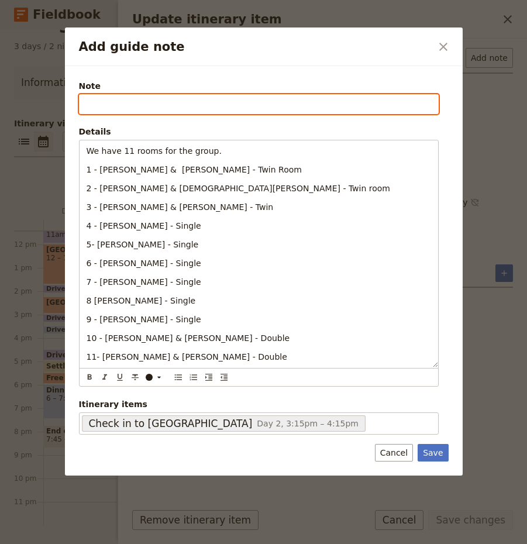
click at [122, 101] on input "Note" at bounding box center [259, 104] width 360 height 20
type input "Room Allocation"
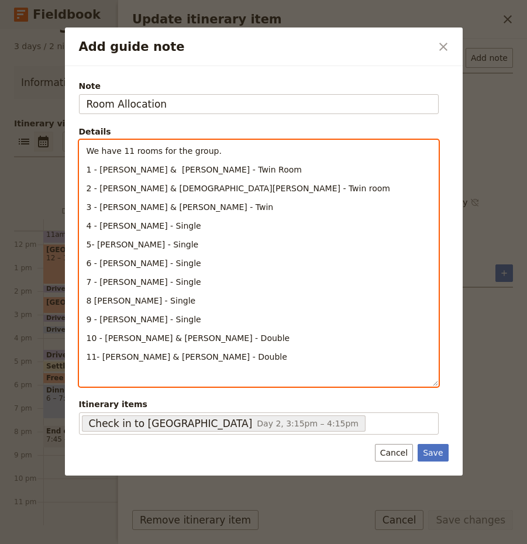
click at [147, 166] on span "1 - [PERSON_NAME] & [PERSON_NAME] - Twin Room" at bounding box center [194, 169] width 215 height 9
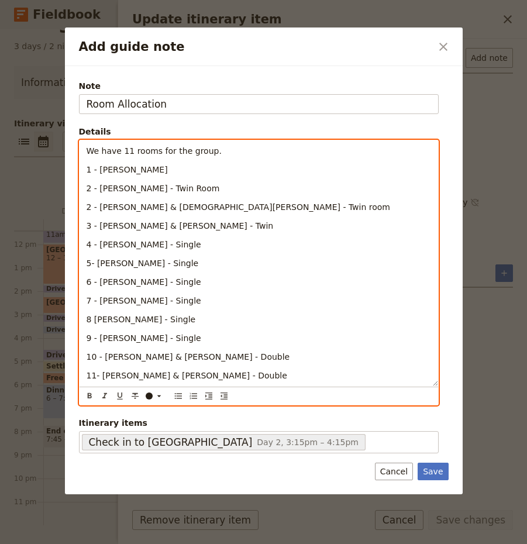
click at [166, 171] on p "1 - [PERSON_NAME]" at bounding box center [259, 170] width 345 height 12
click at [142, 188] on span "2 - [PERSON_NAME] - Twin Room" at bounding box center [153, 188] width 133 height 9
click at [150, 206] on span "2 - [PERSON_NAME] & [DEMOGRAPHIC_DATA][PERSON_NAME] - Twin room" at bounding box center [239, 206] width 304 height 9
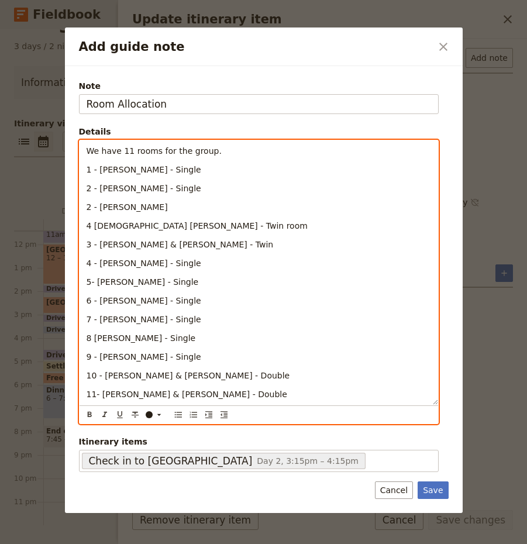
click at [146, 225] on span "4 [DEMOGRAPHIC_DATA] [PERSON_NAME] - Twin room" at bounding box center [197, 225] width 221 height 9
click at [154, 246] on span "5 - [PERSON_NAME] & [PERSON_NAME] - Twin" at bounding box center [180, 244] width 187 height 9
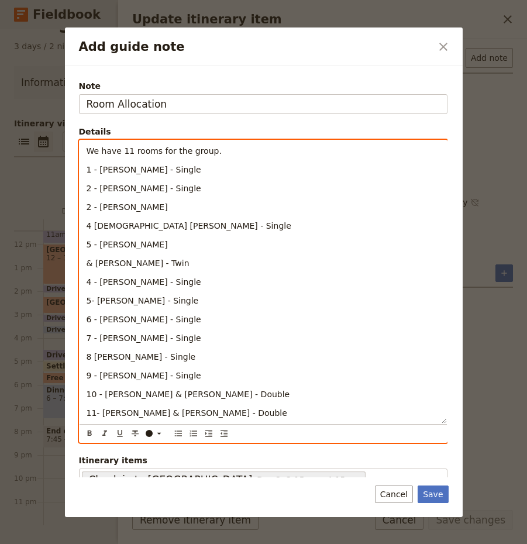
click at [87, 208] on span "2 - [PERSON_NAME]" at bounding box center [127, 206] width 81 height 9
click at [90, 263] on span "& [PERSON_NAME] - Twin" at bounding box center [138, 263] width 103 height 9
click at [161, 245] on p "5 - [PERSON_NAME]" at bounding box center [263, 245] width 353 height 12
click at [169, 209] on p "3 - [PERSON_NAME]" at bounding box center [263, 207] width 353 height 12
click at [162, 209] on span "3 - [PERSON_NAME] - Sngle" at bounding box center [143, 206] width 112 height 9
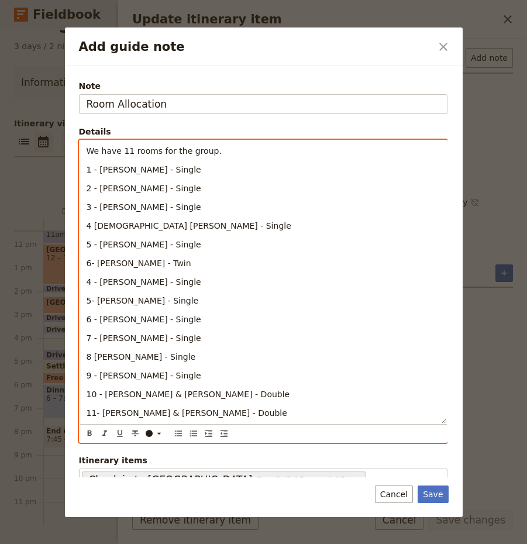
click at [150, 262] on span "6- [PERSON_NAME] - Twin" at bounding box center [139, 263] width 105 height 9
click at [92, 263] on span "6- [PERSON_NAME] - Single" at bounding box center [143, 263] width 112 height 9
click at [91, 281] on span "4 - [PERSON_NAME] - Single" at bounding box center [144, 281] width 115 height 9
click at [91, 302] on span "5- [PERSON_NAME] - Single" at bounding box center [143, 300] width 112 height 9
click at [90, 321] on span "6 - [PERSON_NAME] - Single" at bounding box center [144, 319] width 115 height 9
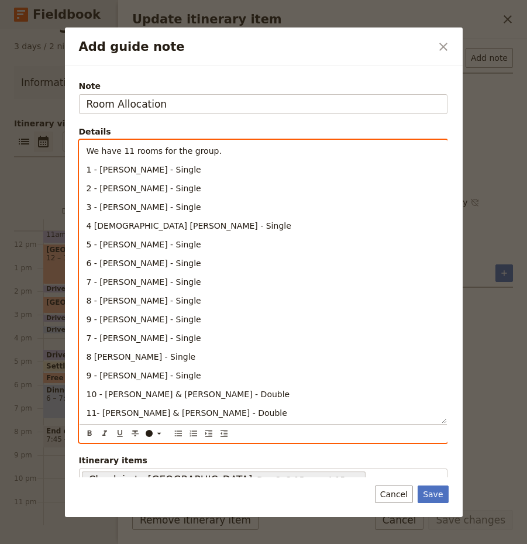
click at [87, 336] on span "7 - [PERSON_NAME] - Single" at bounding box center [144, 338] width 115 height 9
click at [87, 357] on span "8 [PERSON_NAME] - Single" at bounding box center [141, 356] width 109 height 9
click at [84, 374] on div "We have 11 rooms for the group. 1 - [PERSON_NAME] - Single 2 - [PERSON_NAME] - …" at bounding box center [263, 281] width 367 height 283
click at [89, 391] on span "10 - [PERSON_NAME] & [PERSON_NAME] - Double" at bounding box center [189, 394] width 204 height 9
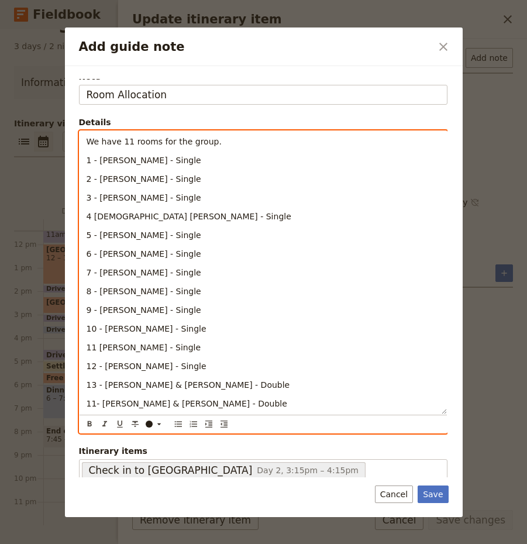
scroll to position [15, 0]
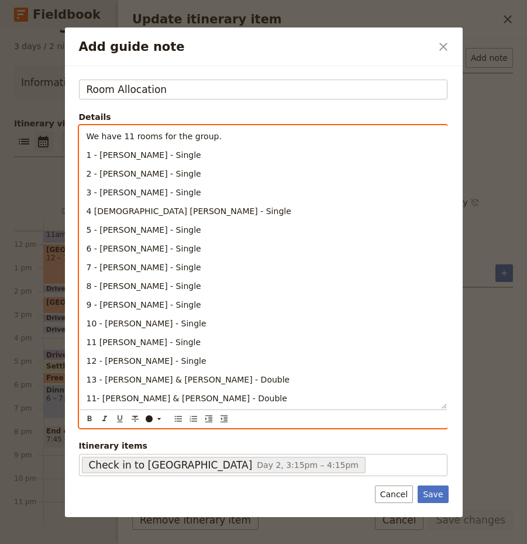
click at [92, 397] on span "11- [PERSON_NAME] & [PERSON_NAME] - Double" at bounding box center [187, 398] width 201 height 9
click at [126, 134] on span "We have 11 rooms for the group." at bounding box center [154, 136] width 135 height 9
click at [232, 394] on p "14- [PERSON_NAME] & [PERSON_NAME] - Double" at bounding box center [263, 399] width 353 height 12
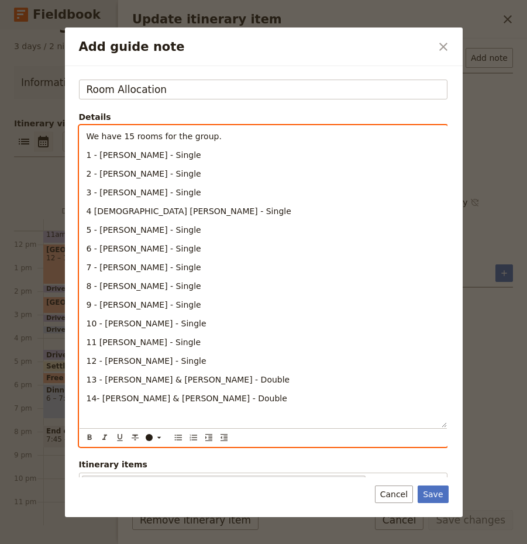
scroll to position [0, 0]
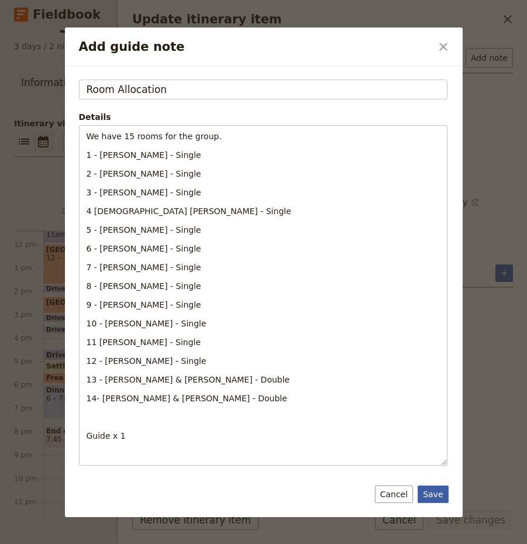
click at [432, 492] on button "Save" at bounding box center [433, 495] width 30 height 18
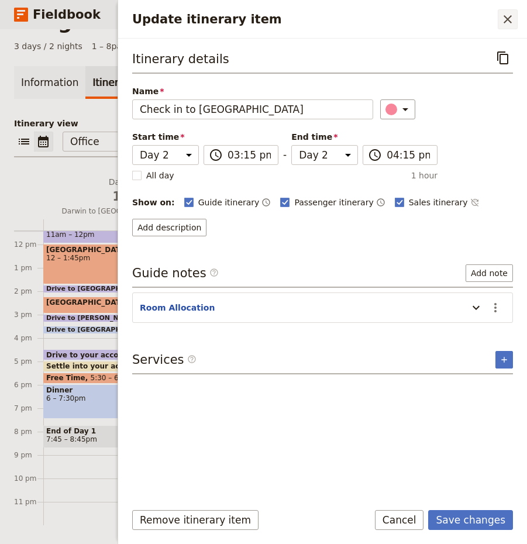
click at [514, 16] on icon "Close drawer" at bounding box center [508, 19] width 14 height 14
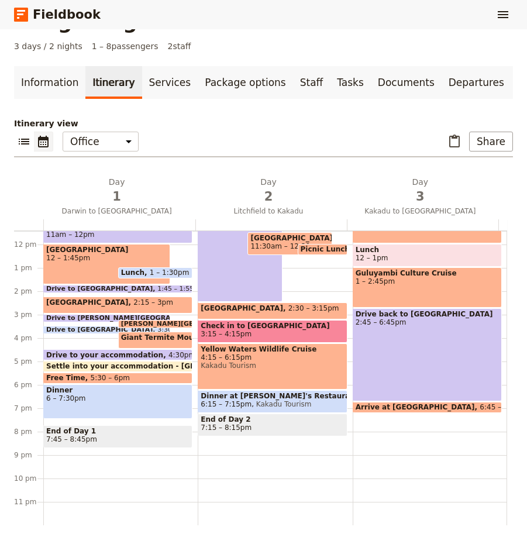
click at [276, 402] on span "Kakadu Tourism" at bounding box center [282, 404] width 60 height 8
select select "2"
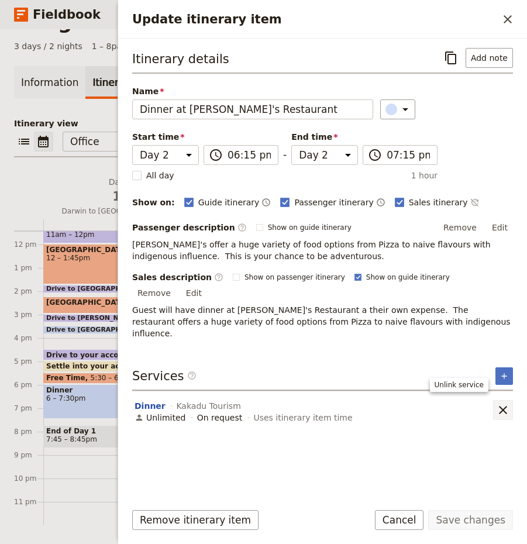
click at [501, 403] on icon "Remove service" at bounding box center [503, 410] width 14 height 14
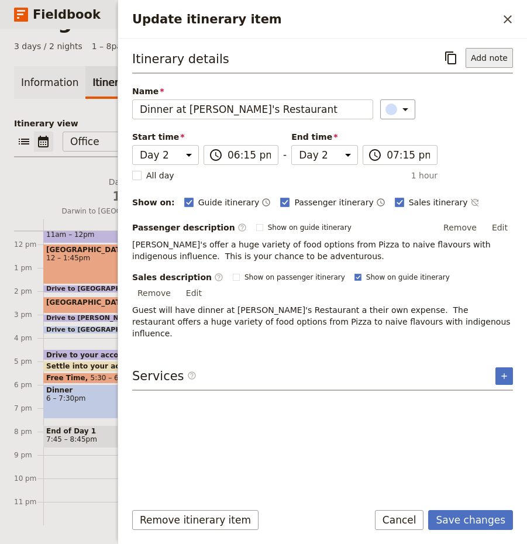
click at [487, 60] on button "Add note" at bounding box center [489, 58] width 47 height 20
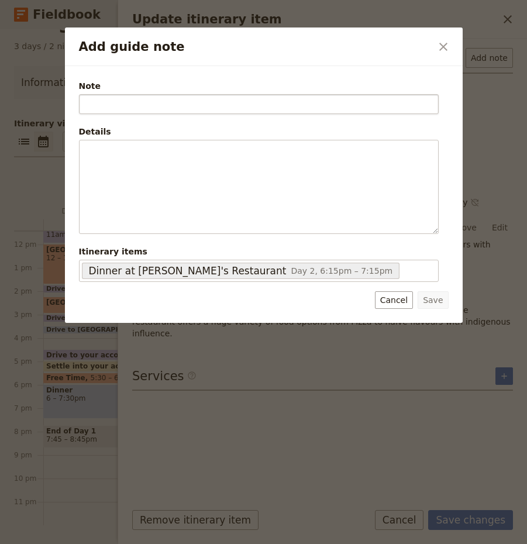
click at [219, 107] on input "Note" at bounding box center [259, 104] width 360 height 20
type input "Dinner"
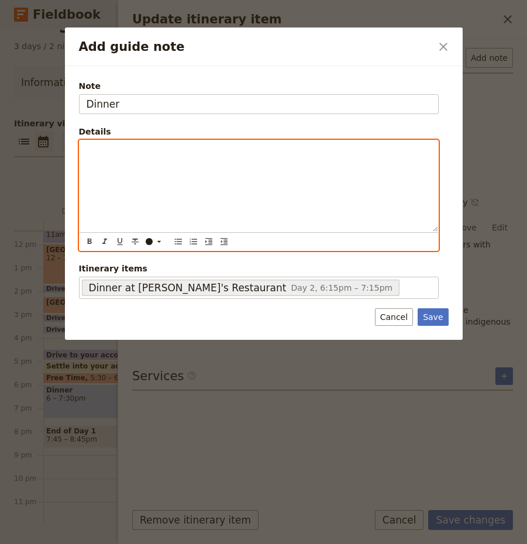
click at [197, 150] on p "Add guide note" at bounding box center [259, 151] width 345 height 12
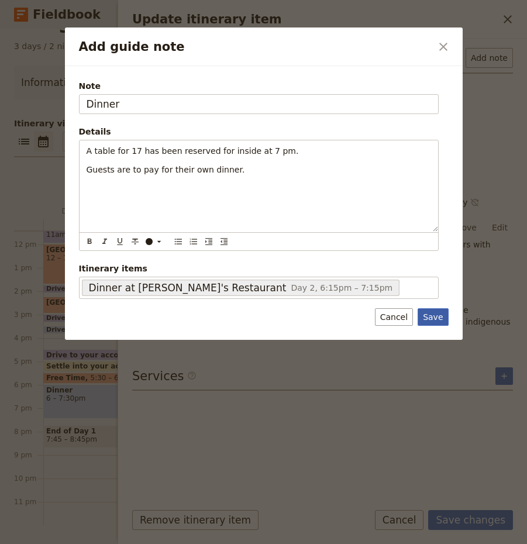
click at [435, 319] on button "Save" at bounding box center [433, 317] width 30 height 18
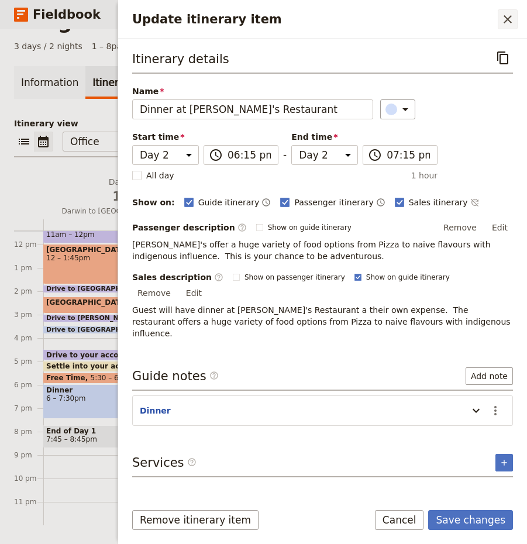
click at [508, 23] on icon "Close drawer" at bounding box center [508, 19] width 14 height 14
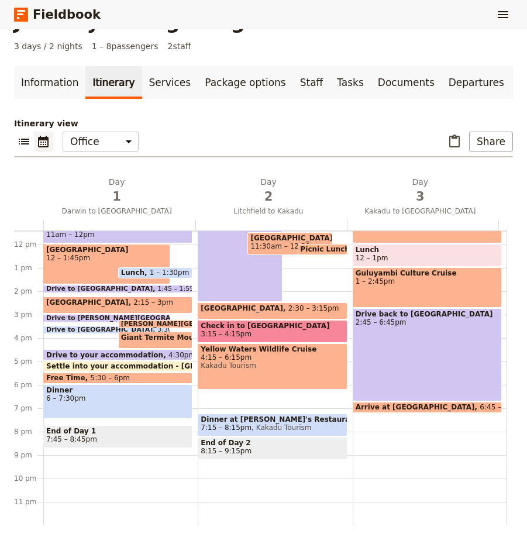
click at [254, 399] on div "Morning Responsibilities 6:30 – 7am Breakfast 7:15 – 8:[GEOGRAPHIC_DATA] to [GE…" at bounding box center [275, 245] width 154 height 562
select select "2"
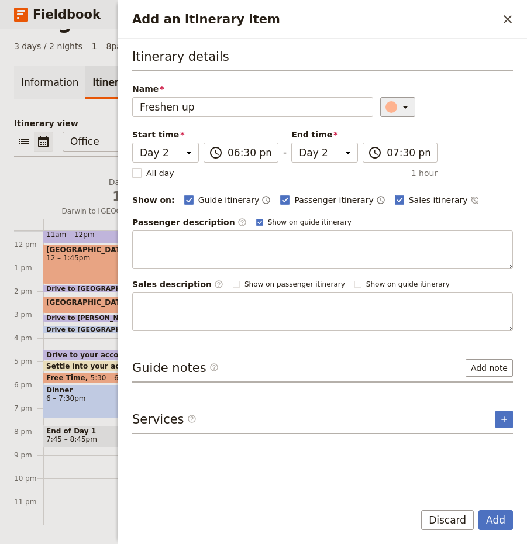
type input "Freshen up"
click at [399, 108] on icon "Add an itinerary item" at bounding box center [406, 107] width 14 height 14
click at [396, 174] on div "button" at bounding box center [399, 174] width 12 height 12
click at [493, 521] on button "Add" at bounding box center [496, 520] width 35 height 20
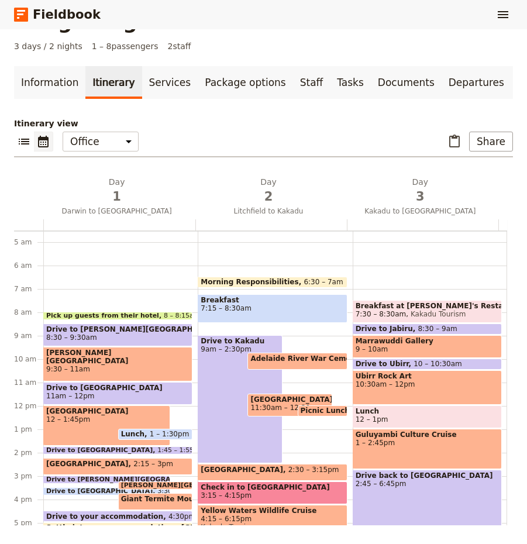
scroll to position [92, 0]
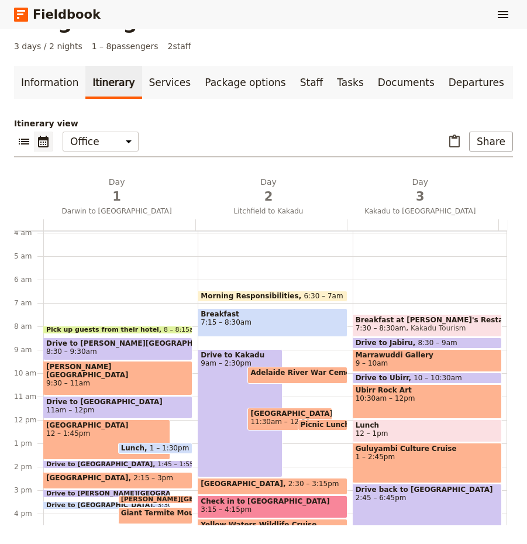
click at [255, 312] on span "Breakfast" at bounding box center [272, 314] width 143 height 8
select select "2"
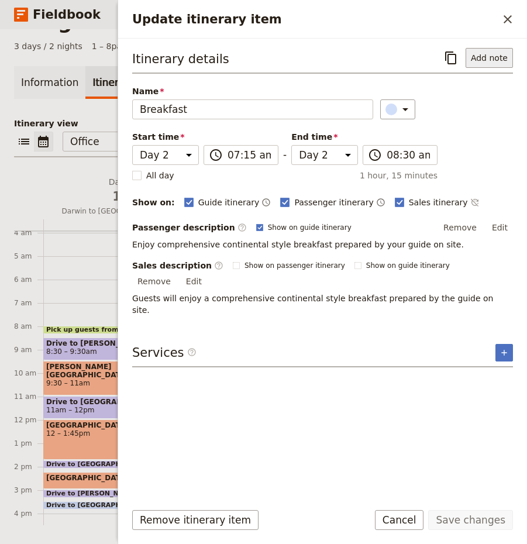
click at [496, 60] on button "Add note" at bounding box center [489, 58] width 47 height 20
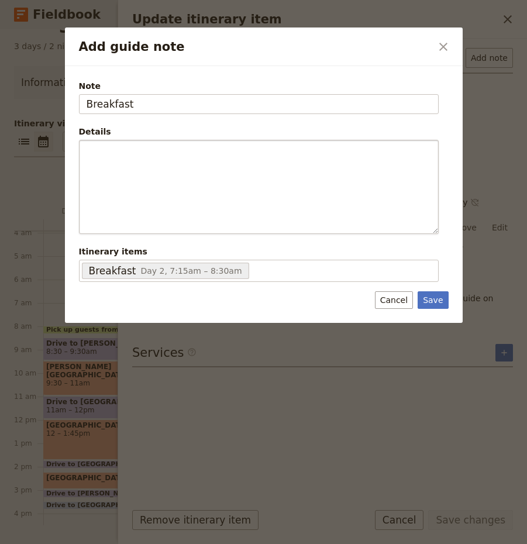
type input "Breakfast"
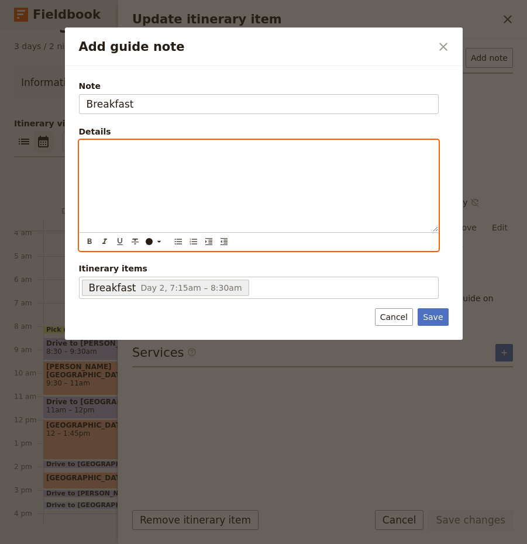
click at [171, 163] on div "Add guide note" at bounding box center [259, 185] width 359 height 91
click at [119, 150] on span "Breakfastis included in their tour" at bounding box center [154, 150] width 134 height 9
click at [245, 147] on p "Breakfast meal is included in their tour" at bounding box center [259, 151] width 345 height 12
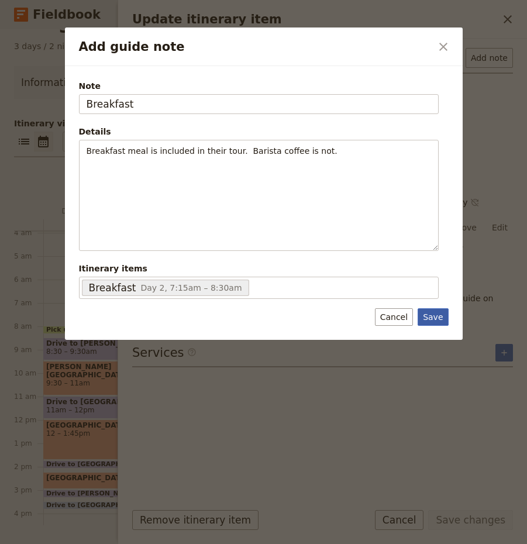
click at [435, 315] on button "Save" at bounding box center [433, 317] width 30 height 18
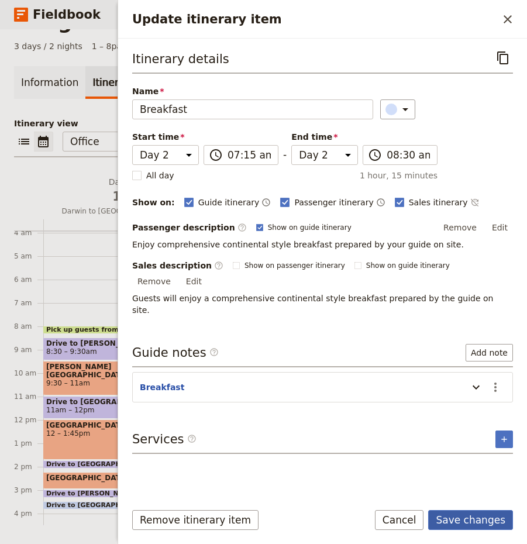
click at [473, 520] on button "Save changes" at bounding box center [470, 520] width 85 height 20
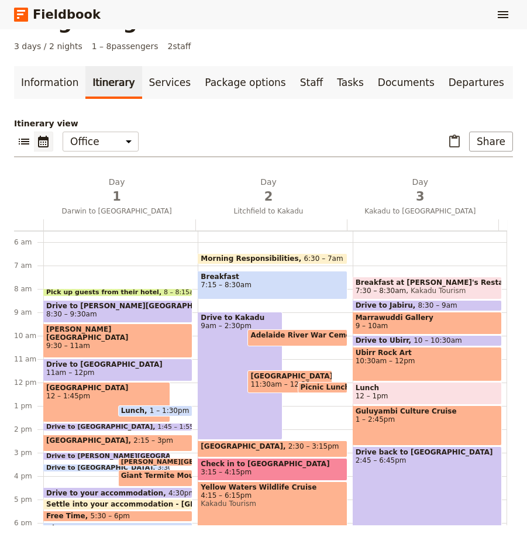
scroll to position [150, 0]
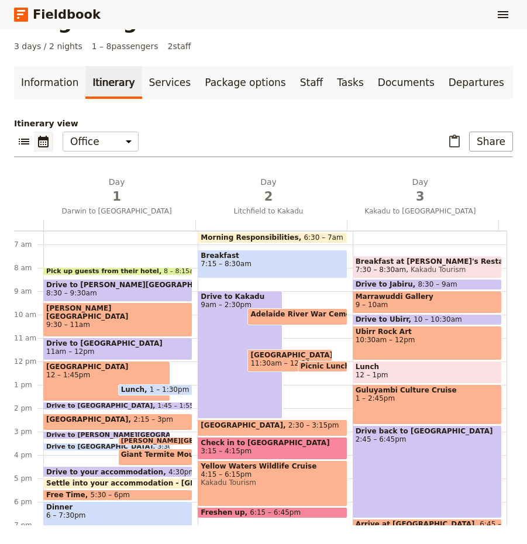
click at [317, 365] on span "Picnic Lunch" at bounding box center [328, 366] width 54 height 8
select select "2"
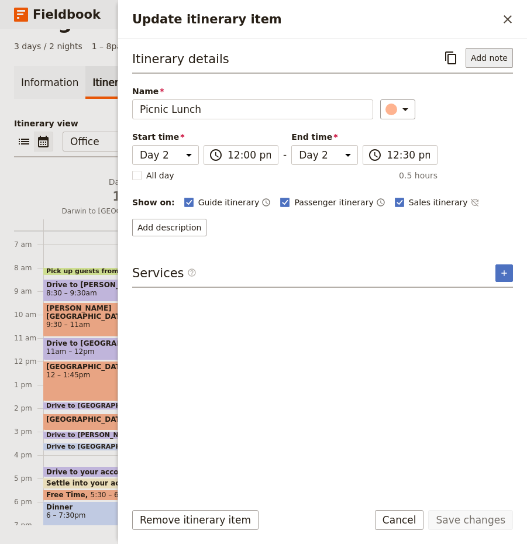
click at [489, 56] on button "Add note" at bounding box center [489, 58] width 47 height 20
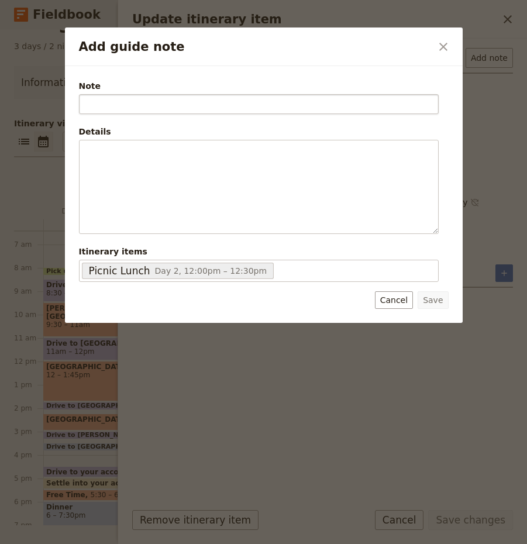
click at [235, 111] on input "Note" at bounding box center [259, 104] width 360 height 20
type input "Lunch"
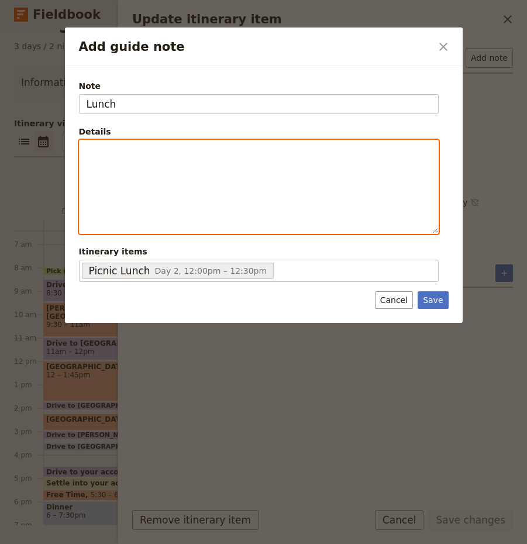
click at [159, 155] on p "Add guide note" at bounding box center [259, 151] width 345 height 12
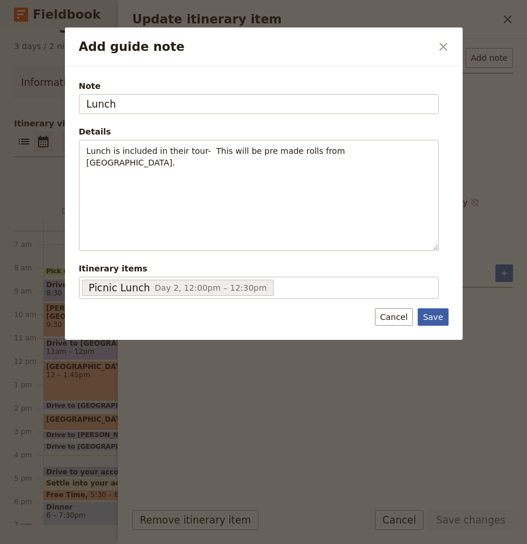
click at [430, 317] on button "Save" at bounding box center [433, 317] width 30 height 18
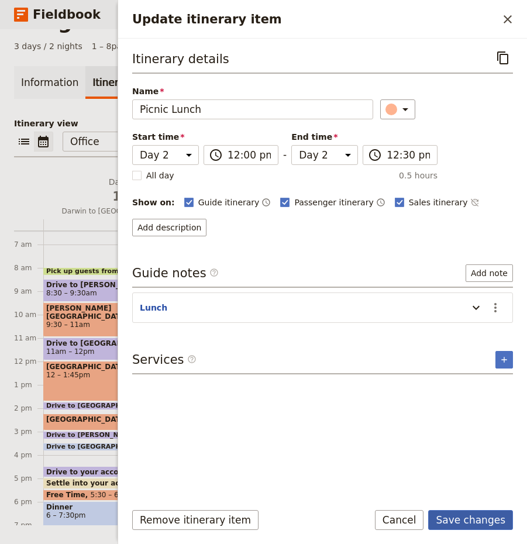
click at [466, 522] on button "Save changes" at bounding box center [470, 520] width 85 height 20
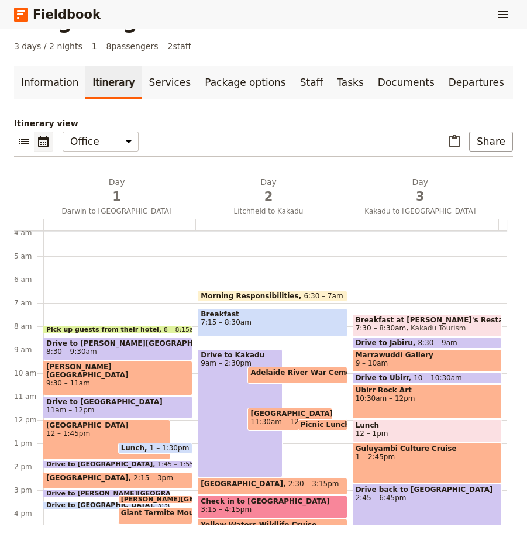
scroll to position [33, 0]
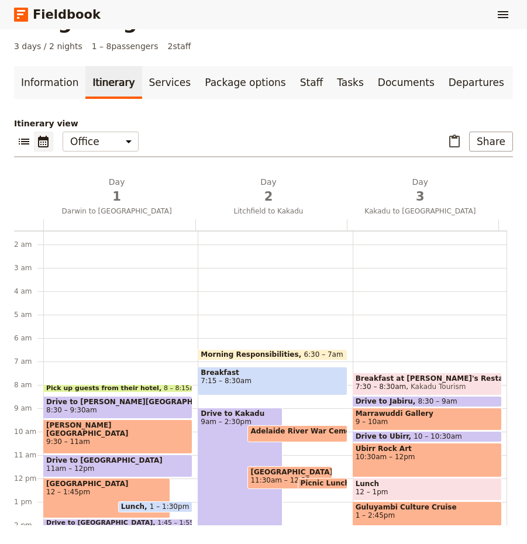
click at [401, 379] on span "Breakfast at [PERSON_NAME]'s Restaurant - [GEOGRAPHIC_DATA]" at bounding box center [427, 379] width 143 height 8
select select "3"
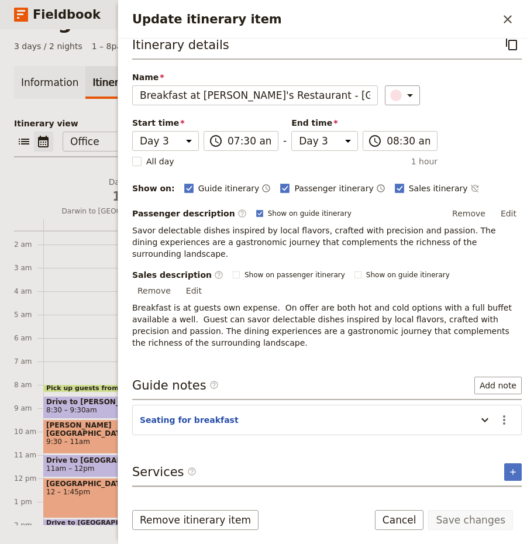
scroll to position [21, 0]
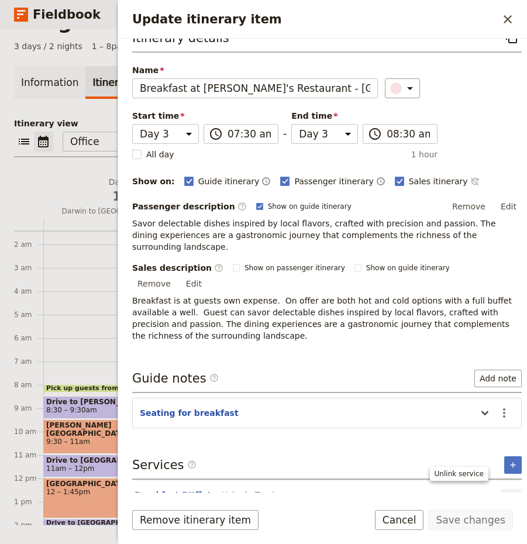
click at [505, 492] on icon "Remove service" at bounding box center [512, 499] width 14 height 14
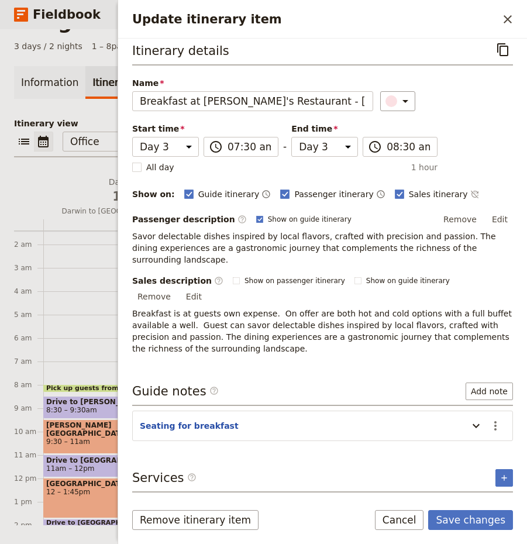
scroll to position [0, 0]
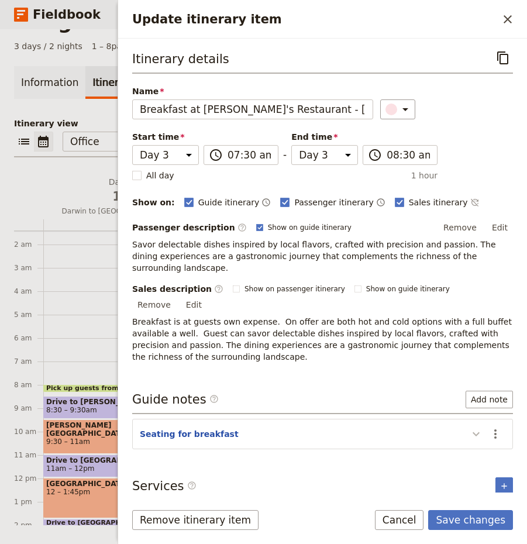
click at [474, 427] on icon "Update itinerary item" at bounding box center [476, 434] width 14 height 14
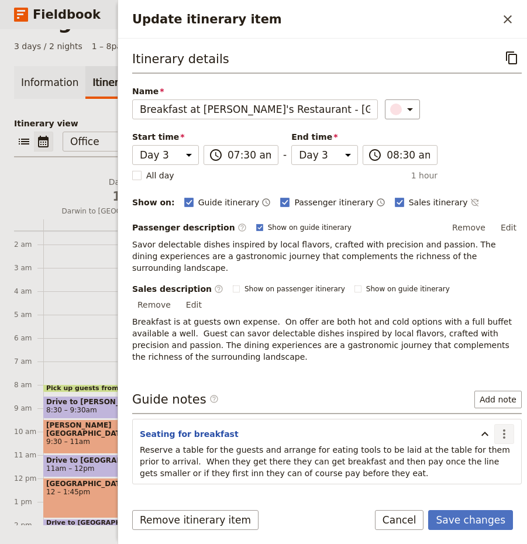
click at [497, 427] on icon "Actions" at bounding box center [504, 434] width 14 height 14
click at [483, 450] on span "Remove note" at bounding box center [471, 451] width 54 height 12
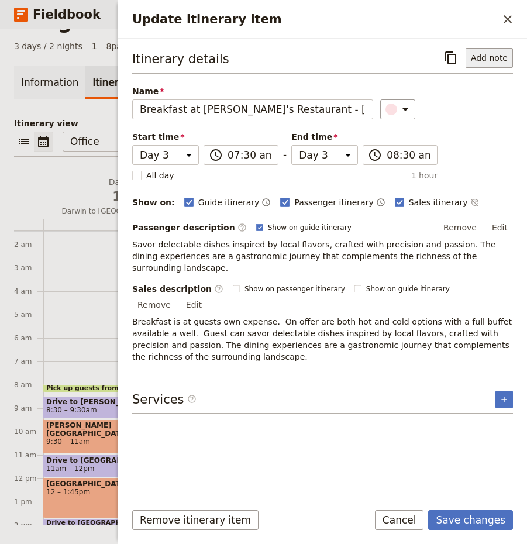
click at [498, 57] on button "Add note" at bounding box center [489, 58] width 47 height 20
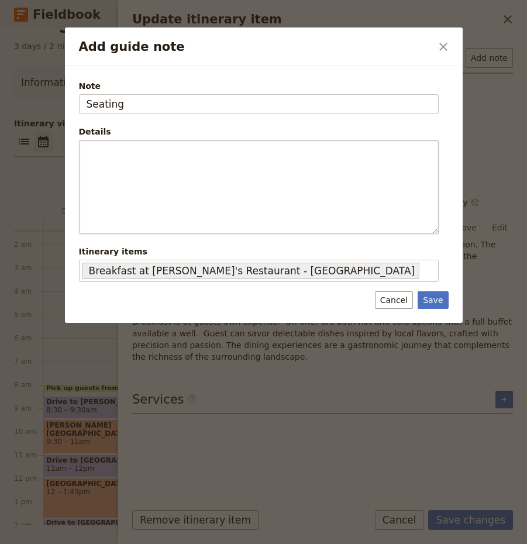
type input "Seating"
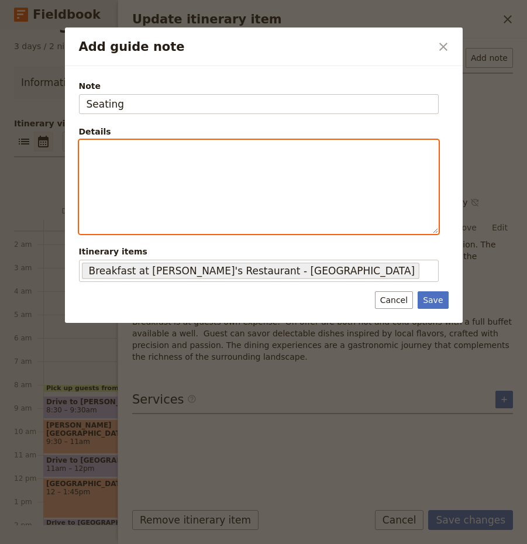
click at [184, 221] on div "Add guide note" at bounding box center [259, 186] width 359 height 93
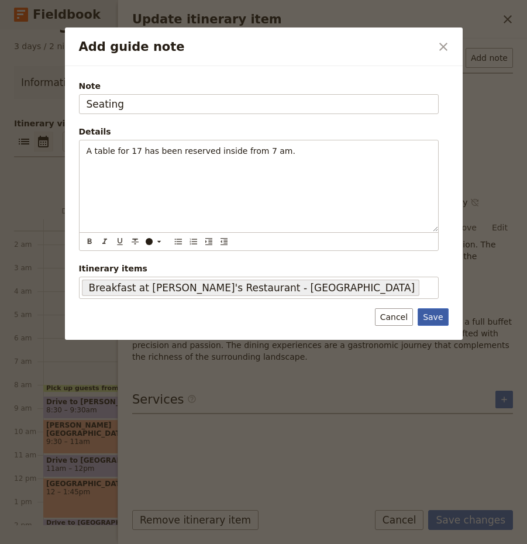
click at [438, 318] on button "Save" at bounding box center [433, 317] width 30 height 18
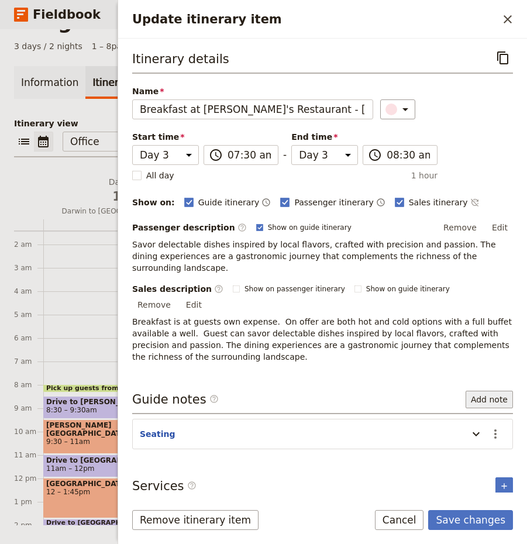
click at [484, 391] on button "Add note" at bounding box center [489, 400] width 47 height 18
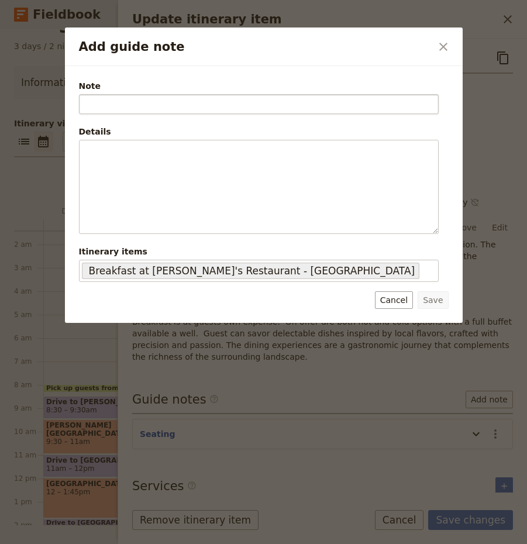
click at [177, 104] on input "Note" at bounding box center [259, 104] width 360 height 20
type input "Breakfast"
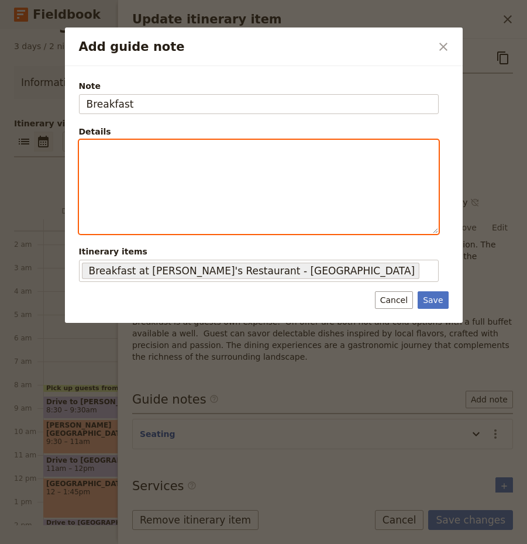
click at [174, 145] on p "Add guide note" at bounding box center [259, 151] width 345 height 12
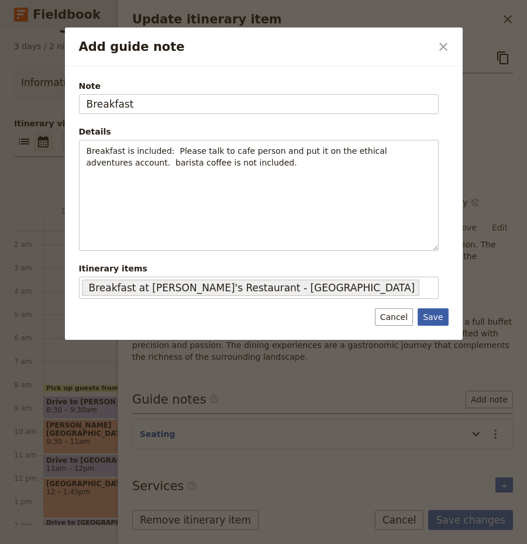
click at [440, 315] on button "Save" at bounding box center [433, 317] width 30 height 18
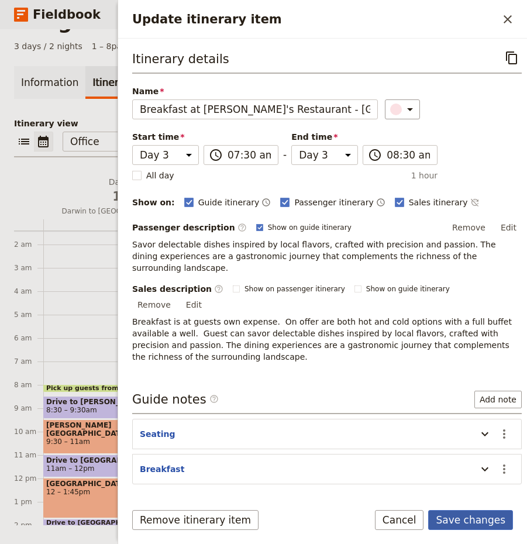
click at [473, 521] on button "Save changes" at bounding box center [470, 520] width 85 height 20
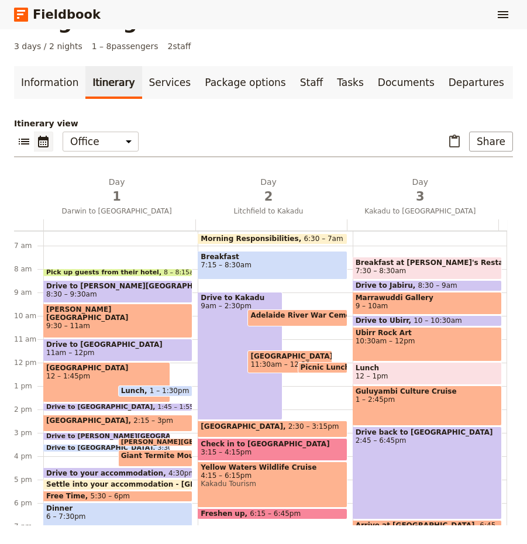
scroll to position [150, 0]
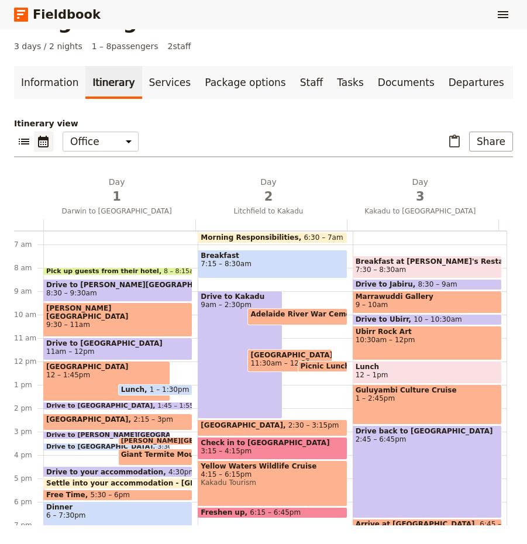
click at [404, 370] on span "Lunch" at bounding box center [427, 367] width 143 height 8
select select "3"
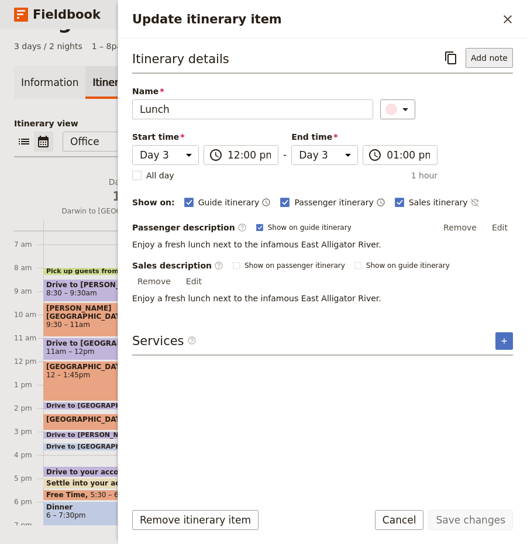
click at [496, 61] on button "Add note" at bounding box center [489, 58] width 47 height 20
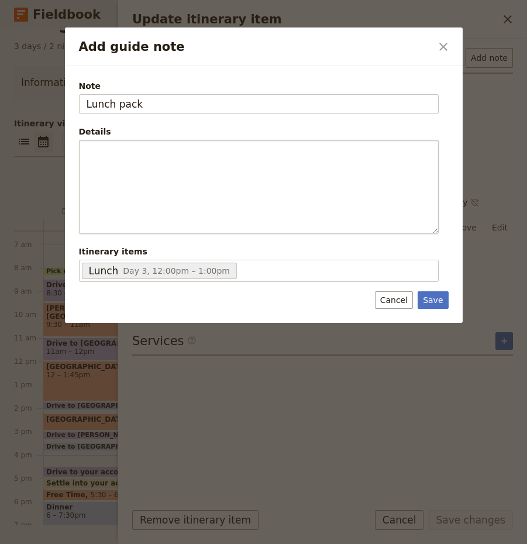
type input "Lunch pack"
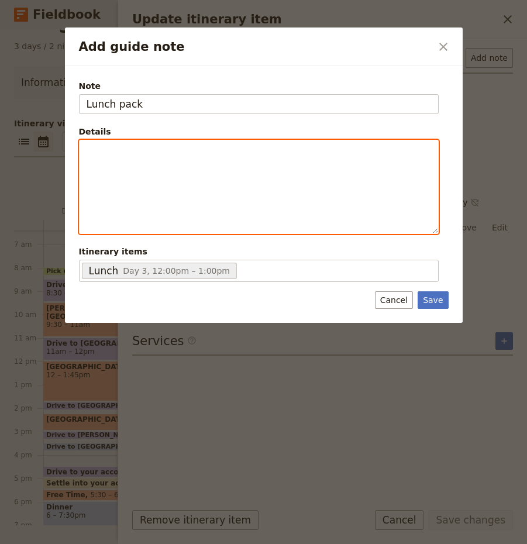
click at [165, 159] on div "Add guide note" at bounding box center [259, 186] width 359 height 93
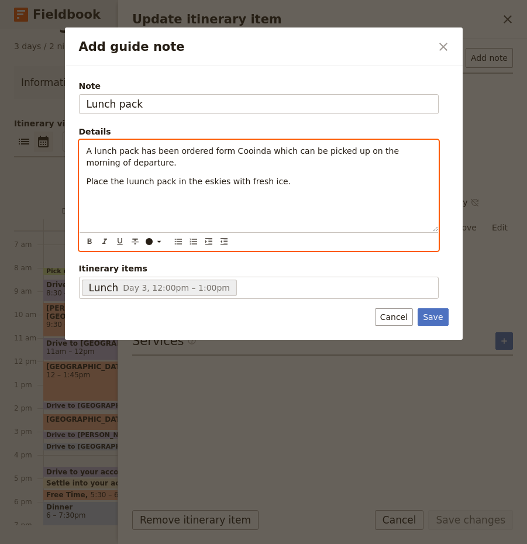
click at [129, 183] on span "Place the luunch pack in the eskies with fresh ice." at bounding box center [189, 181] width 205 height 9
click at [172, 177] on span "Place the lunch pack in the eskies with fresh ice." at bounding box center [187, 181] width 200 height 9
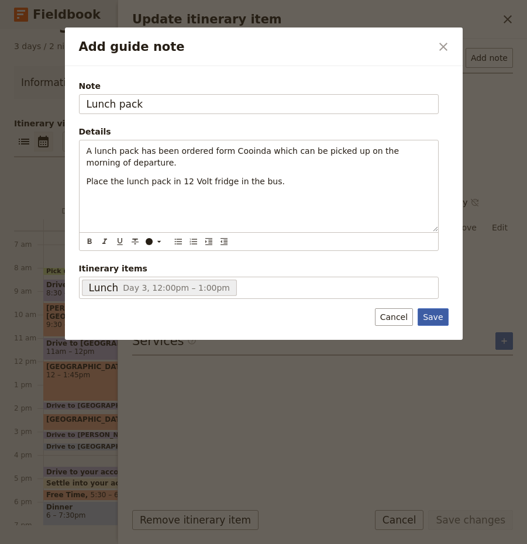
click at [438, 318] on button "Save" at bounding box center [433, 317] width 30 height 18
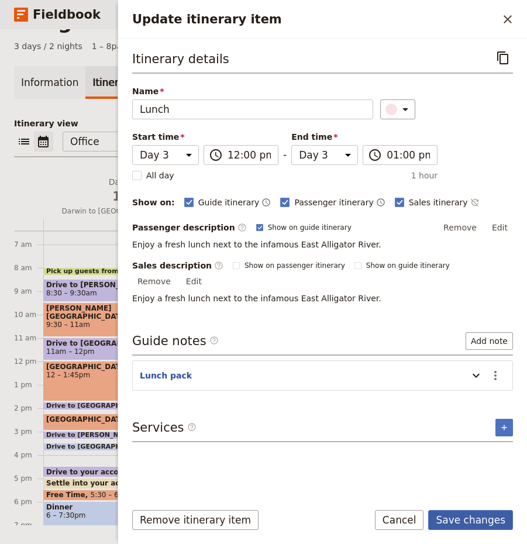
click at [468, 520] on button "Save changes" at bounding box center [470, 520] width 85 height 20
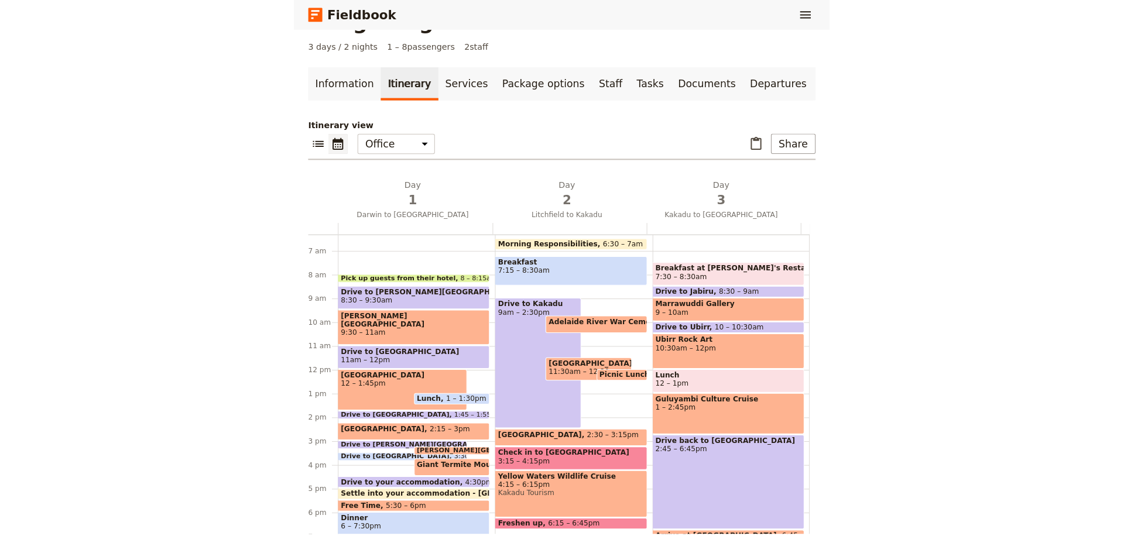
scroll to position [209, 0]
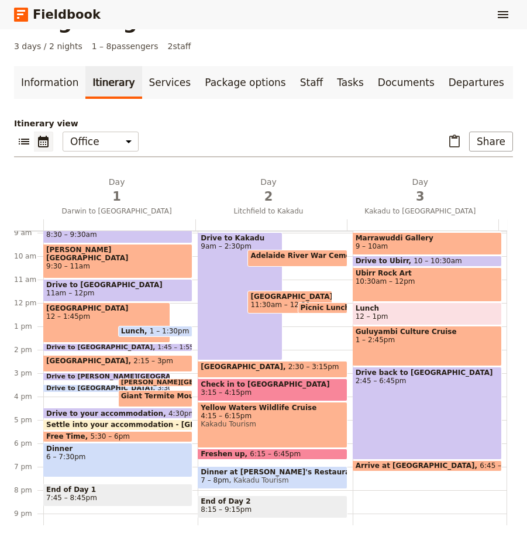
click at [400, 313] on span "12 – 1pm" at bounding box center [427, 316] width 143 height 8
select select "3"
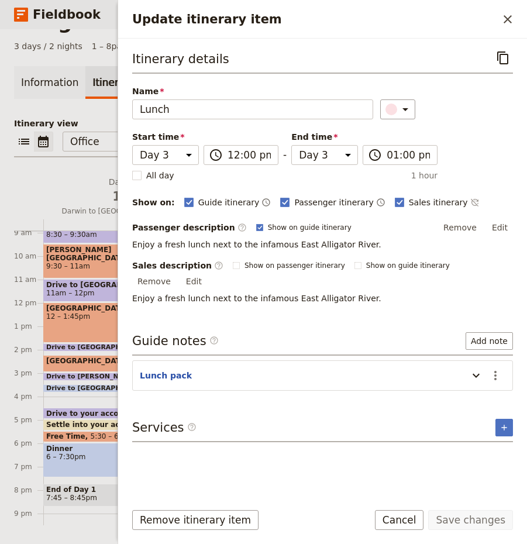
click at [294, 370] on header "Lunch pack" at bounding box center [301, 377] width 322 height 14
click at [477, 369] on icon "Update itinerary item" at bounding box center [476, 376] width 14 height 14
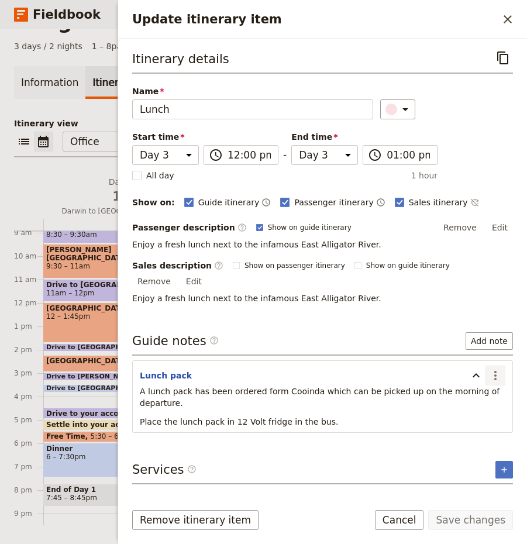
click at [492, 369] on icon "Actions" at bounding box center [496, 376] width 14 height 14
click at [471, 386] on span "Edit note" at bounding box center [462, 388] width 37 height 12
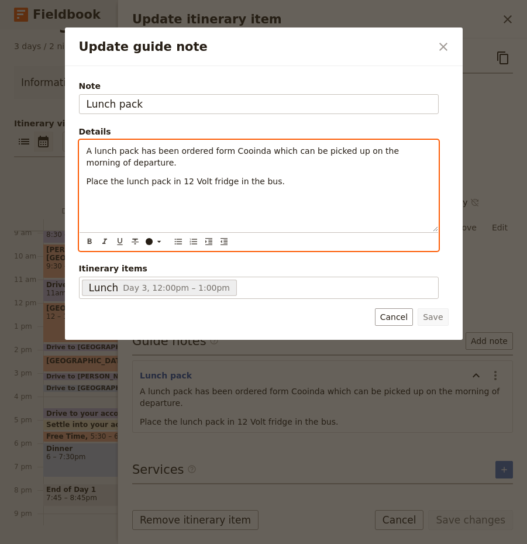
click at [287, 180] on p "Place the lunch pack in 12 Volt fridge in the bus." at bounding box center [259, 182] width 345 height 12
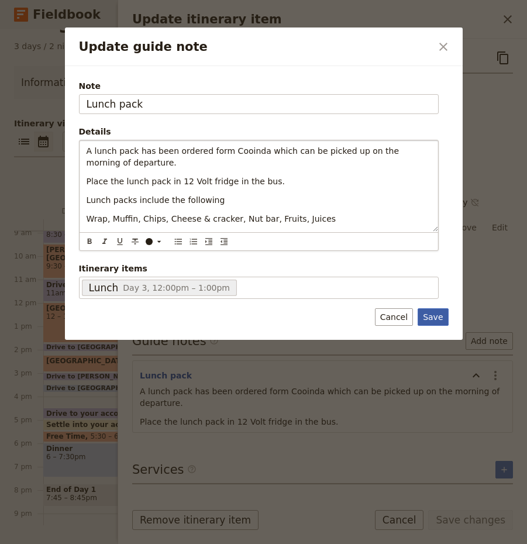
click at [433, 321] on button "Save" at bounding box center [433, 317] width 30 height 18
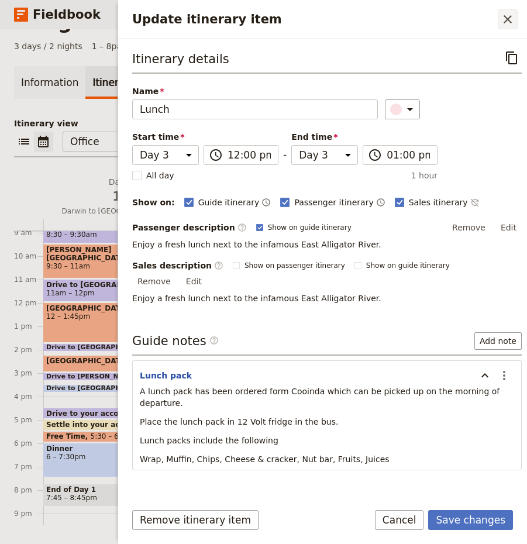
click at [504, 21] on icon "Close drawer" at bounding box center [508, 19] width 14 height 14
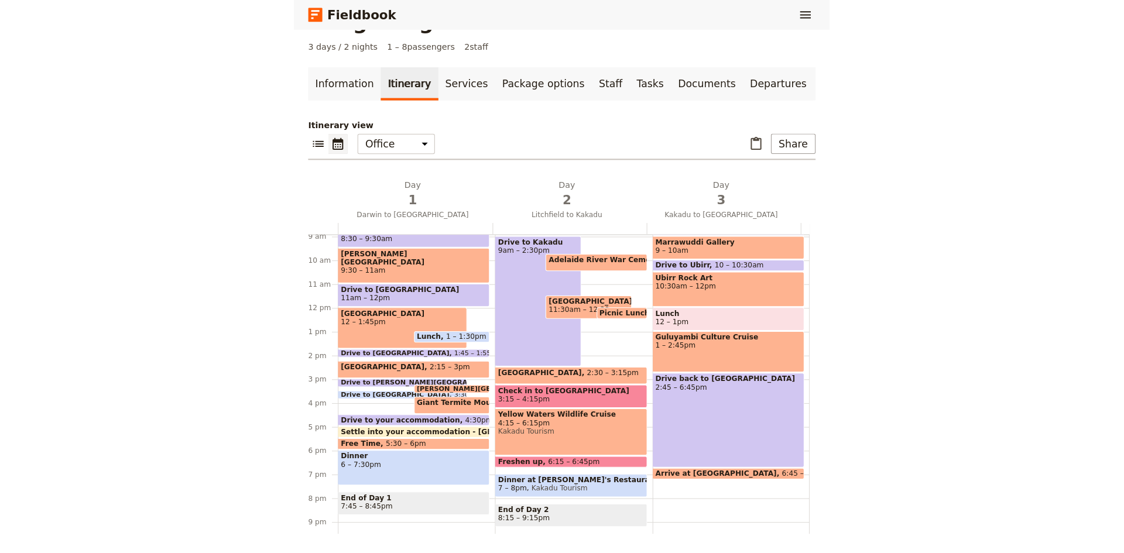
scroll to position [0, 0]
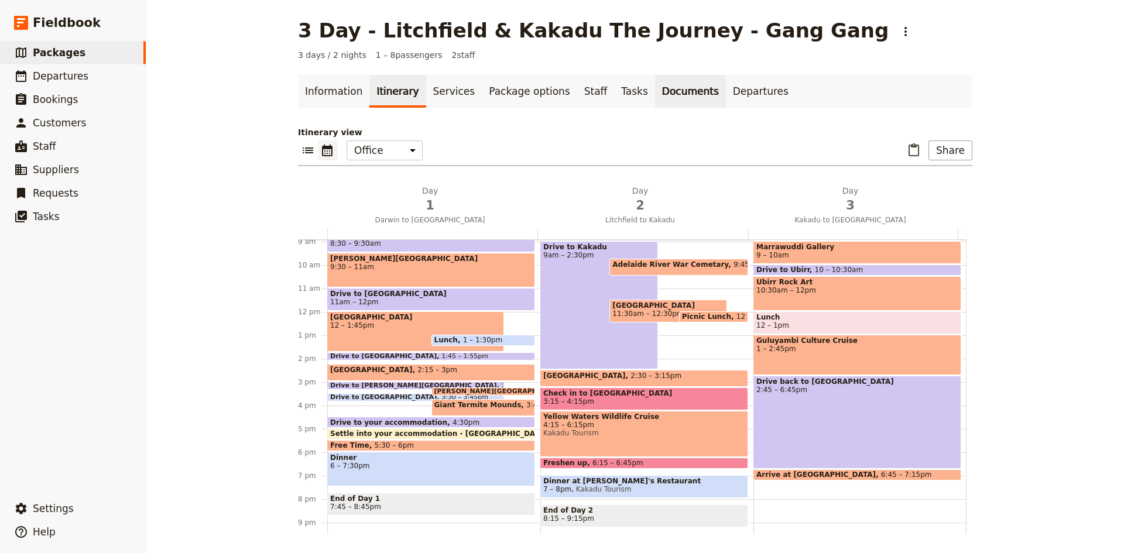
click at [655, 87] on link "Documents" at bounding box center [690, 91] width 71 height 33
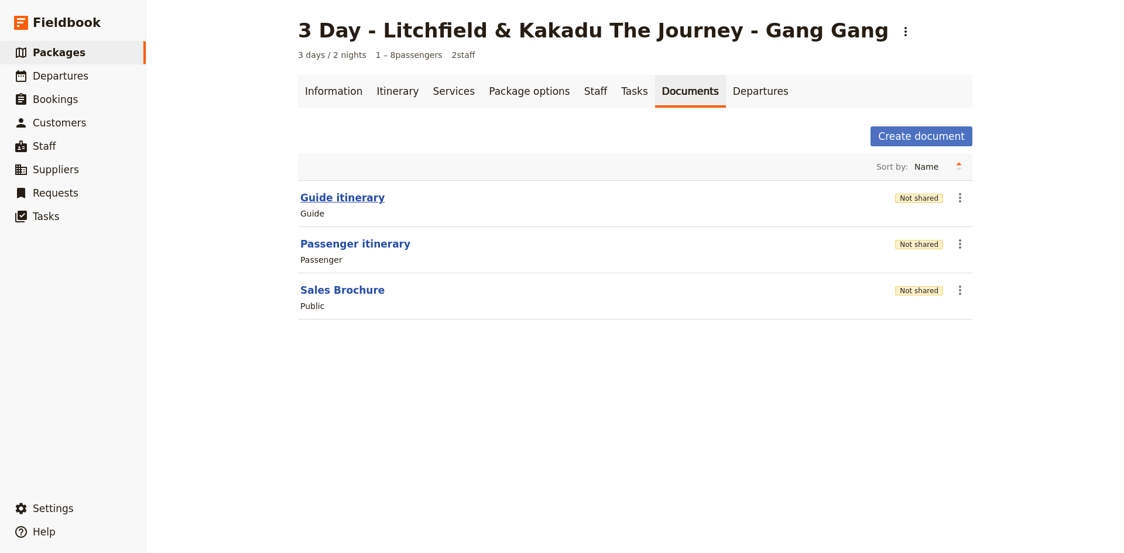
click at [331, 198] on button "Guide itinerary" at bounding box center [342, 198] width 84 height 14
select select "STAFF"
select select "RUN_SHEET"
select select "DEFAULT"
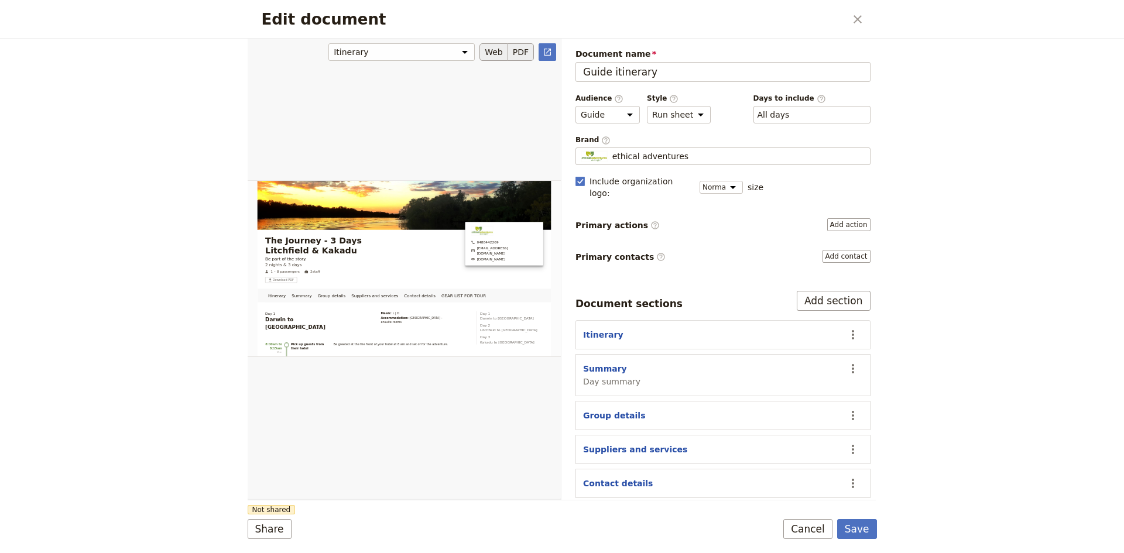
click at [522, 49] on button "PDF" at bounding box center [521, 52] width 26 height 18
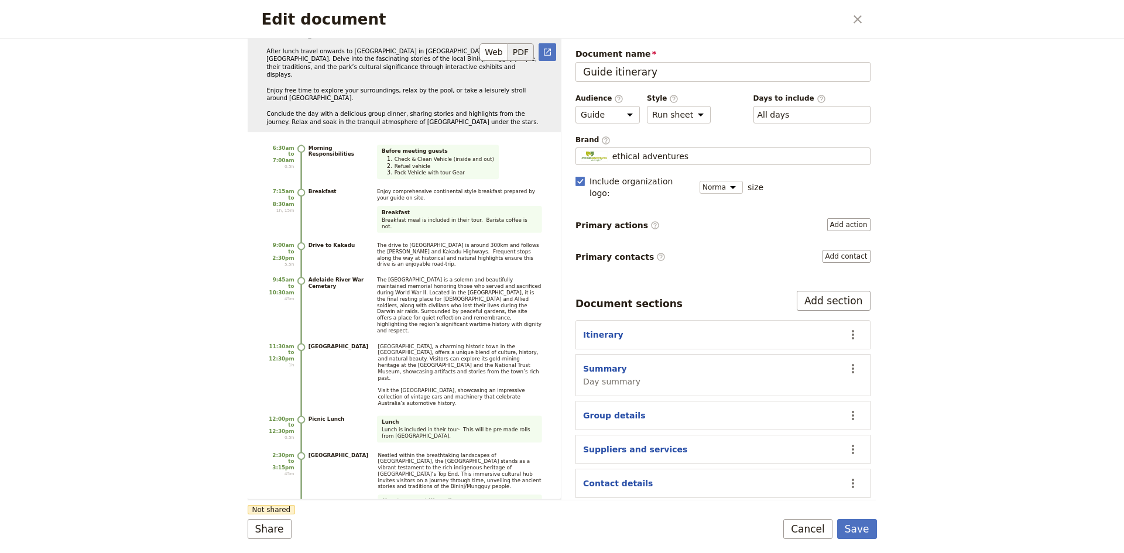
scroll to position [1521, 0]
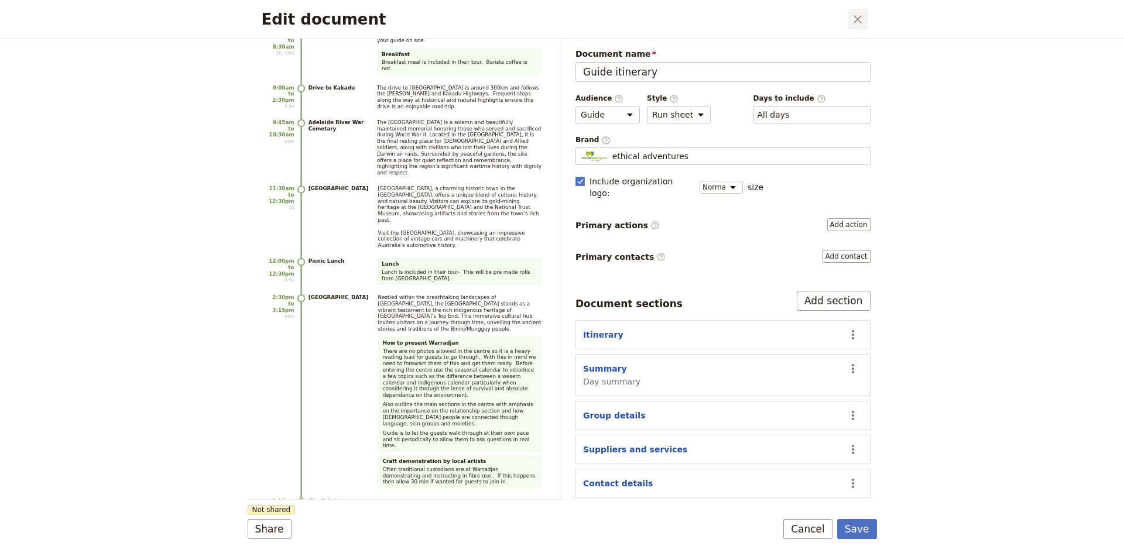
click at [851, 19] on icon "Close dialog" at bounding box center [857, 19] width 14 height 14
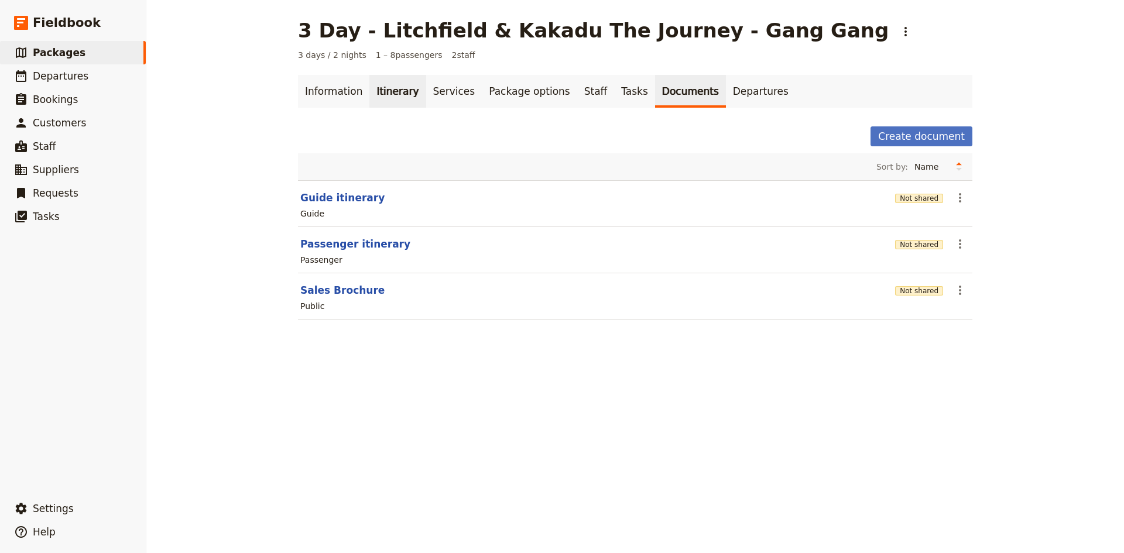
click at [388, 92] on link "Itinerary" at bounding box center [397, 91] width 56 height 33
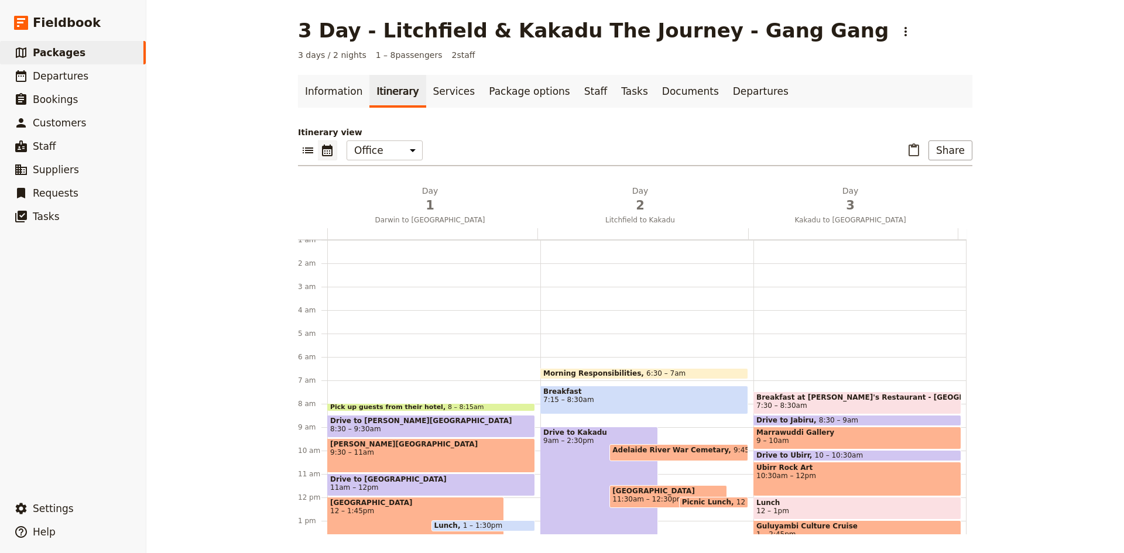
scroll to position [140, 0]
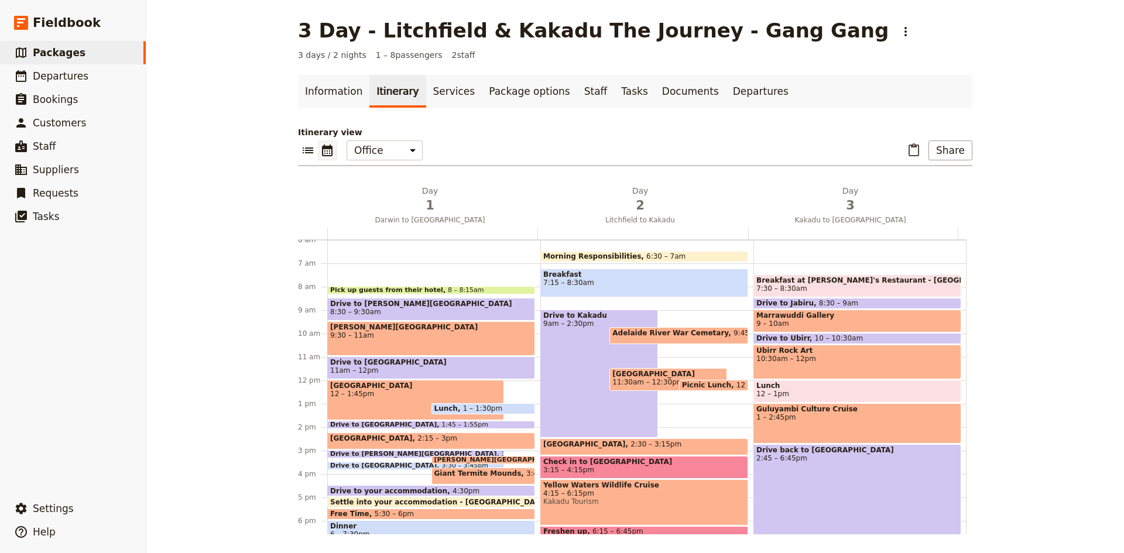
click at [467, 408] on span "1 – 1:30pm" at bounding box center [483, 408] width 40 height 8
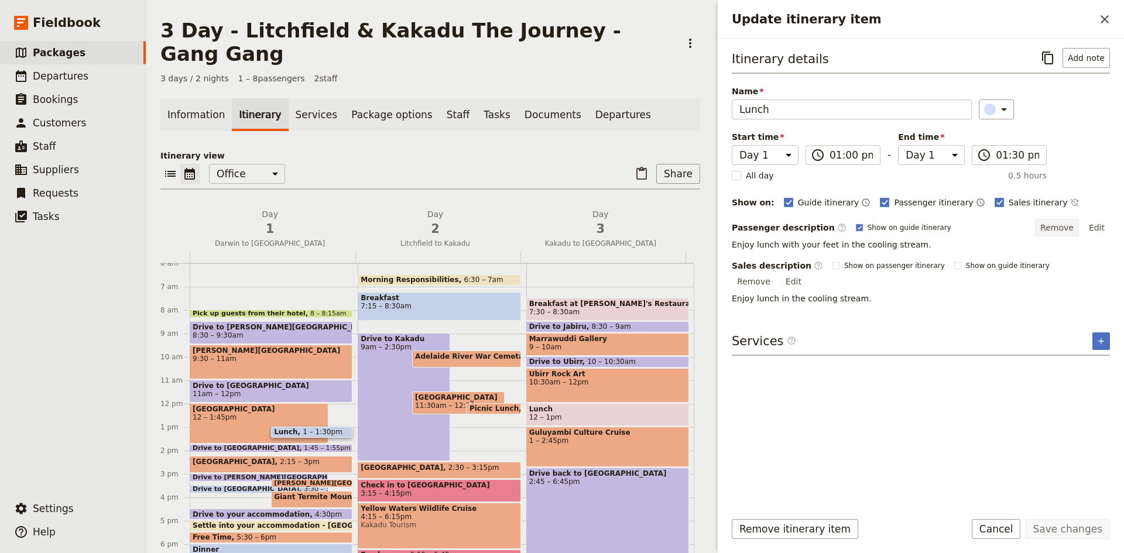
click at [1063, 228] on button "Remove" at bounding box center [1057, 228] width 44 height 18
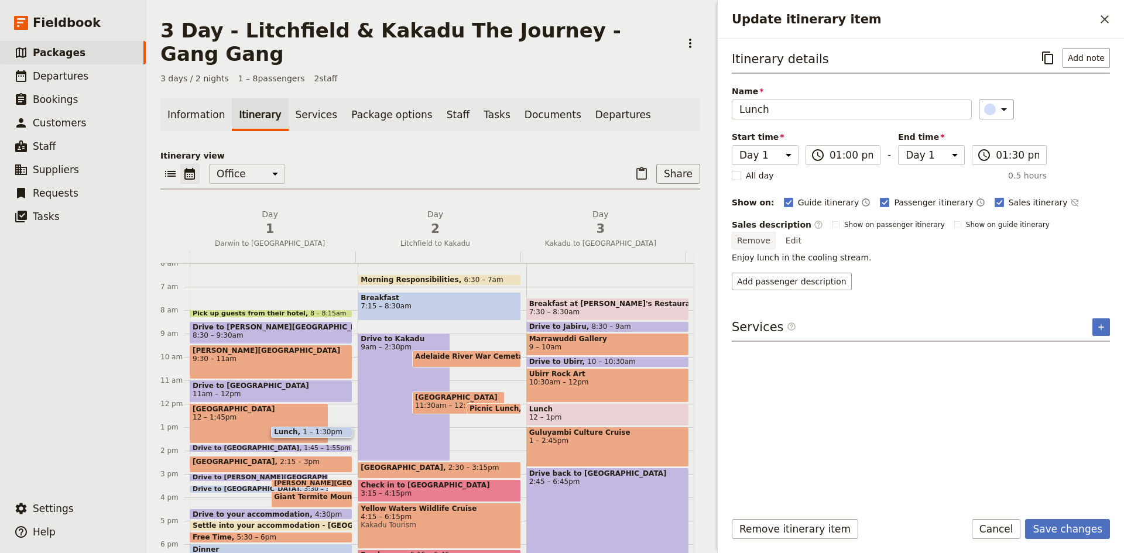
click at [775, 232] on button "Remove" at bounding box center [753, 241] width 44 height 18
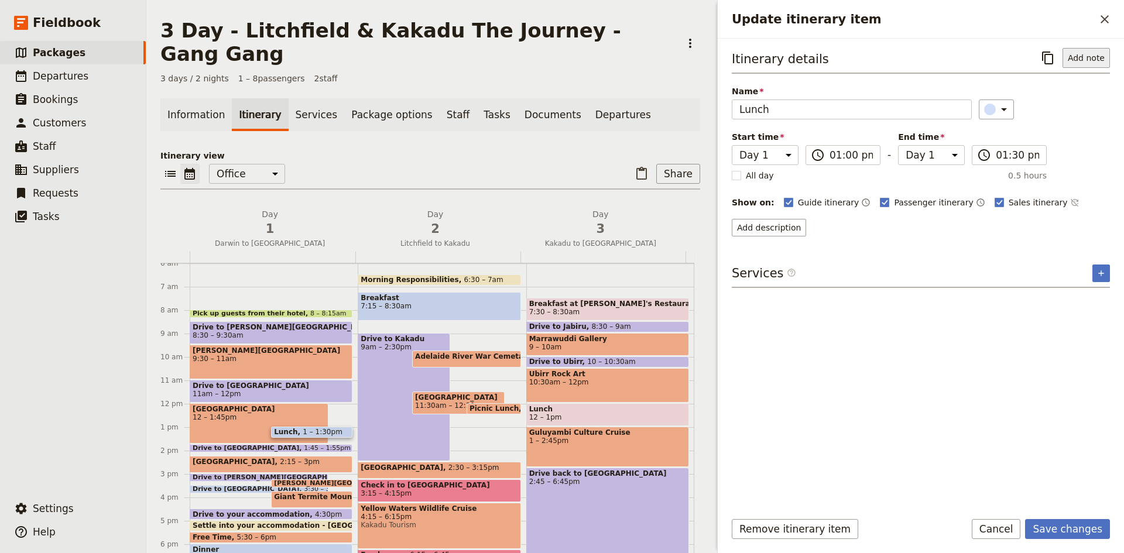
click at [1082, 56] on button "Add note" at bounding box center [1085, 58] width 47 height 20
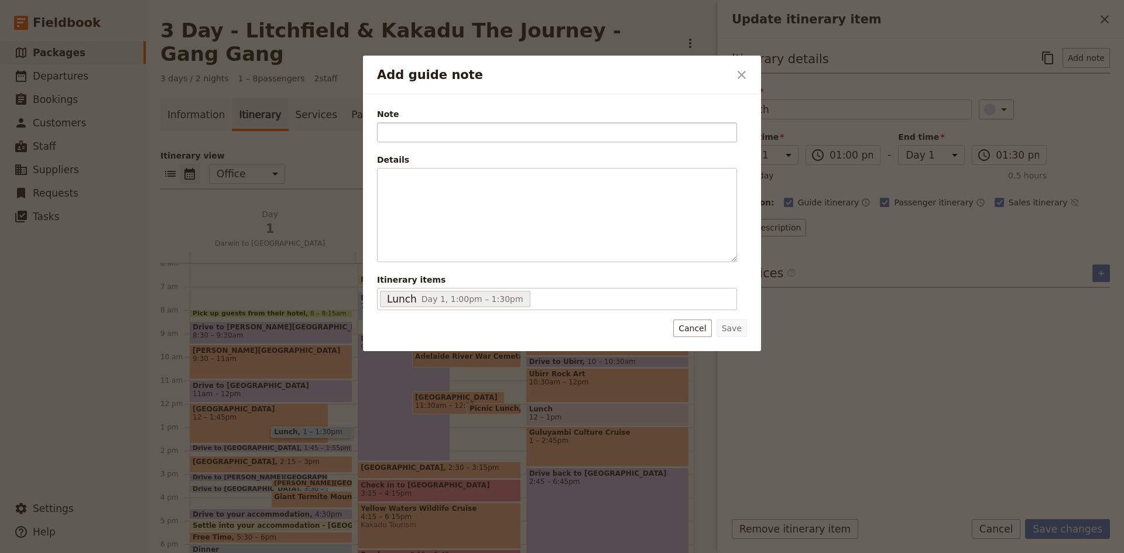
click at [682, 130] on input "Note" at bounding box center [557, 132] width 360 height 20
type input "Lunch"
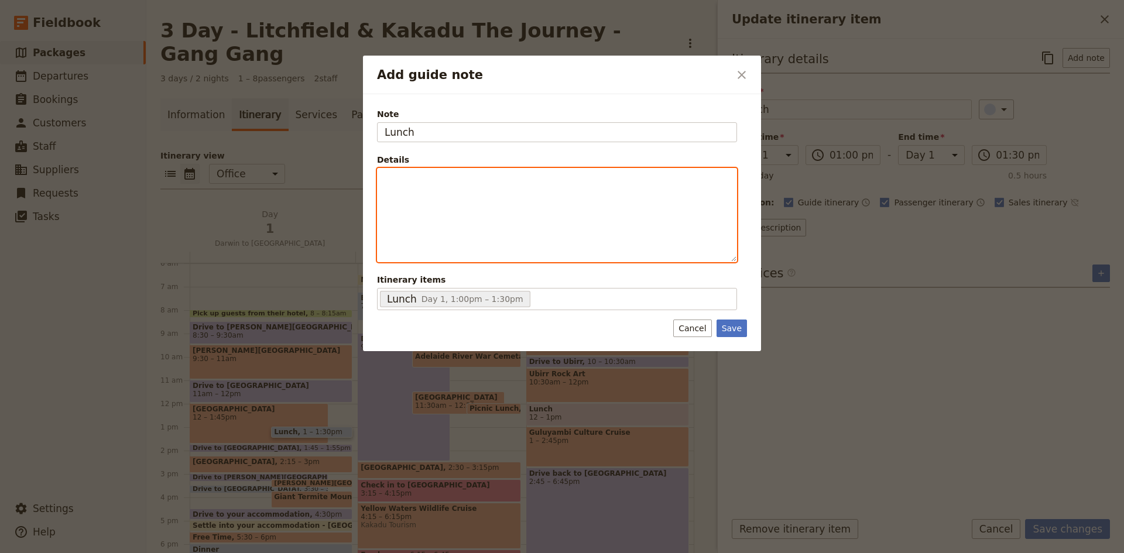
click at [561, 190] on div "Add guide note" at bounding box center [556, 215] width 359 height 93
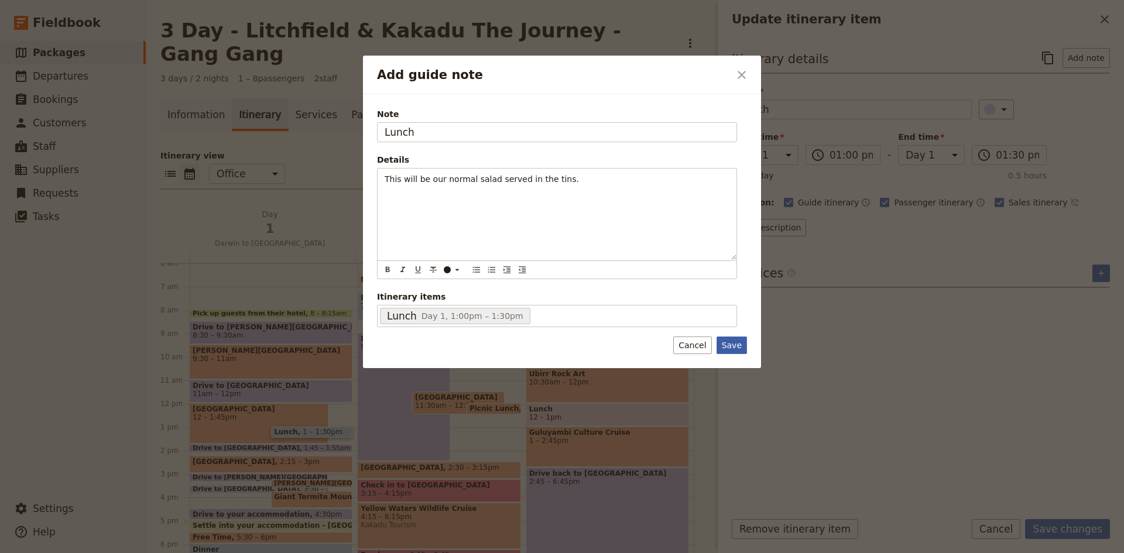
click at [735, 342] on button "Save" at bounding box center [731, 345] width 30 height 18
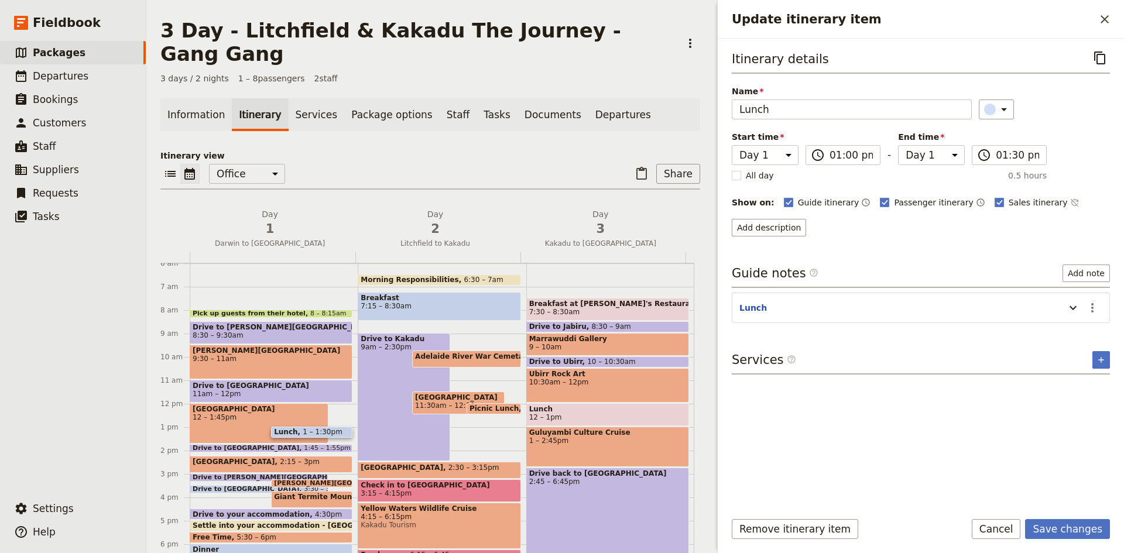
scroll to position [199, 0]
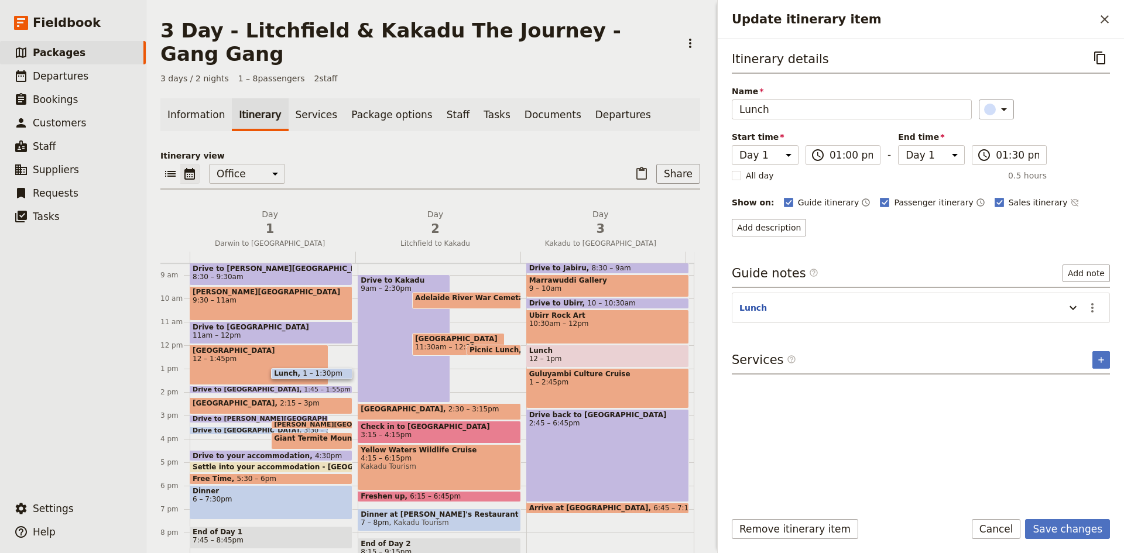
click at [303, 487] on span "Dinner" at bounding box center [271, 491] width 157 height 8
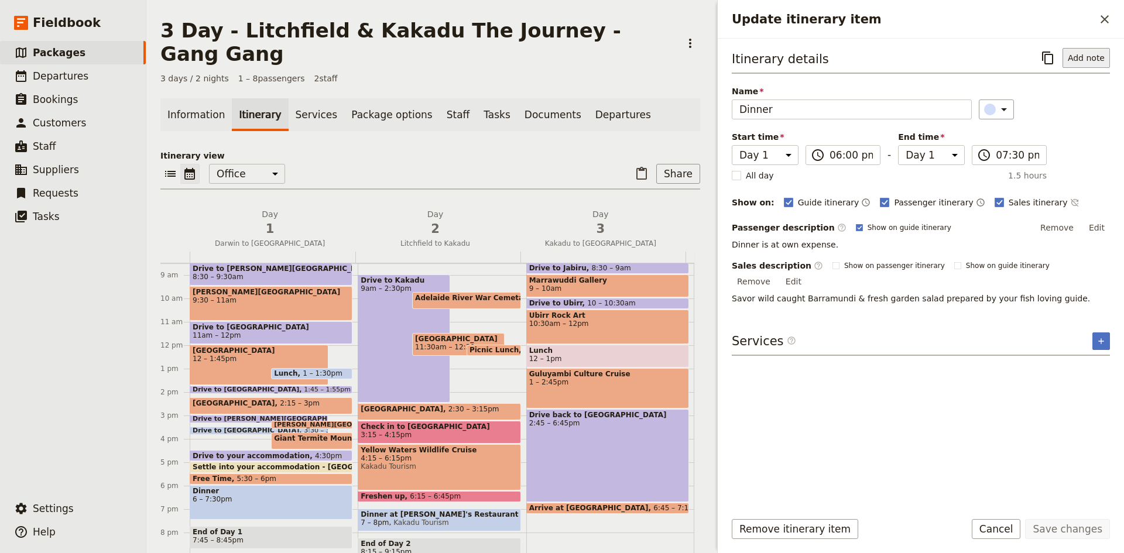
click at [1083, 63] on button "Add note" at bounding box center [1085, 58] width 47 height 20
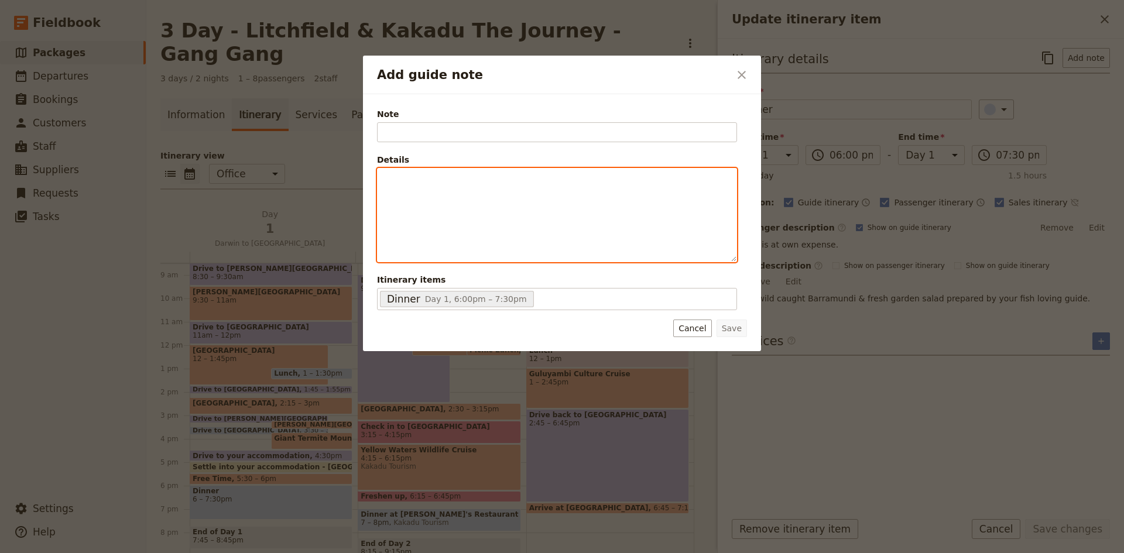
click at [507, 173] on p "Add guide note" at bounding box center [556, 179] width 345 height 12
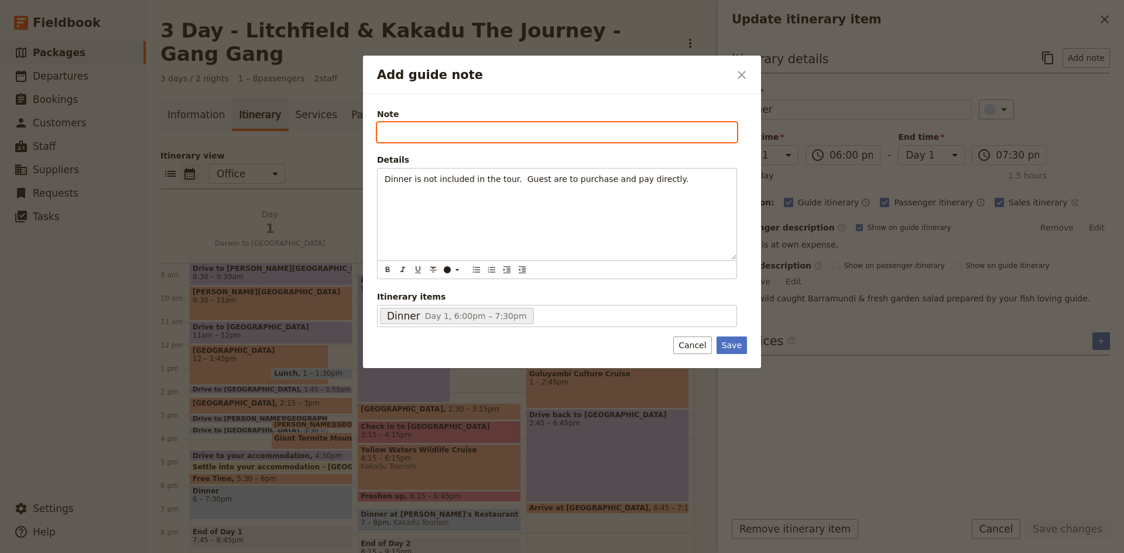
click at [441, 132] on input "Note" at bounding box center [557, 132] width 360 height 20
type input "Dinner"
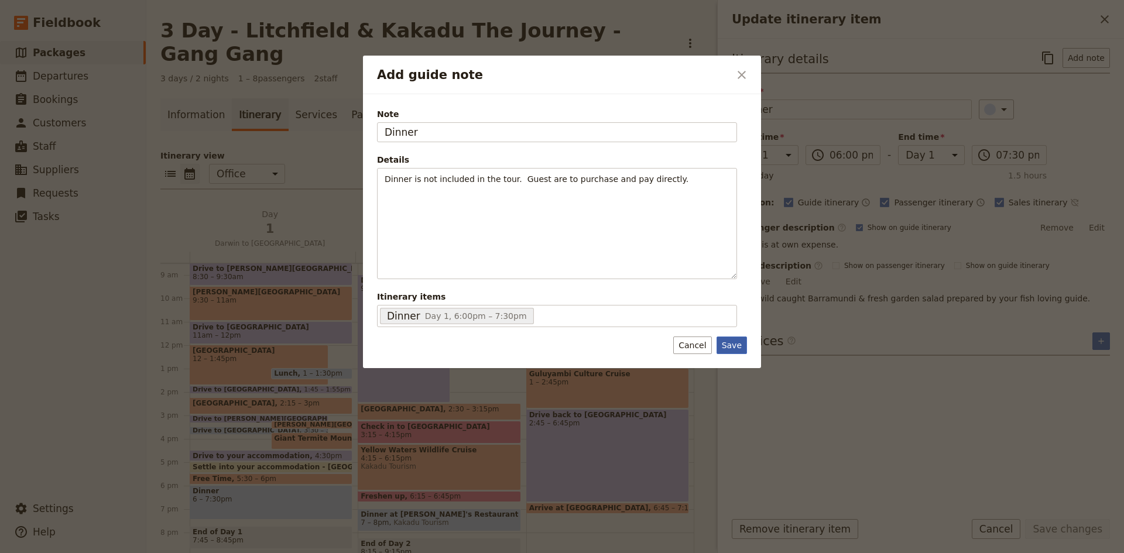
click at [732, 343] on button "Save" at bounding box center [731, 345] width 30 height 18
